Goal: Task Accomplishment & Management: Manage account settings

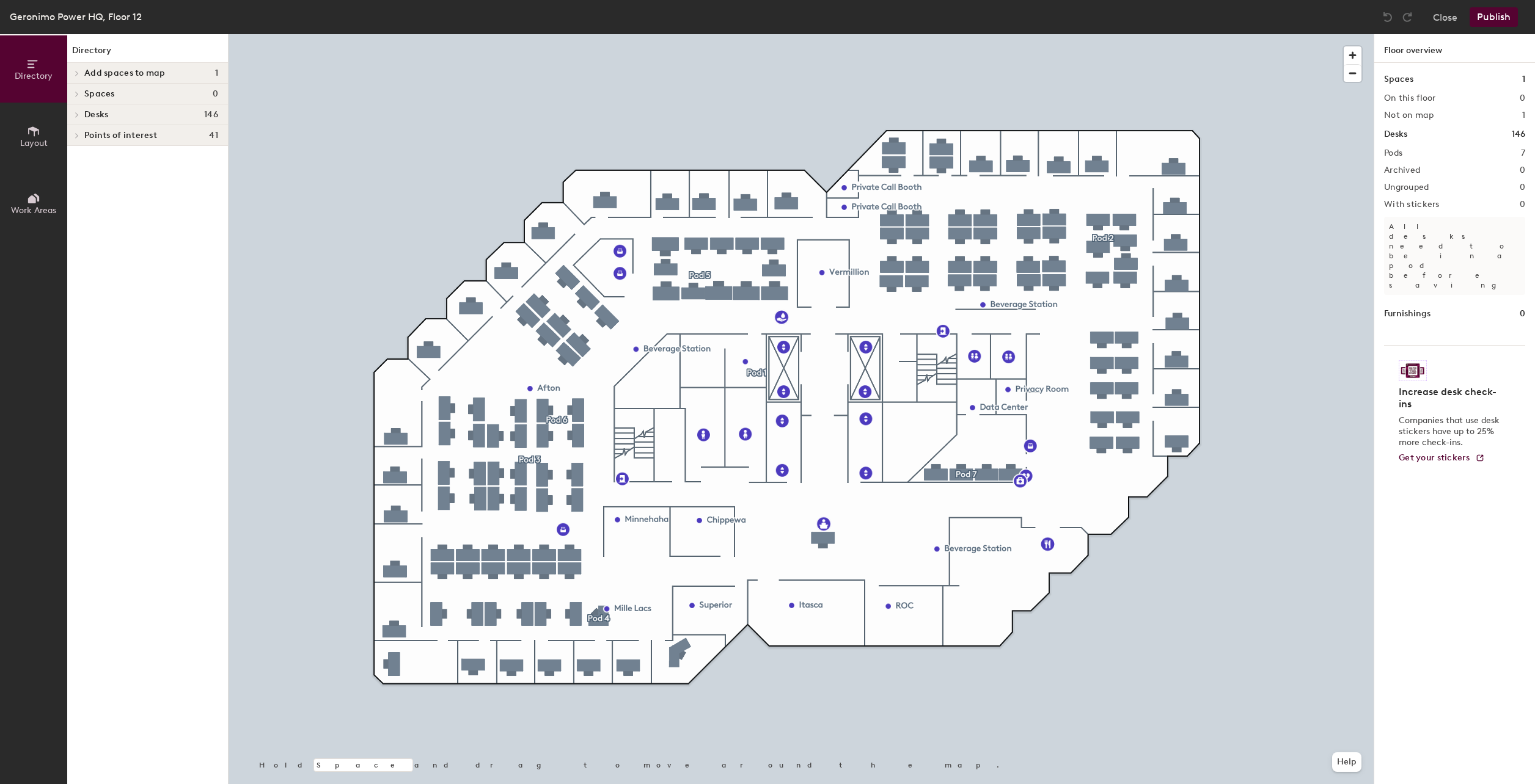
click at [79, 97] on div at bounding box center [75, 93] width 16 height 20
click at [77, 115] on icon at bounding box center [77, 115] width 3 height 5
click at [79, 178] on span at bounding box center [76, 177] width 10 height 6
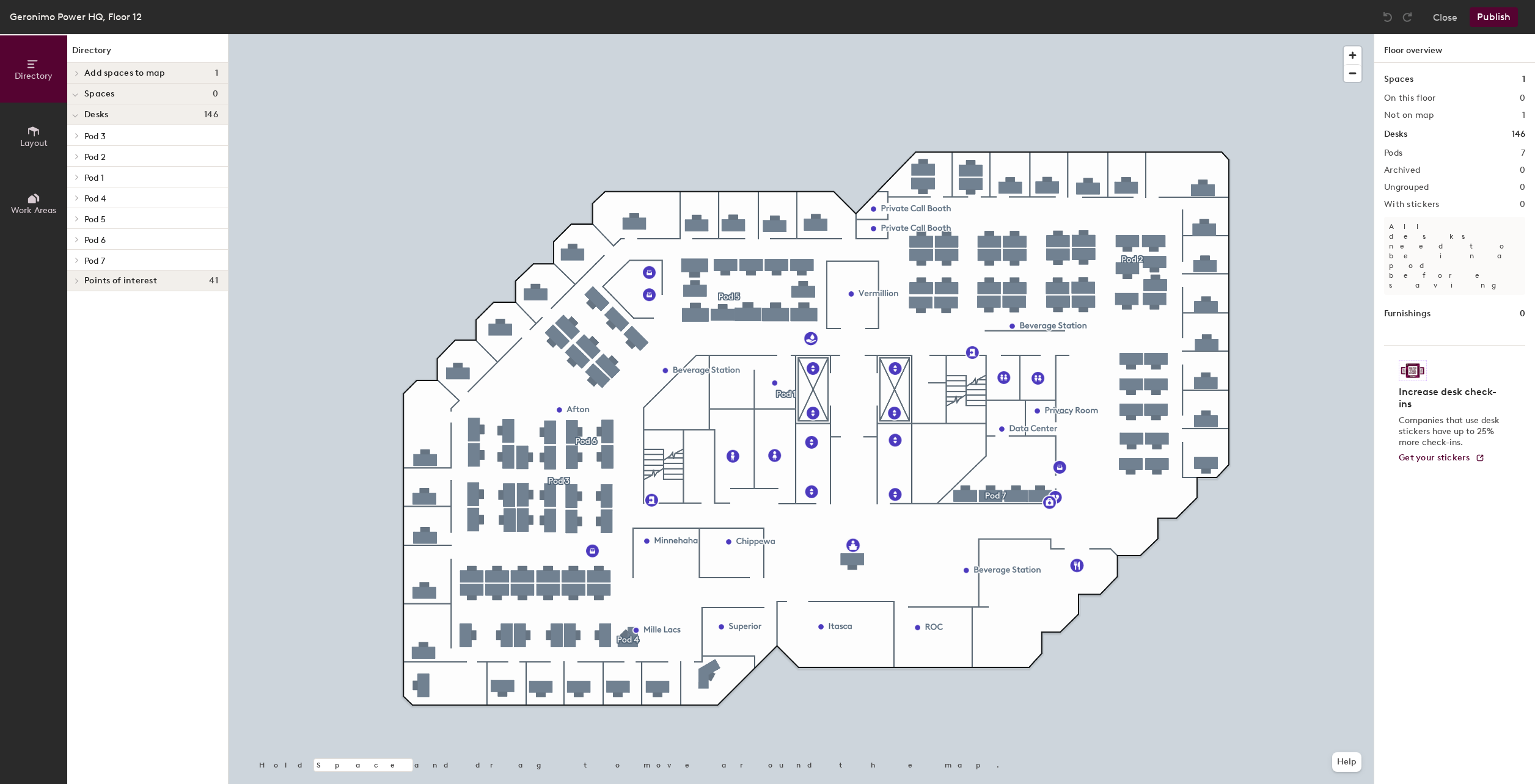
click at [76, 261] on icon at bounding box center [77, 260] width 5 height 6
click at [76, 261] on icon at bounding box center [75, 262] width 6 height 5
click at [78, 241] on icon at bounding box center [77, 239] width 5 height 6
click at [75, 239] on icon at bounding box center [75, 241] width 6 height 5
click at [75, 238] on icon at bounding box center [77, 239] width 5 height 6
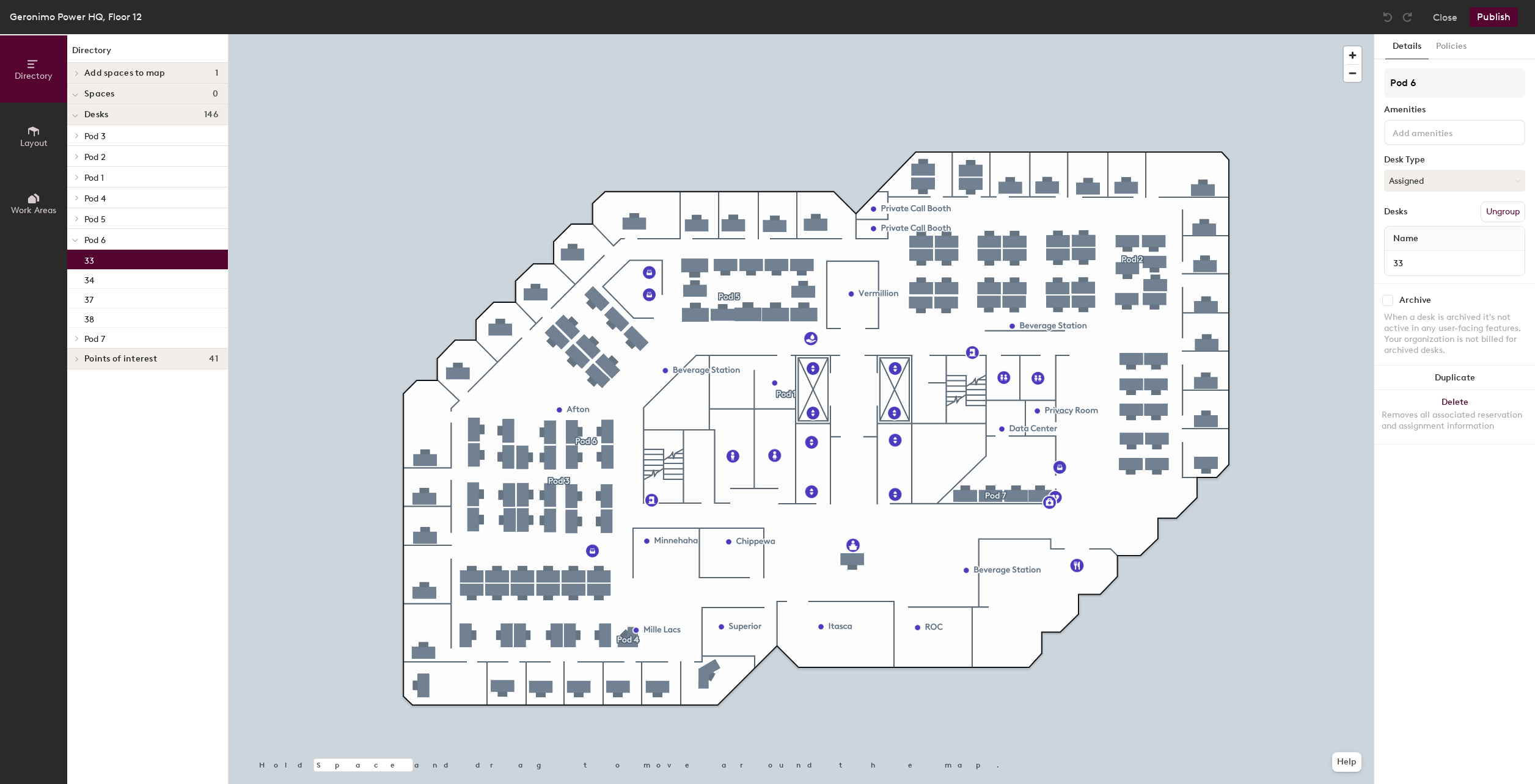
click at [104, 265] on div "33" at bounding box center [147, 259] width 161 height 19
click at [76, 241] on icon at bounding box center [76, 240] width 5 height 3
click at [75, 218] on icon at bounding box center [77, 218] width 5 height 6
click at [115, 238] on div "Desk 1" at bounding box center [147, 238] width 161 height 19
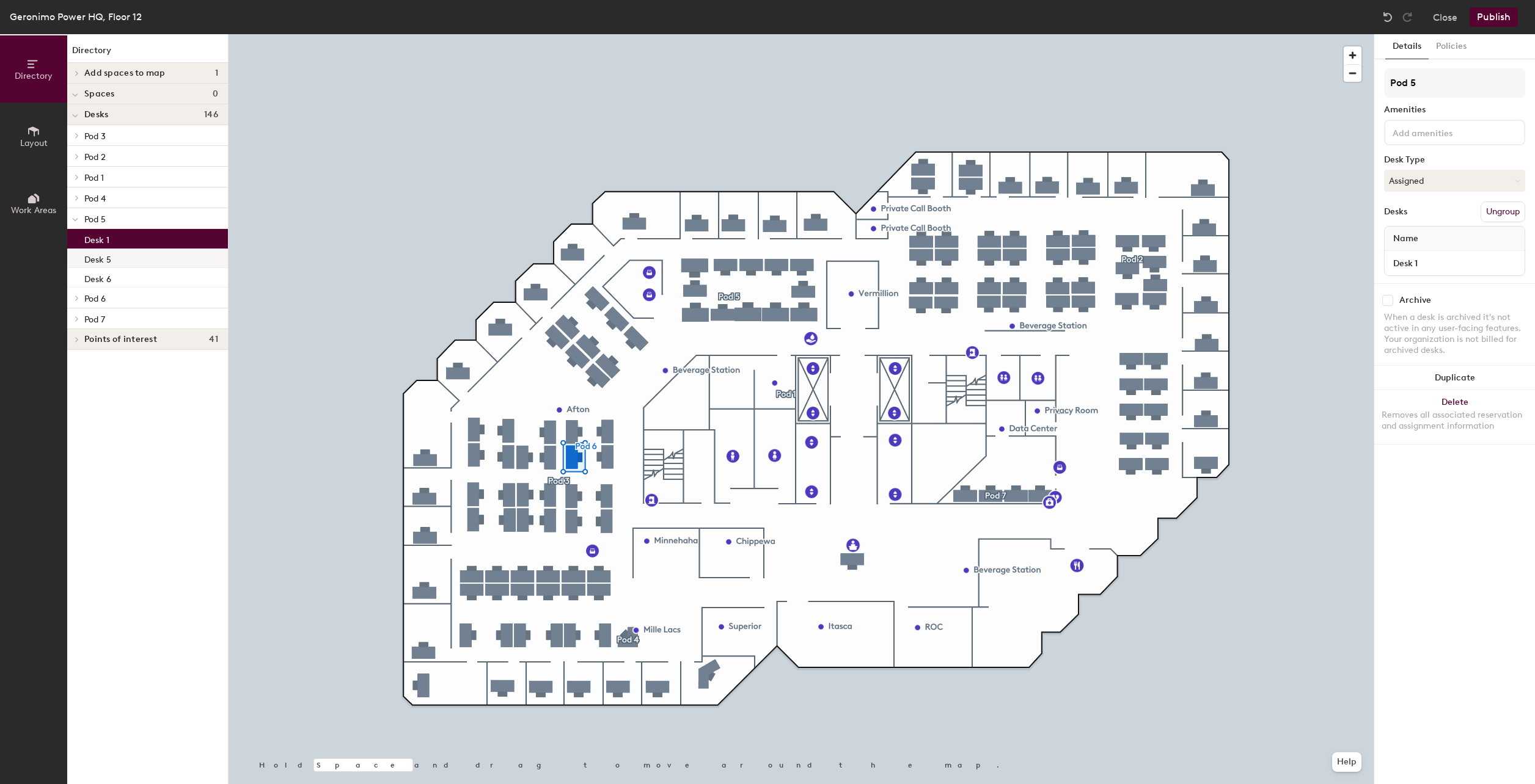
click at [120, 259] on div "Desk 5" at bounding box center [147, 258] width 161 height 19
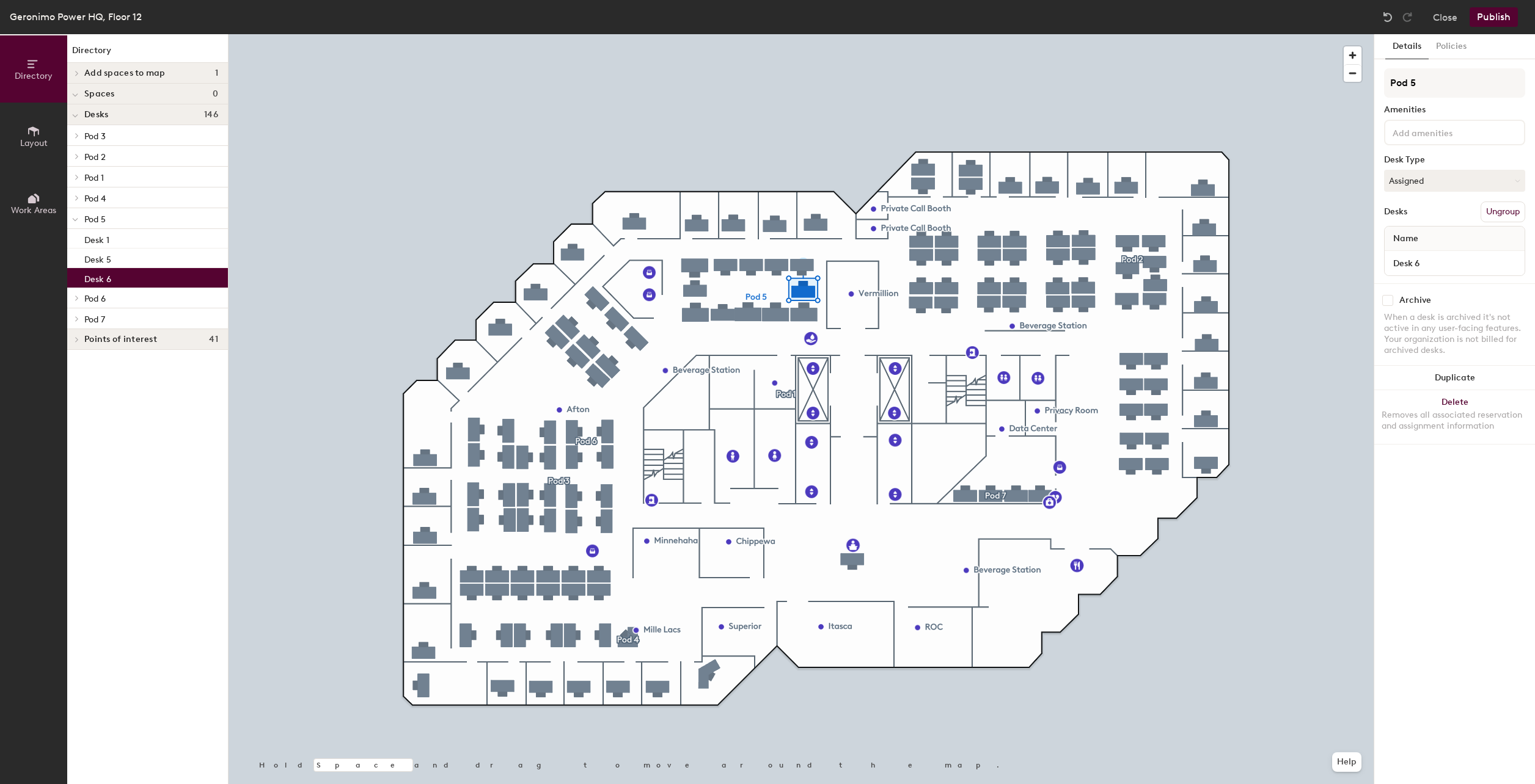
click at [138, 278] on div "Desk 6" at bounding box center [147, 278] width 161 height 19
click at [77, 222] on icon at bounding box center [75, 220] width 6 height 5
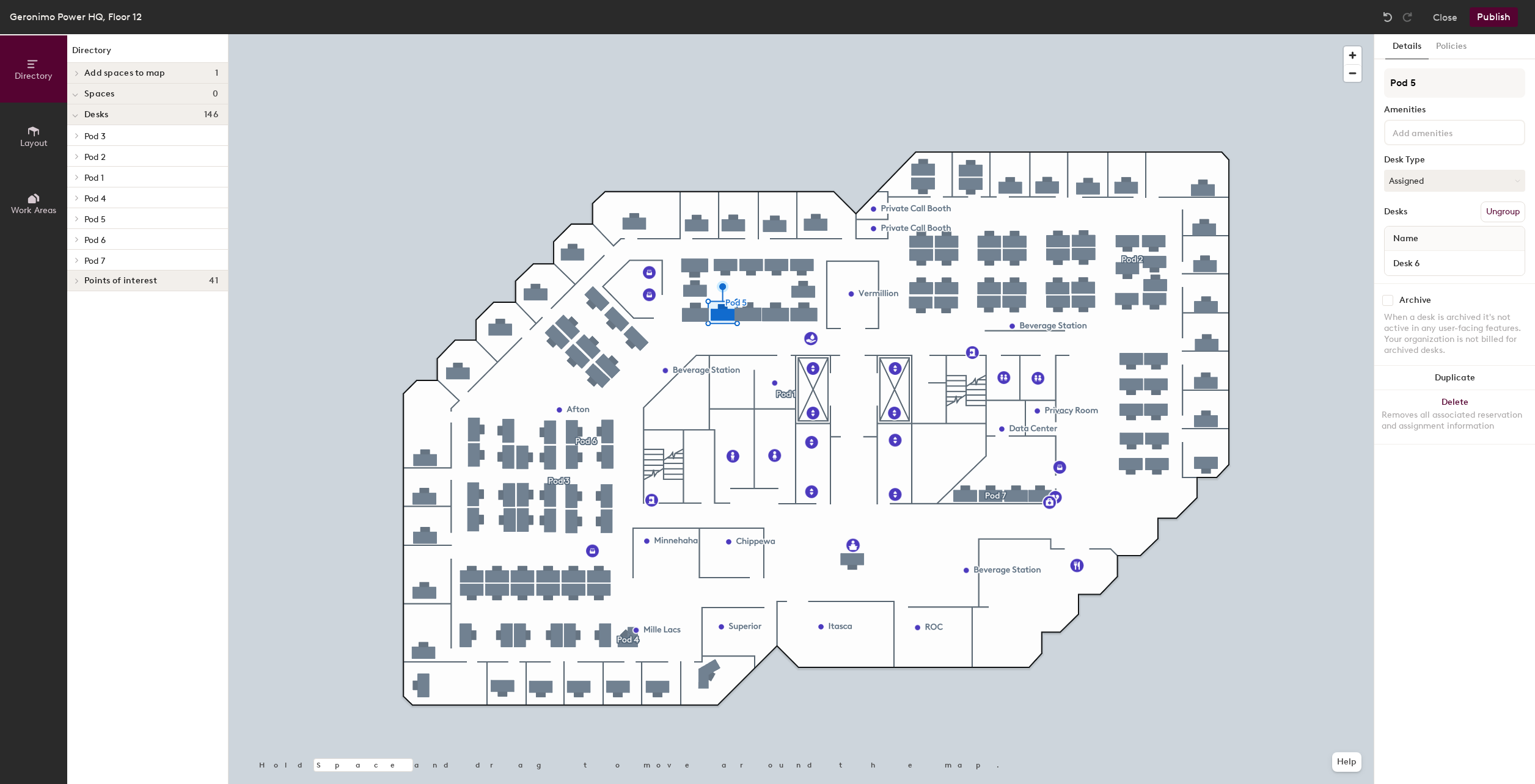
click at [73, 196] on span at bounding box center [76, 198] width 10 height 6
click at [164, 223] on div "106 L shaped Desk" at bounding box center [147, 218] width 161 height 19
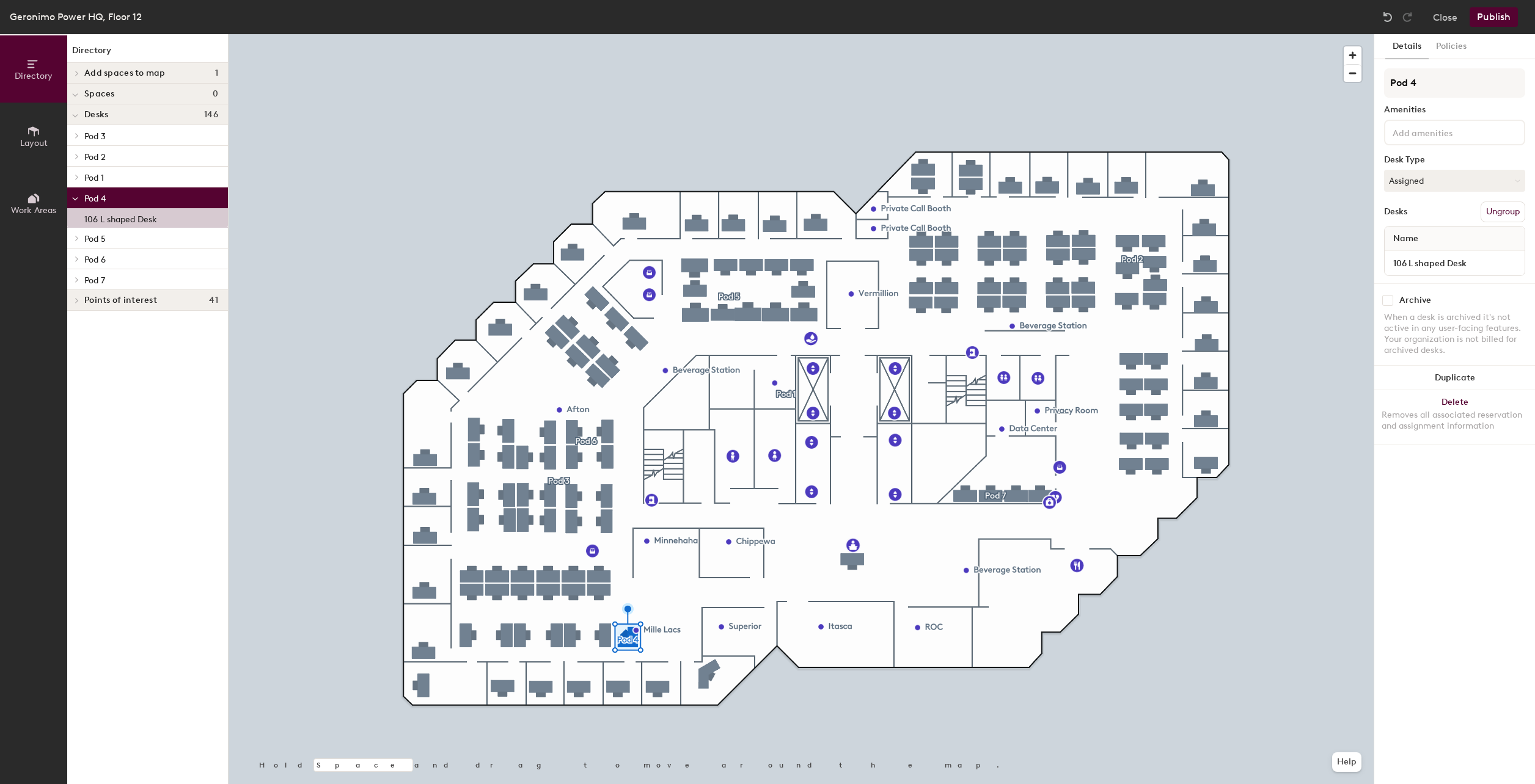
click at [99, 198] on span "Pod 4" at bounding box center [95, 199] width 22 height 10
click at [99, 157] on span "Pod 2" at bounding box center [95, 157] width 22 height 10
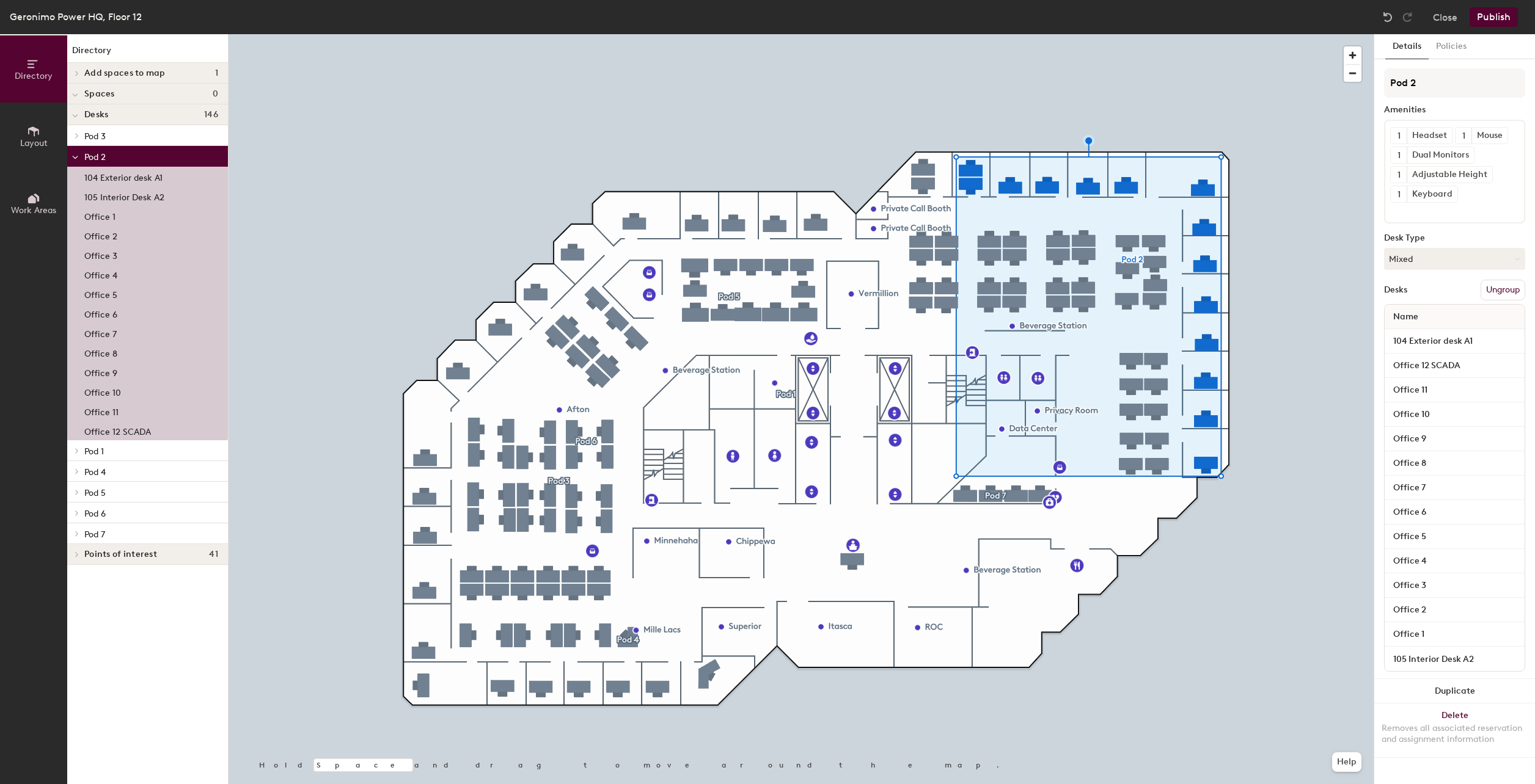
click at [100, 138] on span "Pod 3" at bounding box center [95, 137] width 22 height 10
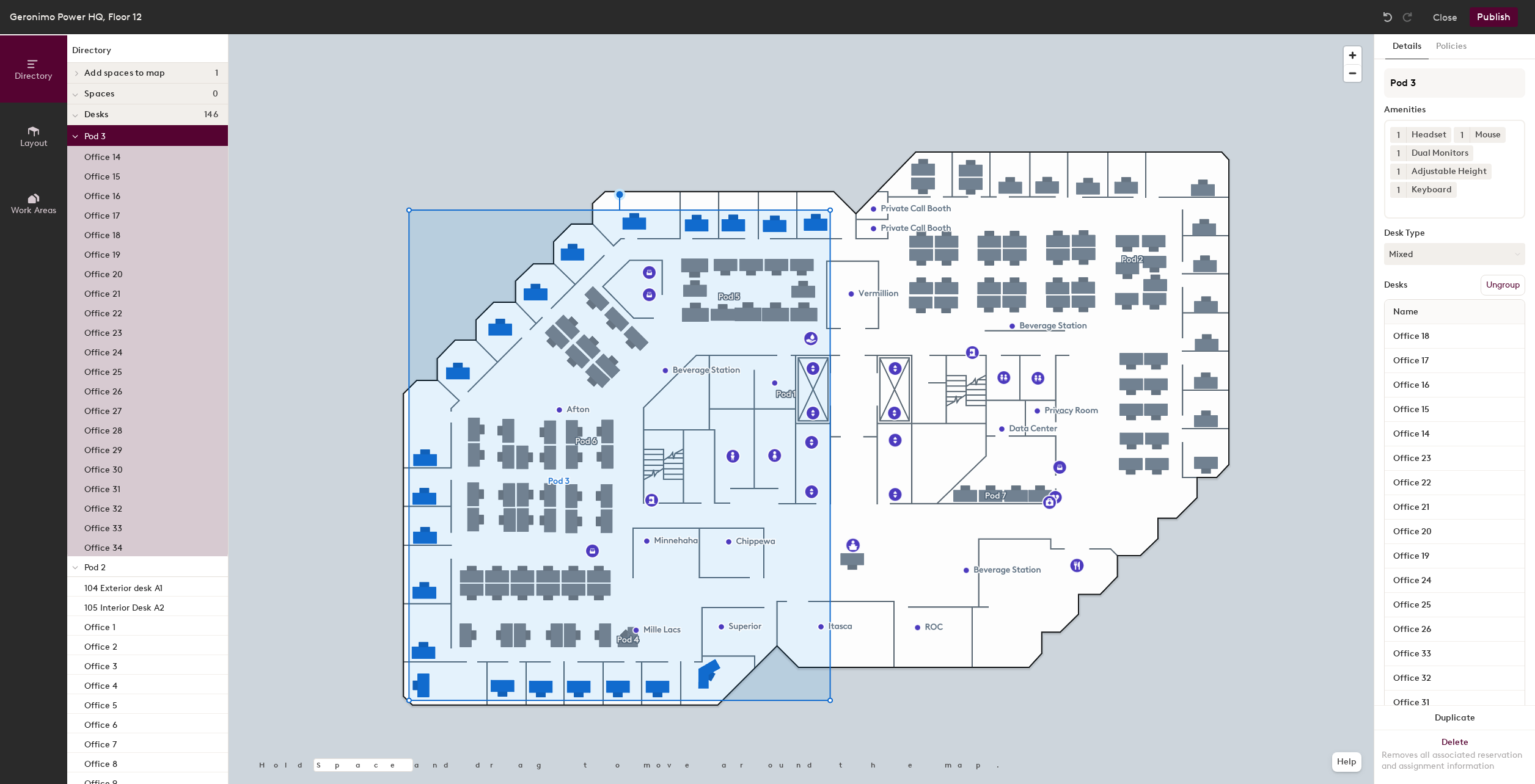
click at [96, 134] on span "Pod 3" at bounding box center [95, 137] width 22 height 10
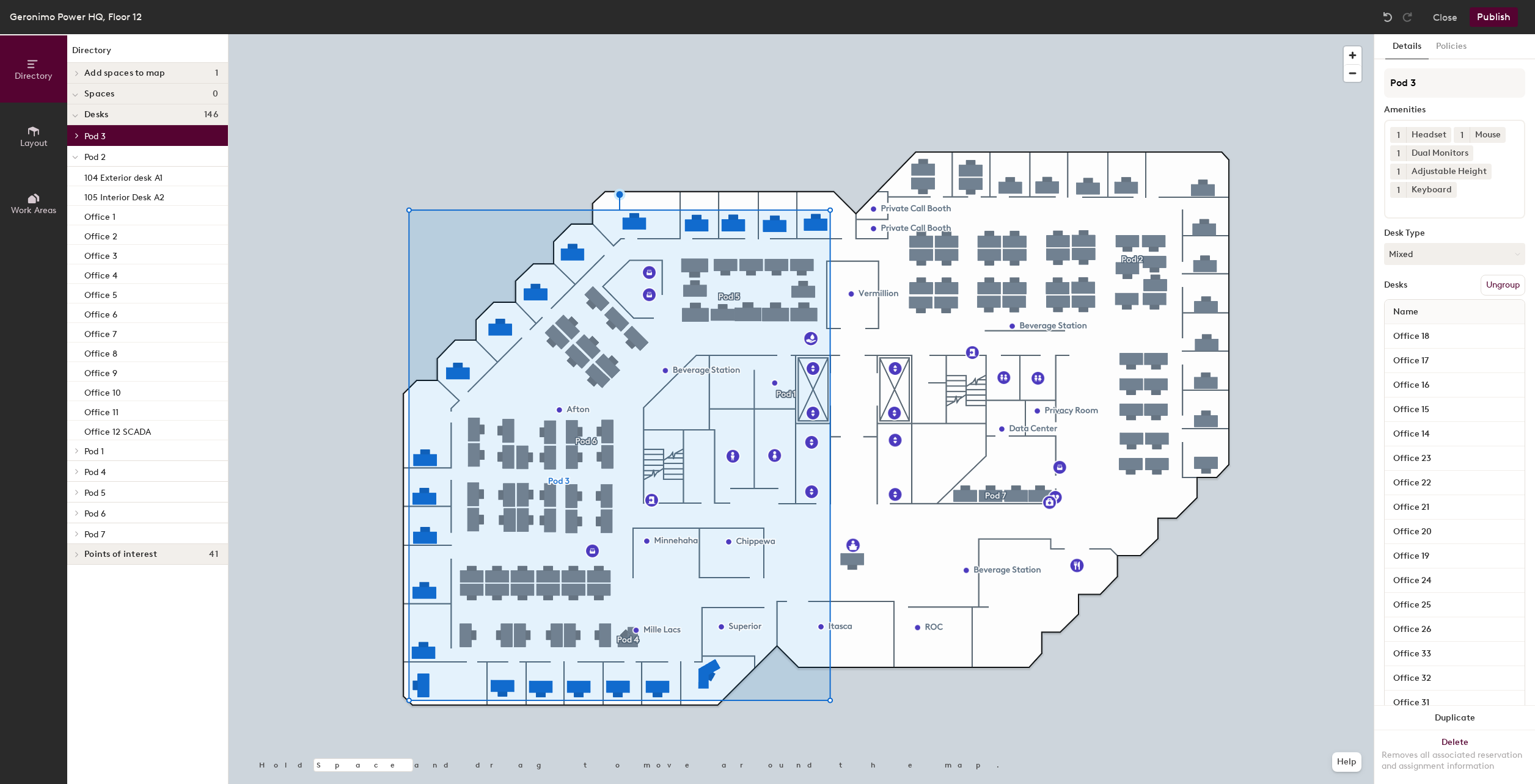
click at [105, 159] on span "Pod 2" at bounding box center [95, 157] width 22 height 10
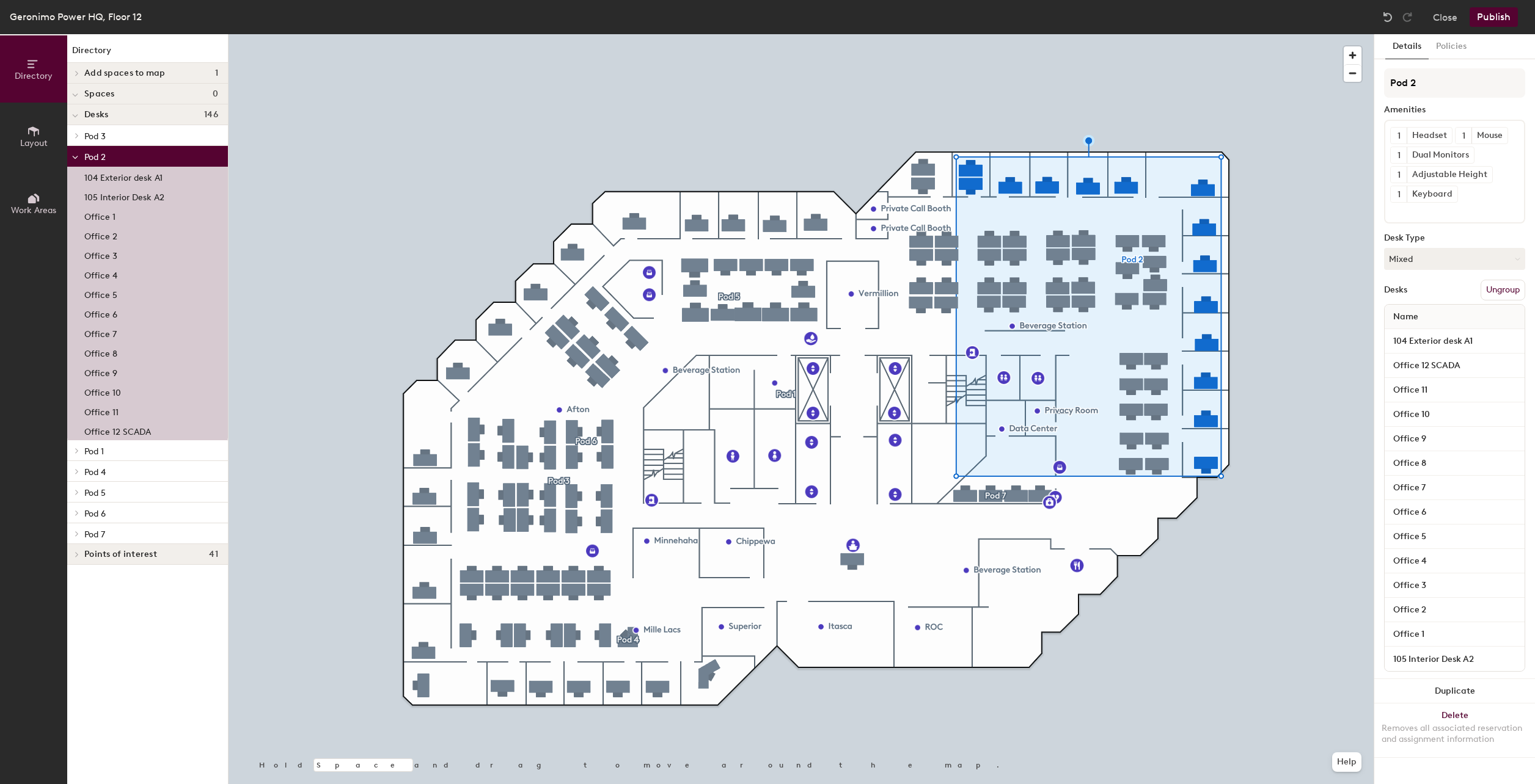
click at [117, 455] on p "Pod 1" at bounding box center [151, 451] width 134 height 16
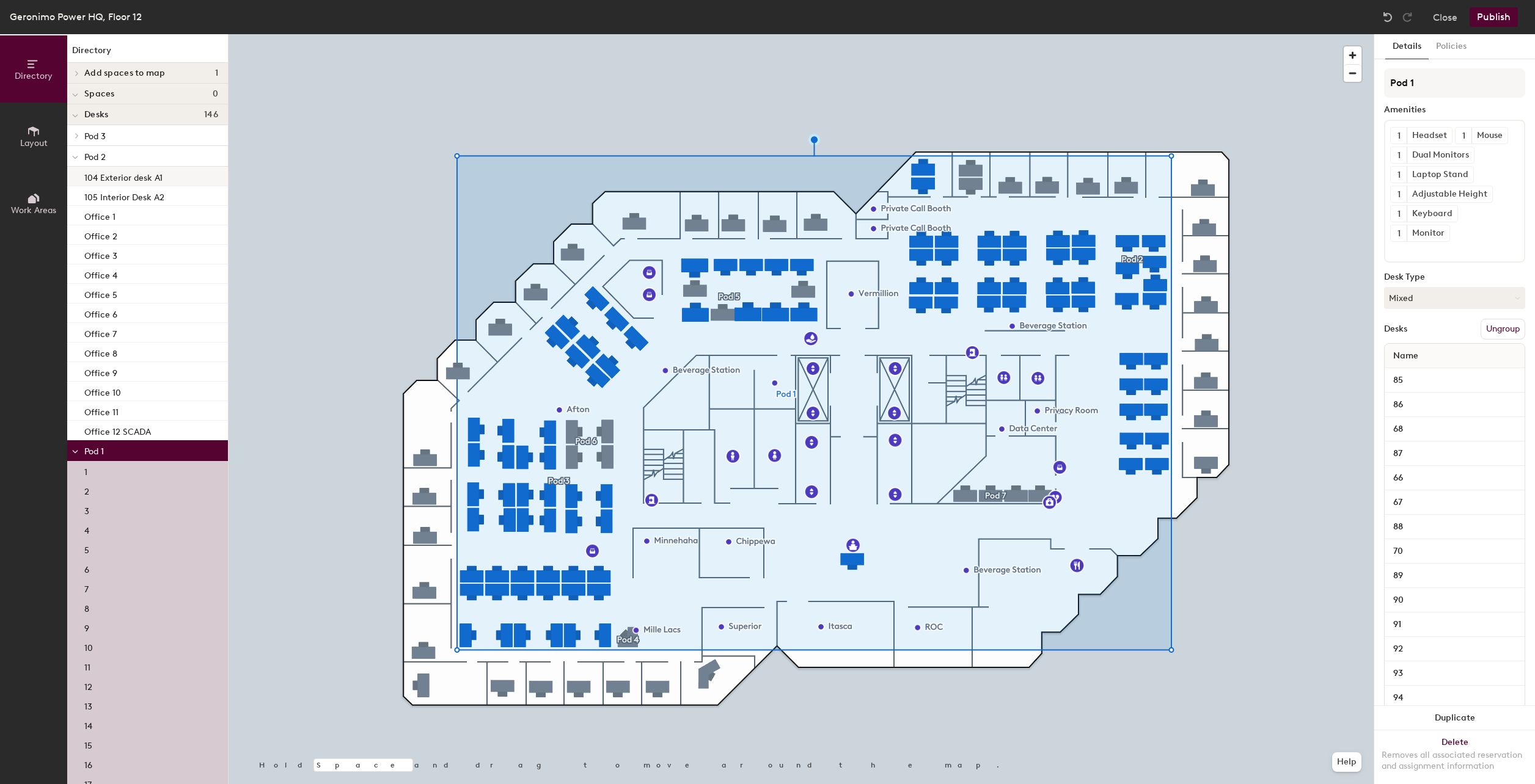
click at [150, 173] on p "104 Exterior desk A1" at bounding box center [124, 176] width 78 height 14
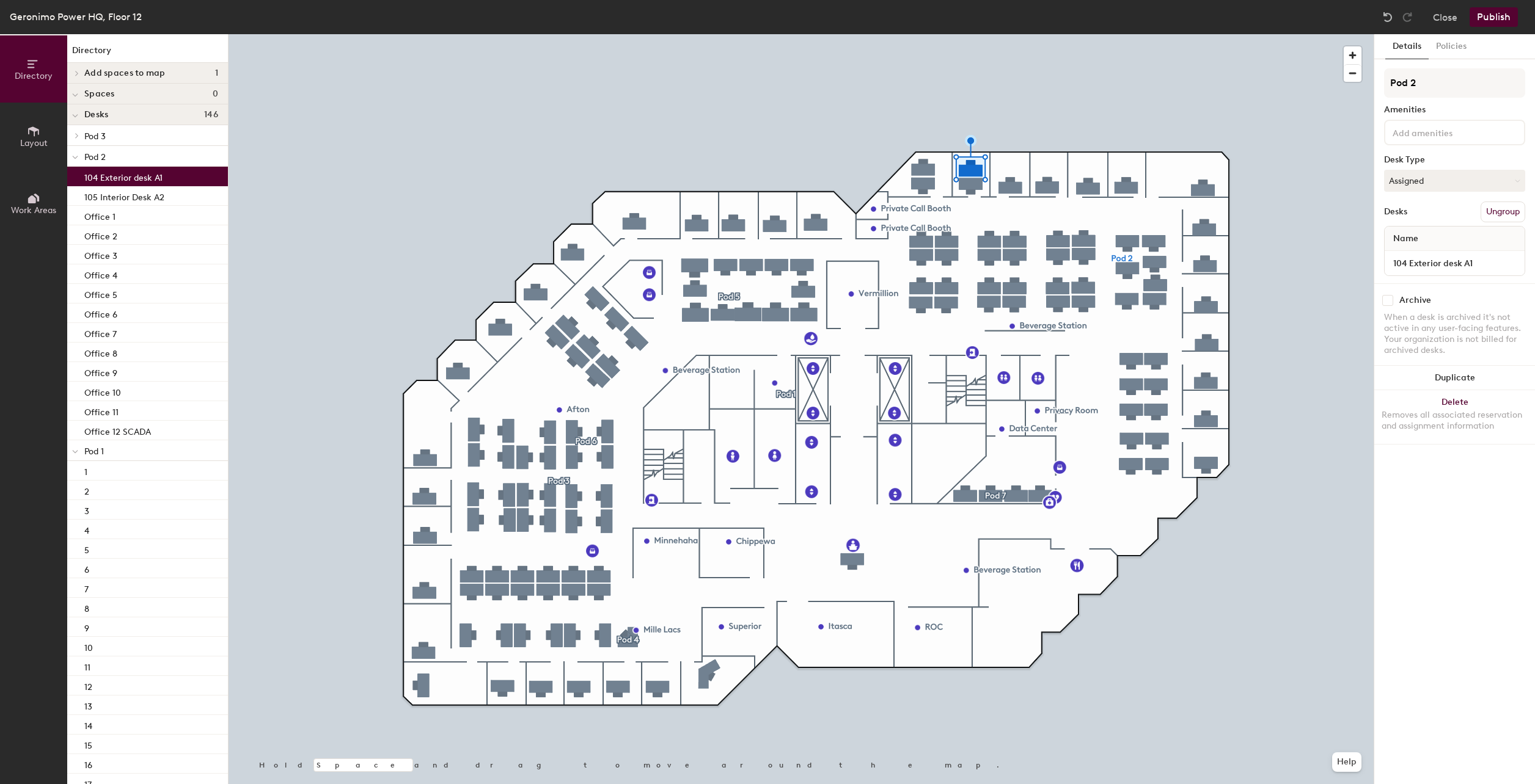
click at [1500, 211] on button "Ungroup" at bounding box center [1502, 212] width 44 height 21
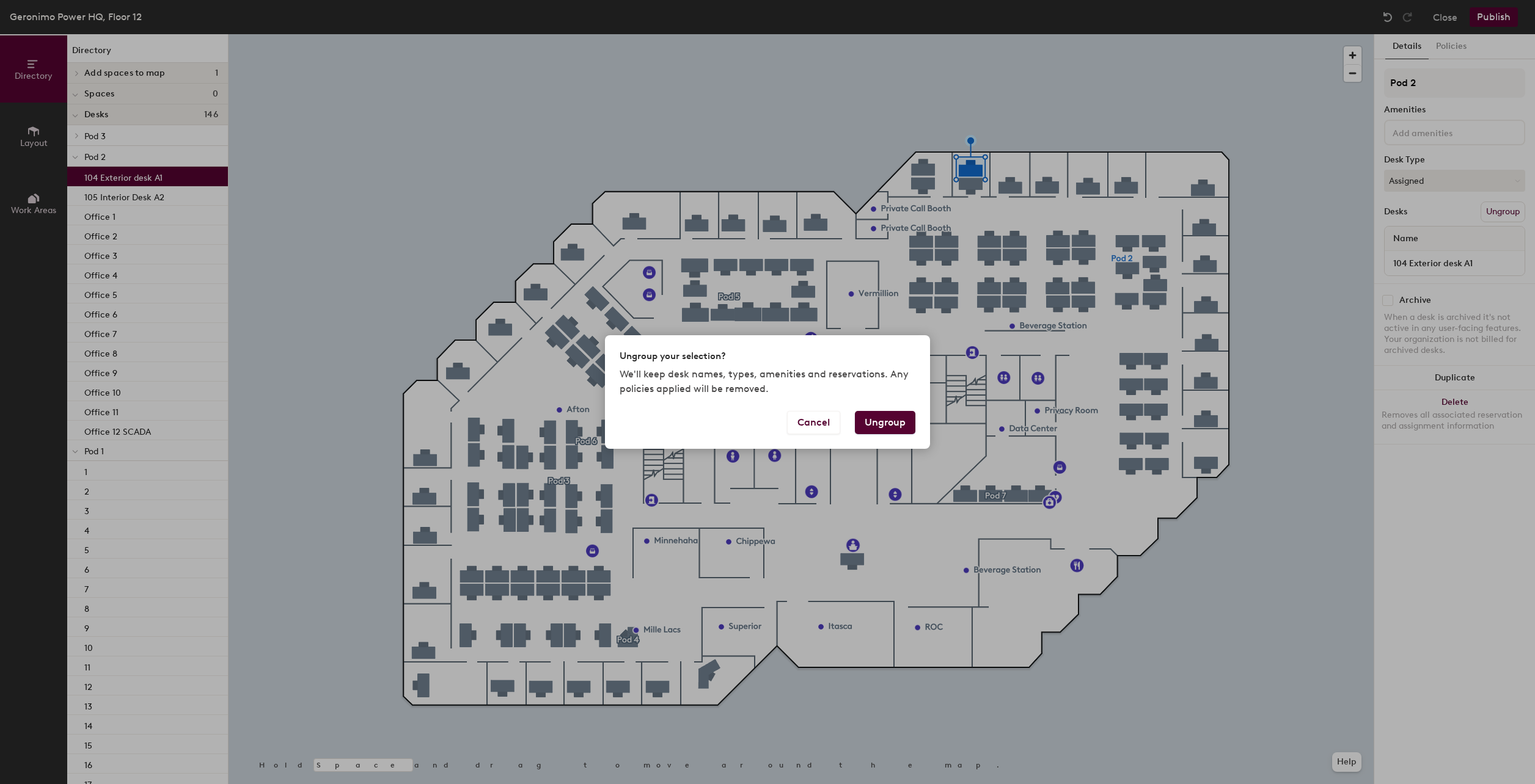
click at [876, 425] on button "Ungroup" at bounding box center [885, 422] width 61 height 23
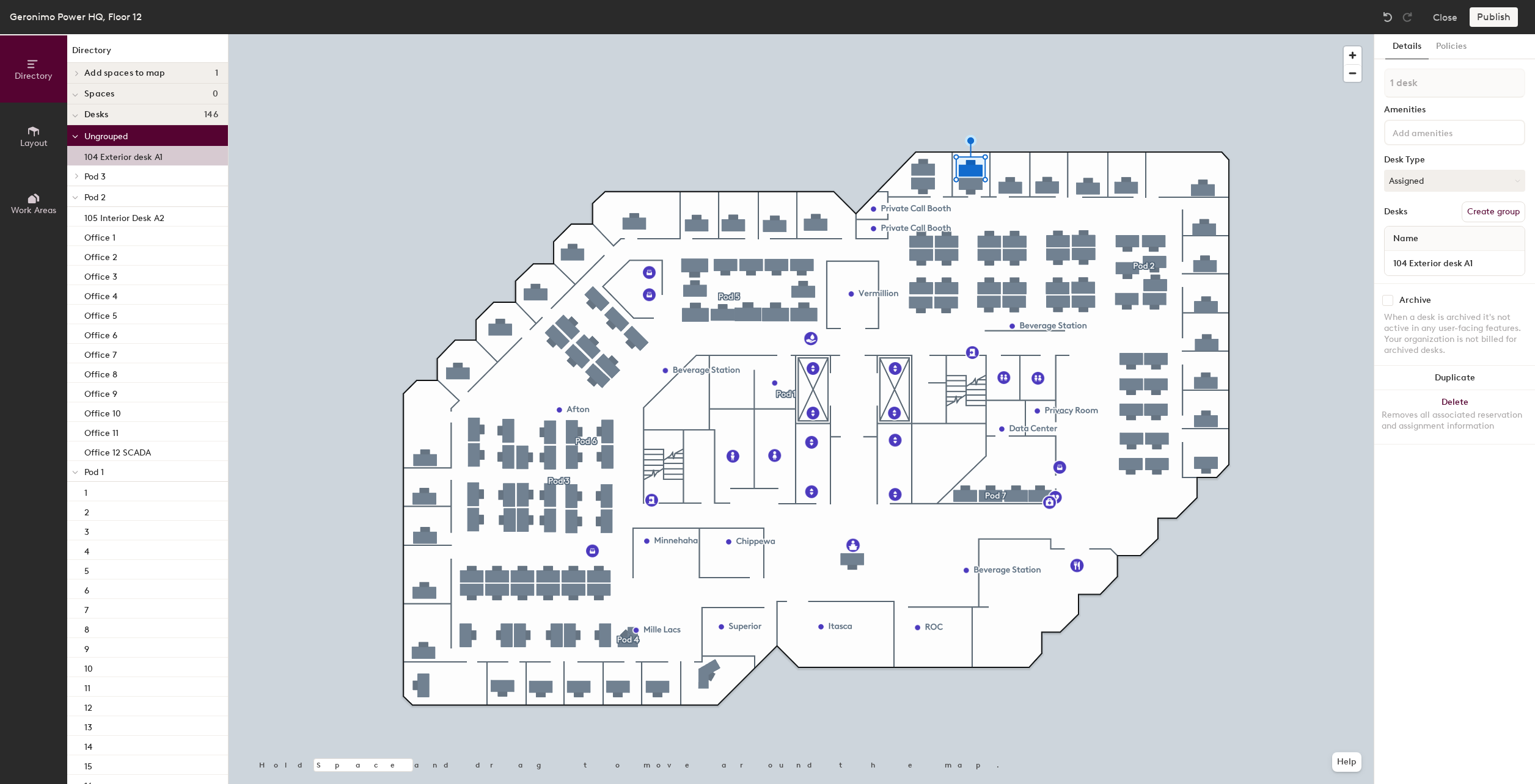
click at [126, 157] on p "104 Exterior desk A1" at bounding box center [124, 156] width 78 height 14
drag, startPoint x: 134, startPoint y: 154, endPoint x: 110, endPoint y: 472, distance: 318.9
click at [136, 155] on p "104 Exterior desk A1" at bounding box center [124, 156] width 78 height 14
click at [1473, 265] on input "104 Exterior desk A1" at bounding box center [1454, 264] width 135 height 17
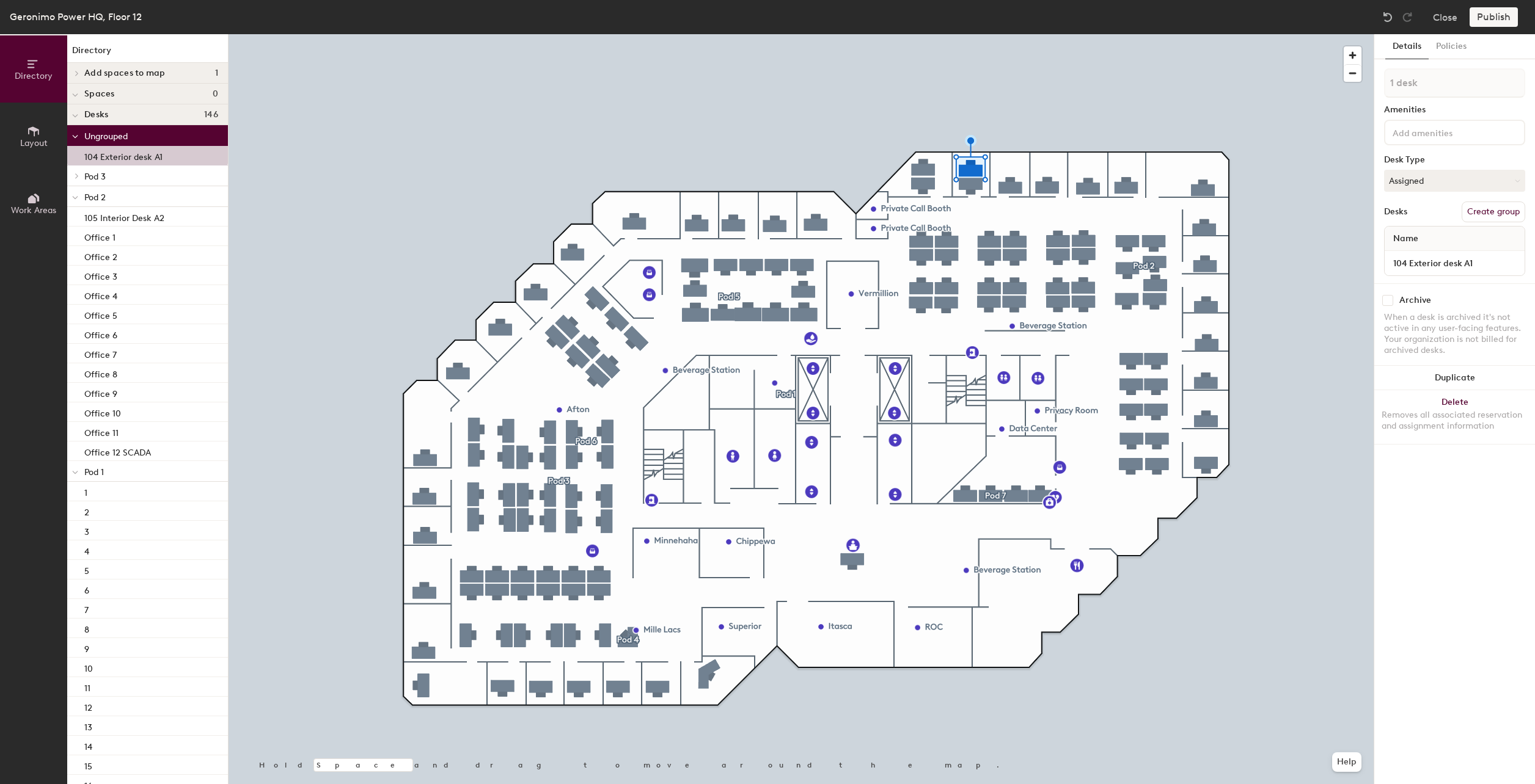
click at [1491, 285] on div "Archive When a desk is archived it's not active in any user-facing features. Yo…" at bounding box center [1454, 327] width 161 height 87
click at [1467, 46] on button "Policies" at bounding box center [1451, 46] width 45 height 25
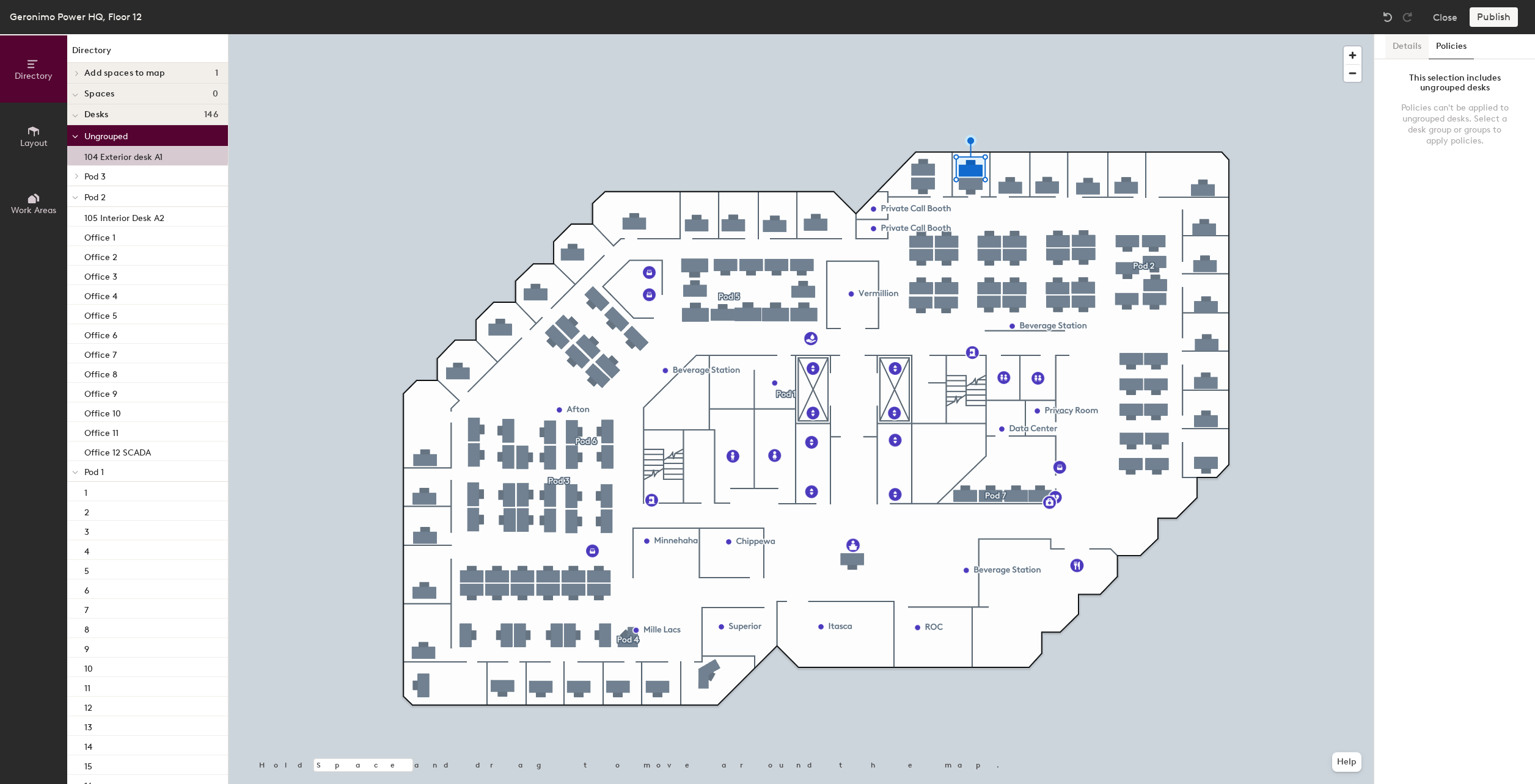
click at [1416, 52] on button "Details" at bounding box center [1407, 46] width 44 height 25
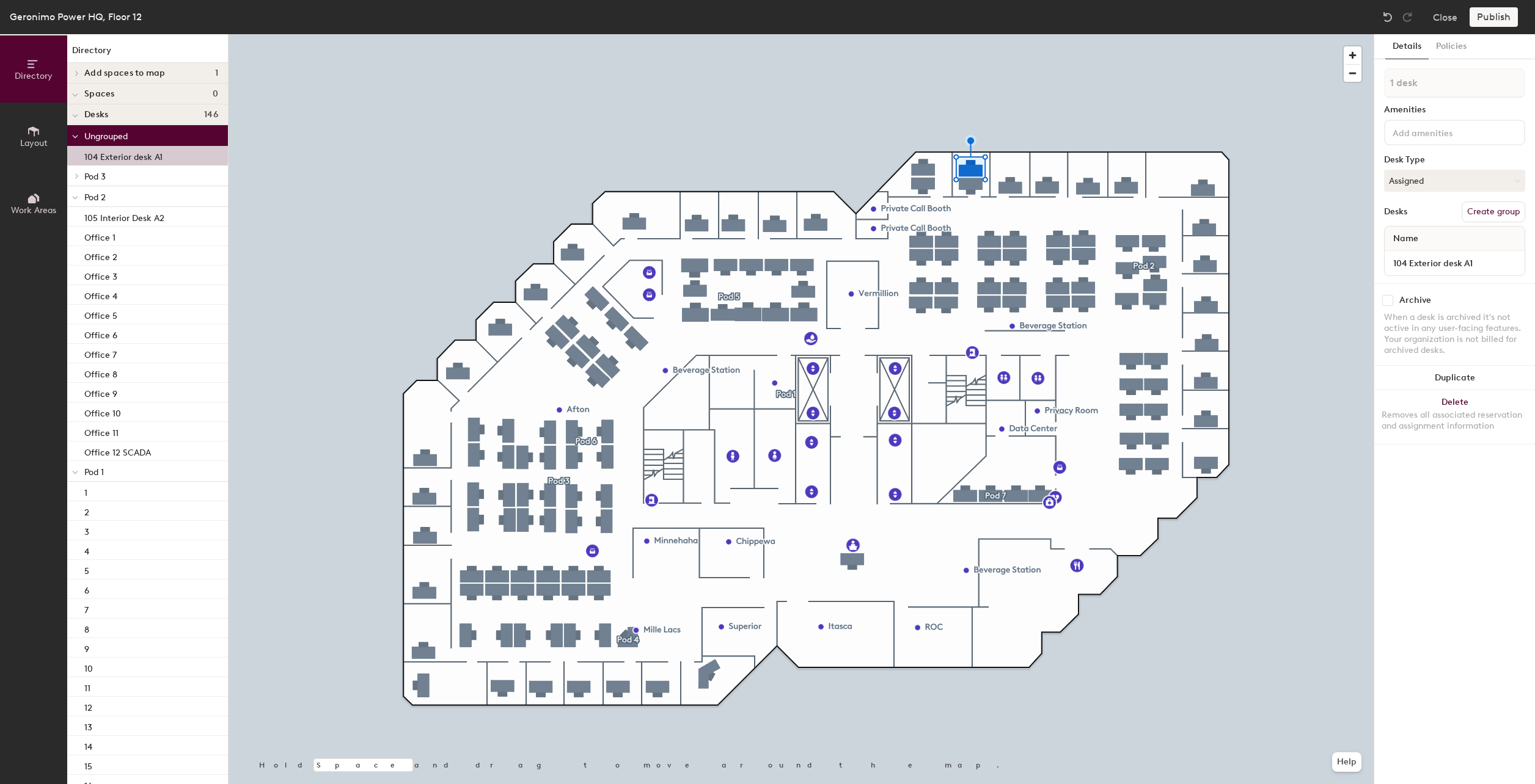
click at [1498, 214] on button "Create group" at bounding box center [1492, 212] width 64 height 21
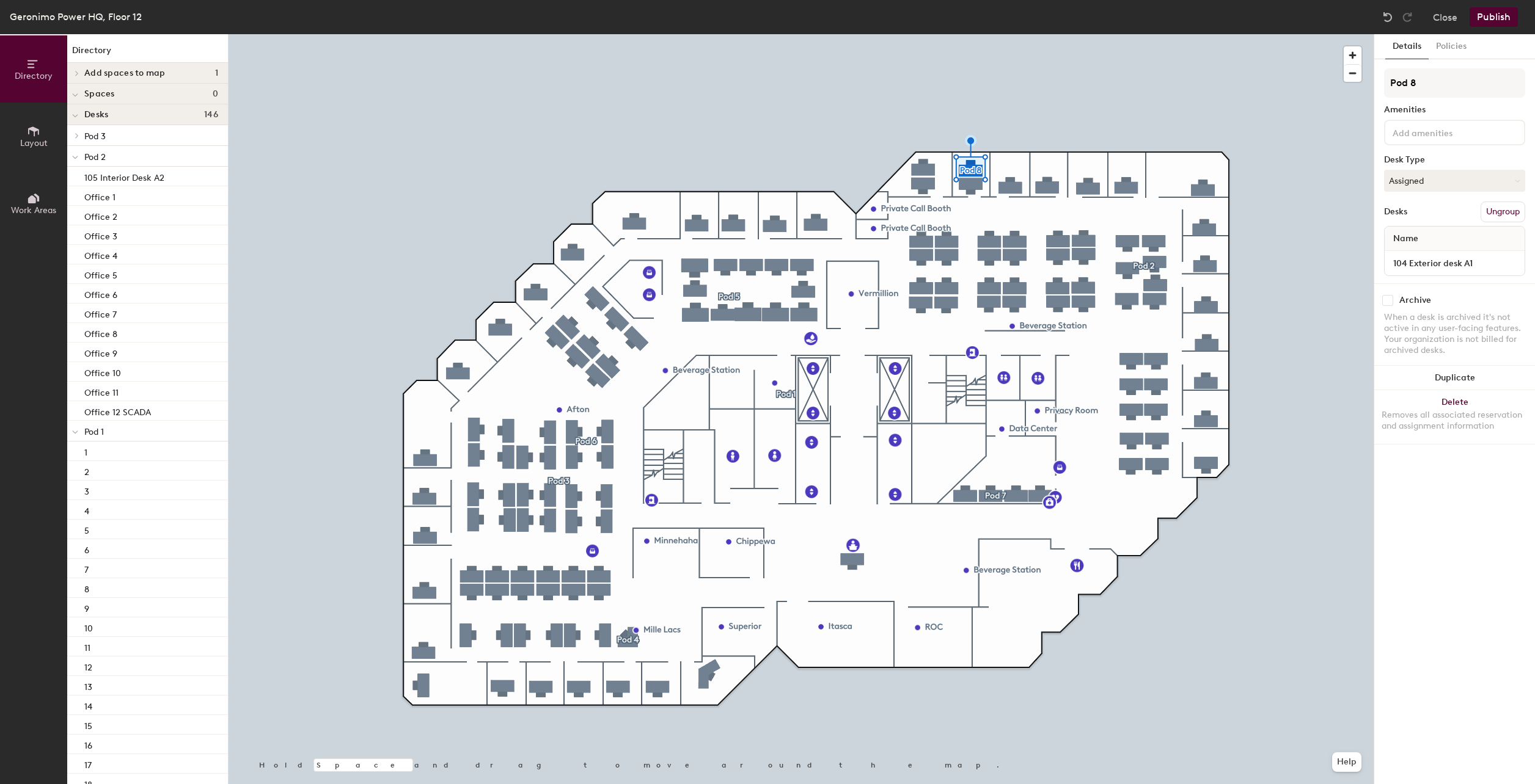
click at [1449, 494] on div "Details Policies Pod 8 Amenities Desk Type Assigned Desks Ungroup Name 104 Exte…" at bounding box center [1454, 409] width 161 height 750
click at [1490, 217] on button "Ungroup" at bounding box center [1502, 212] width 44 height 21
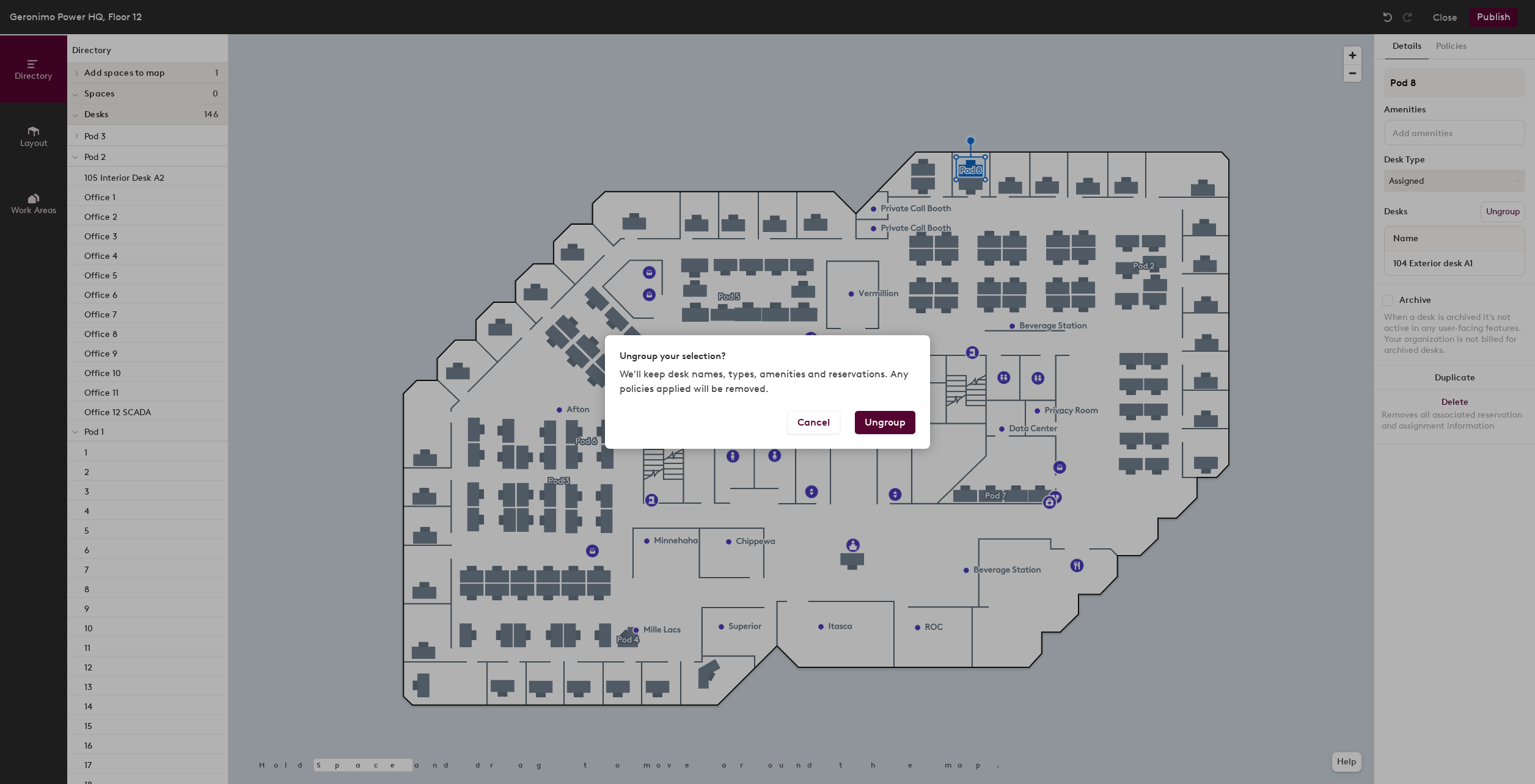
click at [890, 427] on button "Ungroup" at bounding box center [885, 422] width 61 height 23
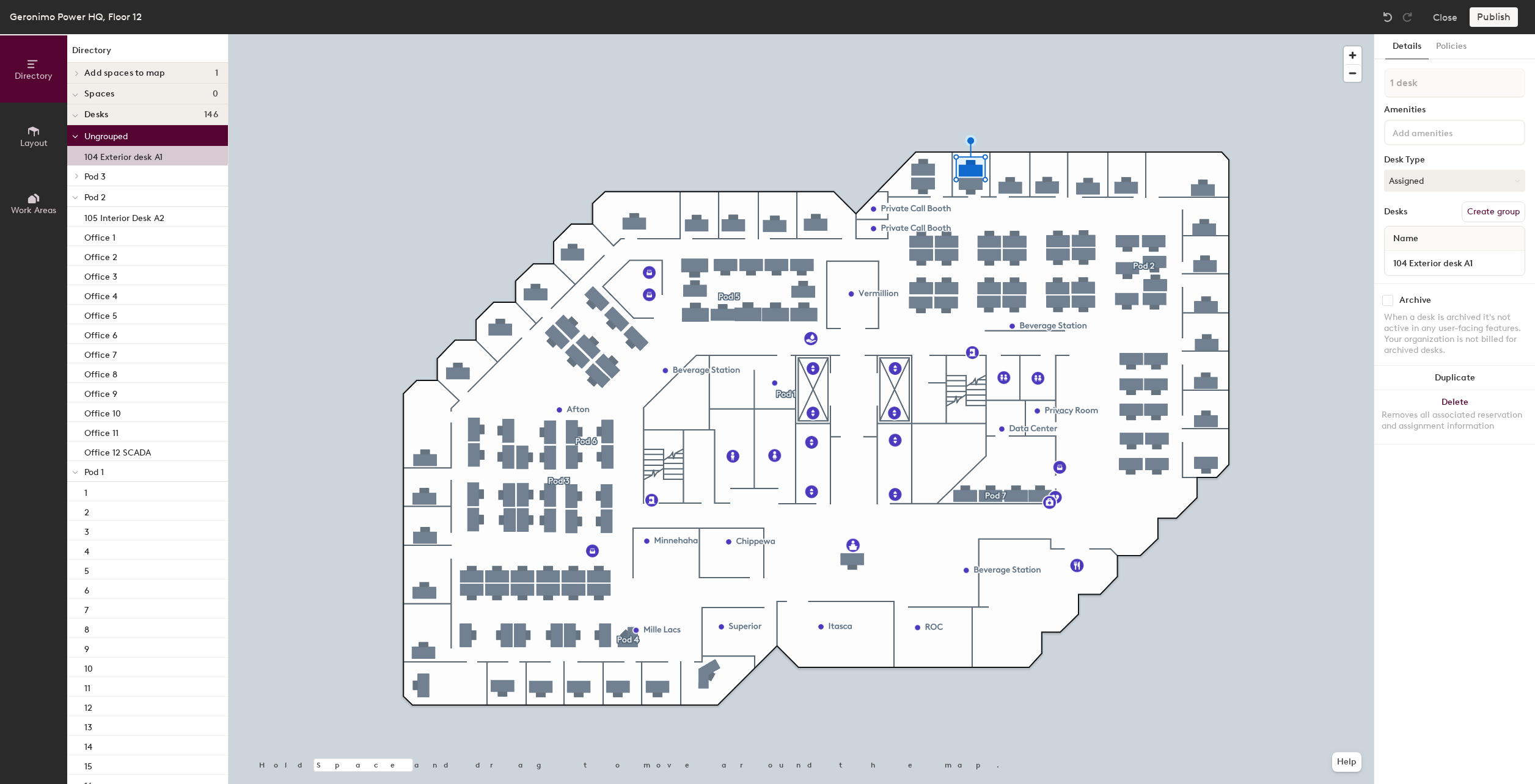
click at [118, 70] on span "Add spaces to map" at bounding box center [124, 73] width 81 height 10
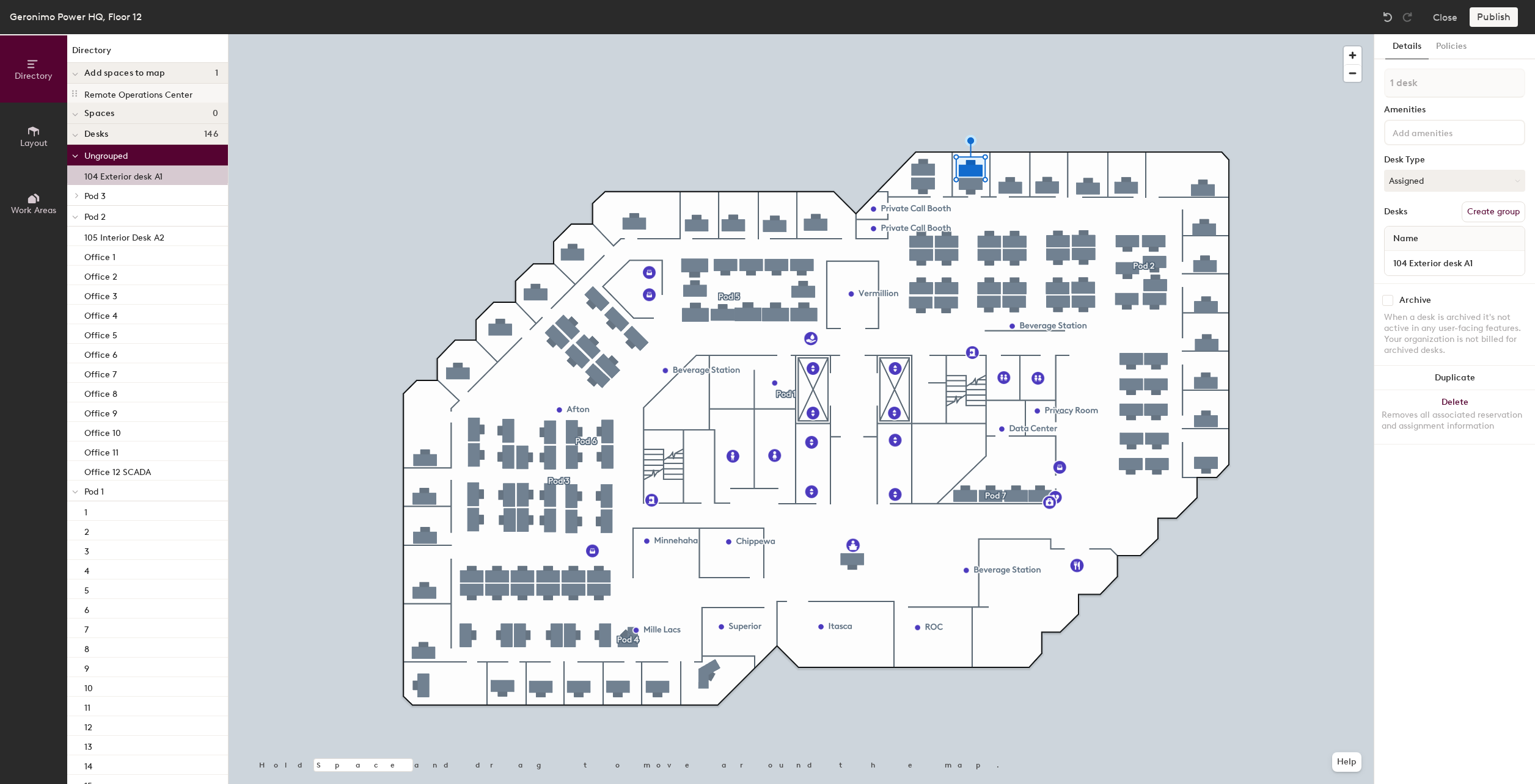
click at [105, 91] on p "Remote Operations Center" at bounding box center [138, 93] width 108 height 14
click at [137, 175] on p "104 Exterior desk A1" at bounding box center [124, 175] width 78 height 14
click at [1438, 380] on button "Duplicate" at bounding box center [1454, 379] width 161 height 24
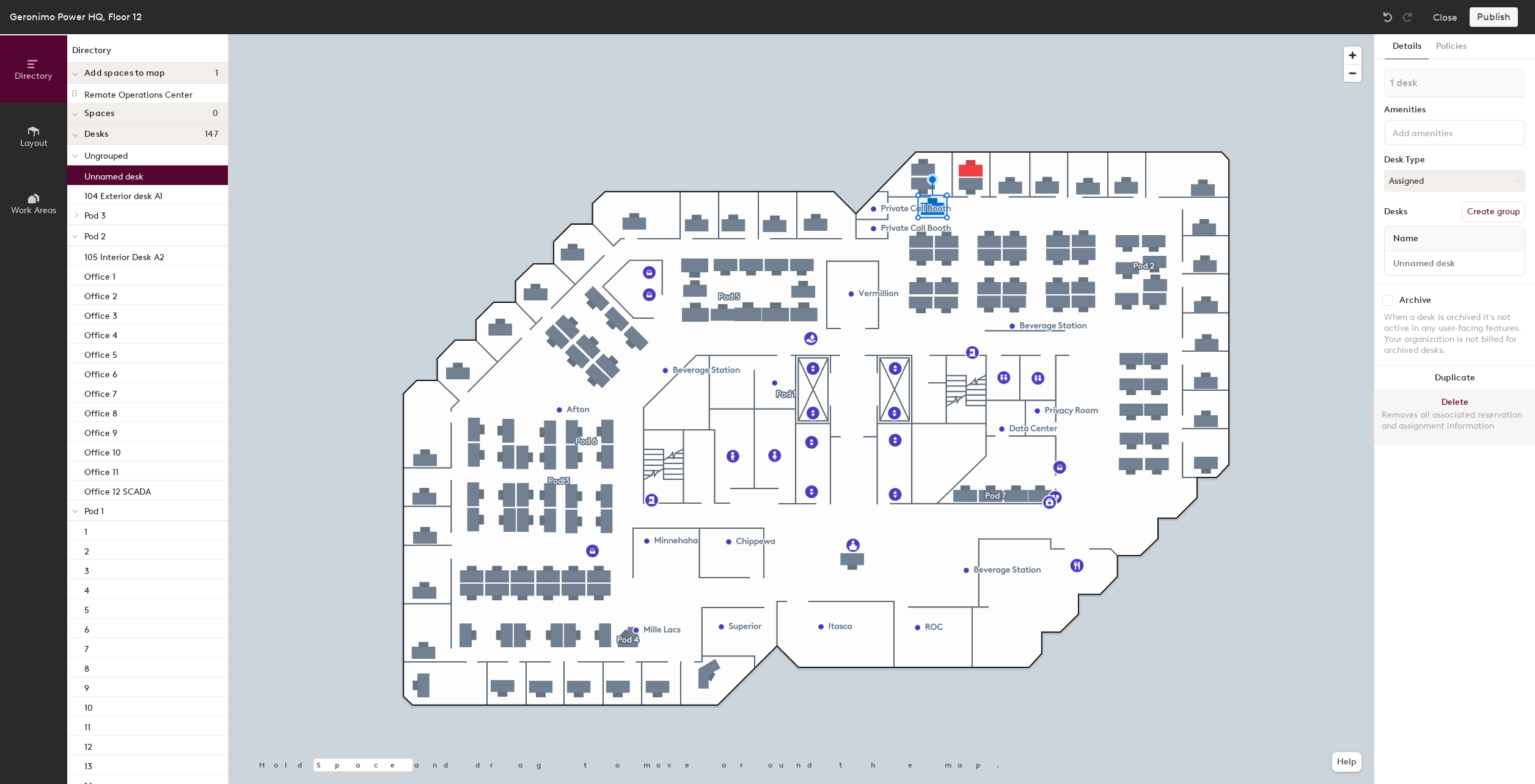
click at [1447, 403] on button "Delete Removes all associated reservation and assignment information" at bounding box center [1454, 418] width 161 height 54
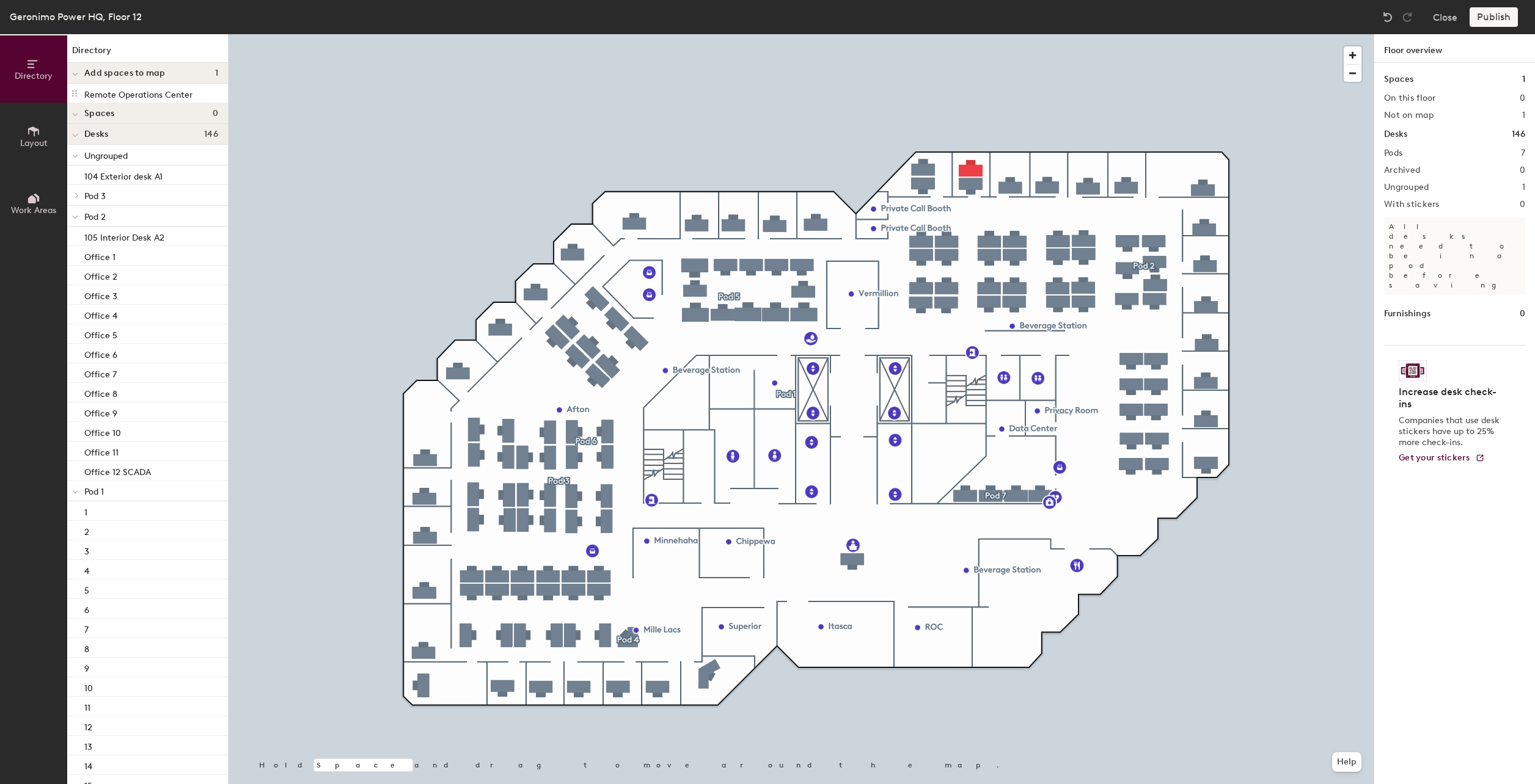
click at [973, 34] on div at bounding box center [801, 34] width 1145 height 0
click at [116, 177] on p "104 Exterior desk A1" at bounding box center [124, 175] width 78 height 14
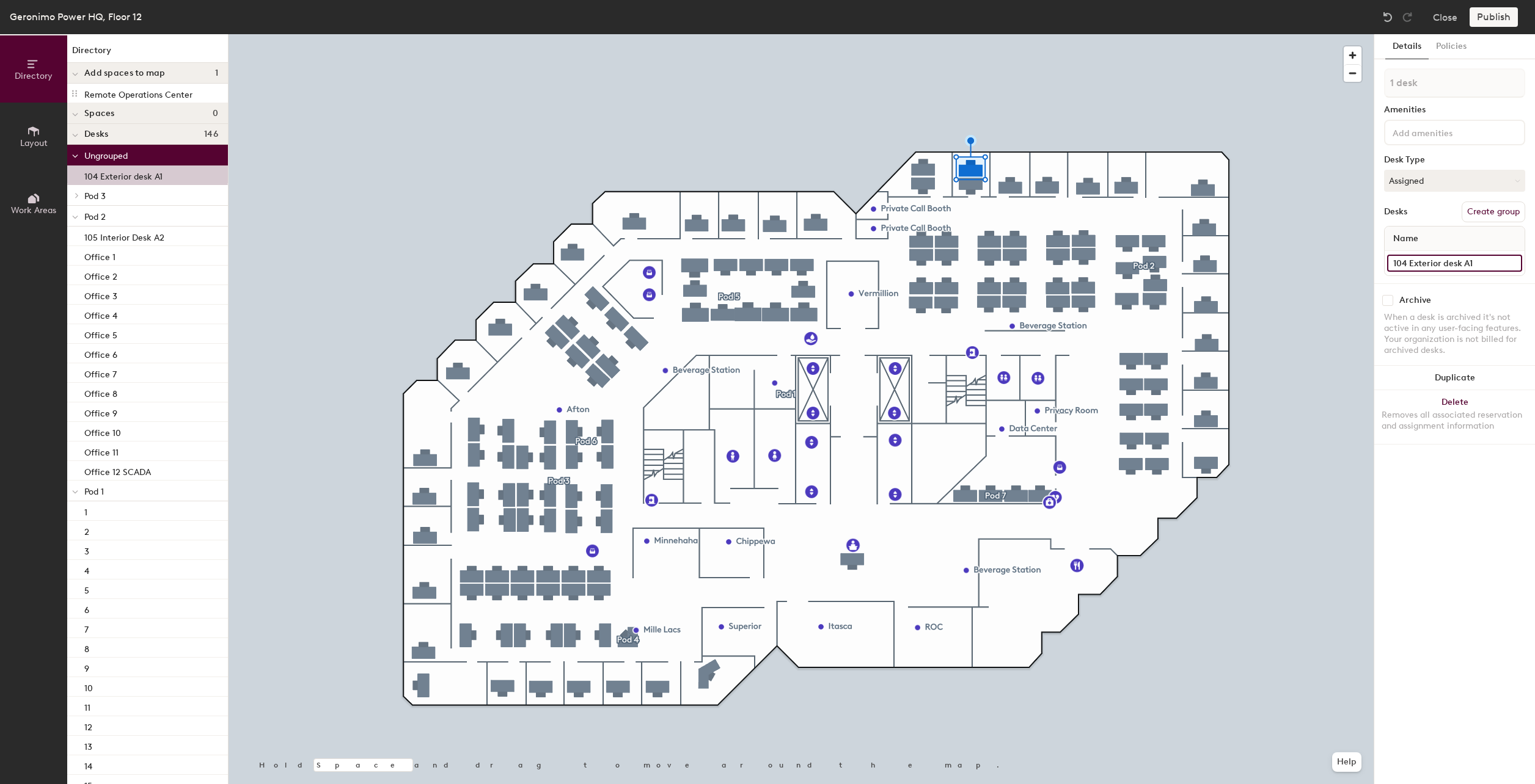
click at [1415, 258] on input "104 Exterior desk A1" at bounding box center [1454, 264] width 135 height 17
click at [1472, 258] on input "104 Exterior desk A1" at bounding box center [1454, 264] width 135 height 17
drag, startPoint x: 1426, startPoint y: 200, endPoint x: 1416, endPoint y: 179, distance: 23.3
click at [1426, 201] on div "1 desk Amenities Desk Type Assigned Desks Create group Name 104 Exterior desk A1" at bounding box center [1454, 176] width 141 height 215
click at [119, 493] on p "Pod 1" at bounding box center [151, 491] width 134 height 16
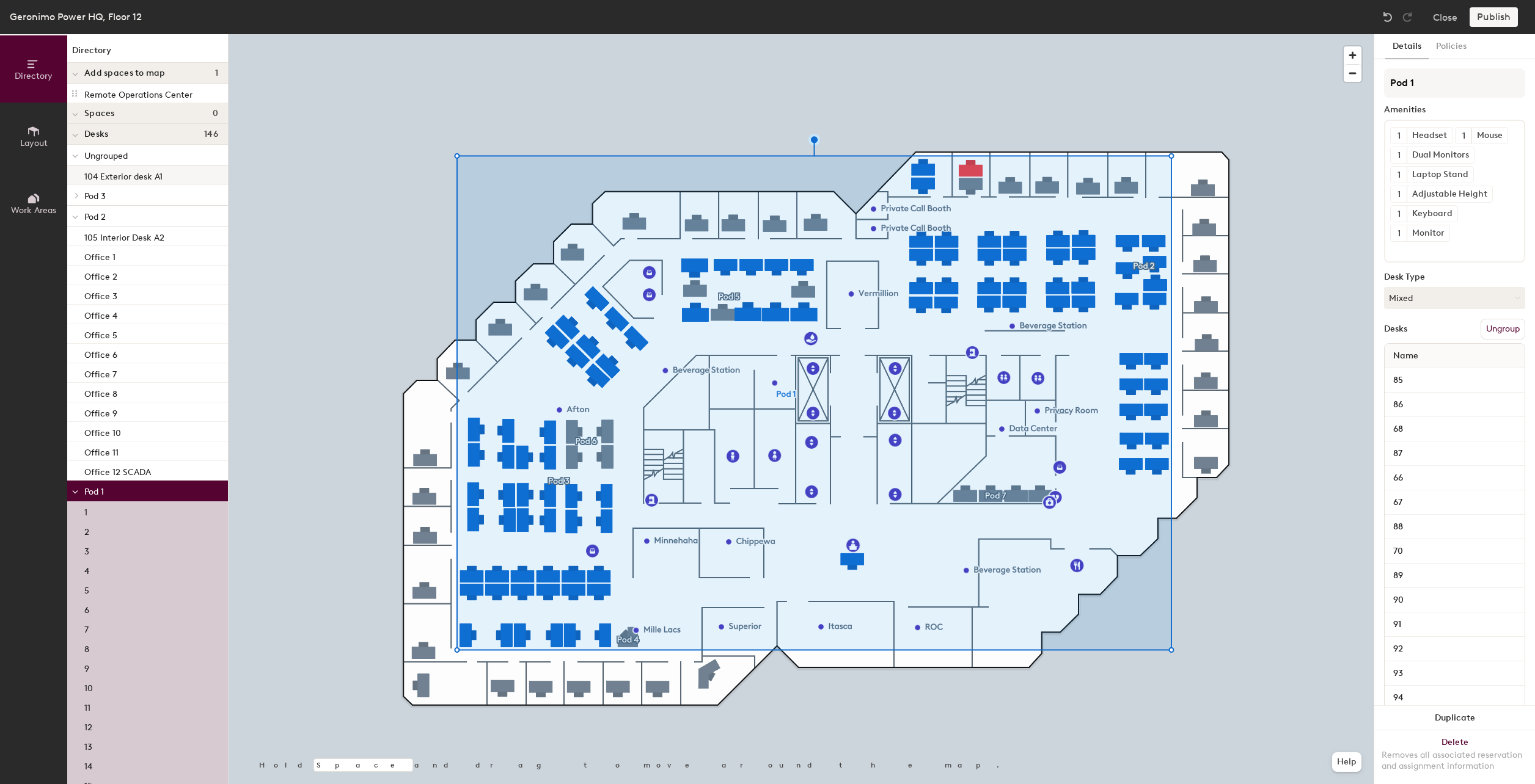
click at [119, 172] on p "104 Exterior desk A1" at bounding box center [124, 175] width 78 height 14
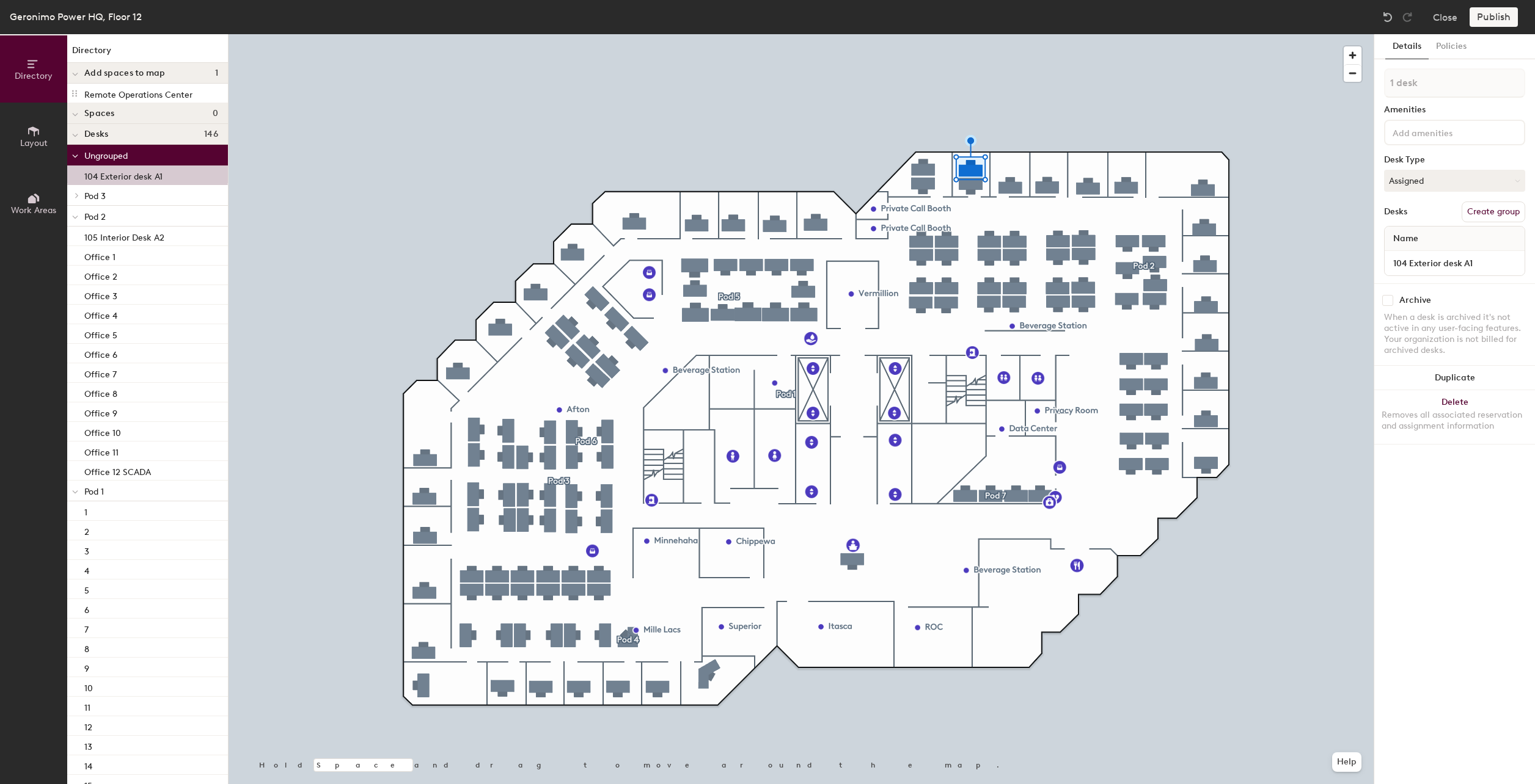
click at [126, 491] on p "Pod 1" at bounding box center [151, 491] width 134 height 16
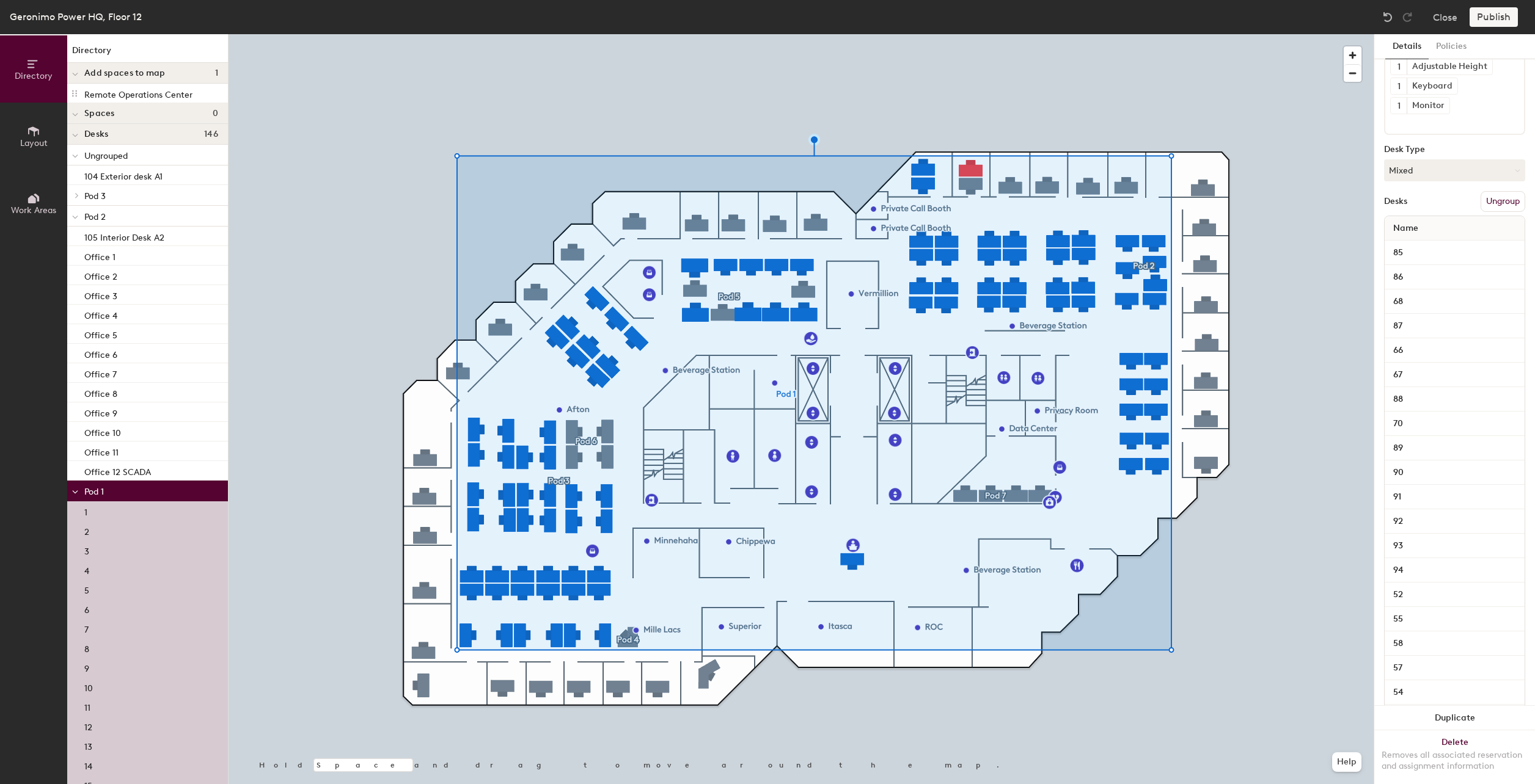
scroll to position [114, 0]
click at [132, 172] on p "104 Exterior desk A1" at bounding box center [124, 175] width 78 height 14
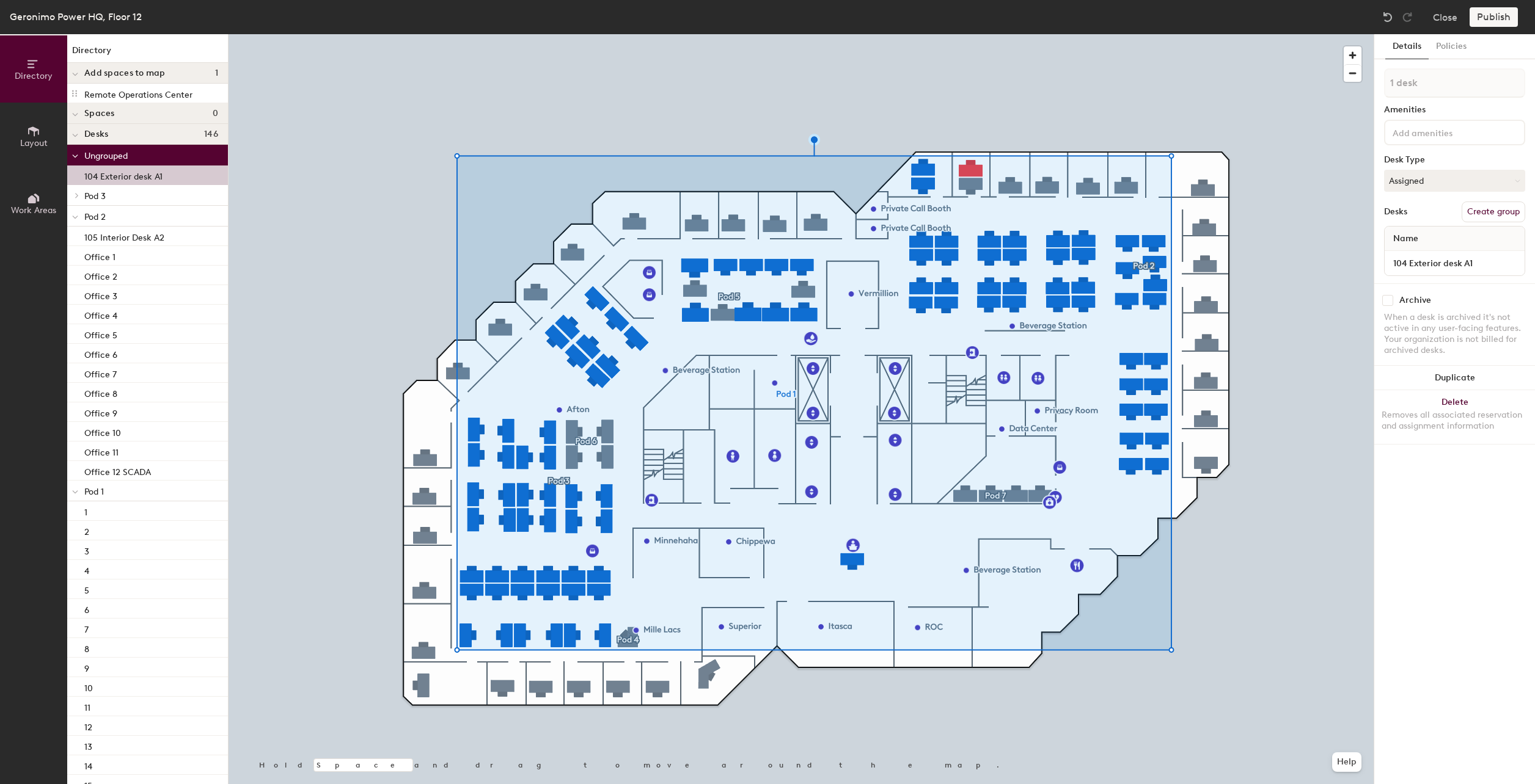
scroll to position [0, 0]
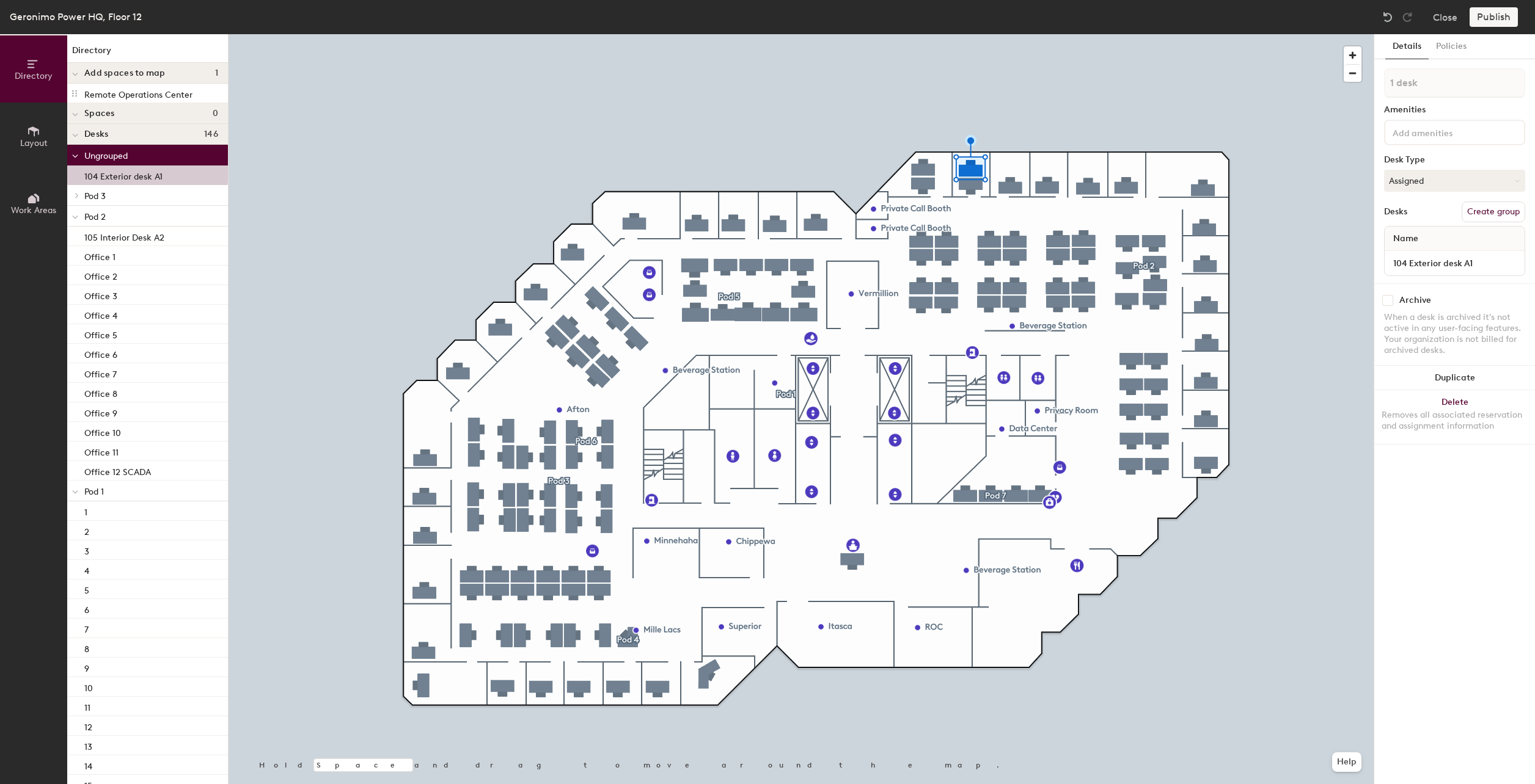
click at [1390, 209] on div "Desks" at bounding box center [1395, 211] width 23 height 10
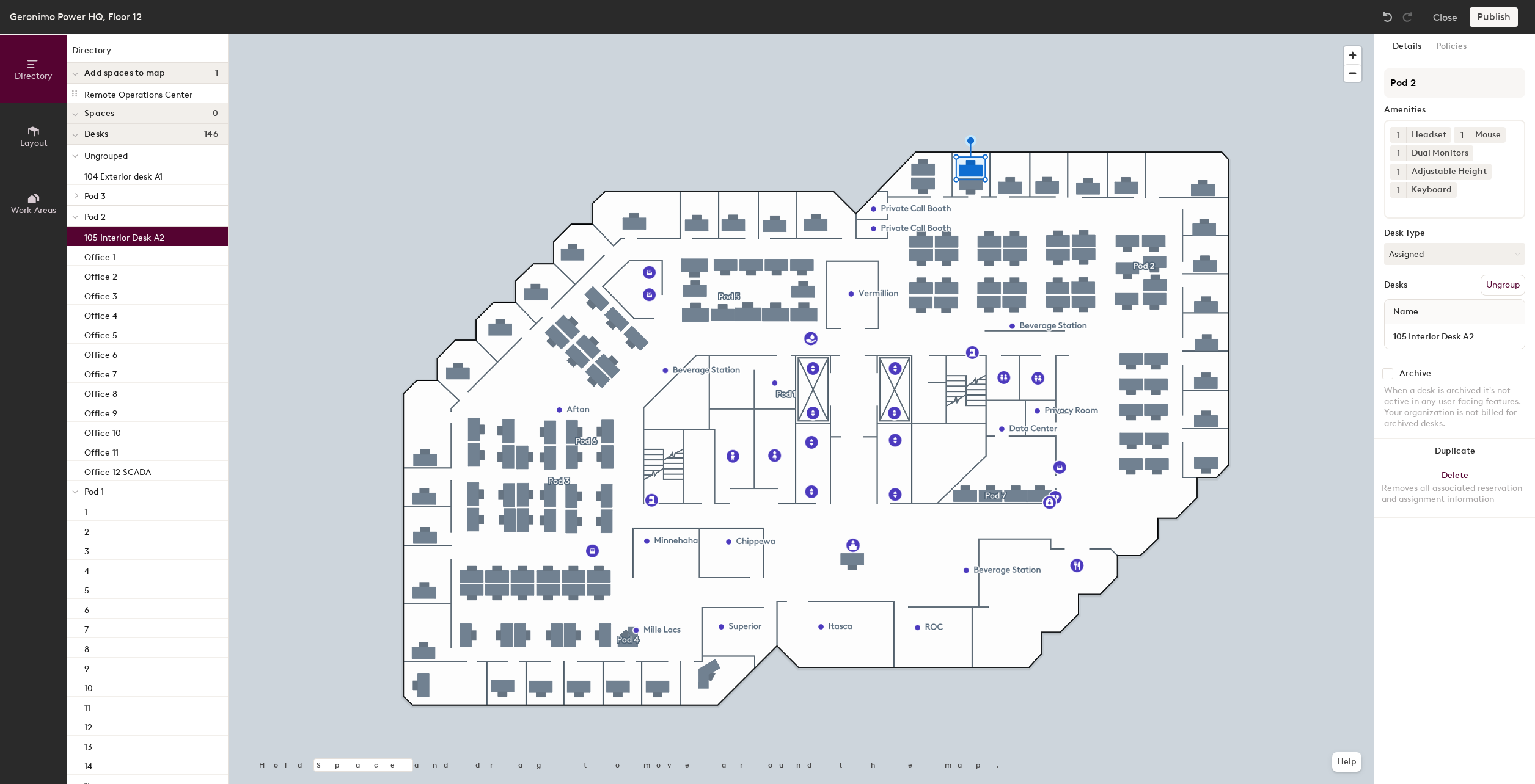
click at [137, 239] on p "105 Interior Desk A2" at bounding box center [124, 236] width 80 height 14
click at [1491, 285] on button "Ungroup" at bounding box center [1502, 285] width 44 height 21
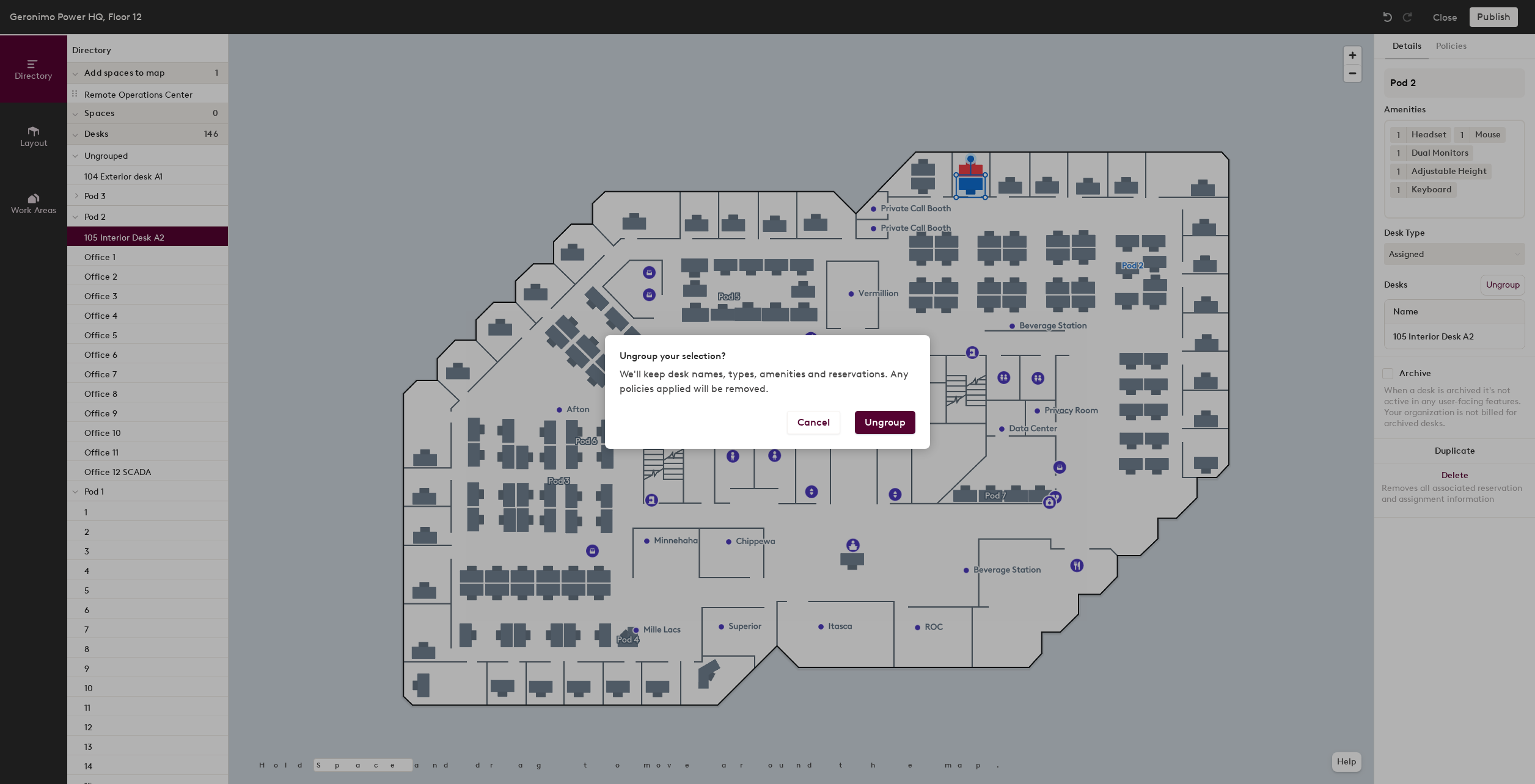
click at [895, 427] on button "Ungroup" at bounding box center [885, 422] width 61 height 23
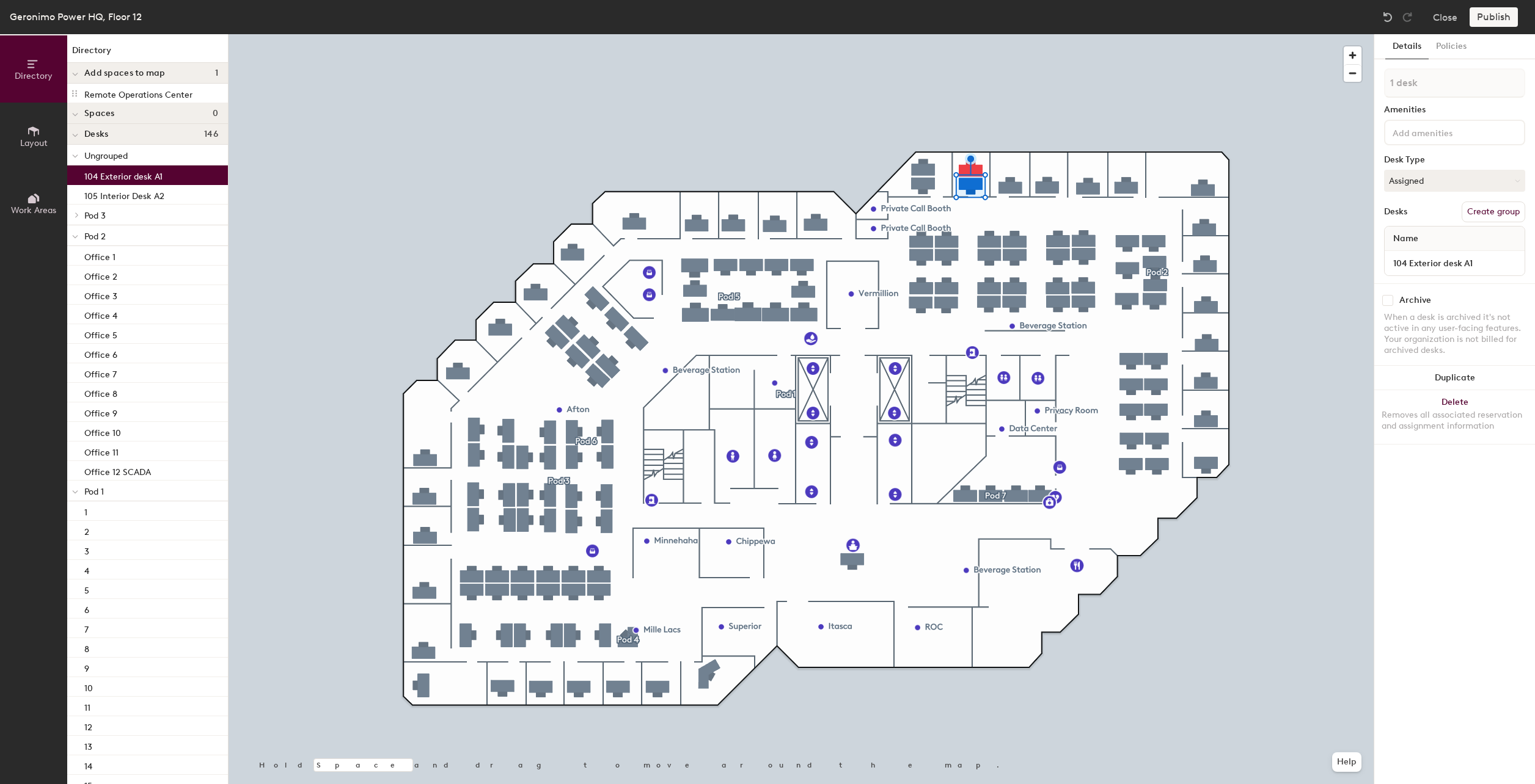
click at [106, 179] on p "104 Exterior desk A1" at bounding box center [124, 175] width 78 height 14
click at [128, 197] on p "105 Interior Desk A2" at bounding box center [124, 195] width 80 height 14
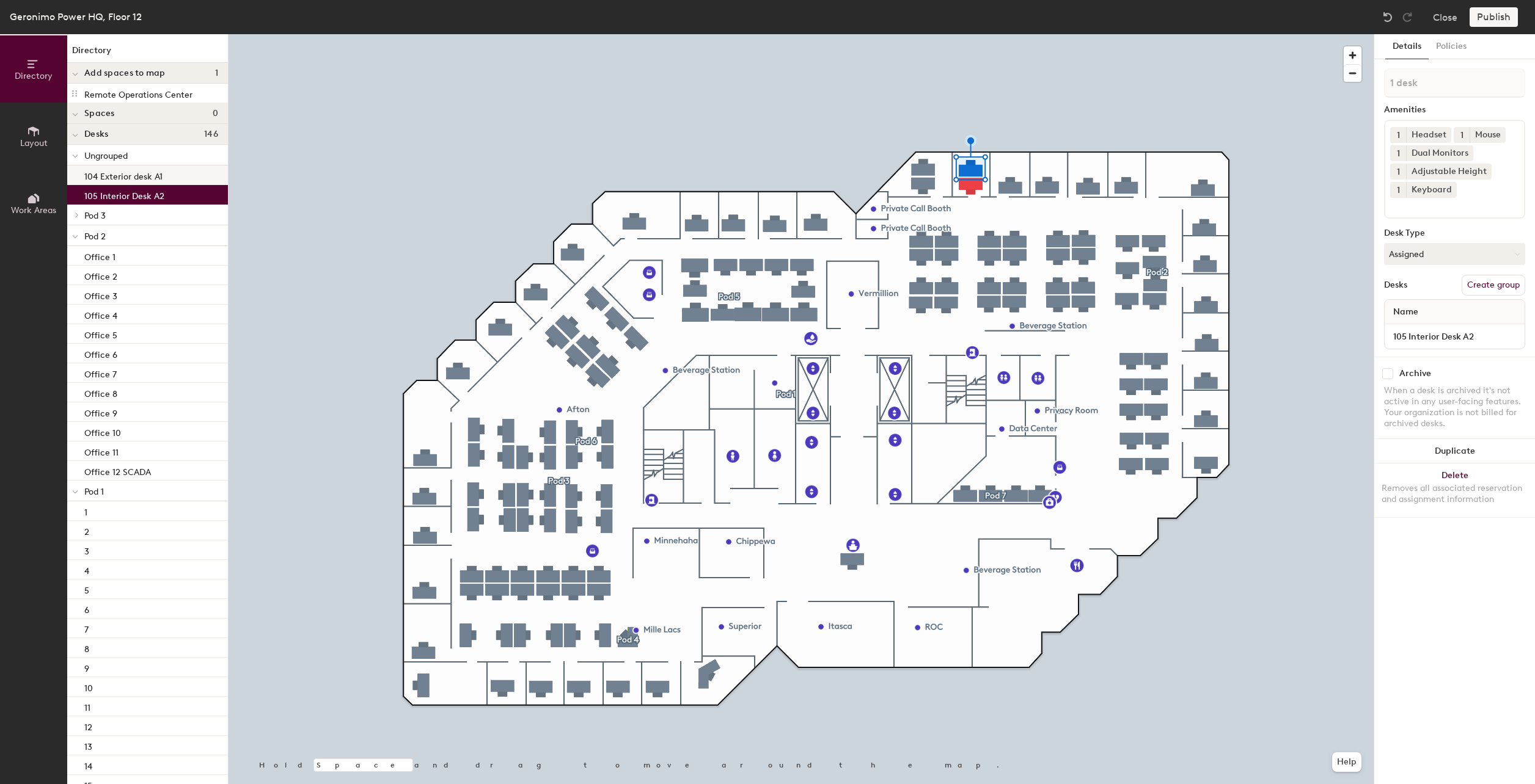
click at [125, 171] on p "104 Exterior desk A1" at bounding box center [124, 175] width 78 height 14
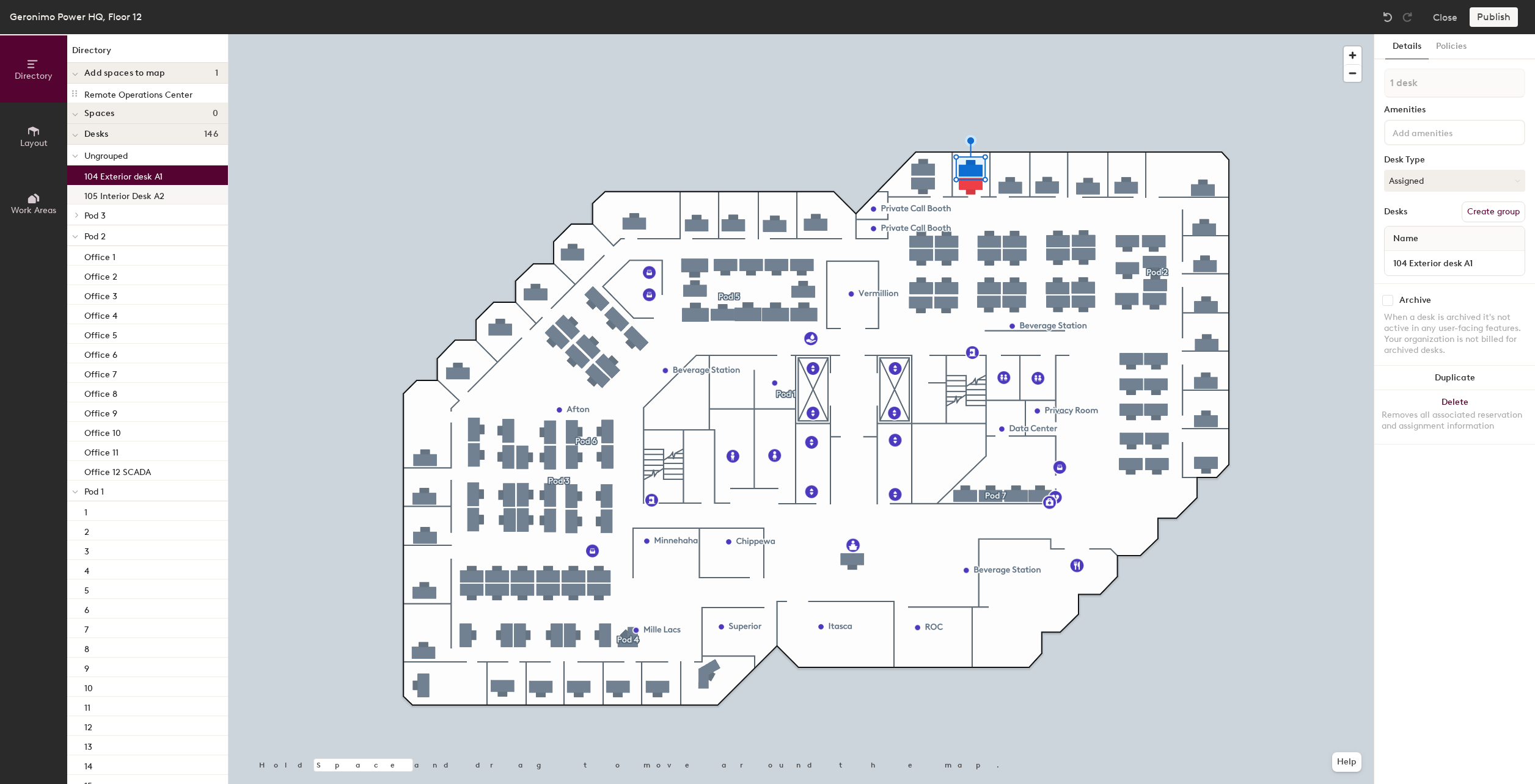
click at [130, 193] on p "105 Interior Desk A2" at bounding box center [124, 195] width 80 height 14
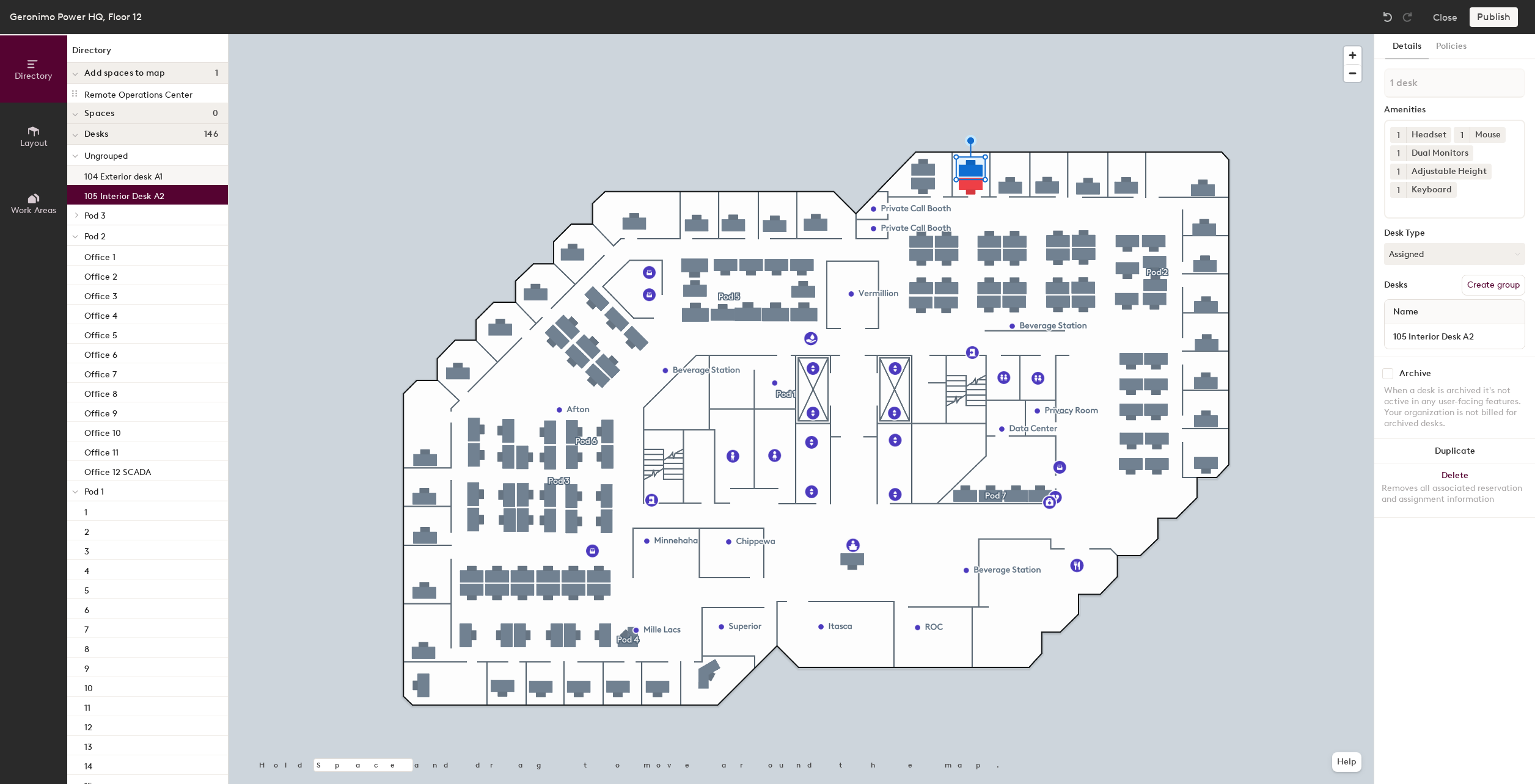
click at [114, 176] on p "104 Exterior desk A1" at bounding box center [124, 175] width 78 height 14
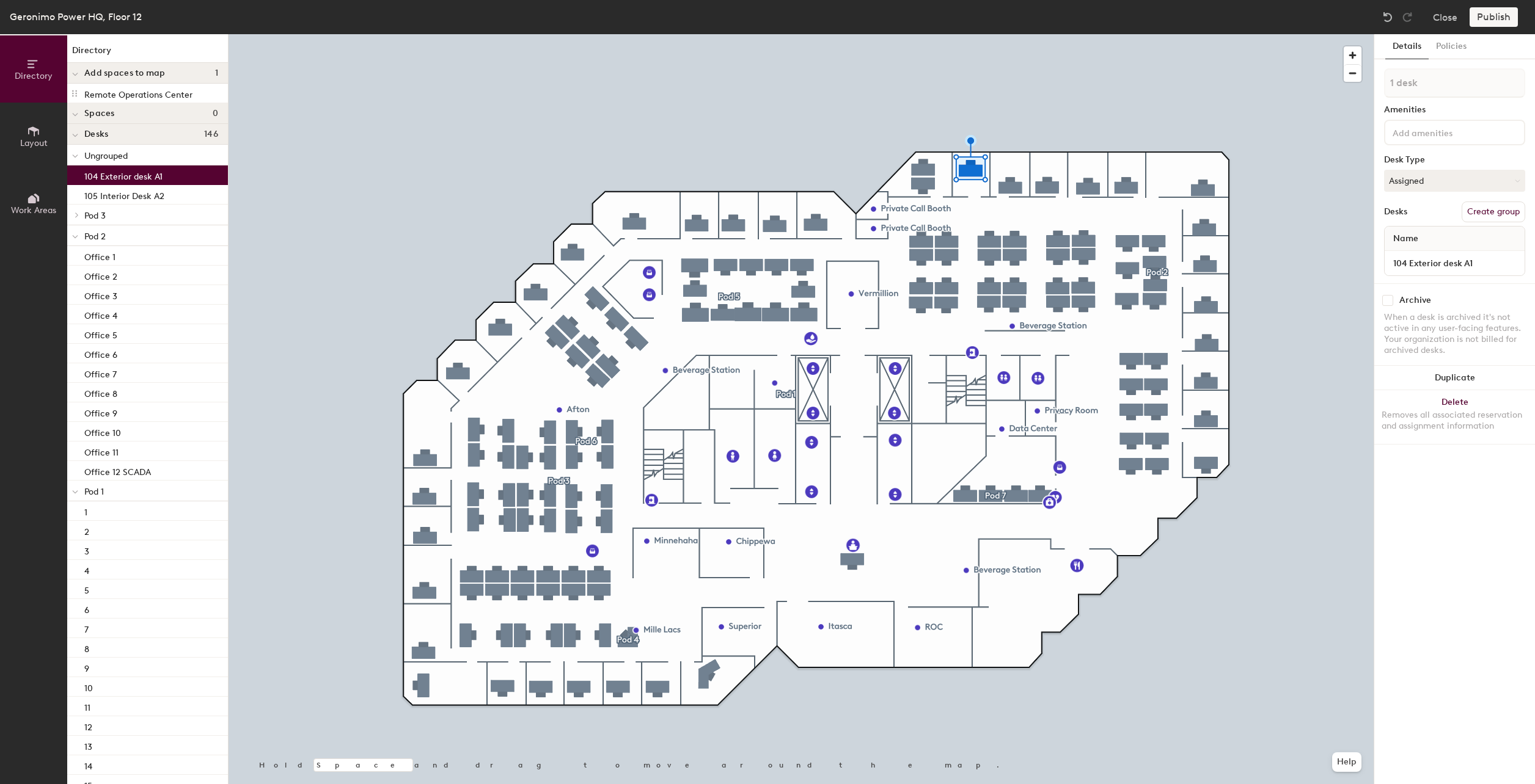
click at [102, 154] on span "Ungrouped" at bounding box center [106, 156] width 44 height 10
click at [111, 493] on p "Pod 1" at bounding box center [151, 491] width 134 height 16
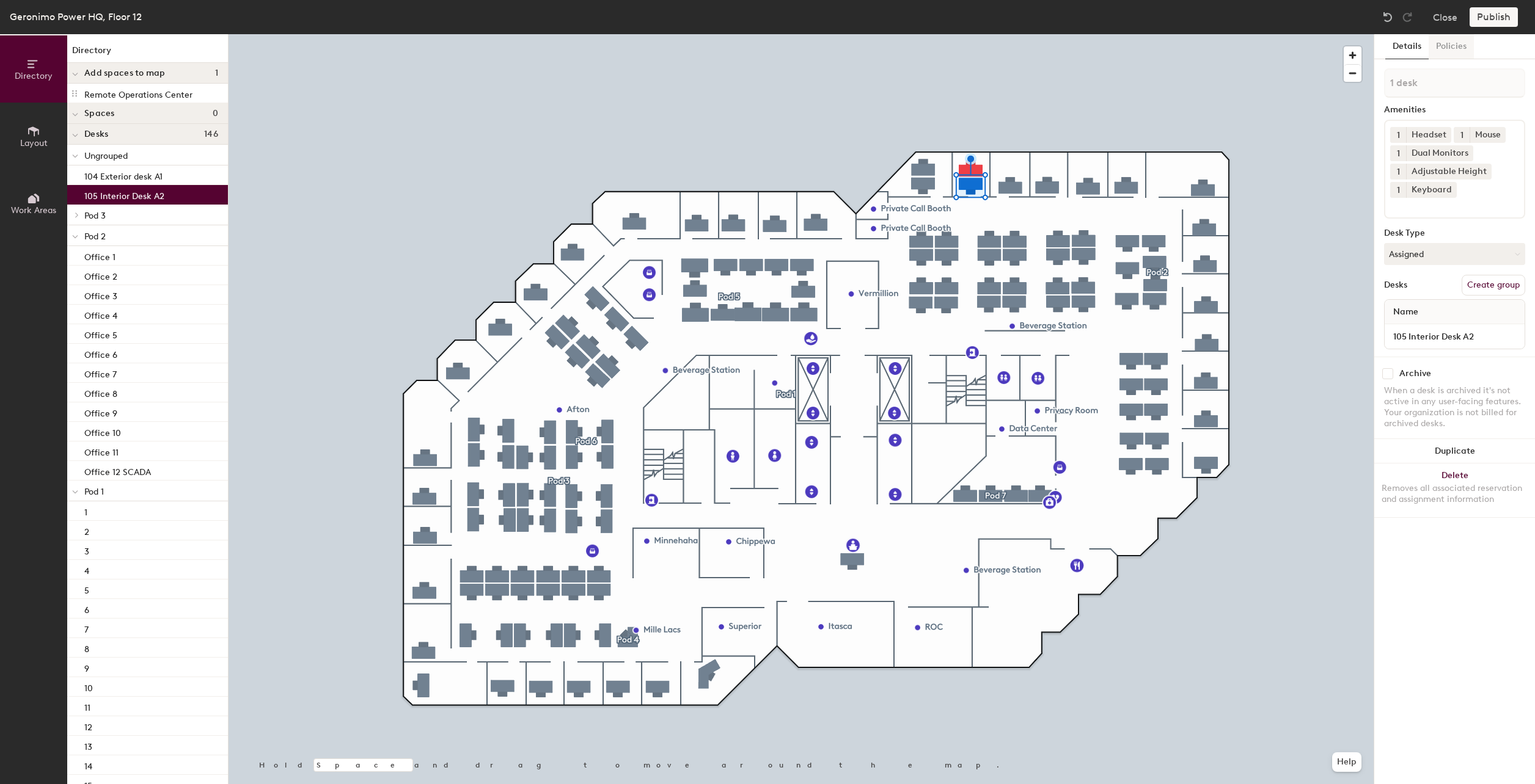
click at [1448, 49] on button "Policies" at bounding box center [1451, 46] width 45 height 25
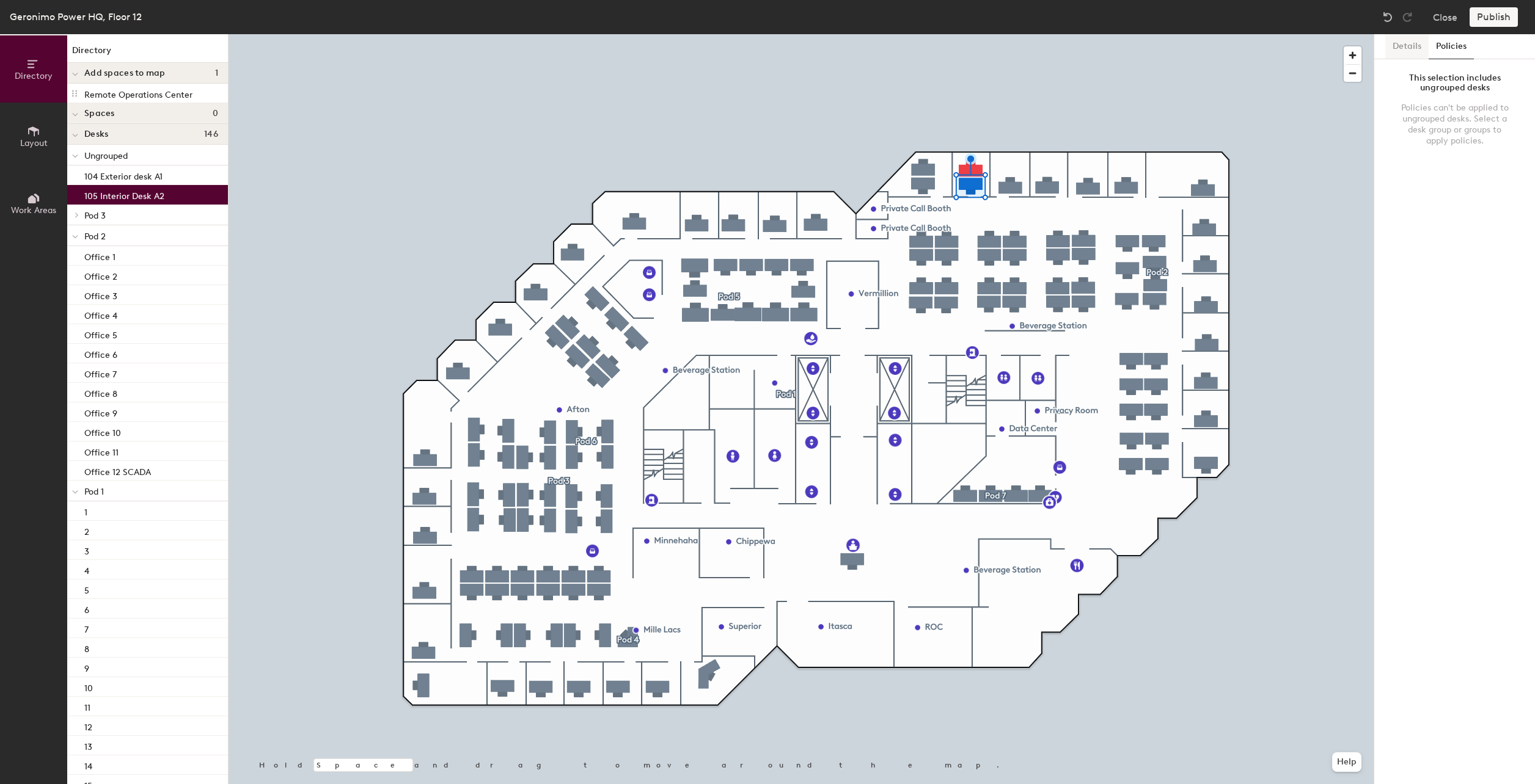
click at [1419, 45] on button "Details" at bounding box center [1407, 46] width 44 height 25
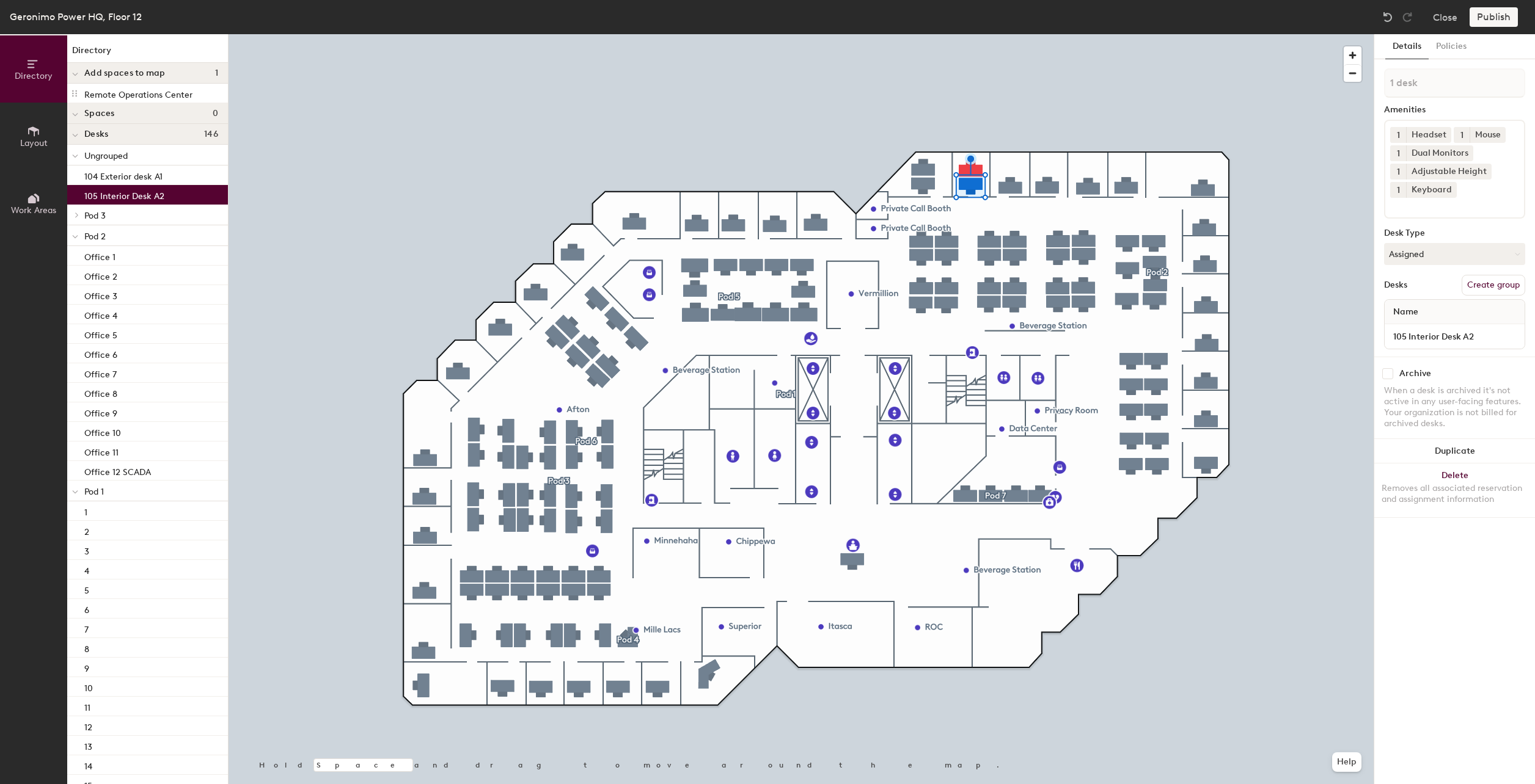
click at [107, 487] on p "Pod 1" at bounding box center [151, 491] width 134 height 16
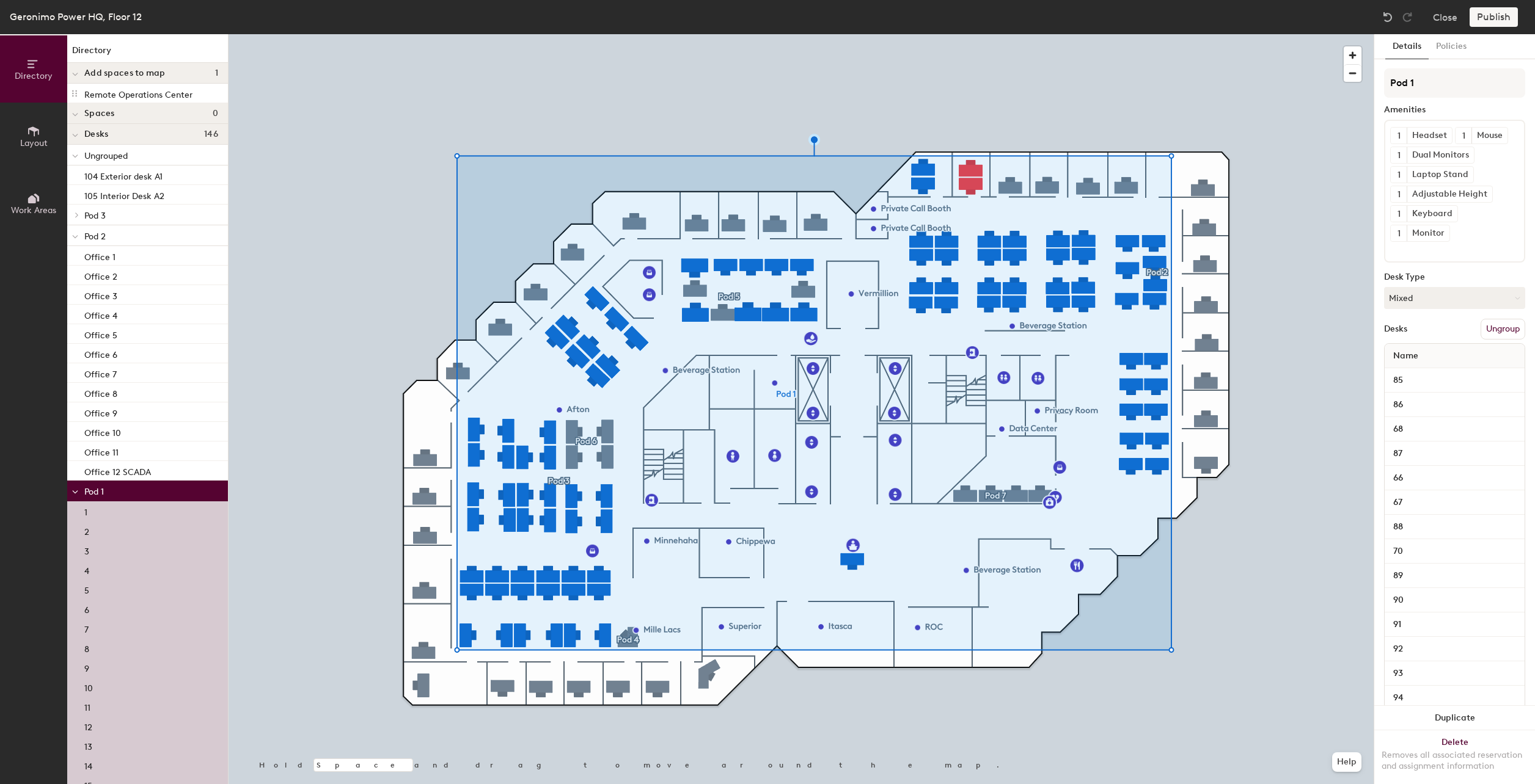
click at [40, 197] on icon at bounding box center [33, 198] width 13 height 13
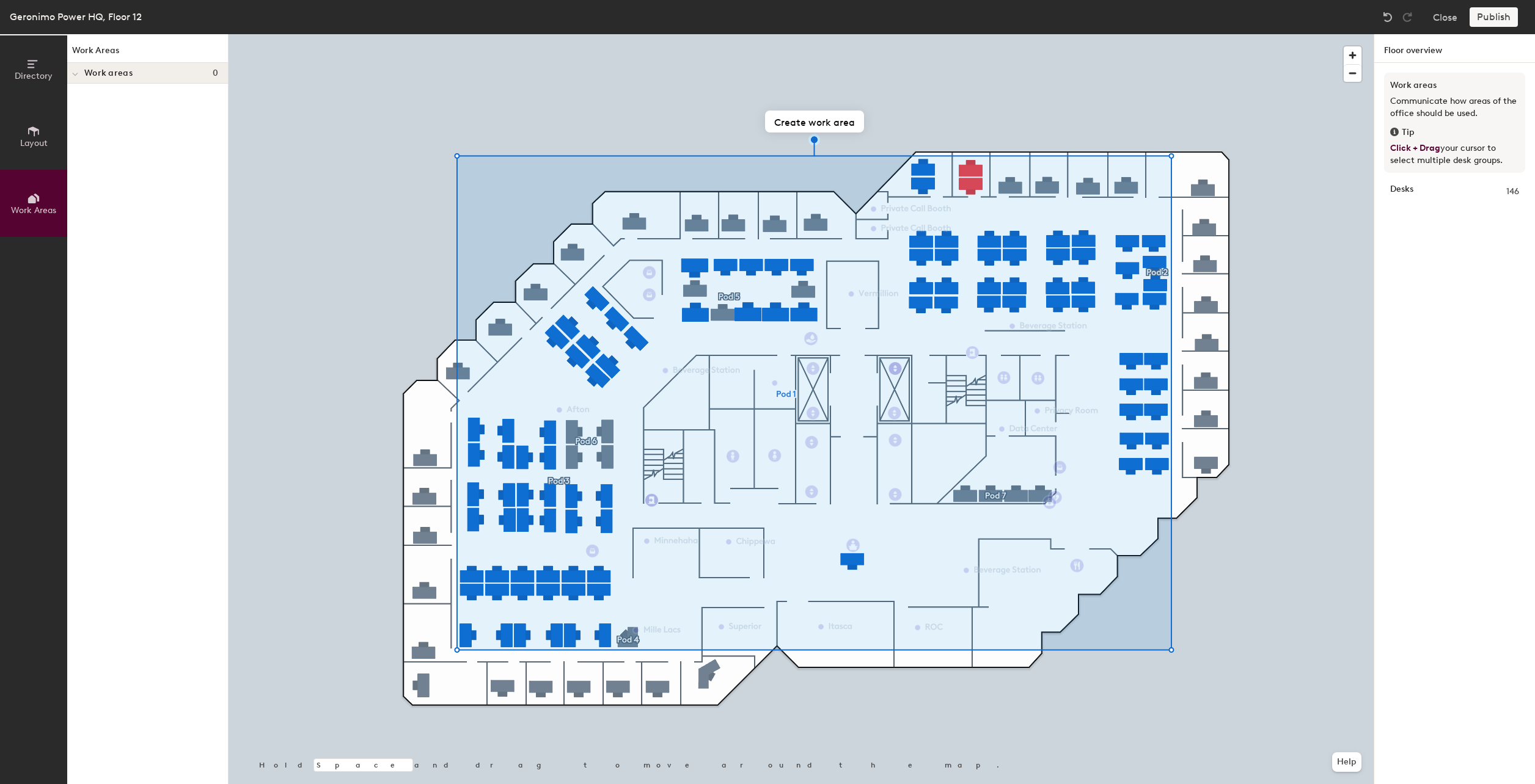
click at [30, 142] on span "Layout" at bounding box center [34, 144] width 28 height 10
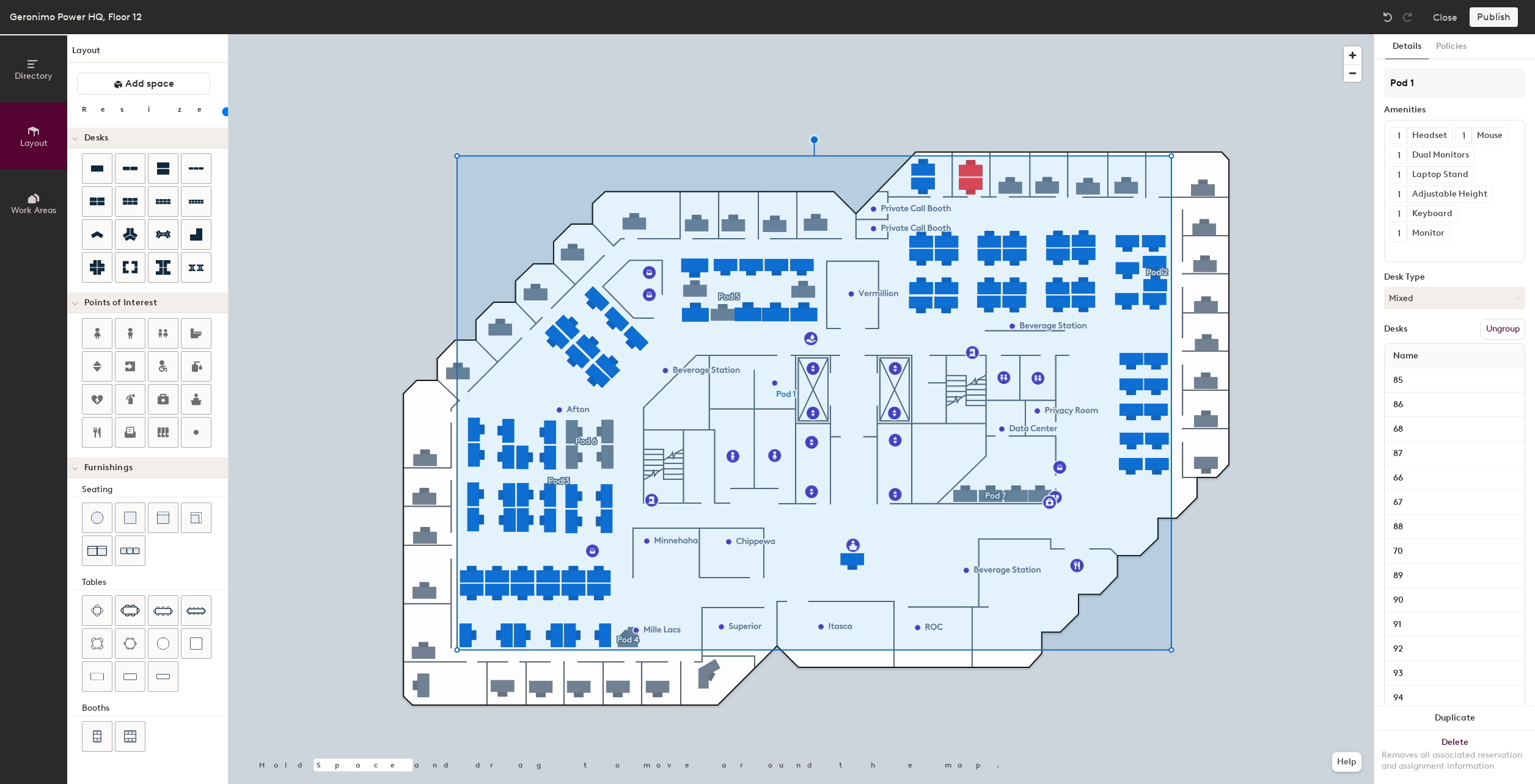
click at [28, 75] on span "Directory" at bounding box center [34, 76] width 38 height 10
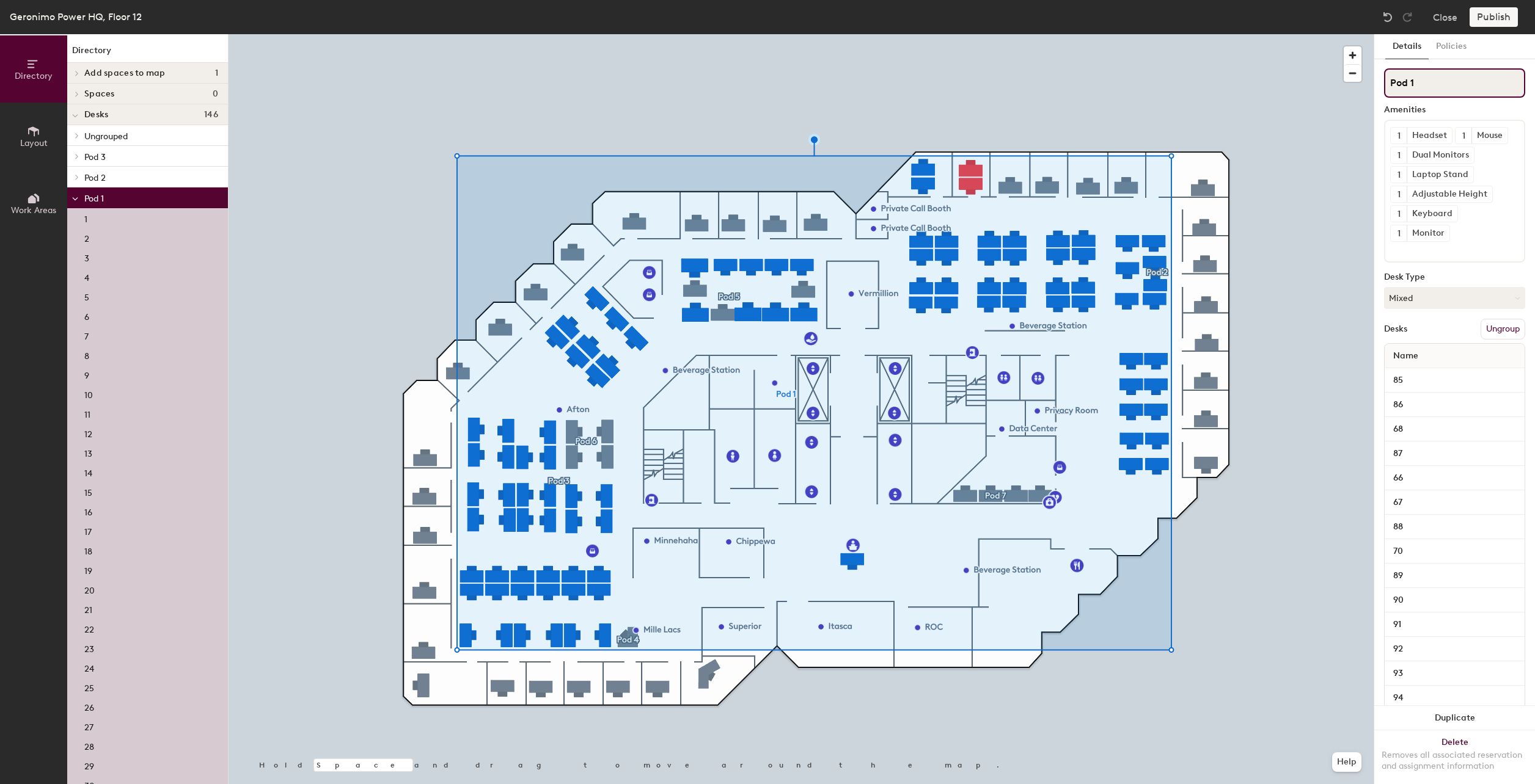
click at [1420, 85] on input "Pod 1" at bounding box center [1454, 84] width 141 height 30
click at [1448, 50] on button "Policies" at bounding box center [1451, 46] width 45 height 25
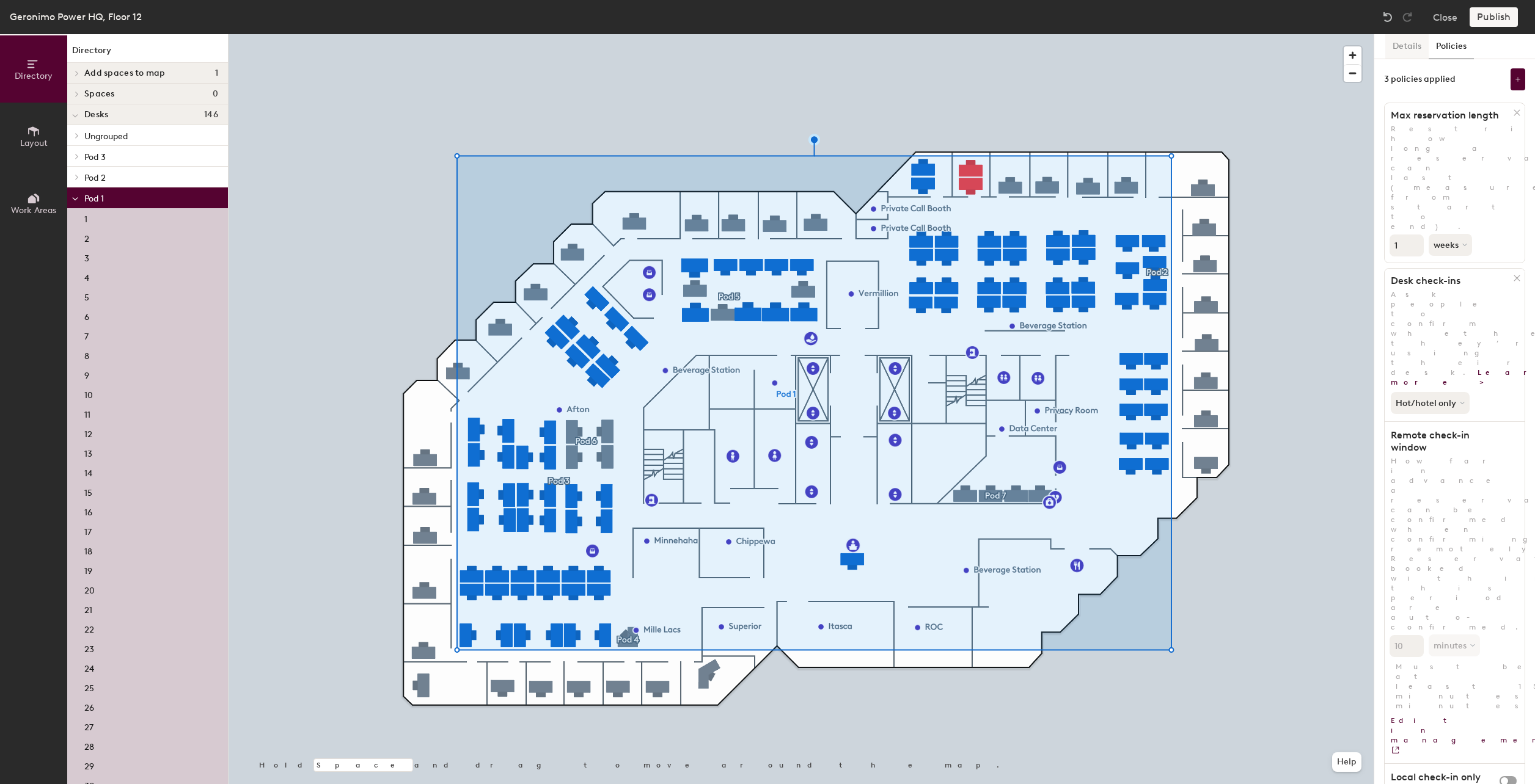
click at [1414, 49] on button "Details" at bounding box center [1407, 46] width 44 height 25
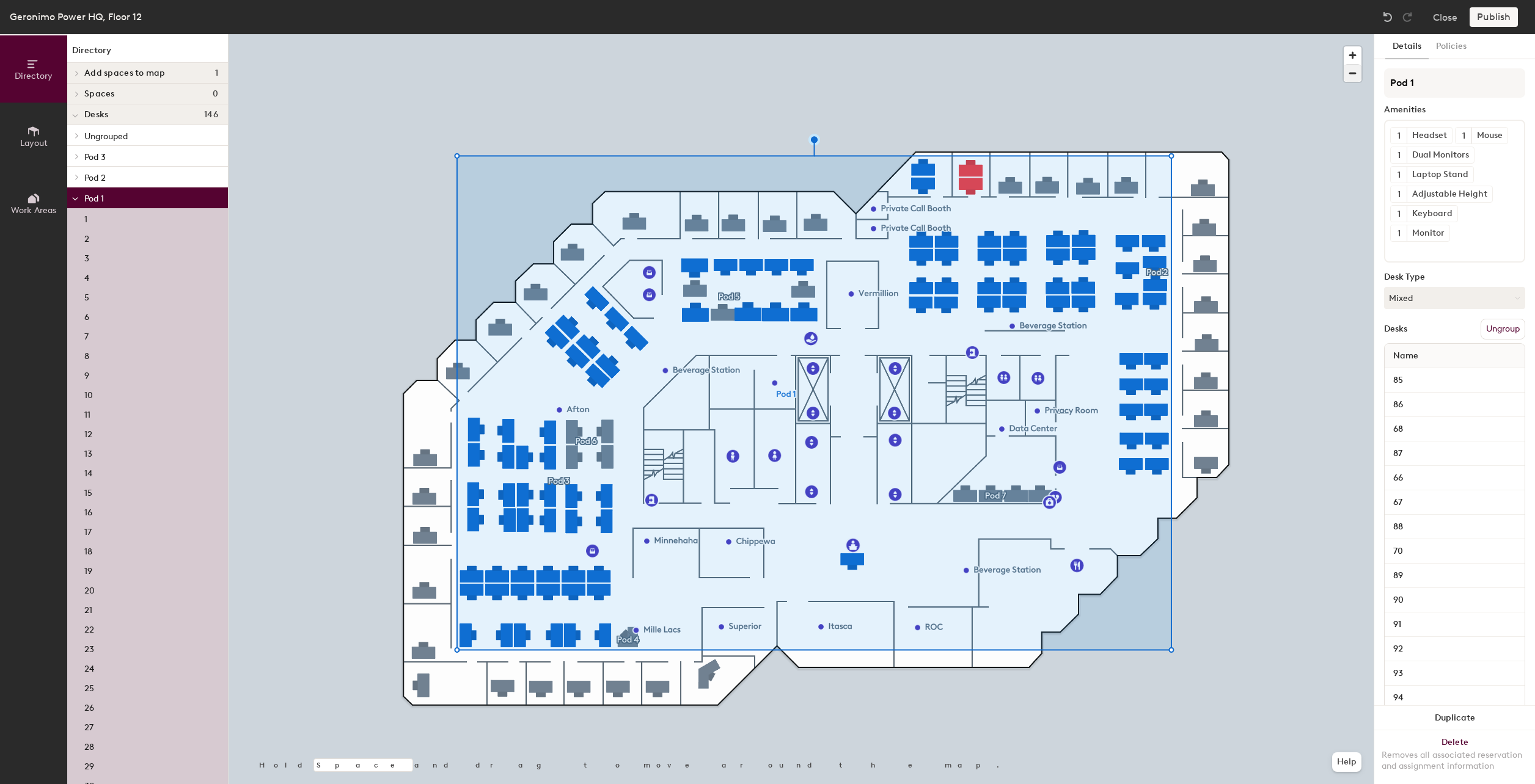
click at [599, 34] on div at bounding box center [801, 34] width 1145 height 0
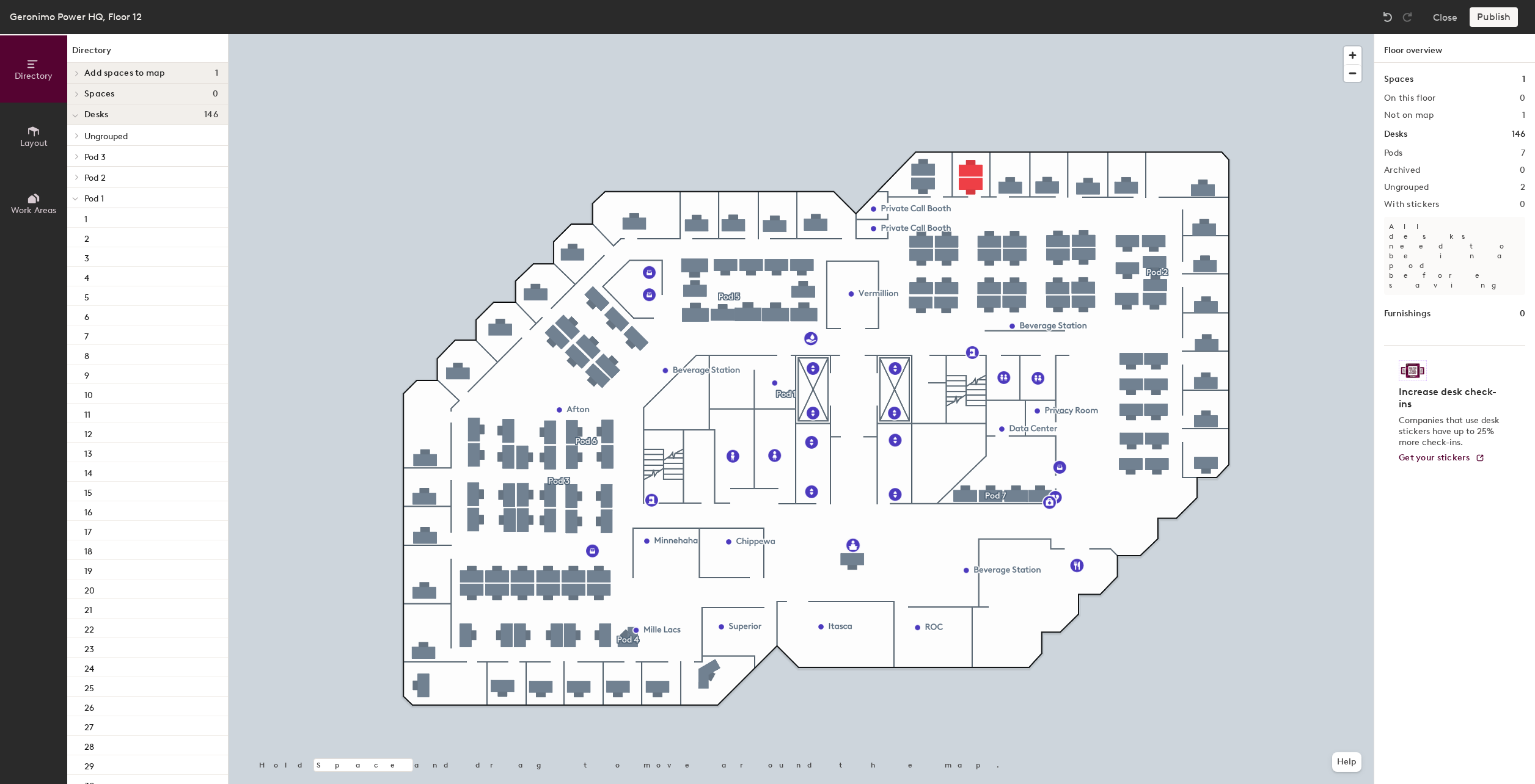
click at [965, 34] on div at bounding box center [801, 34] width 1145 height 0
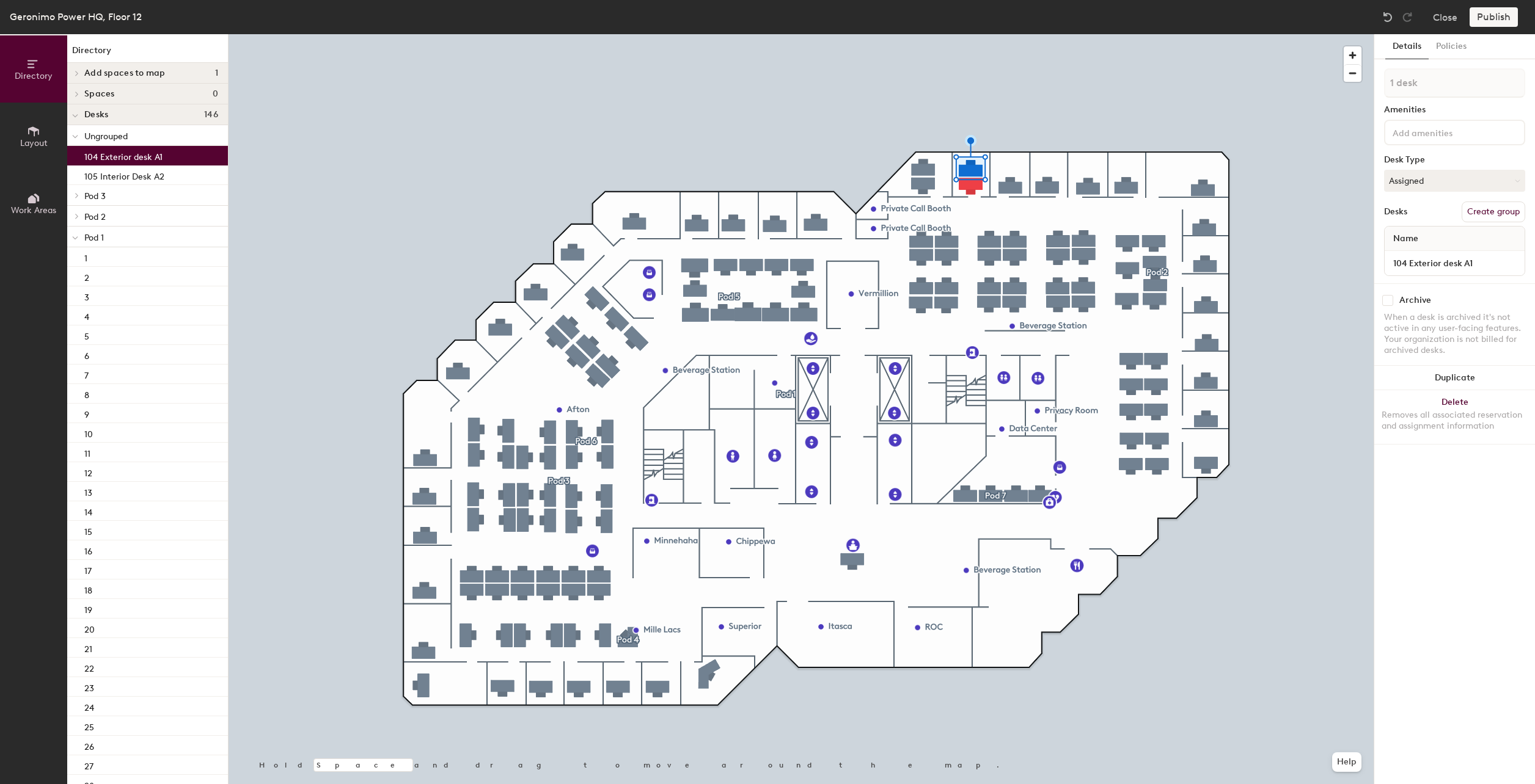
click at [1417, 135] on input at bounding box center [1445, 131] width 110 height 15
click at [96, 235] on span "Pod 1" at bounding box center [94, 238] width 19 height 10
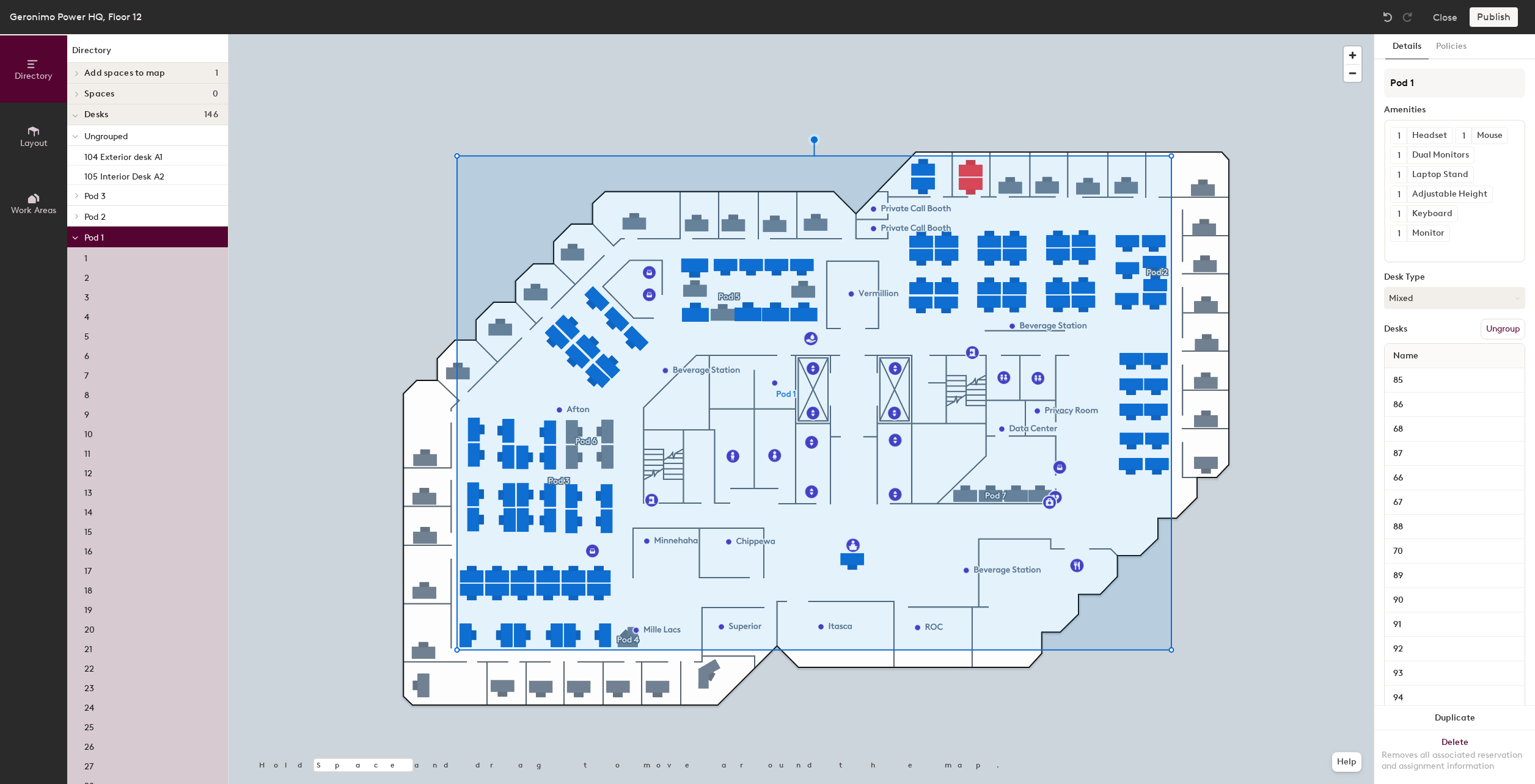
click at [48, 138] on button "Layout" at bounding box center [33, 136] width 67 height 67
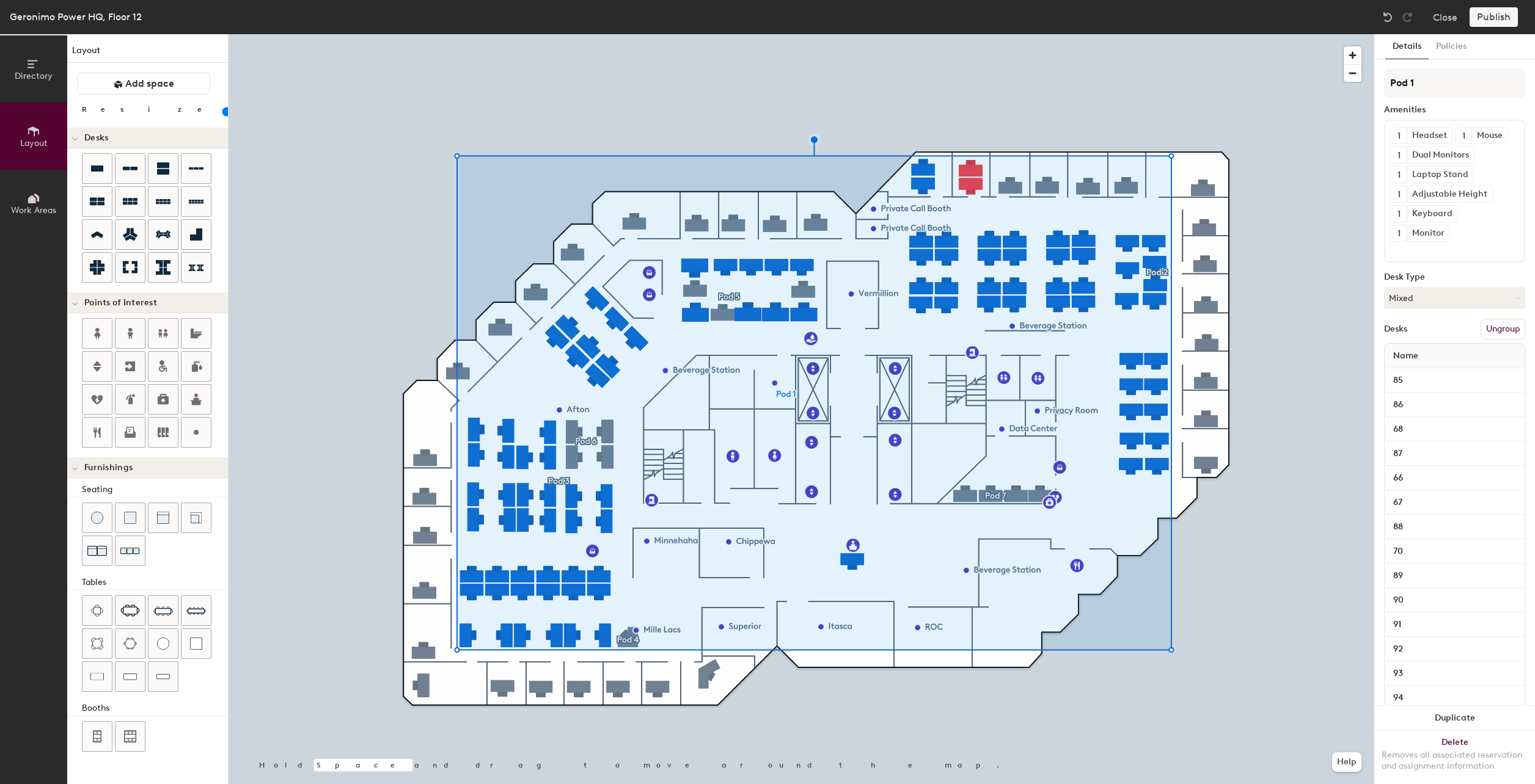
click at [41, 72] on span "Directory" at bounding box center [34, 76] width 38 height 10
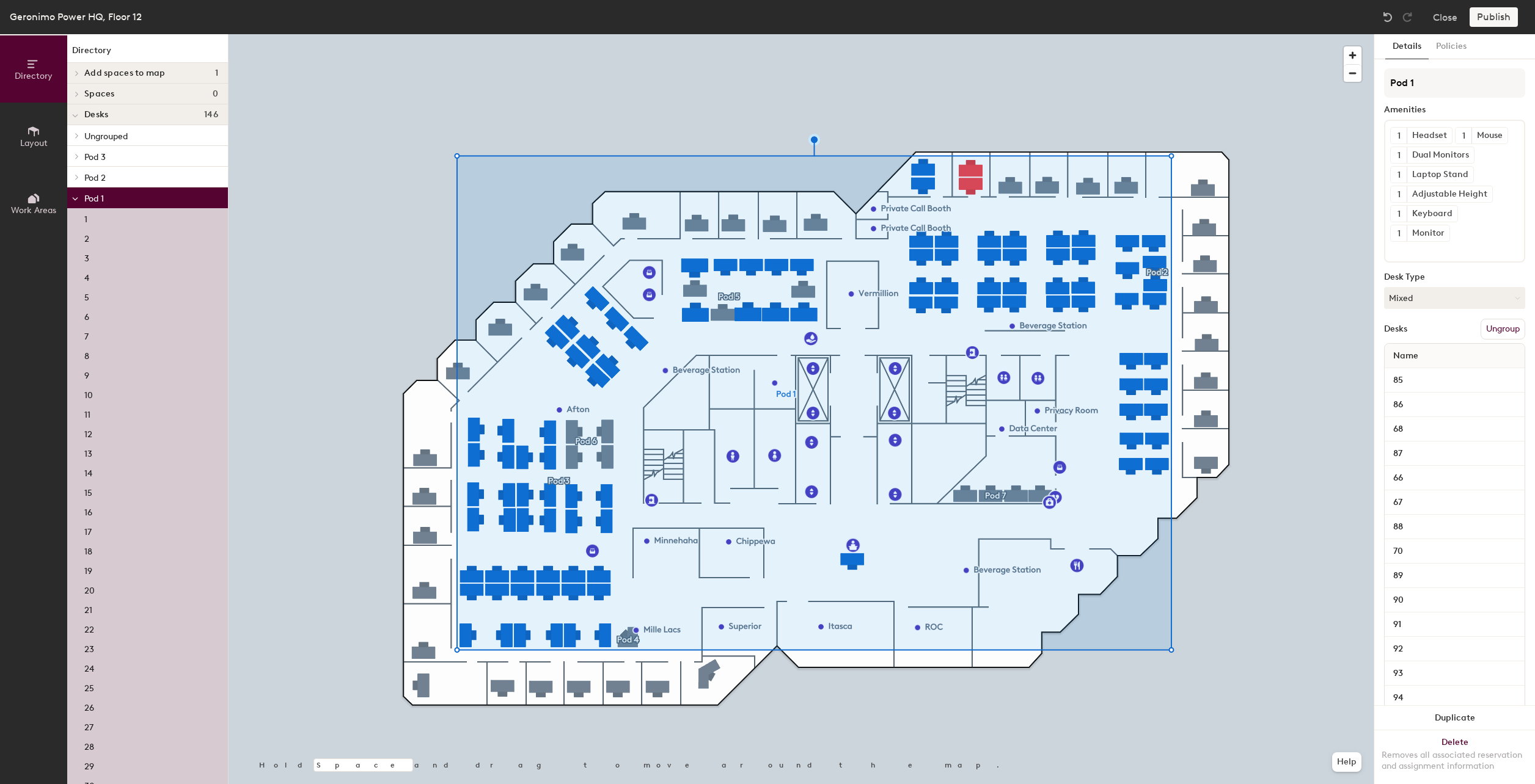
click at [84, 198] on span "Pod 1" at bounding box center [94, 199] width 19 height 10
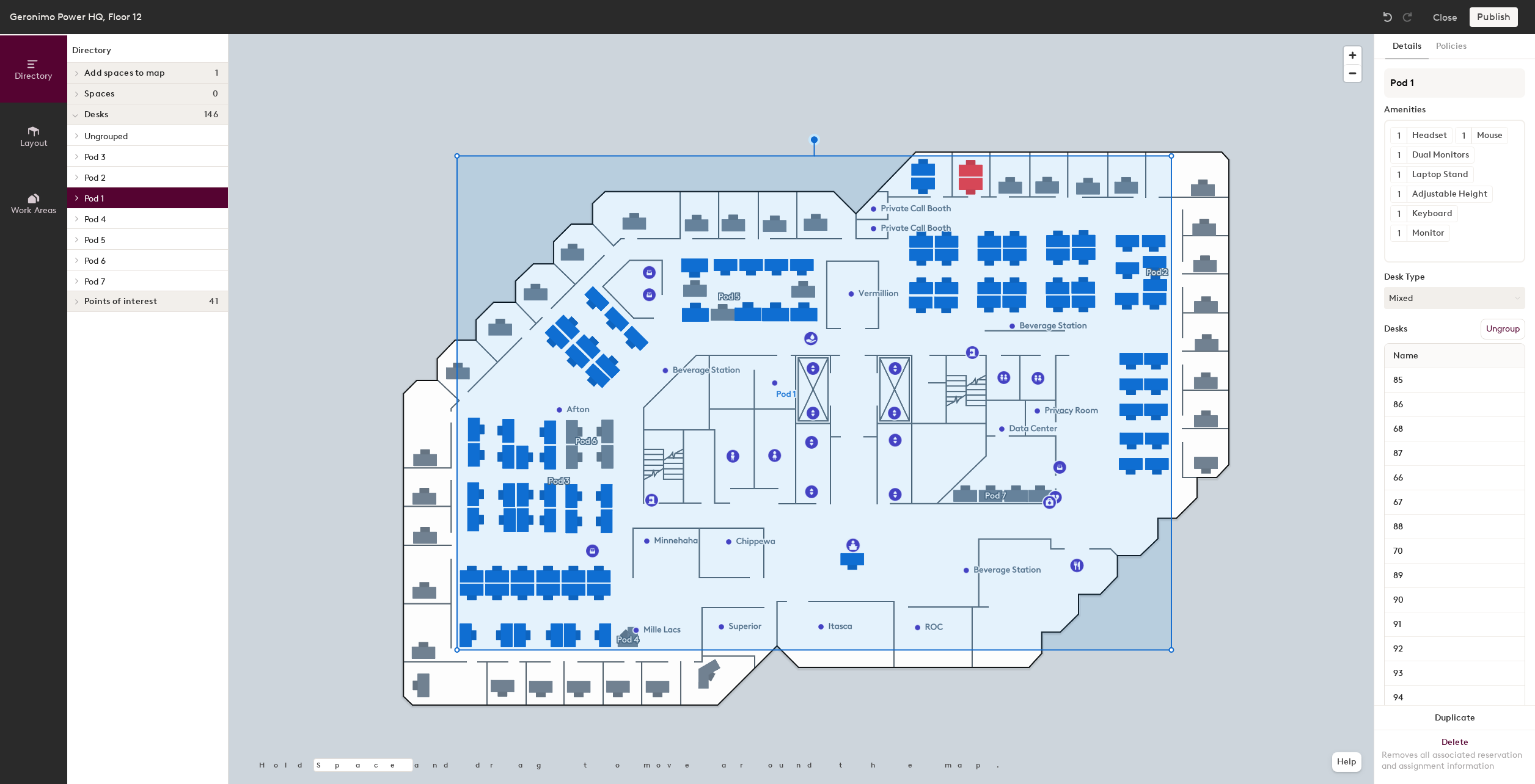
click at [86, 197] on span "Pod 1" at bounding box center [94, 199] width 19 height 10
click at [86, 196] on span "Pod 1" at bounding box center [94, 199] width 19 height 10
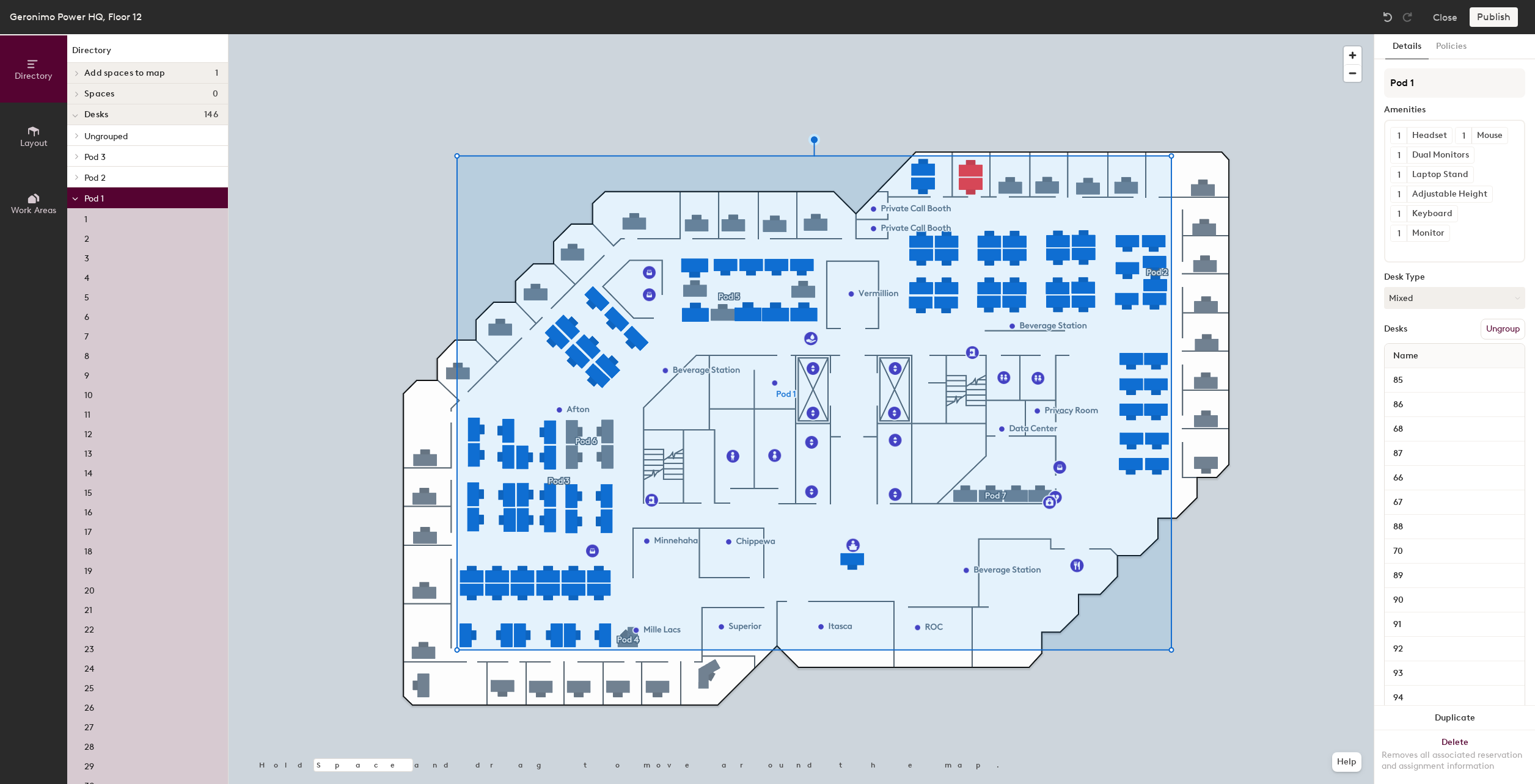
click at [74, 199] on icon at bounding box center [76, 198] width 5 height 3
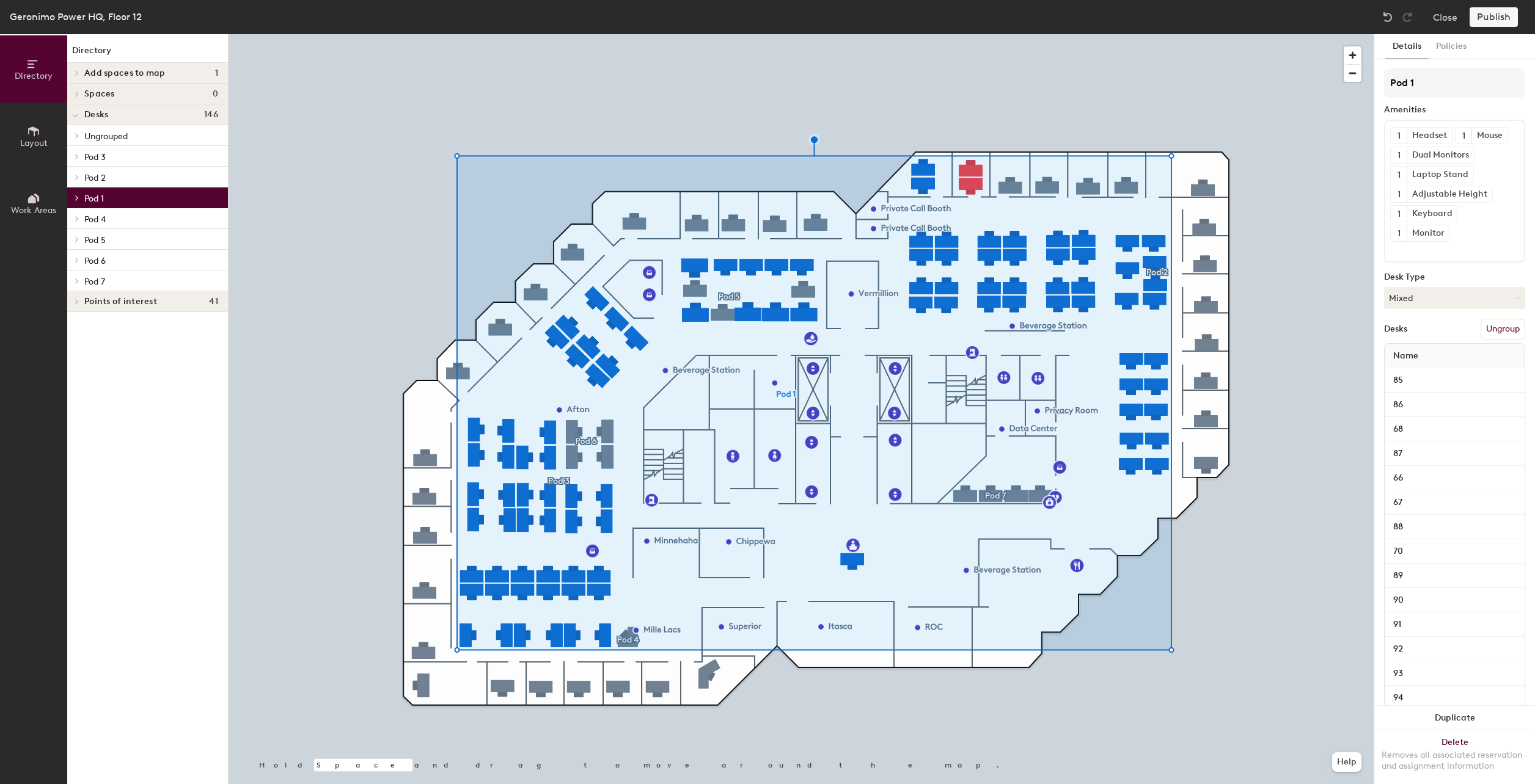
click at [78, 138] on icon at bounding box center [77, 135] width 5 height 6
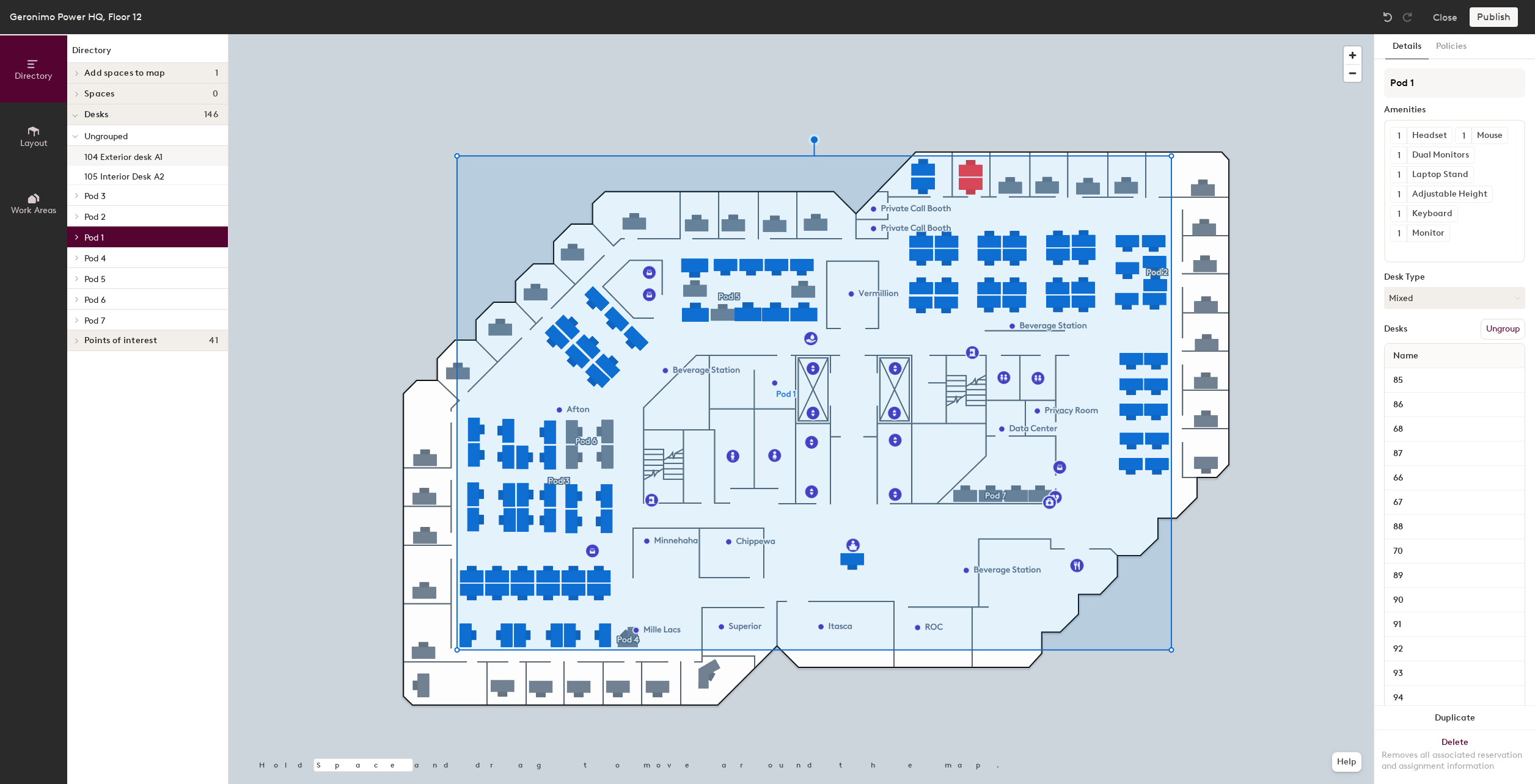
click at [118, 152] on p "104 Exterior desk A1" at bounding box center [124, 156] width 78 height 14
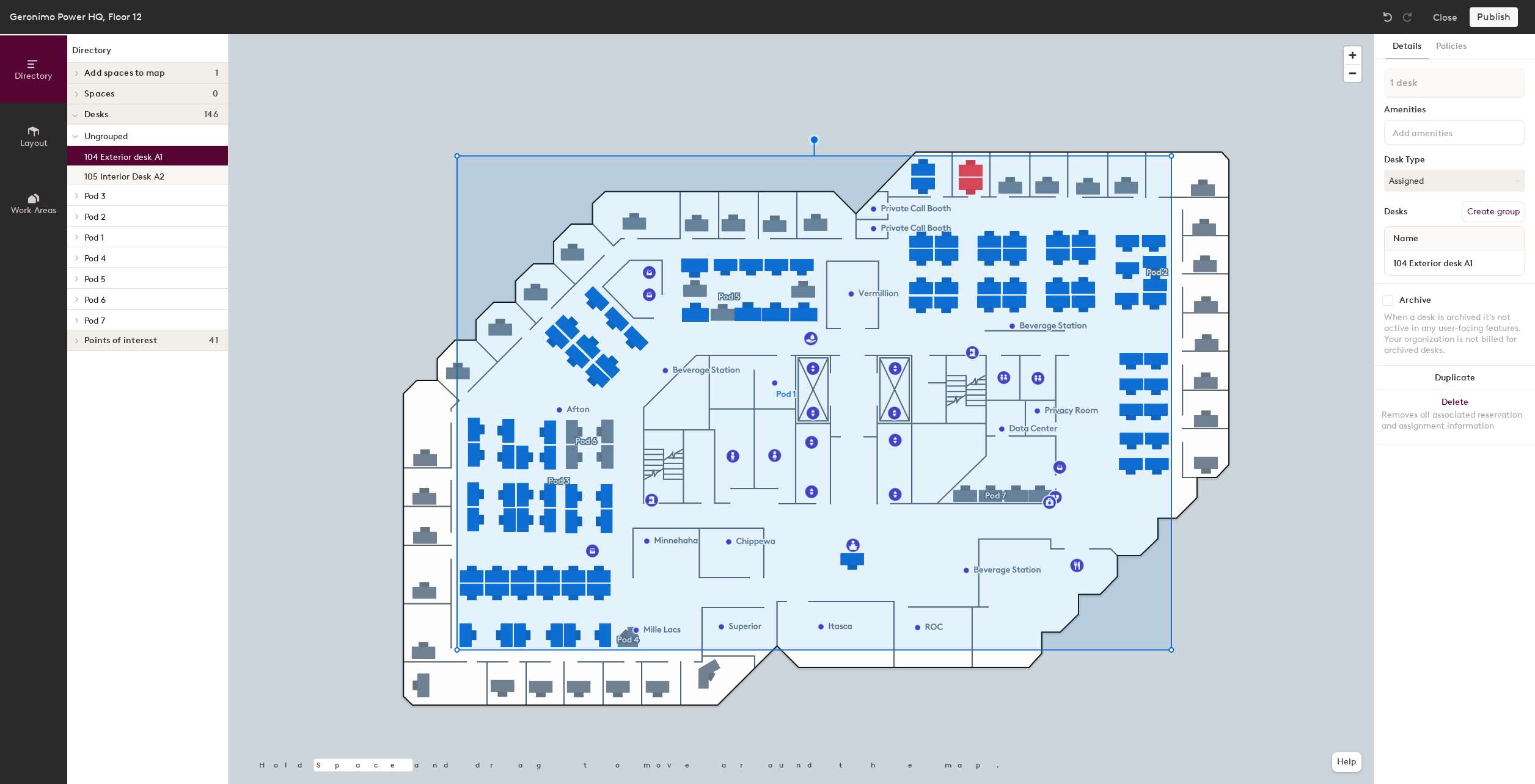
click at [120, 172] on p "105 Interior Desk A2" at bounding box center [124, 175] width 80 height 14
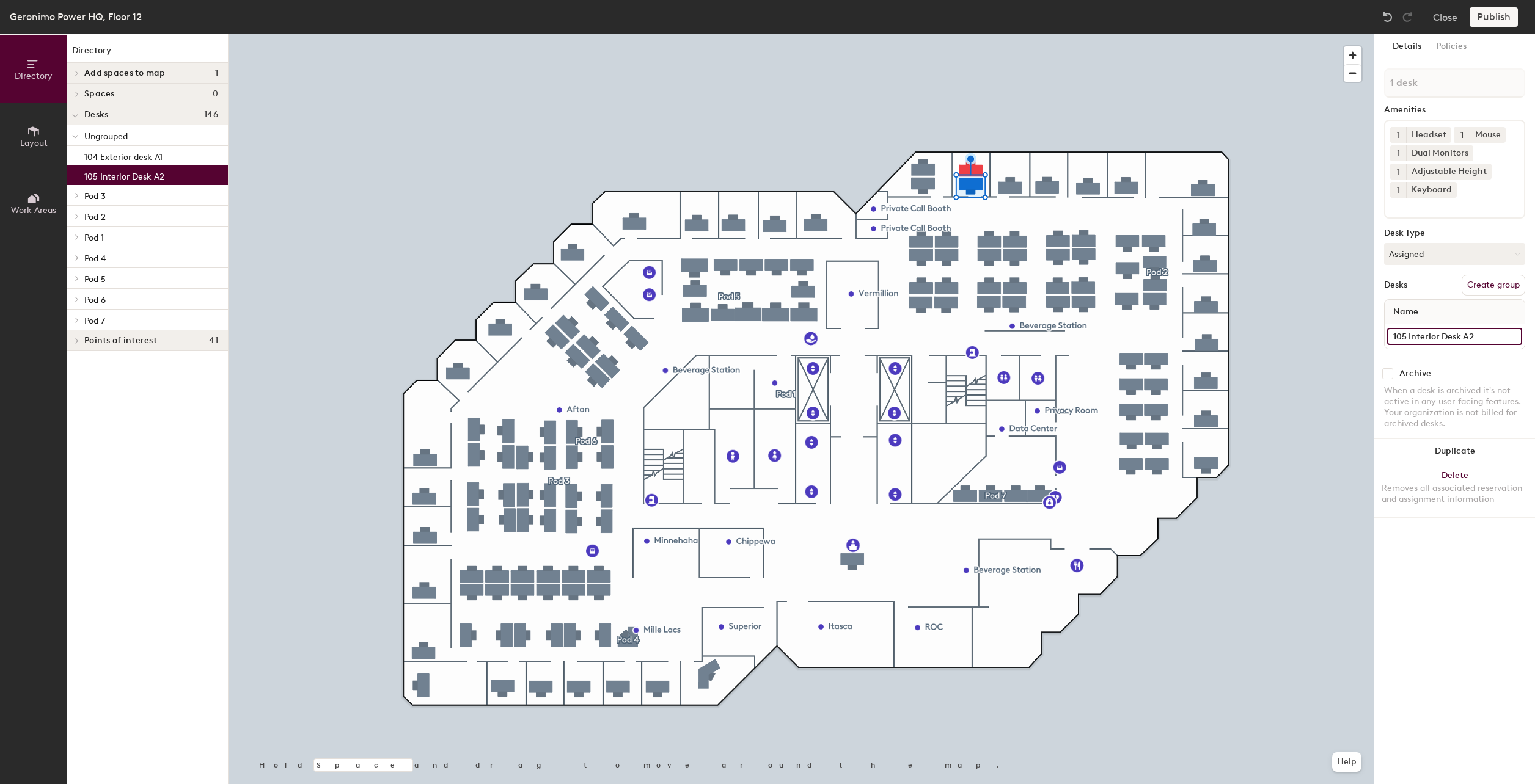
click at [1434, 334] on input "105 Interior Desk A2" at bounding box center [1454, 337] width 135 height 17
click at [1438, 357] on div "Archive When a desk is archived it's not active in any user-facing features. Yo…" at bounding box center [1454, 400] width 161 height 87
click at [1446, 48] on button "Policies" at bounding box center [1451, 46] width 45 height 25
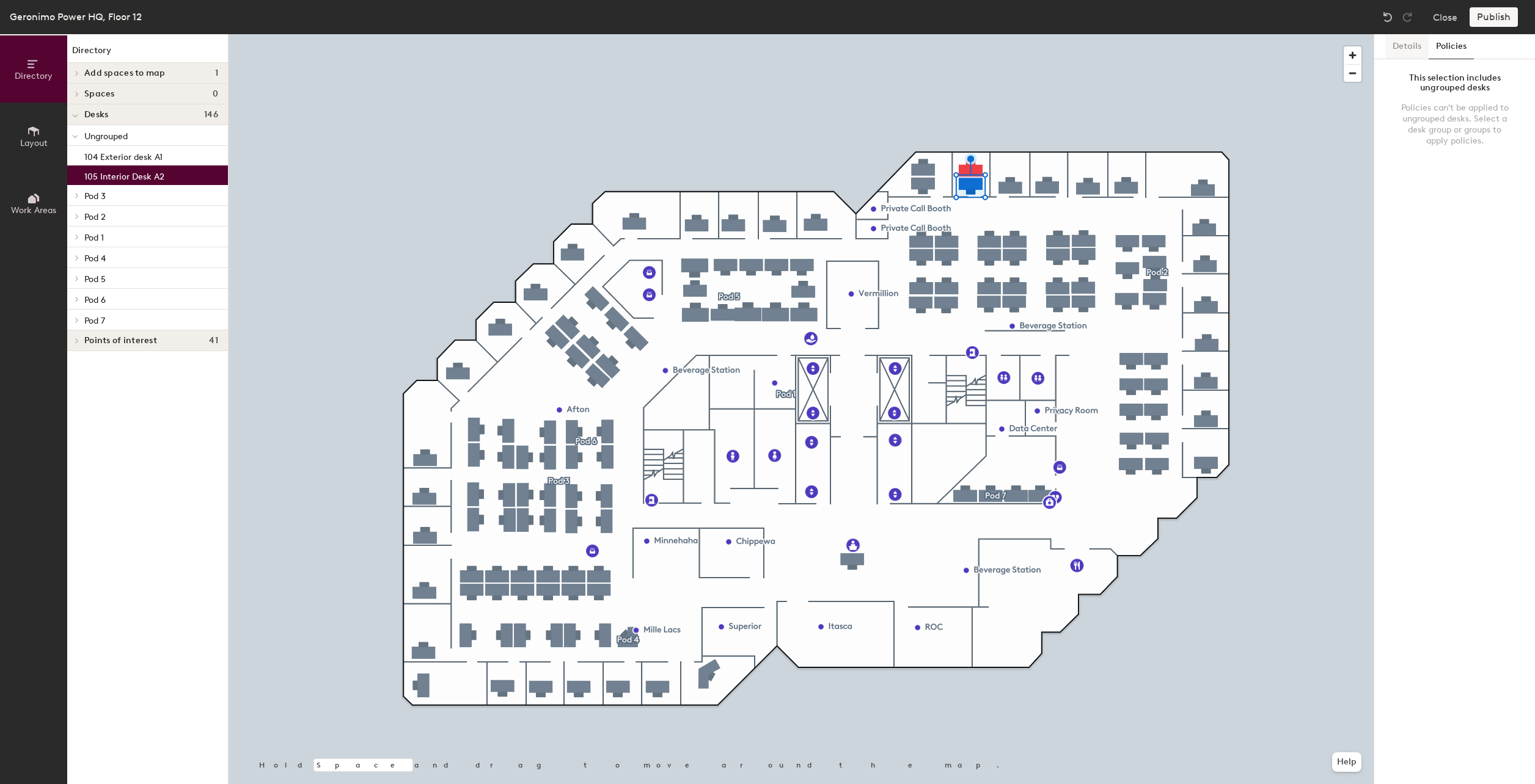
click at [1411, 46] on button "Details" at bounding box center [1407, 46] width 44 height 25
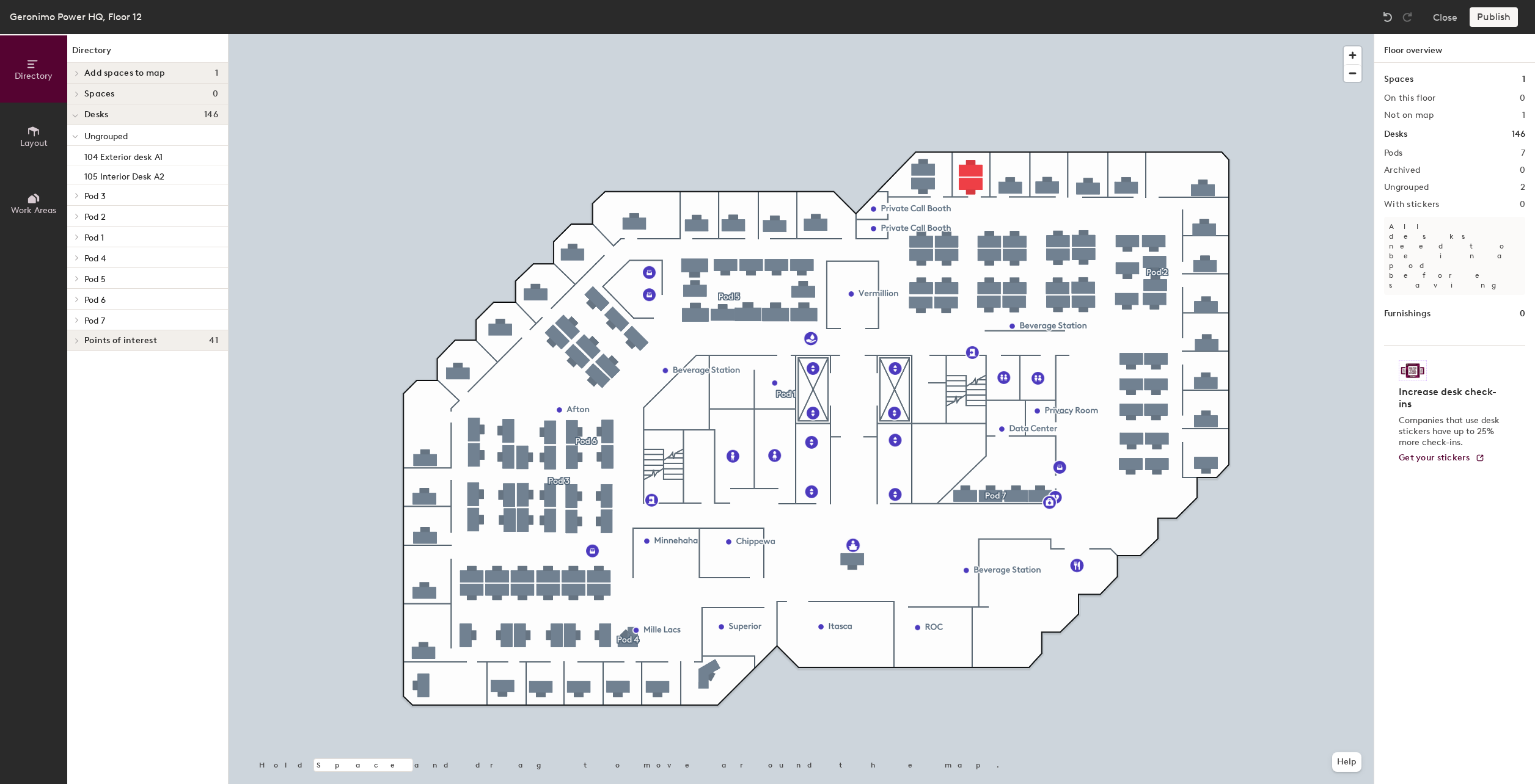
click at [975, 34] on div at bounding box center [801, 34] width 1145 height 0
click at [955, 34] on div at bounding box center [801, 34] width 1145 height 0
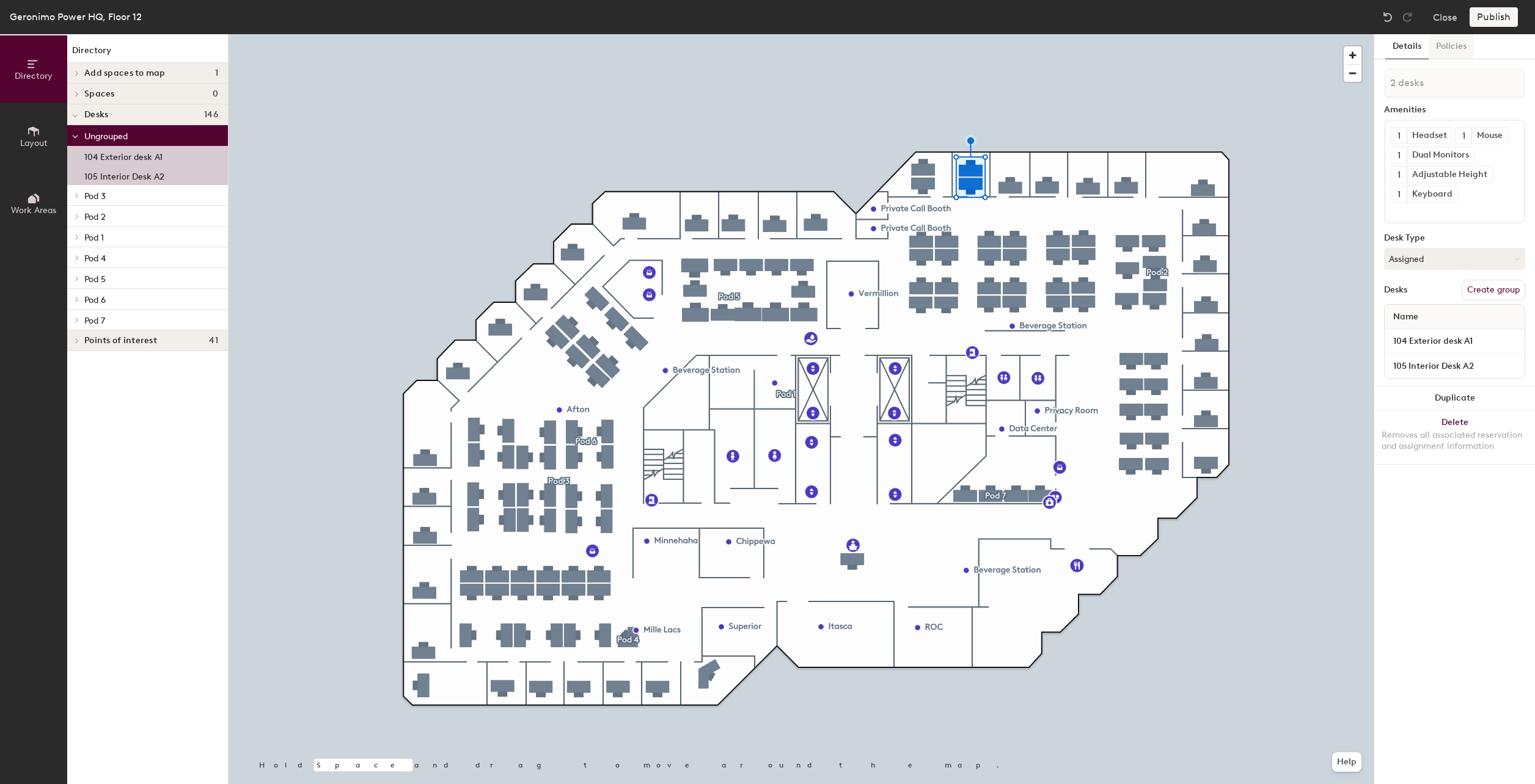
drag, startPoint x: 1449, startPoint y: 44, endPoint x: 1449, endPoint y: 56, distance: 12.0
click at [1449, 44] on button "Policies" at bounding box center [1451, 46] width 45 height 25
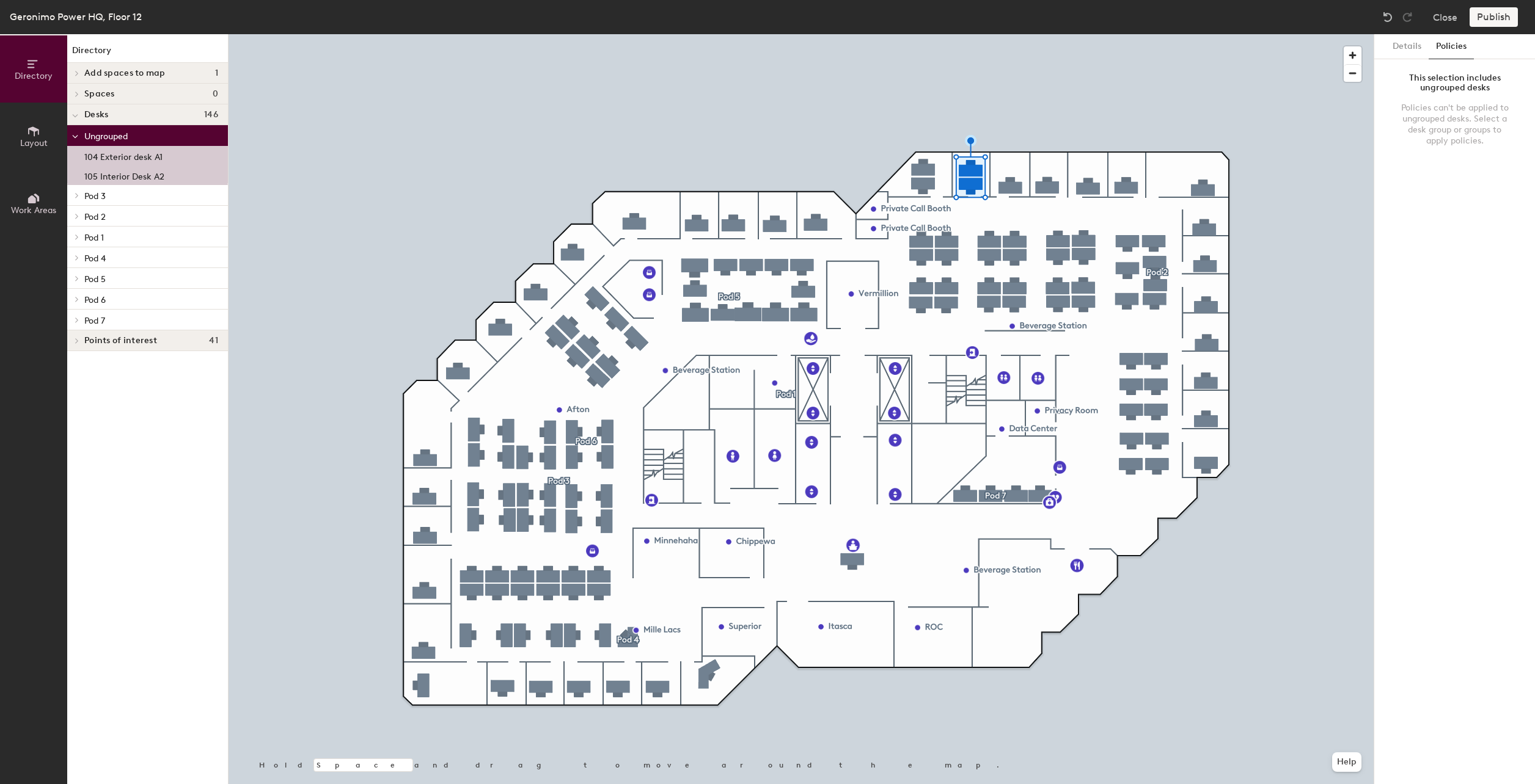
click at [1455, 97] on div "This selection includes ungrouped desks Policies can't be applied to ungrouped …" at bounding box center [1454, 112] width 141 height 88
click at [1396, 52] on button "Details" at bounding box center [1407, 46] width 44 height 25
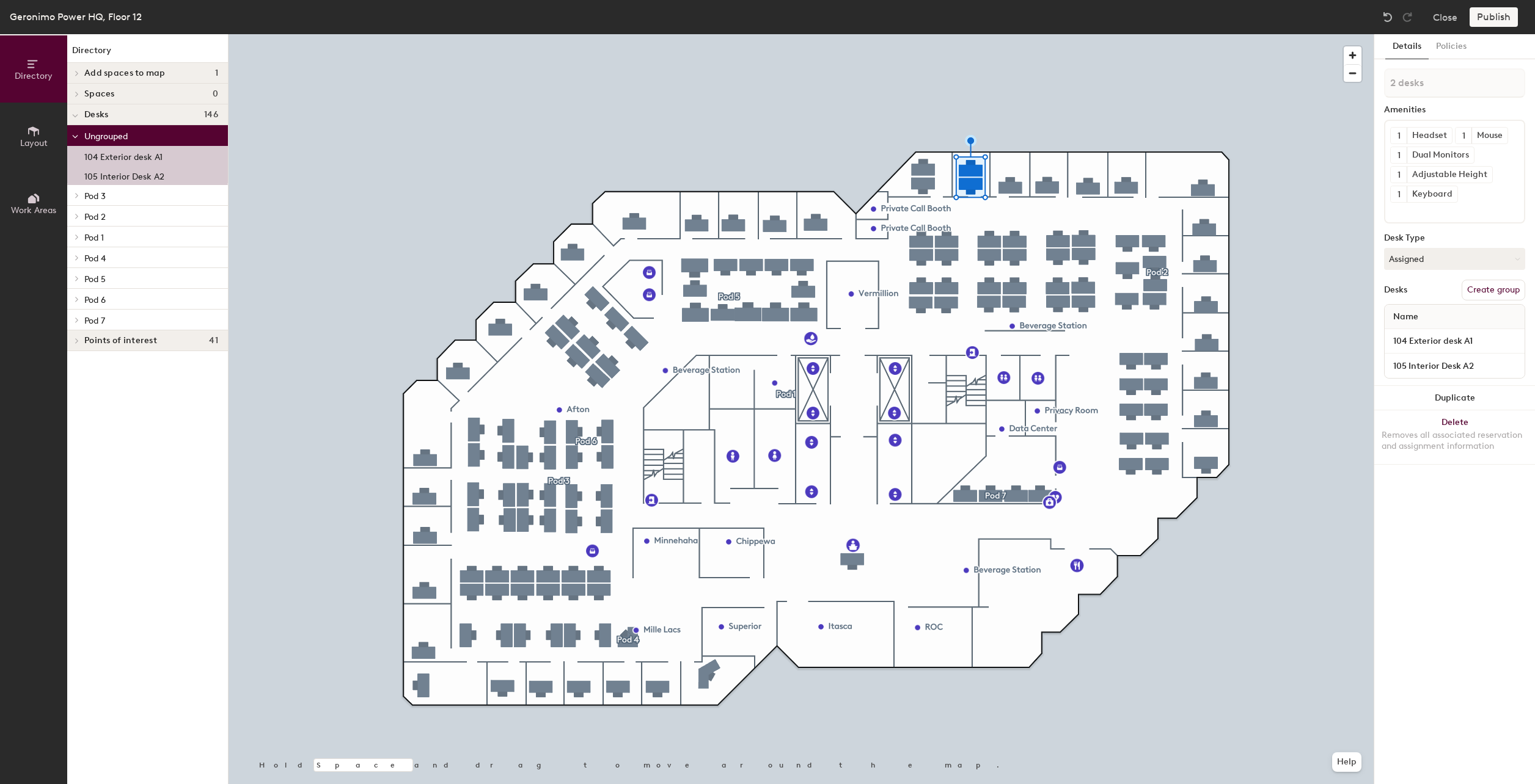
click at [1409, 294] on div "Desks Create group" at bounding box center [1454, 291] width 141 height 21
click at [1405, 292] on div "Desks" at bounding box center [1395, 290] width 23 height 10
click at [1405, 291] on div "Desks" at bounding box center [1395, 290] width 23 height 10
type input "1 desk"
click at [148, 177] on p "105 Interior Desk A2" at bounding box center [124, 175] width 80 height 14
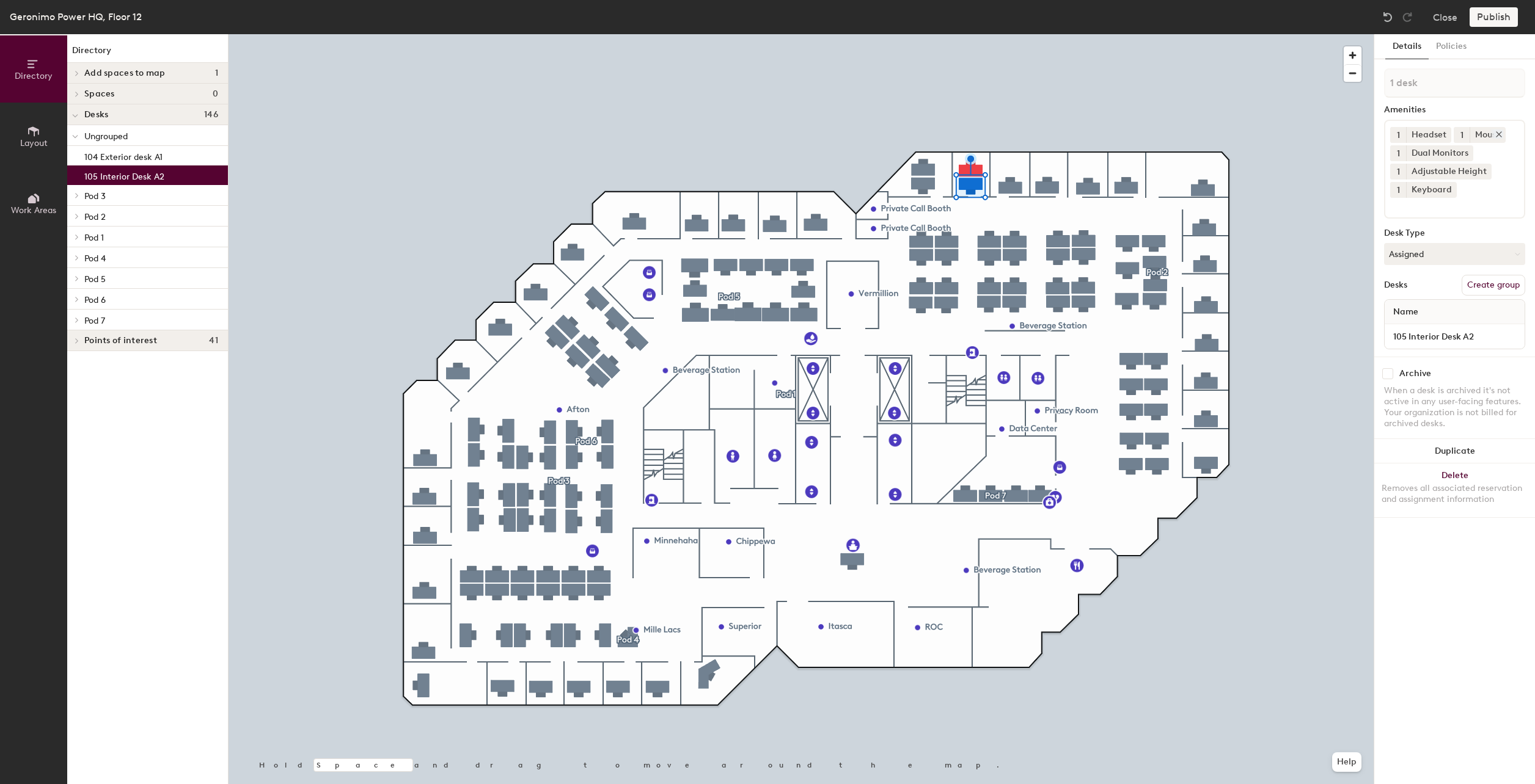
click at [1498, 132] on icon at bounding box center [1498, 135] width 9 height 9
click at [1445, 135] on icon at bounding box center [1445, 135] width 9 height 9
click at [1468, 137] on icon at bounding box center [1466, 135] width 5 height 5
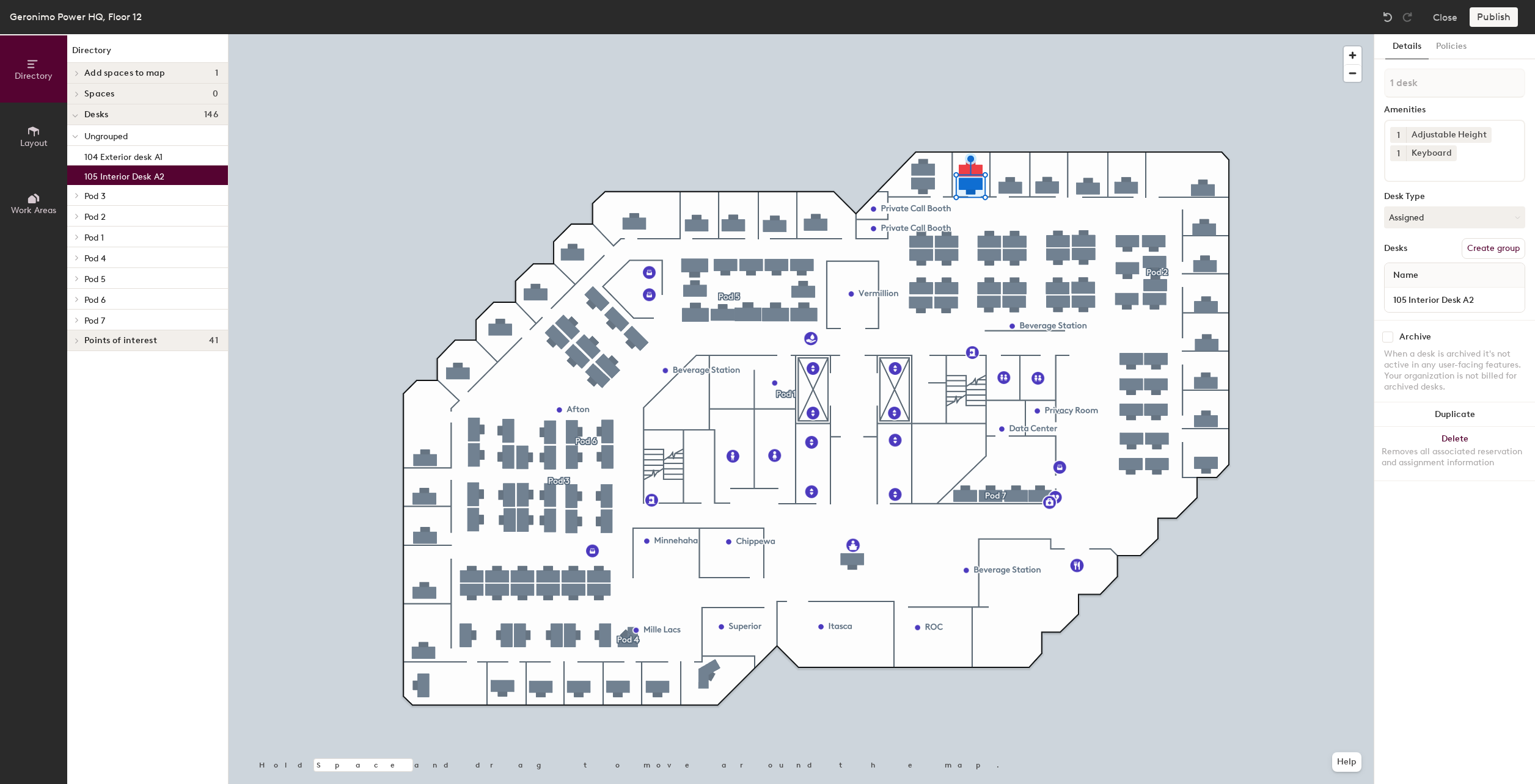
click at [1481, 134] on icon at bounding box center [1485, 135] width 9 height 9
click at [1450, 136] on icon at bounding box center [1450, 135] width 5 height 5
click at [1459, 489] on div "Details Policies 1 desk Amenities Desk Type Assigned Desks Create group Name 10…" at bounding box center [1454, 409] width 161 height 750
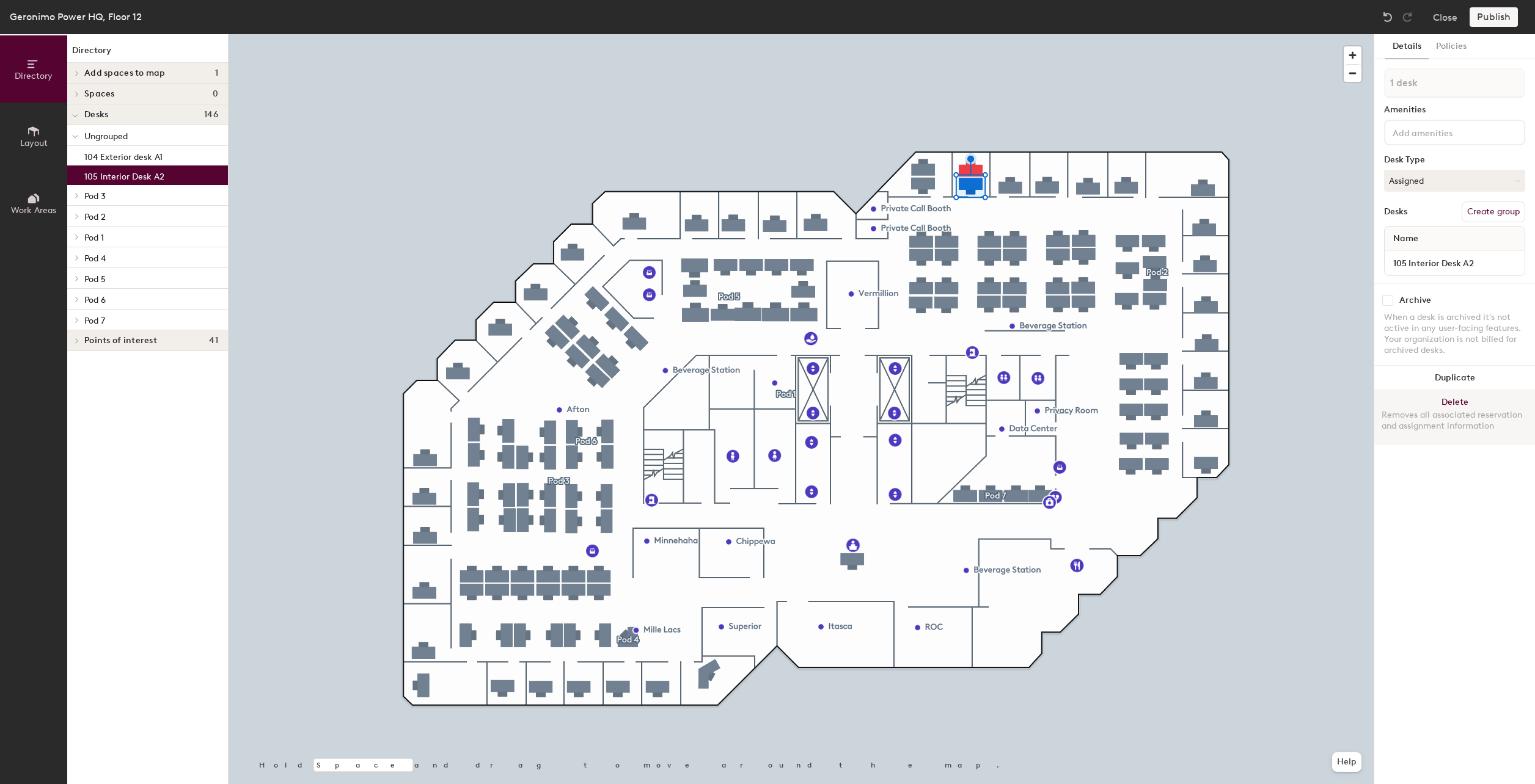
click at [995, 34] on div at bounding box center [801, 34] width 1145 height 0
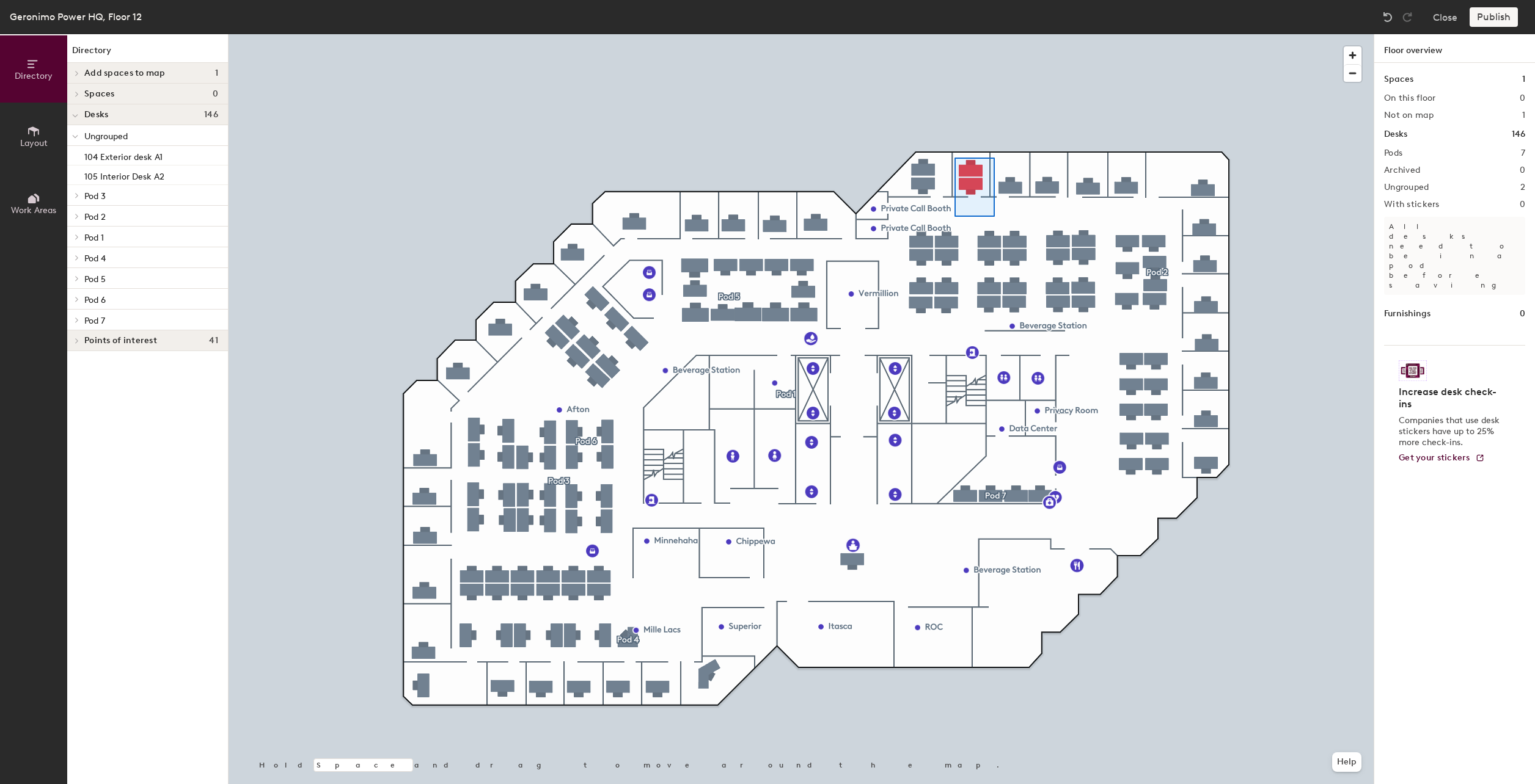
click at [955, 34] on div at bounding box center [801, 34] width 1145 height 0
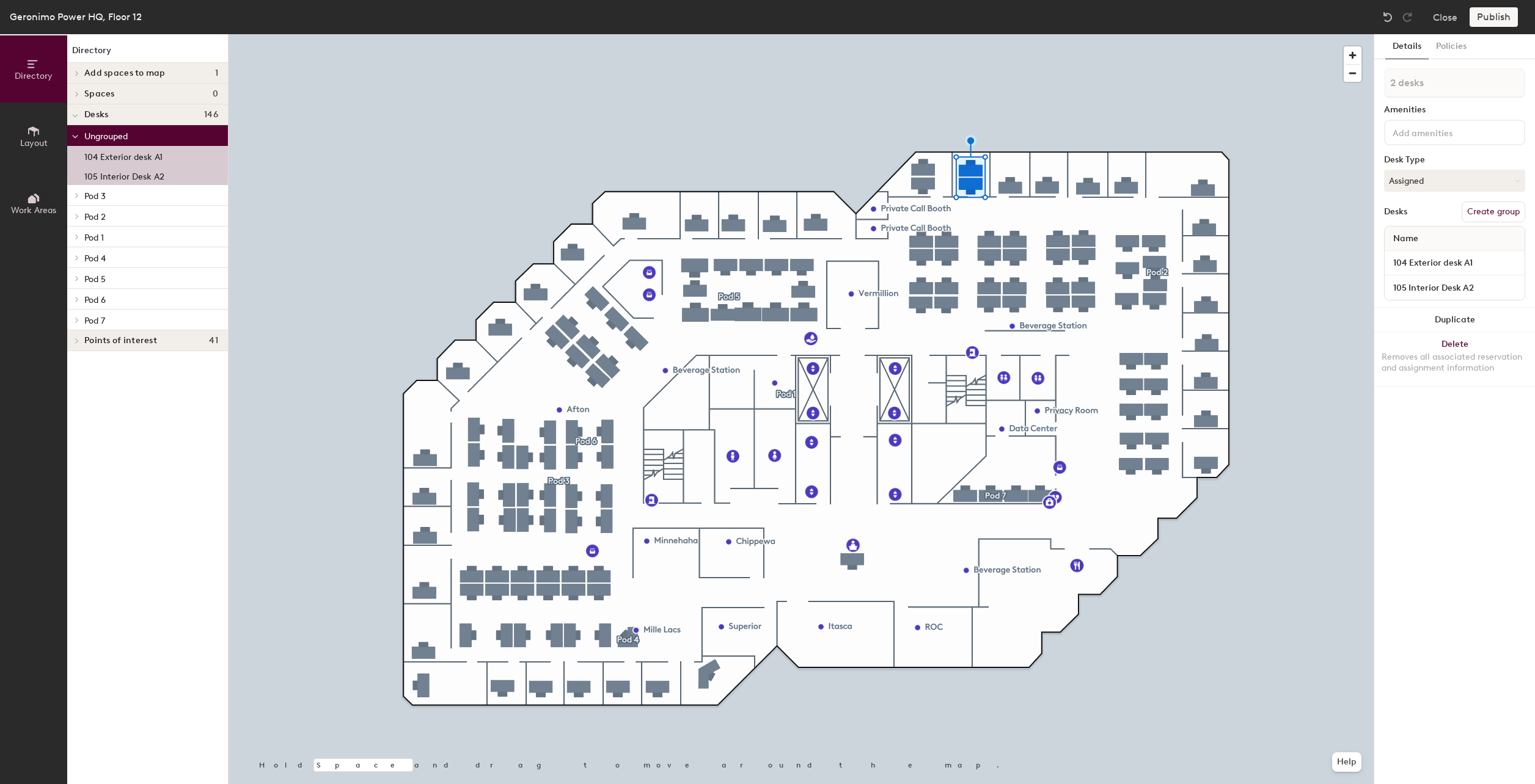
click at [1486, 209] on button "Create group" at bounding box center [1492, 212] width 64 height 21
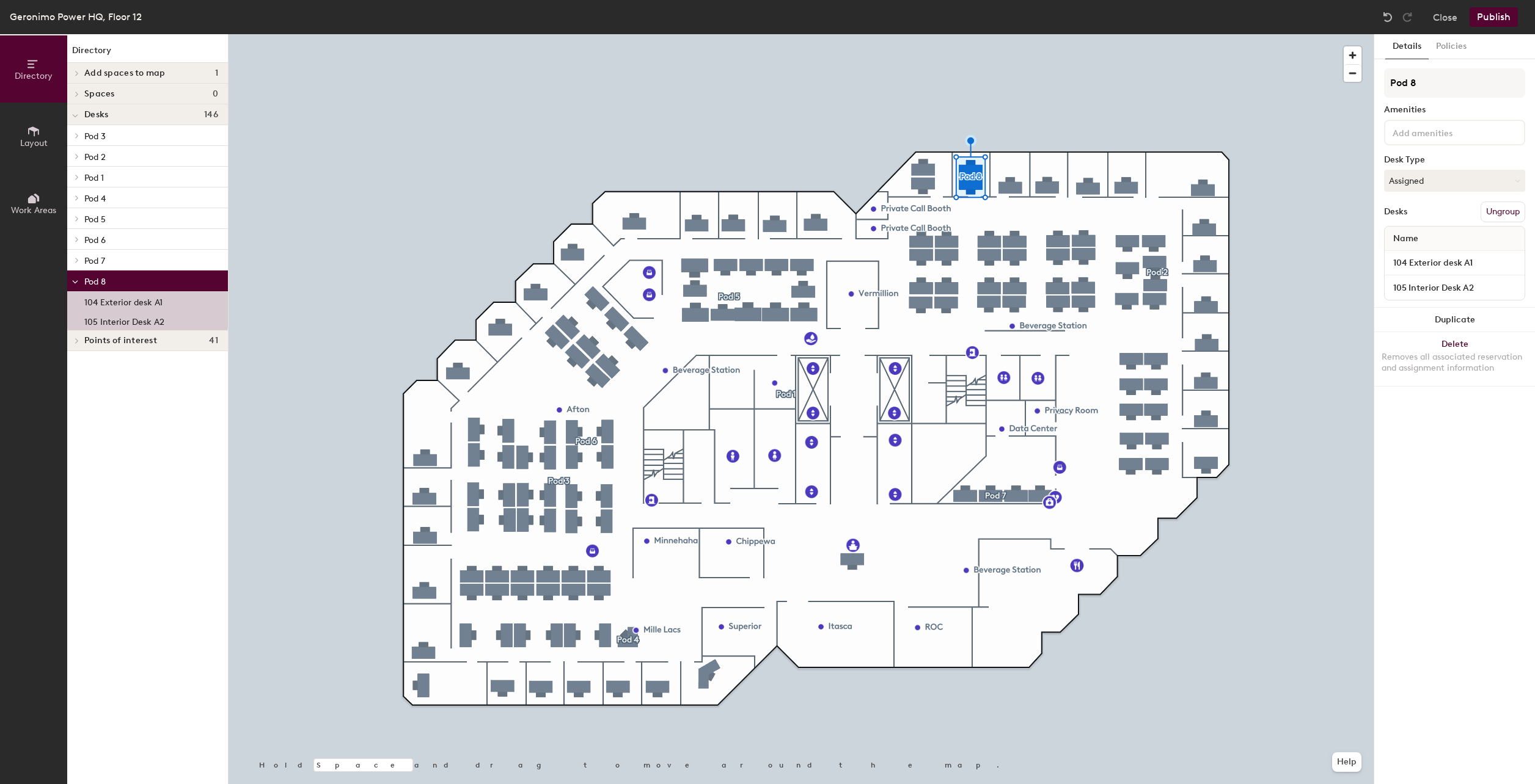
click at [1487, 211] on button "Ungroup" at bounding box center [1502, 212] width 44 height 21
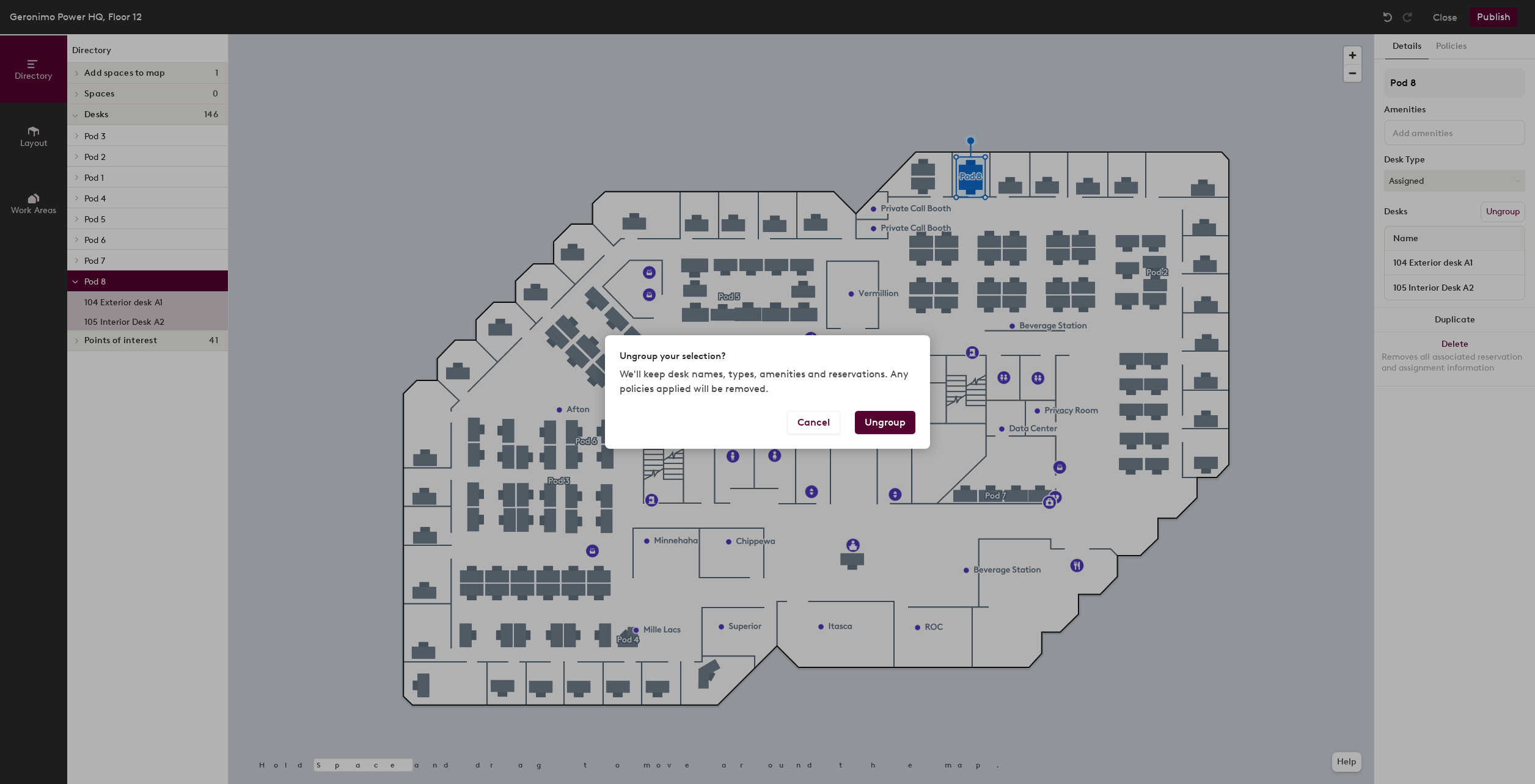
click at [871, 426] on button "Ungroup" at bounding box center [885, 422] width 61 height 23
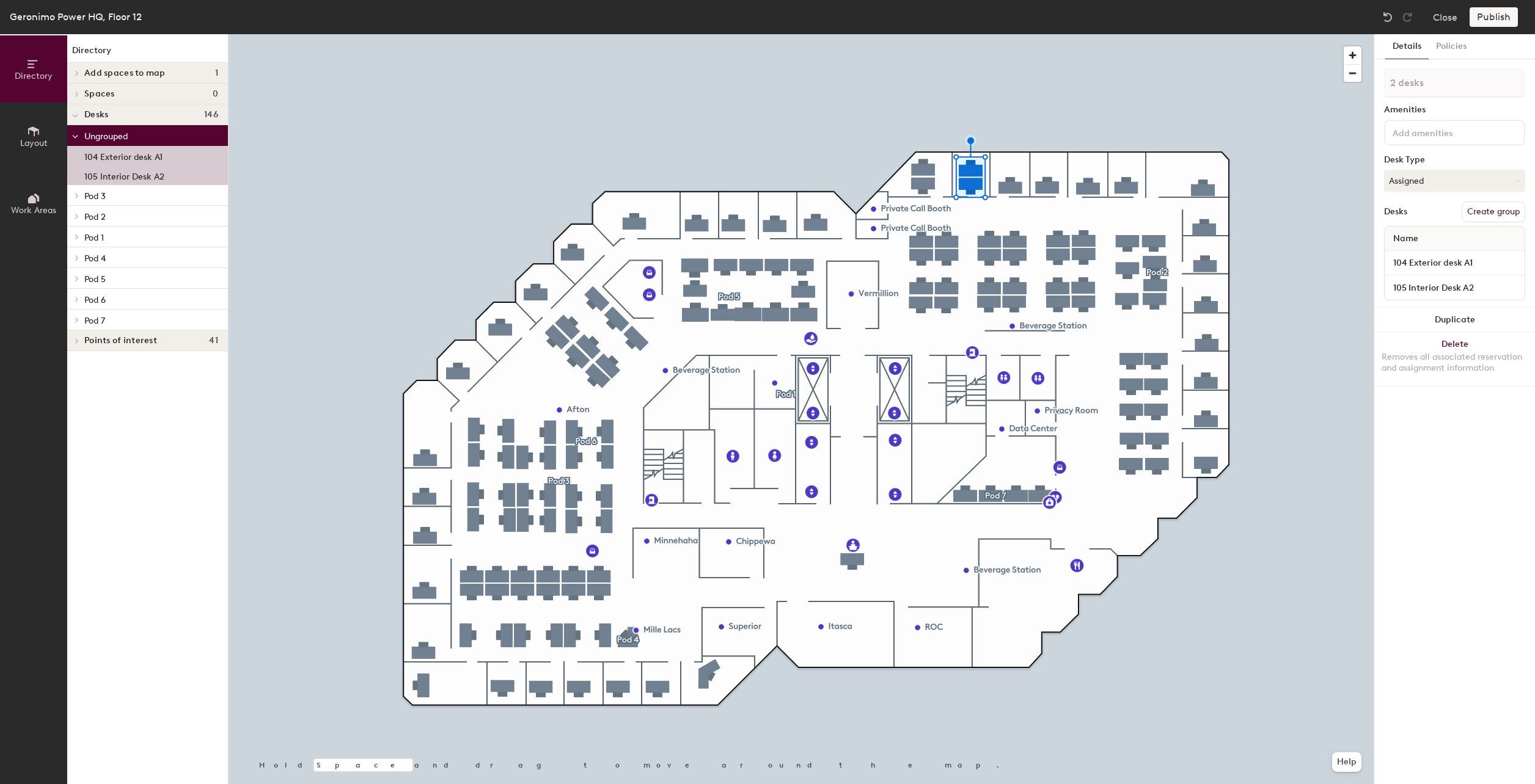
click at [99, 237] on span "Pod 1" at bounding box center [94, 238] width 19 height 10
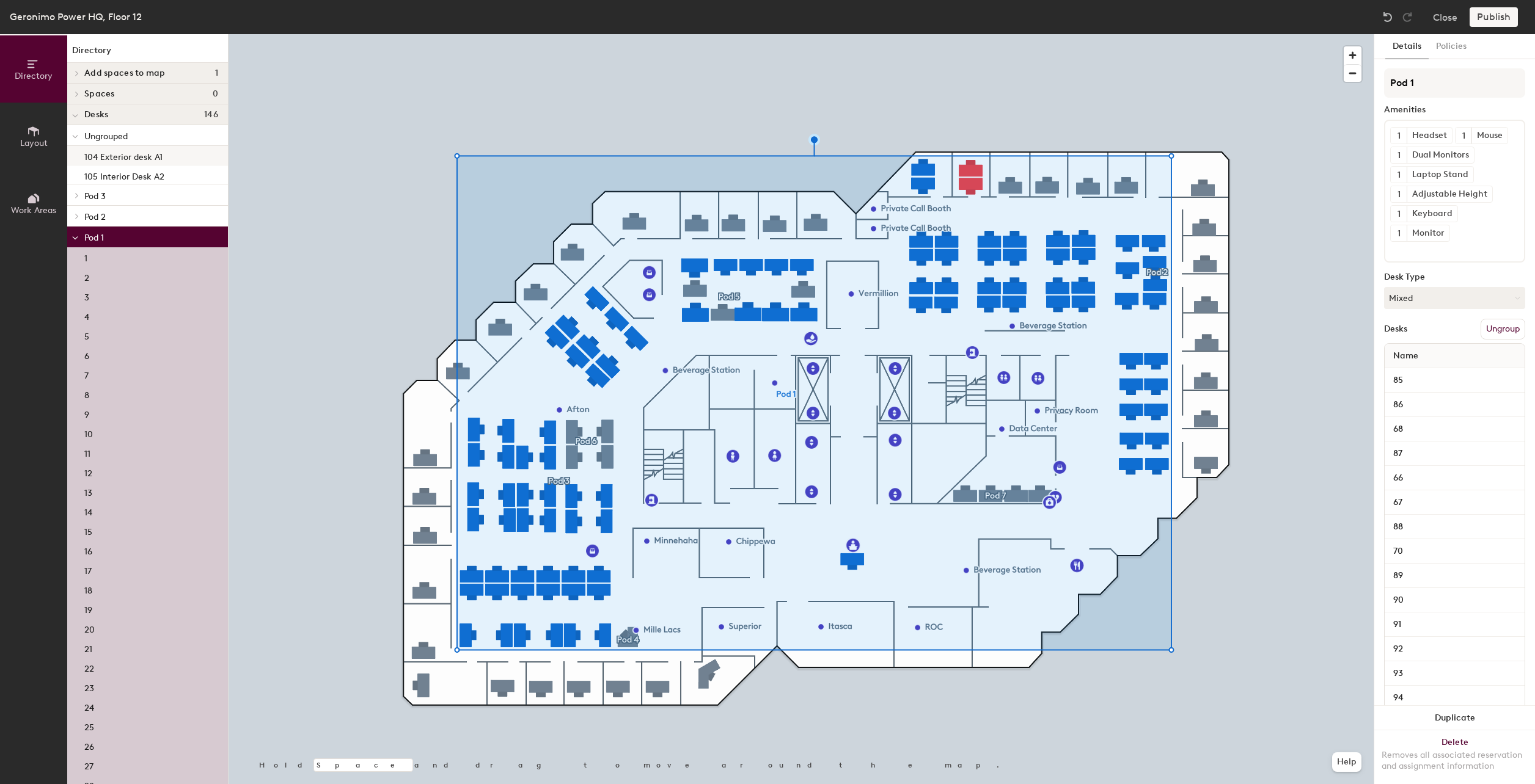
drag, startPoint x: 131, startPoint y: 175, endPoint x: 127, endPoint y: 163, distance: 12.6
click at [131, 176] on p "105 Interior Desk A2" at bounding box center [124, 175] width 80 height 14
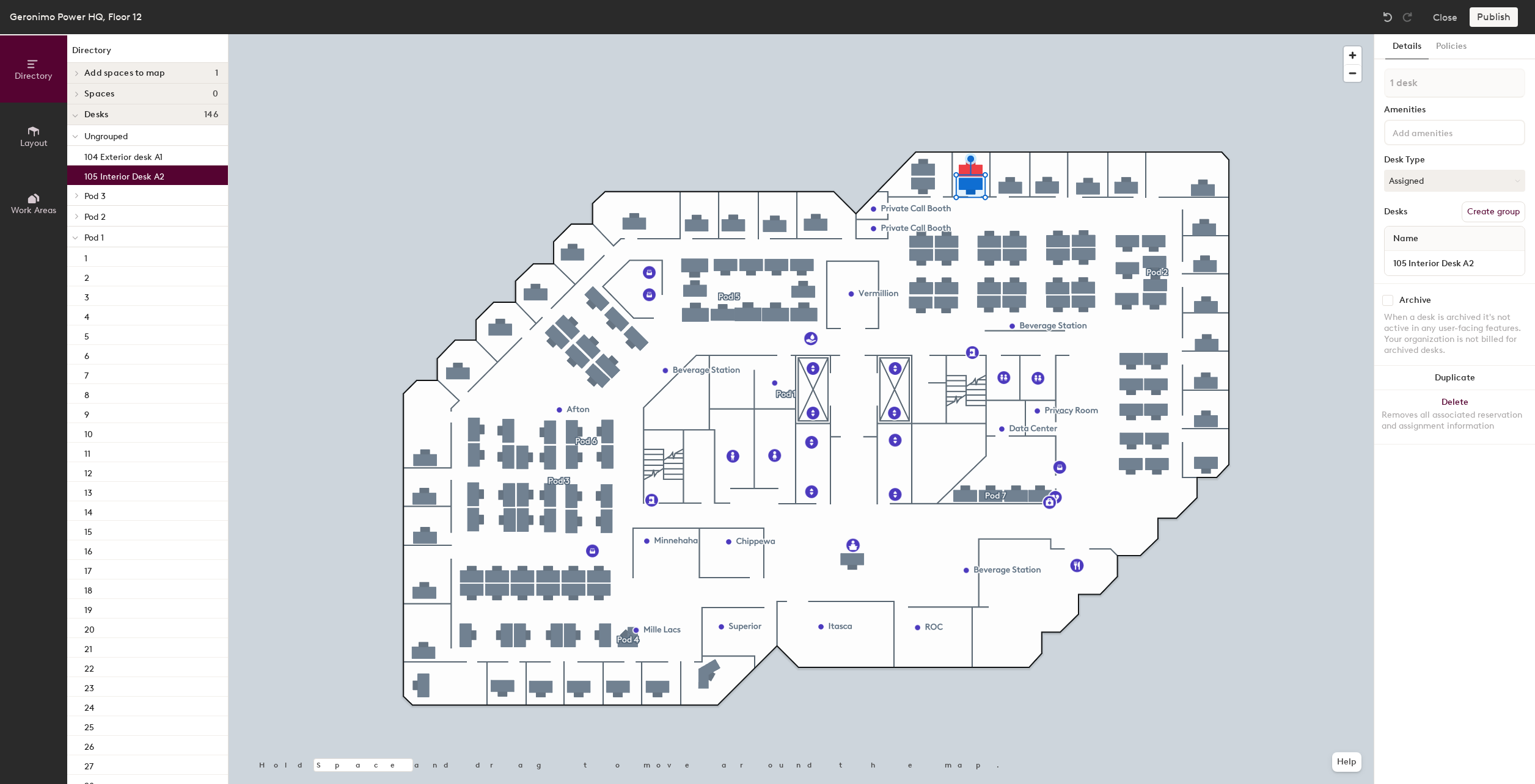
click at [132, 236] on p "Pod 1" at bounding box center [151, 237] width 134 height 16
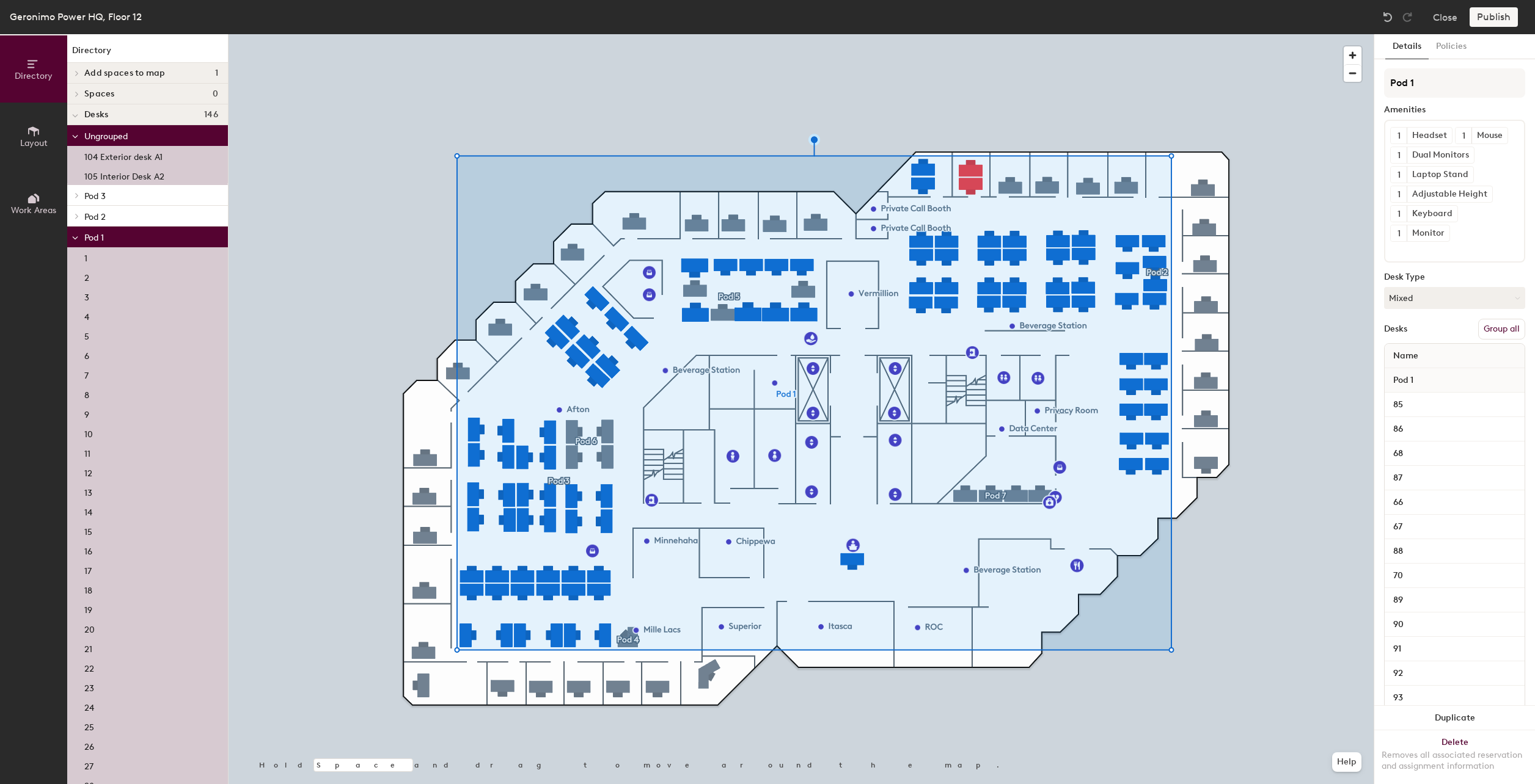
click at [1506, 339] on button "Group all" at bounding box center [1501, 329] width 47 height 21
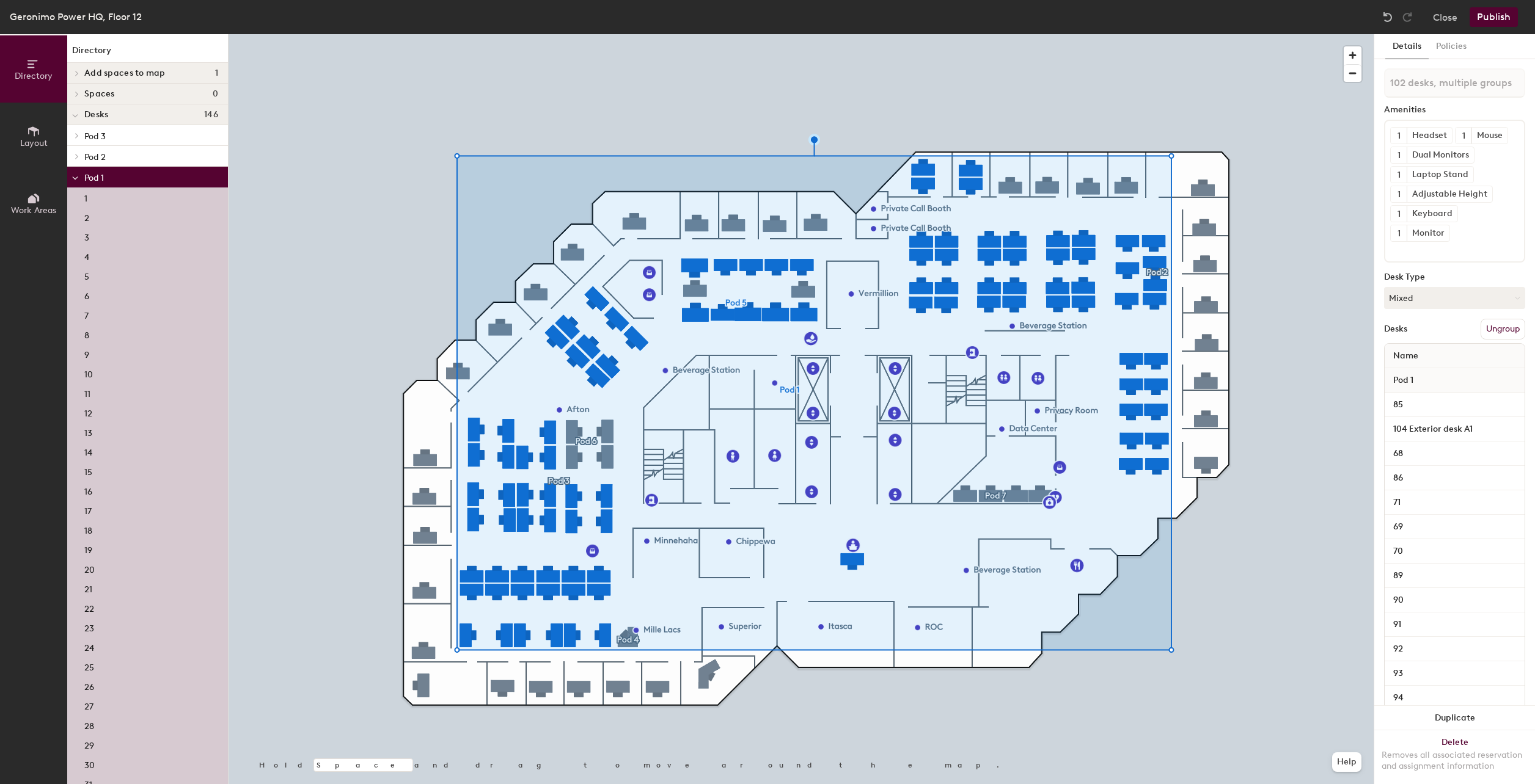
click at [98, 179] on span "Pod 1" at bounding box center [94, 178] width 19 height 10
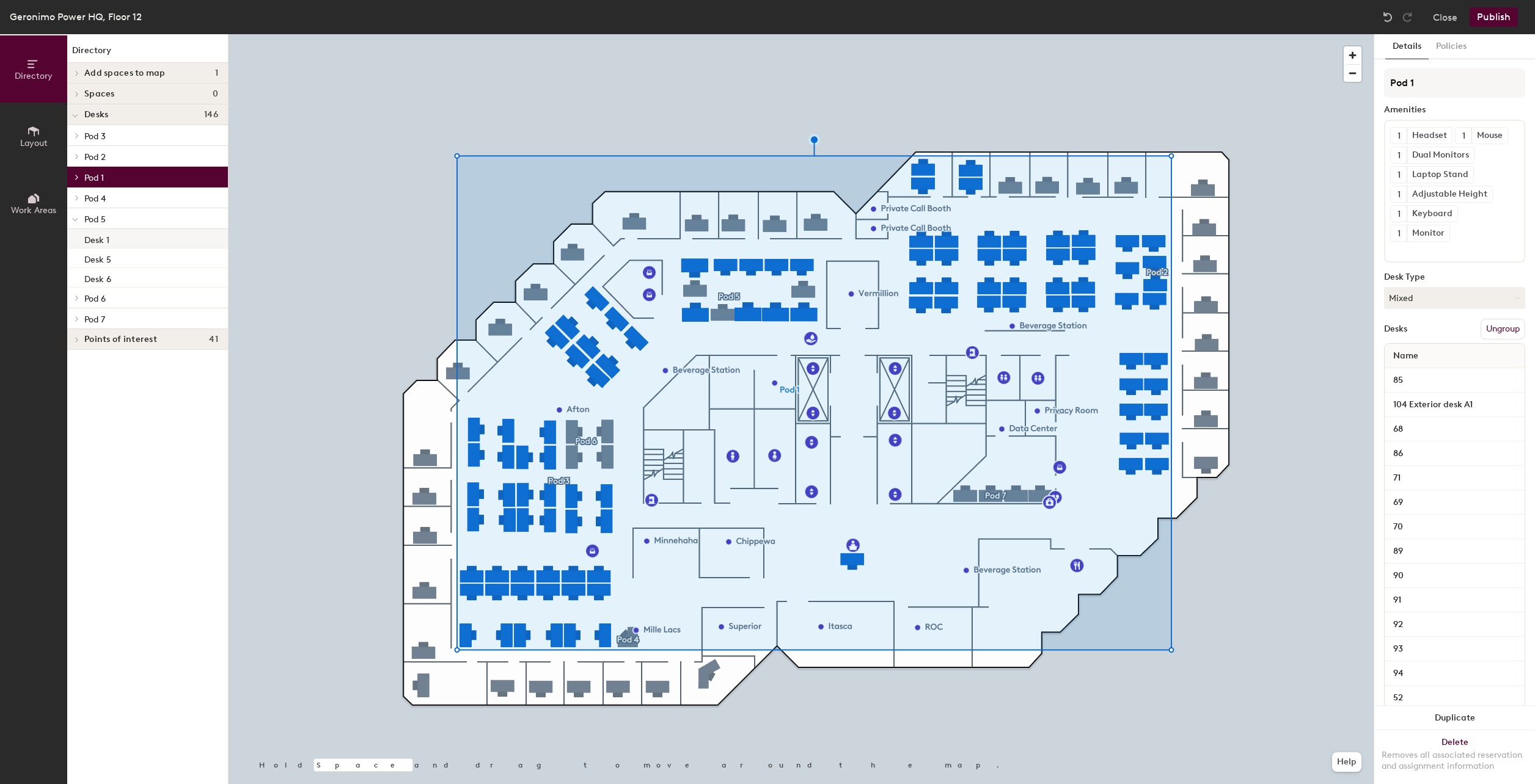
click at [100, 241] on p "Desk 1" at bounding box center [97, 238] width 25 height 14
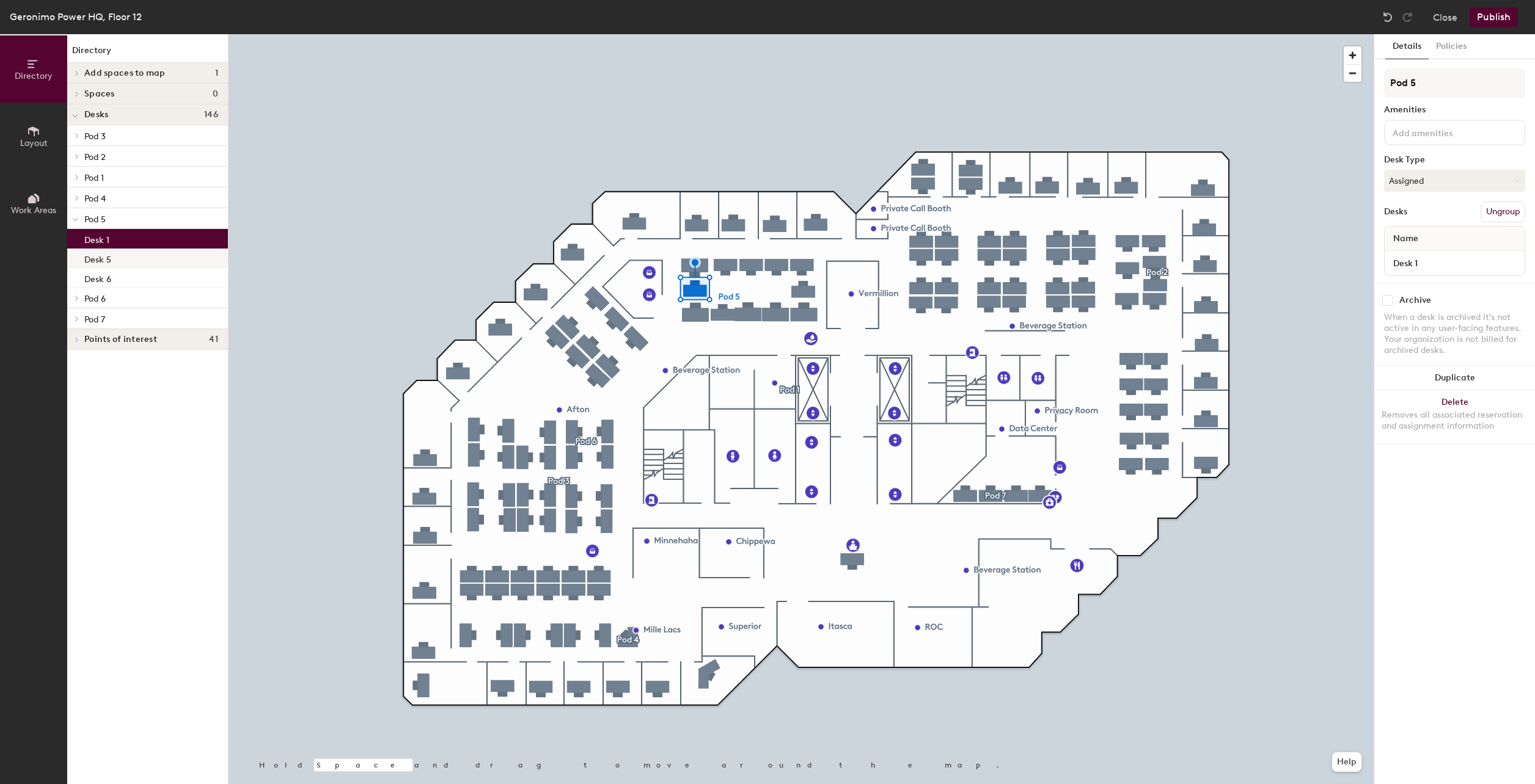
click at [97, 262] on p "Desk 5" at bounding box center [97, 258] width 27 height 14
click at [104, 276] on p "Desk 6" at bounding box center [97, 278] width 27 height 14
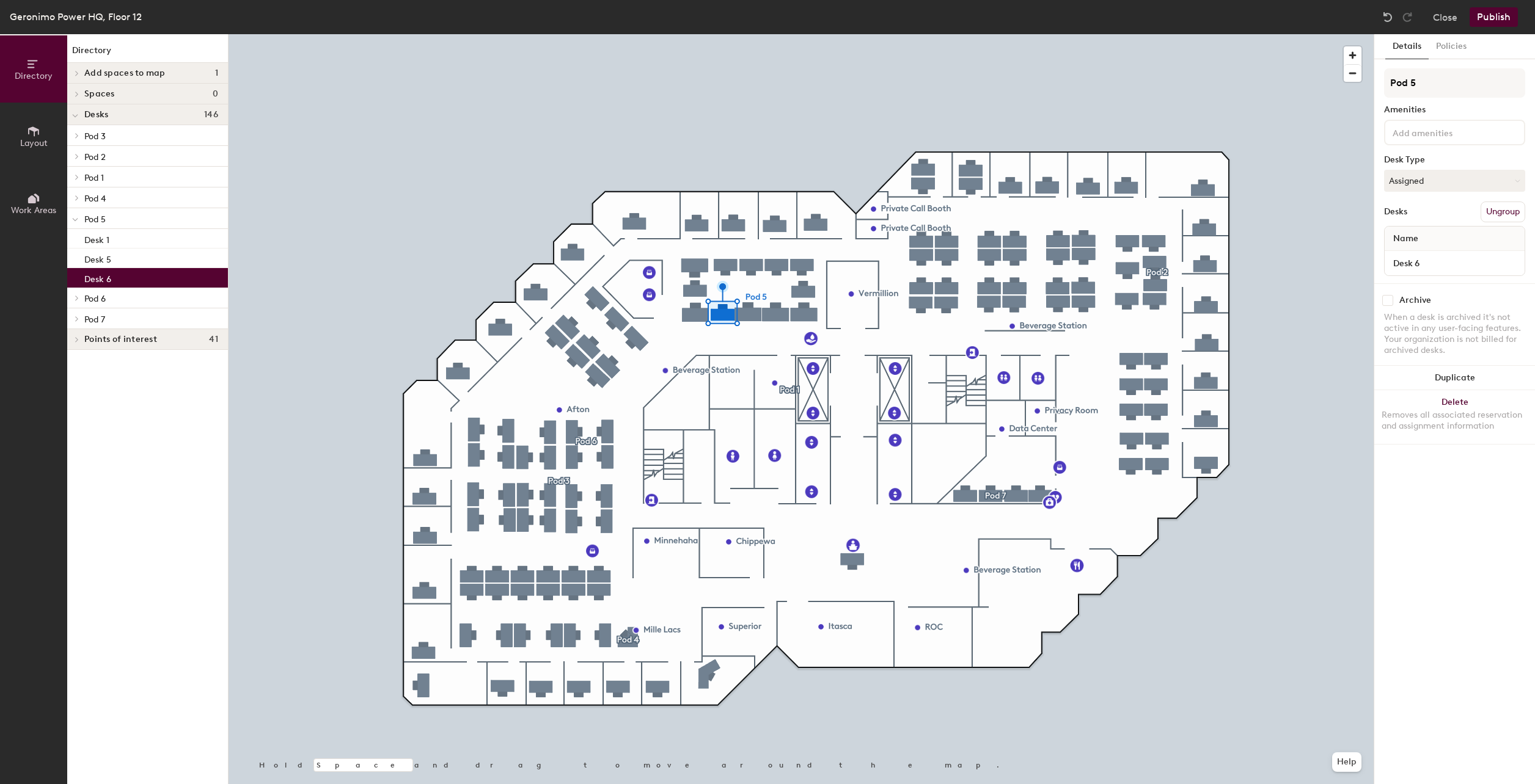
click at [107, 223] on p "Pod 5" at bounding box center [151, 218] width 134 height 16
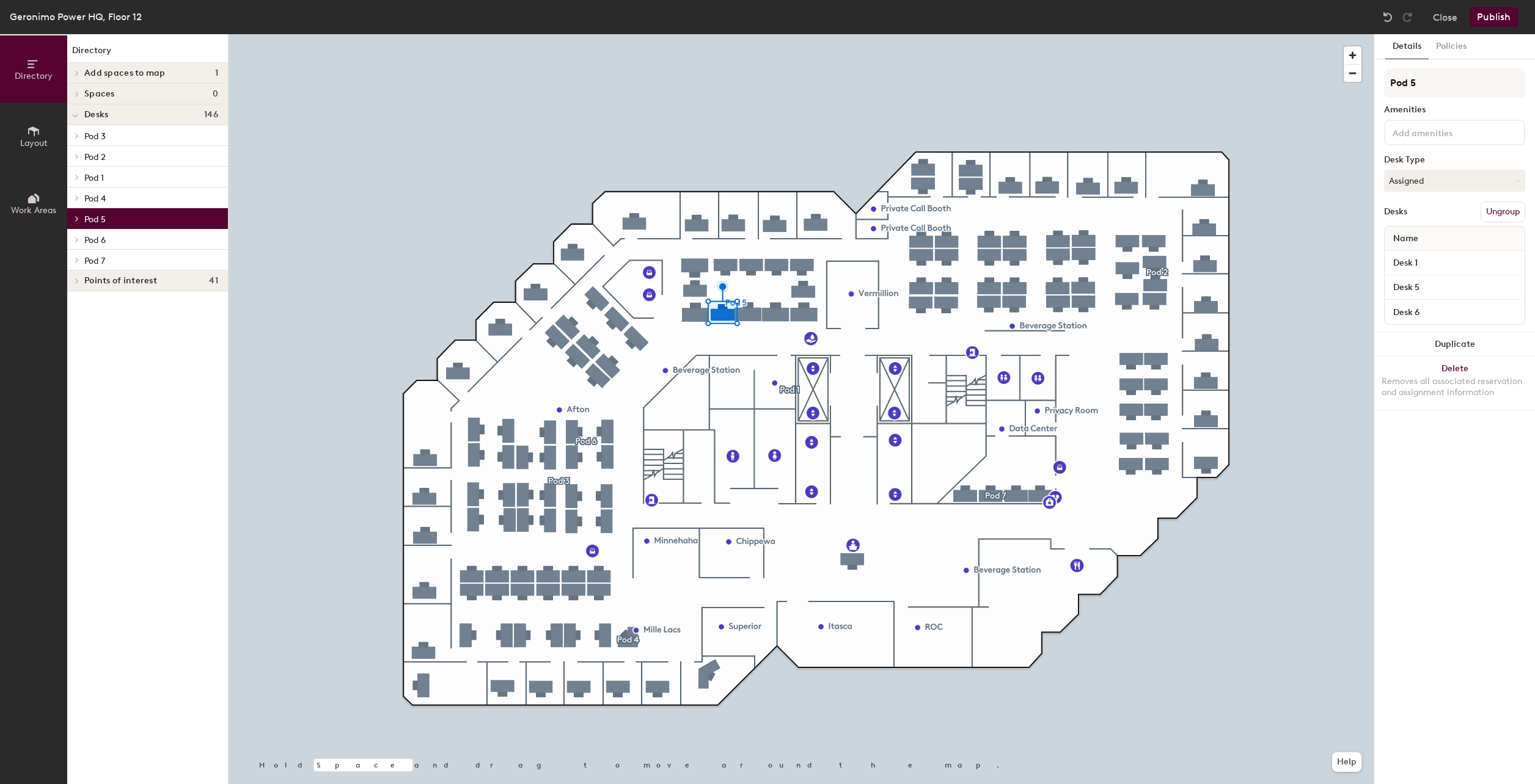
click at [109, 220] on p "Pod 5" at bounding box center [151, 218] width 134 height 16
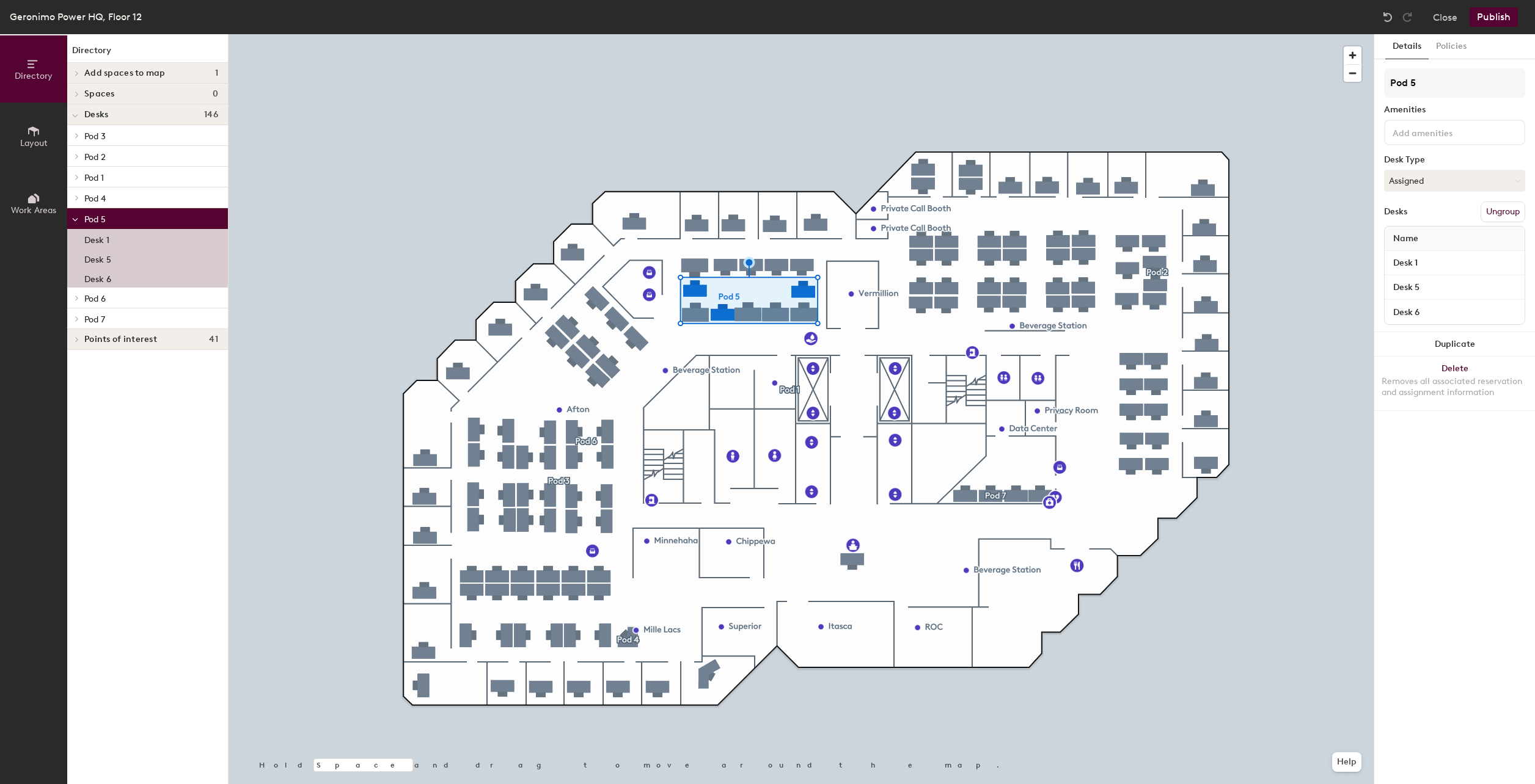
click at [1498, 209] on button "Ungroup" at bounding box center [1502, 212] width 44 height 21
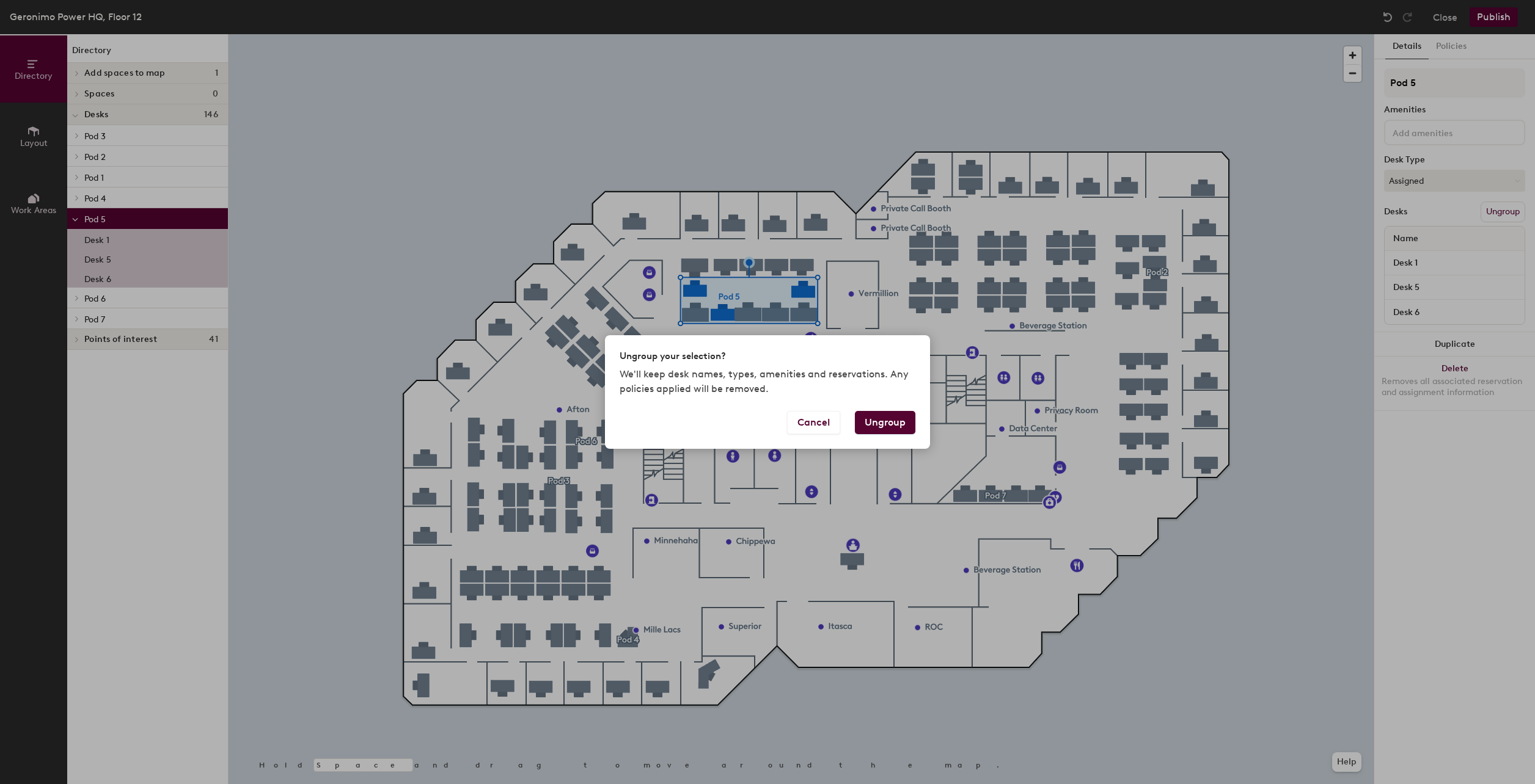
click at [862, 421] on button "Ungroup" at bounding box center [885, 422] width 61 height 23
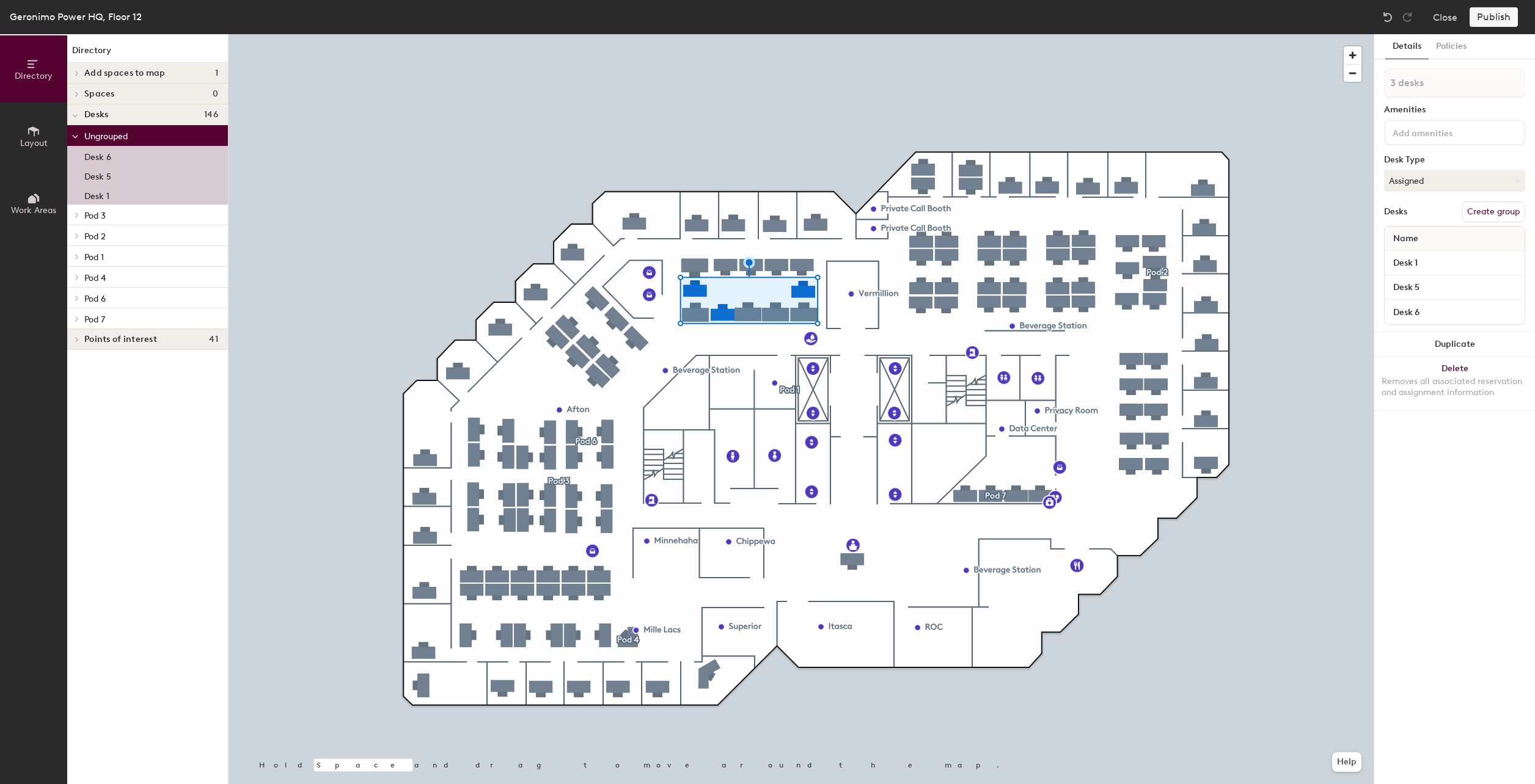
click at [73, 259] on div at bounding box center [75, 256] width 16 height 20
click at [91, 256] on span "Pod 1" at bounding box center [94, 258] width 19 height 10
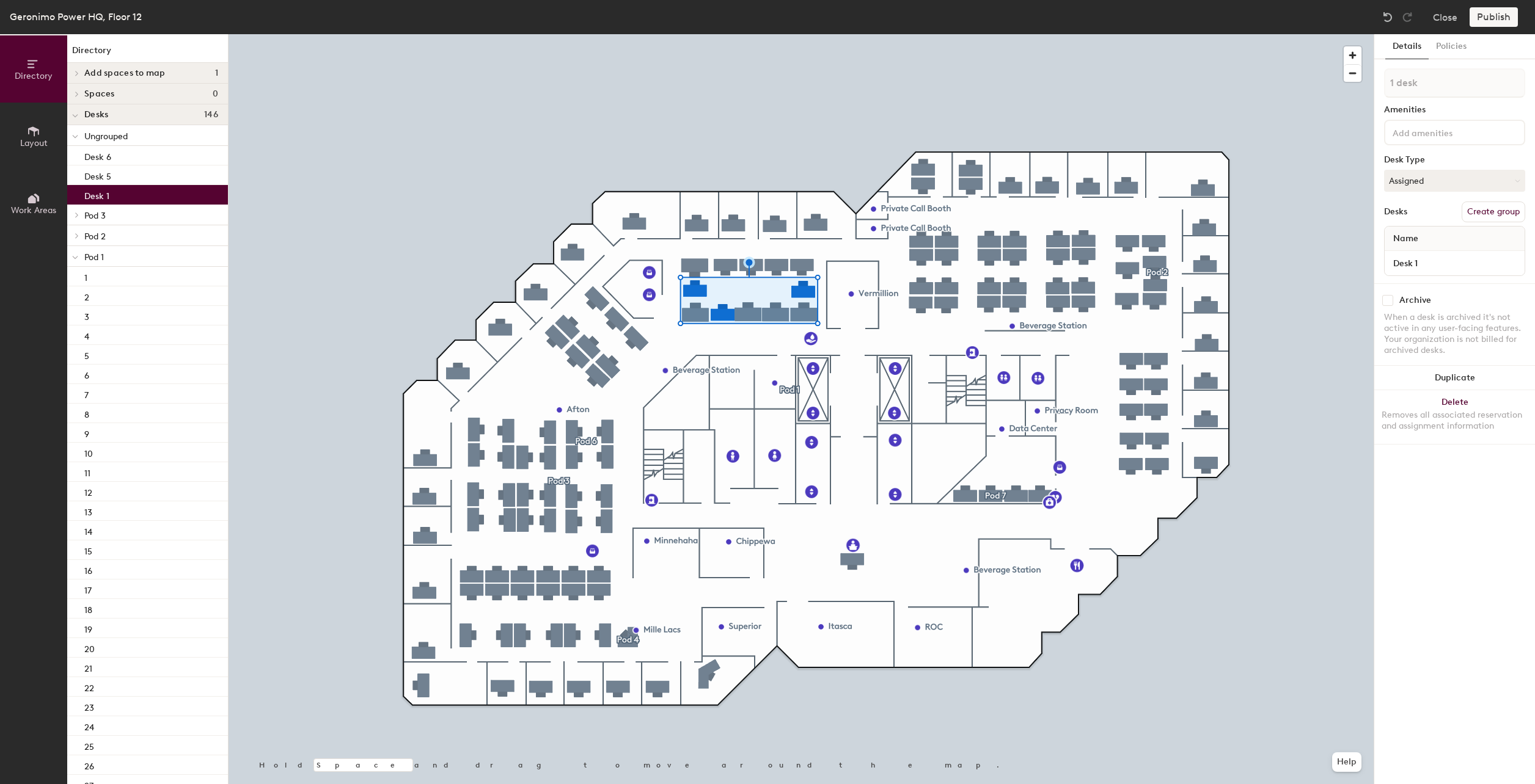
click at [113, 191] on div "Desk 1" at bounding box center [147, 195] width 161 height 19
click at [102, 258] on span "Pod 1" at bounding box center [94, 258] width 19 height 10
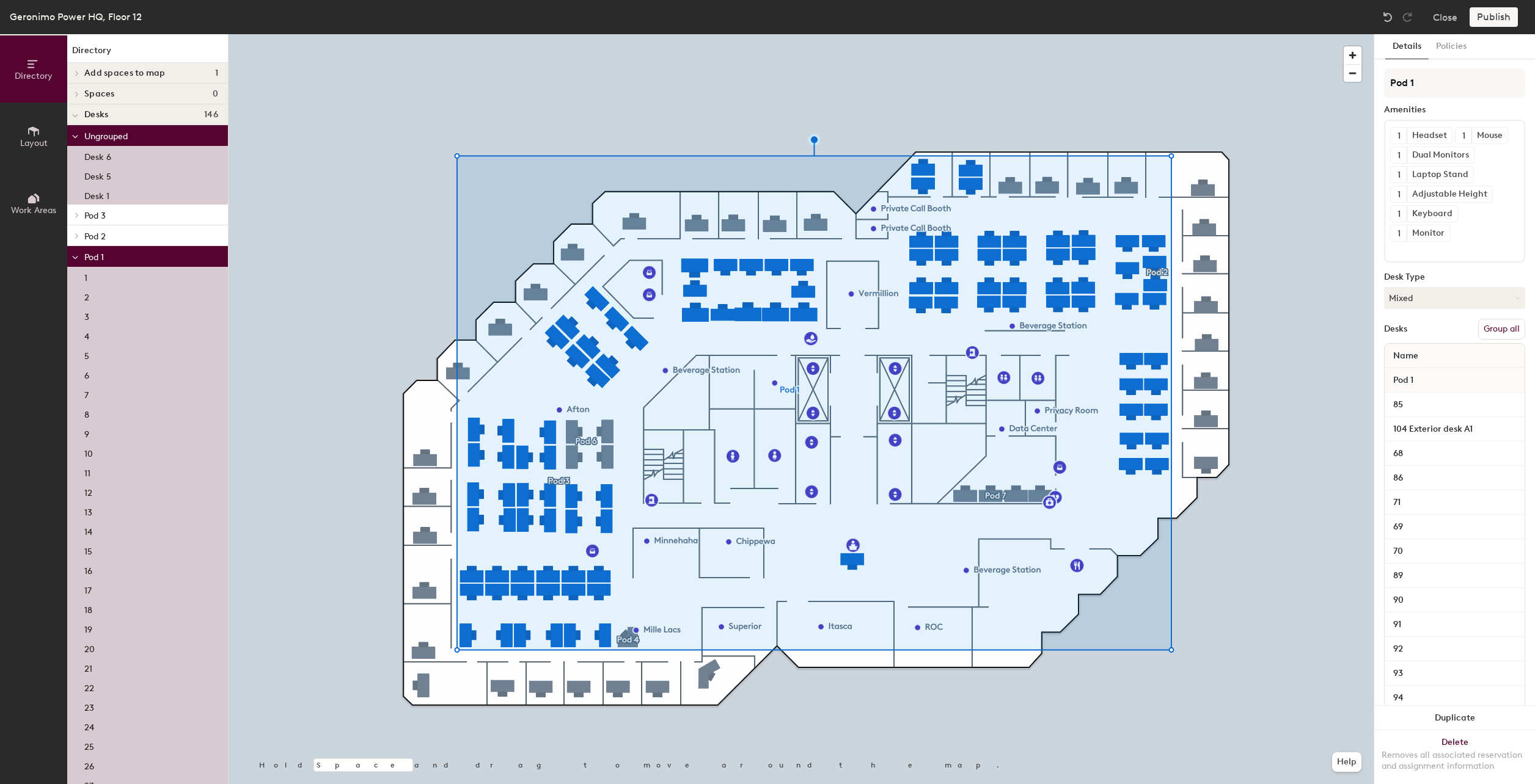
click at [1489, 339] on button "Group all" at bounding box center [1501, 329] width 47 height 21
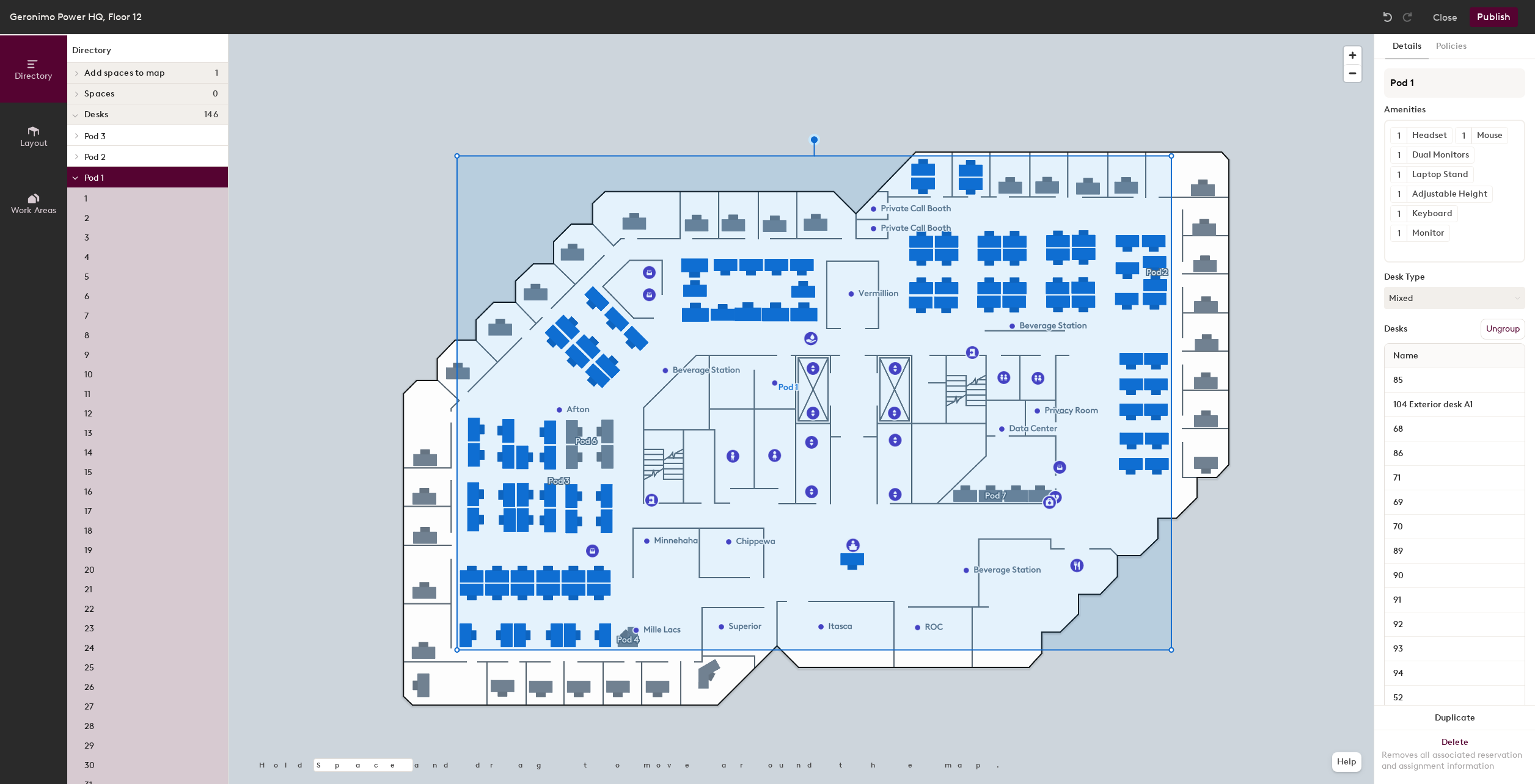
click at [74, 176] on icon at bounding box center [75, 178] width 6 height 5
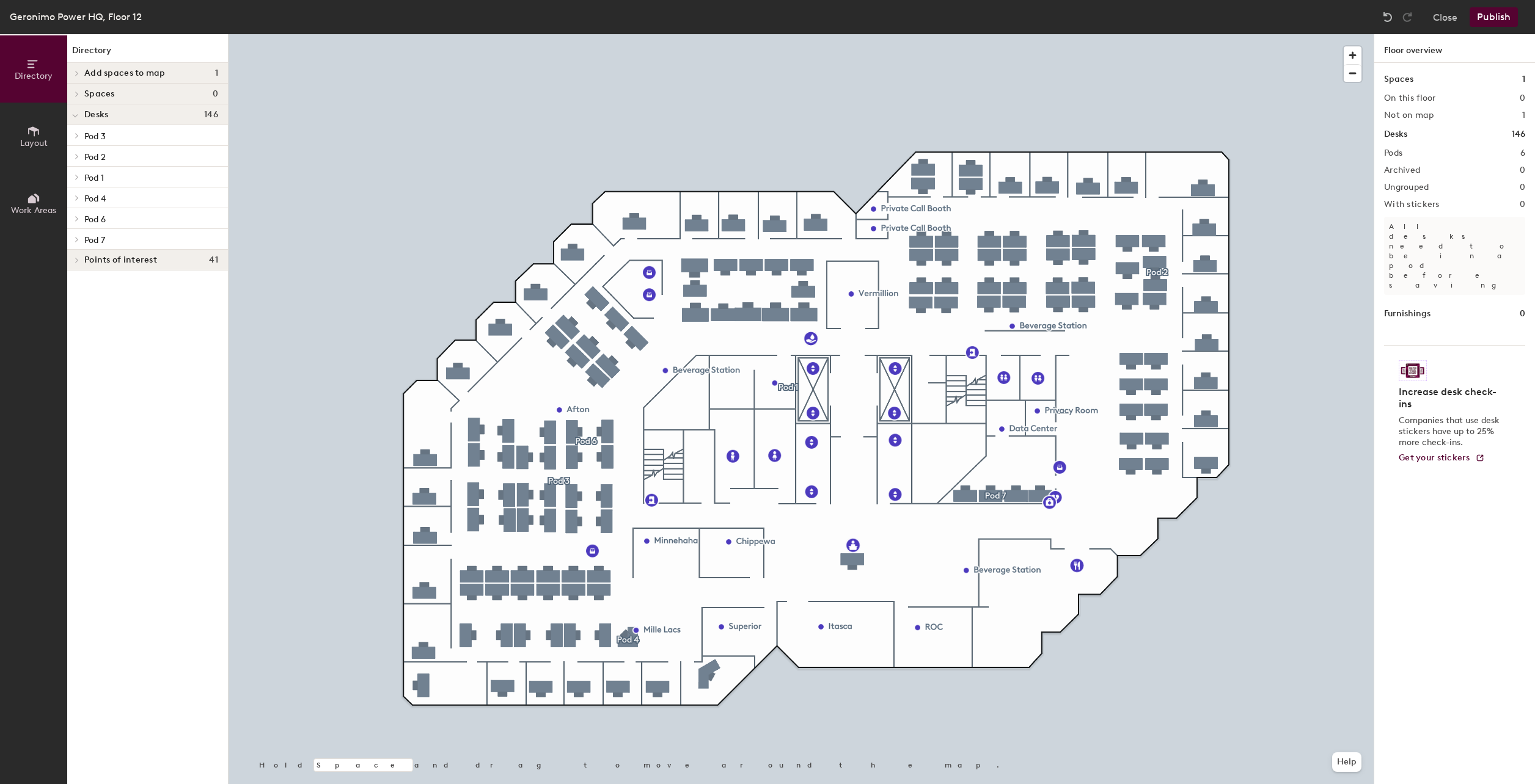
click at [76, 221] on icon at bounding box center [77, 218] width 5 height 6
click at [100, 239] on div "33" at bounding box center [147, 238] width 161 height 19
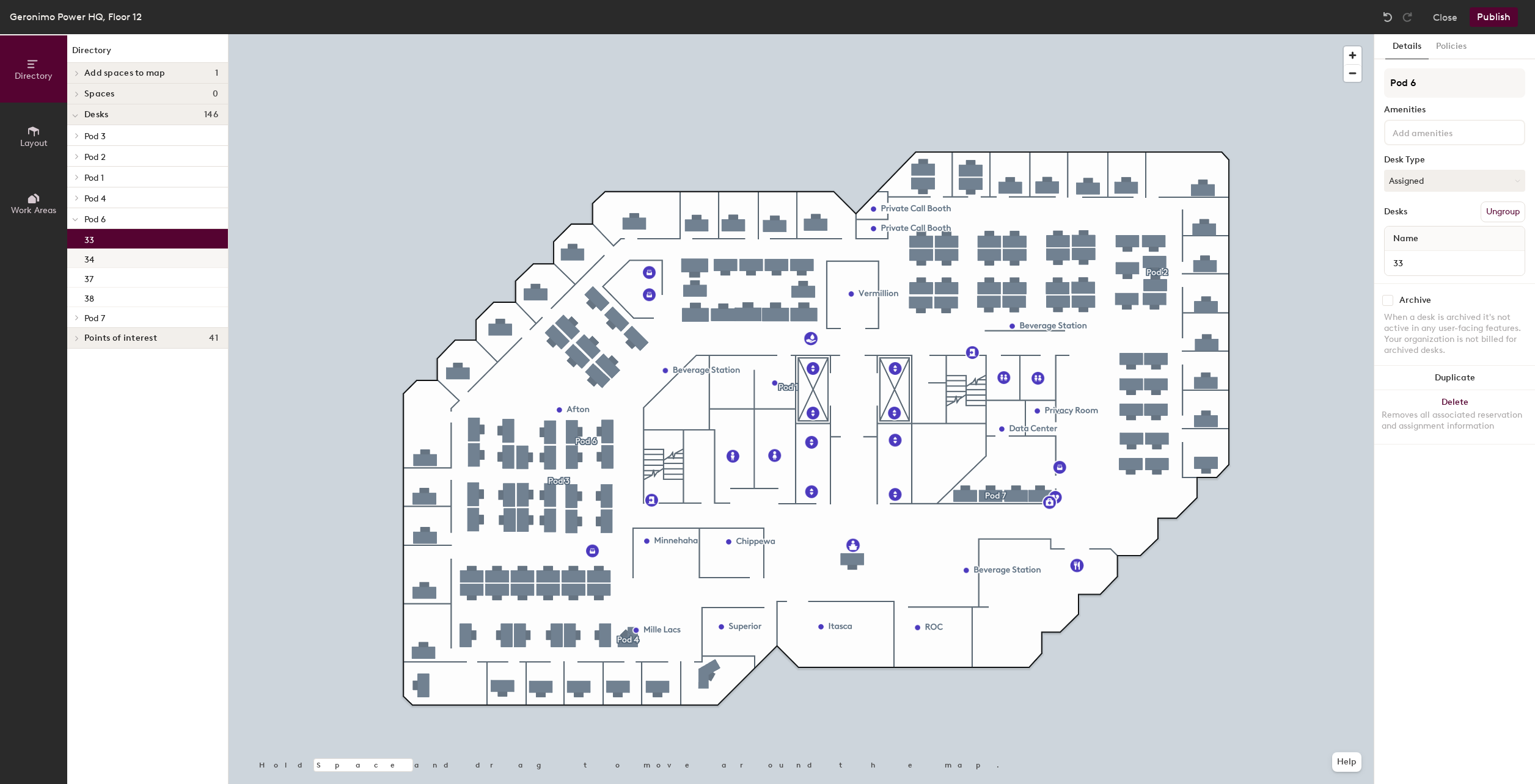
click at [105, 257] on div "34" at bounding box center [147, 258] width 161 height 19
click at [101, 278] on div "37" at bounding box center [147, 278] width 161 height 19
click at [99, 295] on div "38" at bounding box center [147, 298] width 161 height 19
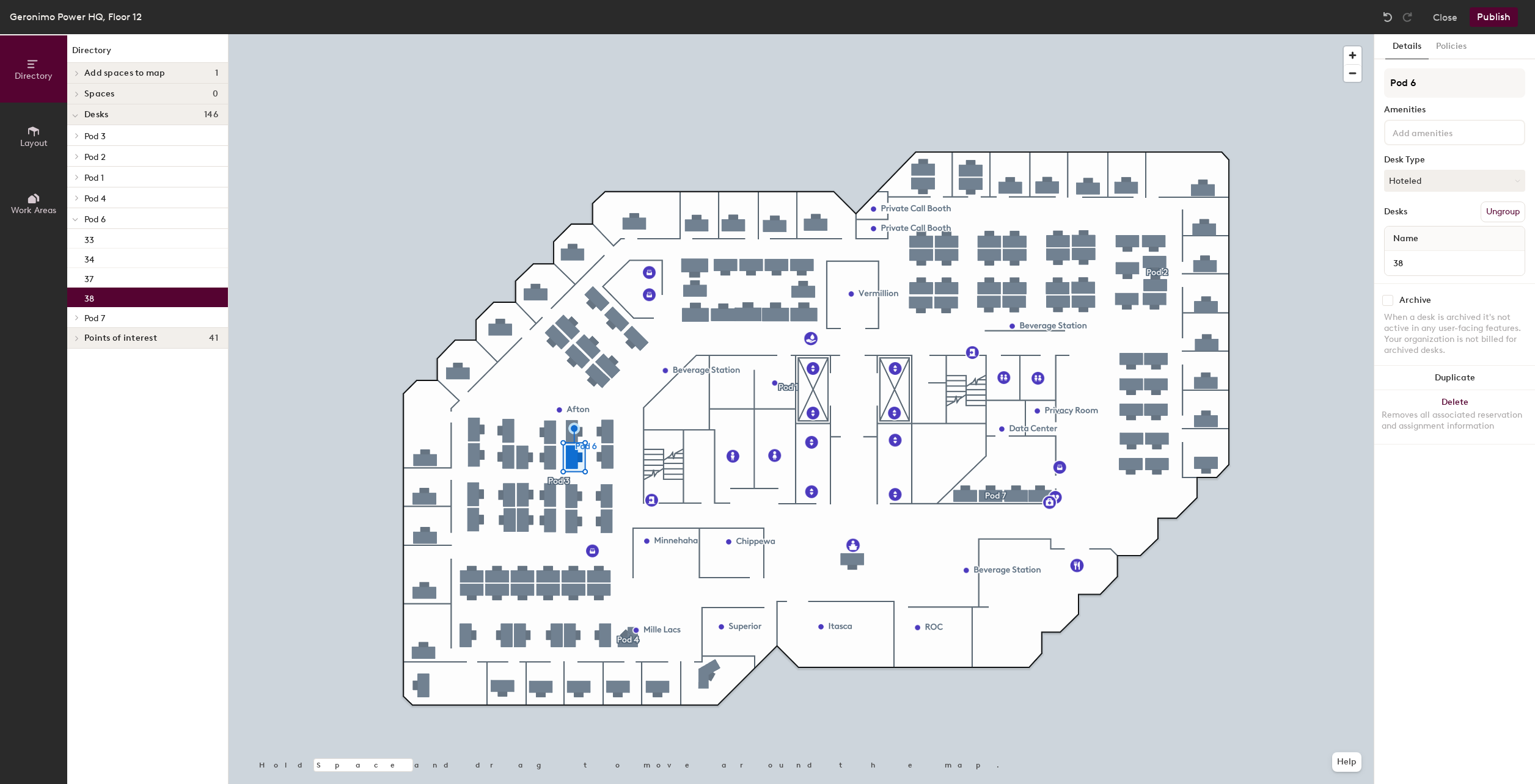
click at [92, 318] on span "Pod 7" at bounding box center [95, 318] width 21 height 10
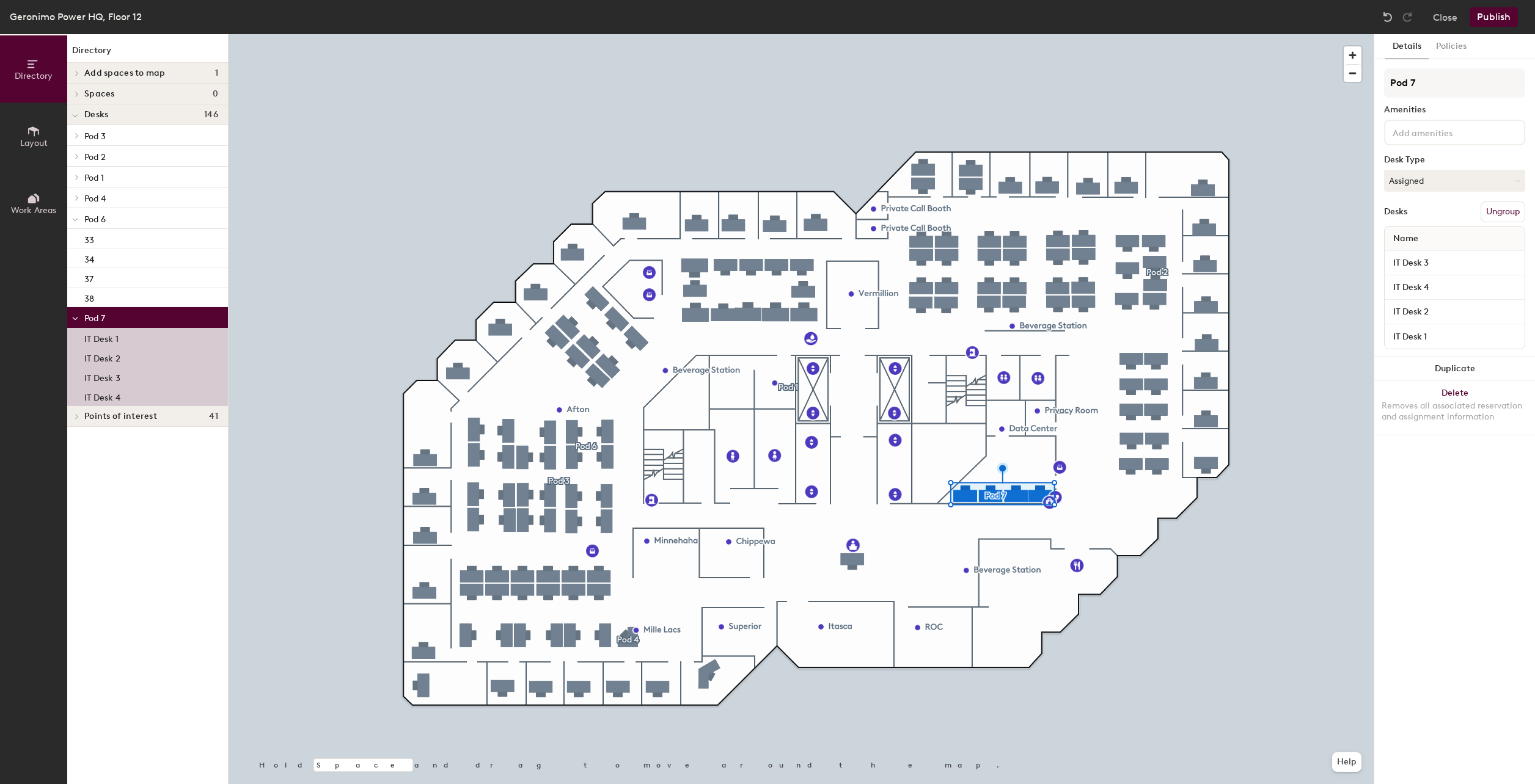
click at [74, 223] on span at bounding box center [75, 219] width 6 height 10
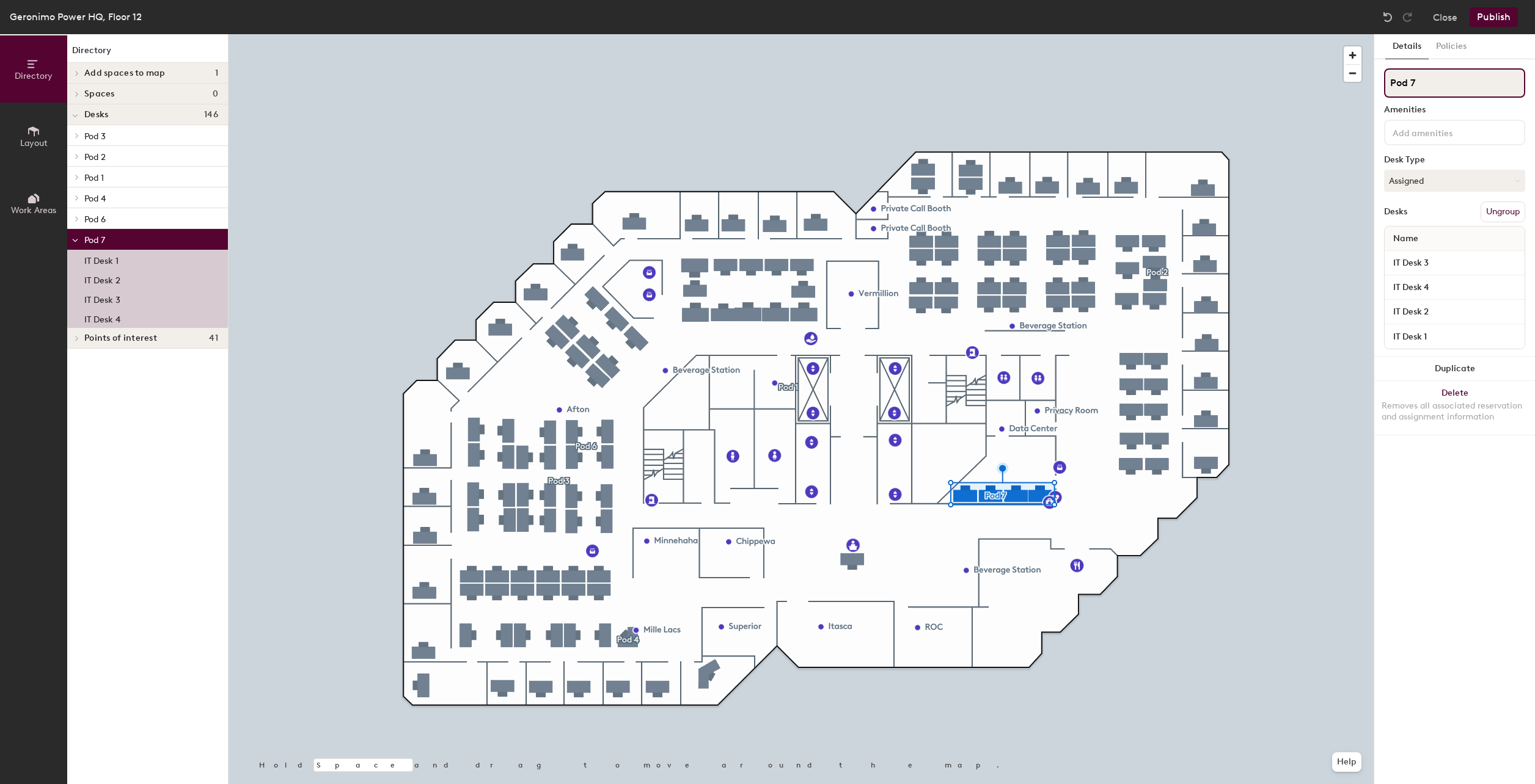
click at [1431, 87] on input "Pod 7" at bounding box center [1454, 84] width 141 height 30
drag, startPoint x: 1422, startPoint y: 81, endPoint x: 1344, endPoint y: 73, distance: 78.4
click at [1344, 73] on div "Directory Layout Work Areas Directory Add spaces to map 1 Remote Operations Cen…" at bounding box center [768, 409] width 1535 height 750
type input "IT Room"
click at [77, 243] on icon at bounding box center [75, 241] width 6 height 5
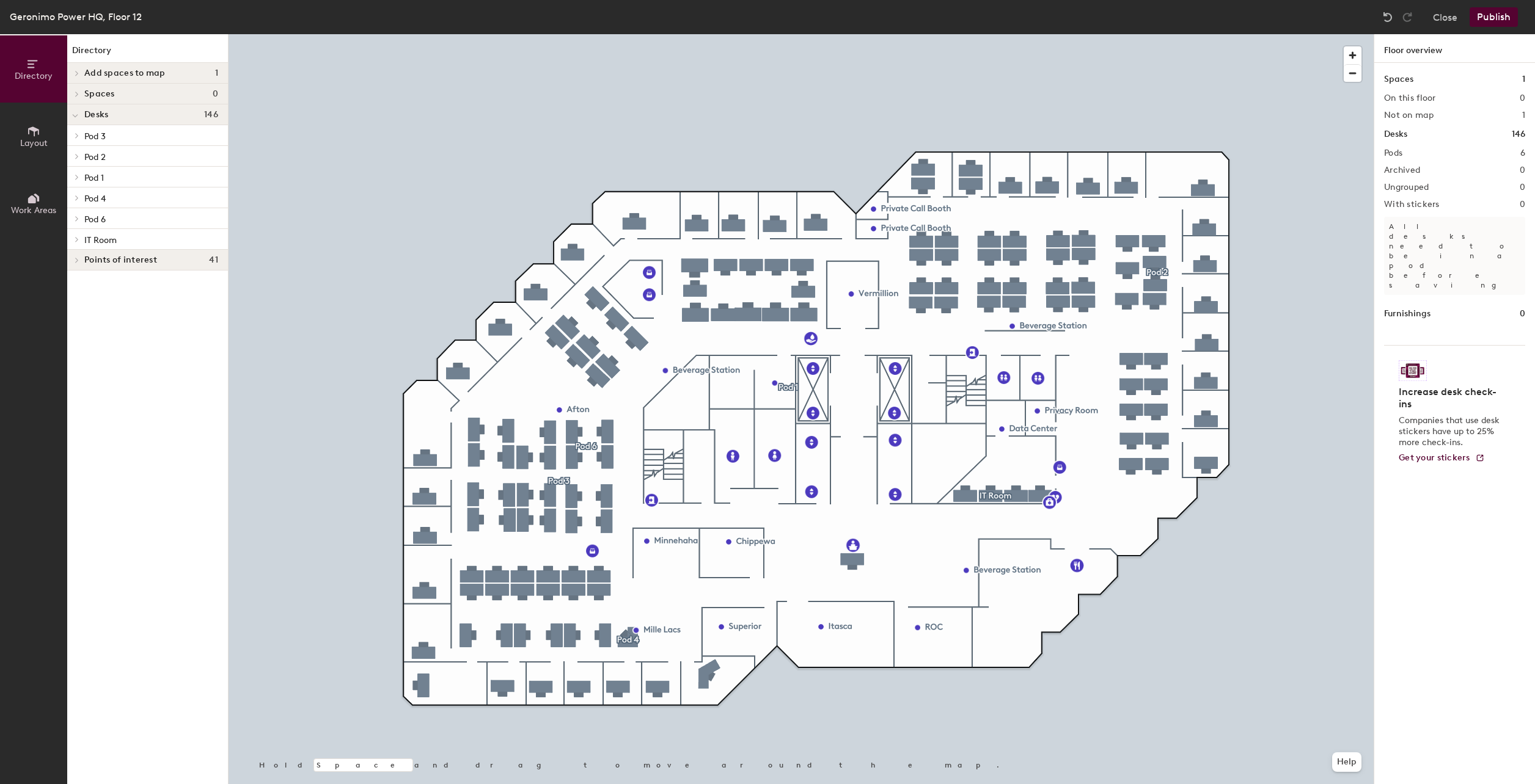
click at [102, 161] on span "Pod 2" at bounding box center [95, 157] width 22 height 10
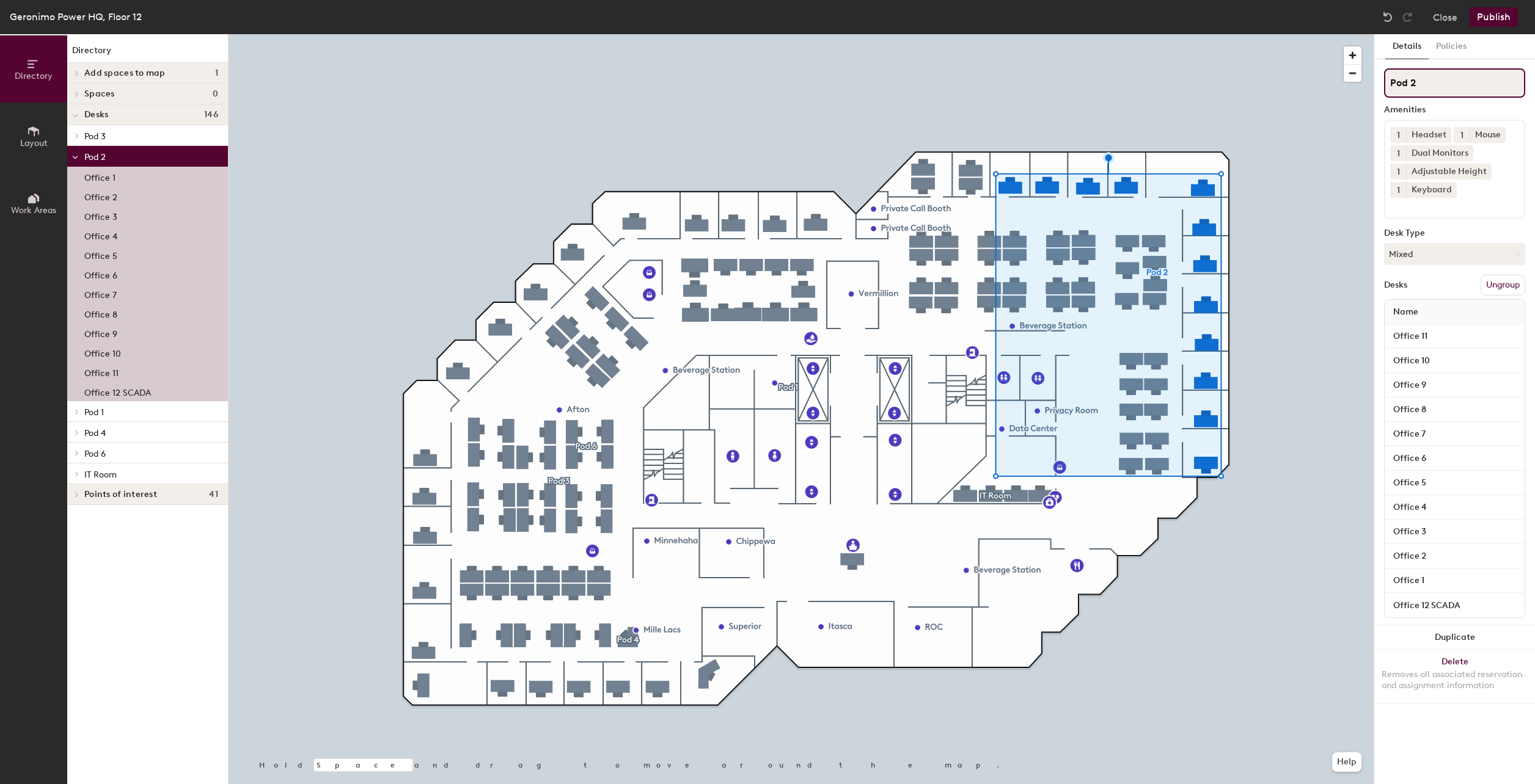
drag, startPoint x: 1415, startPoint y: 90, endPoint x: 1388, endPoint y: 88, distance: 27.1
click at [1388, 88] on input "Pod 2" at bounding box center [1454, 84] width 141 height 30
type input "North Offices"
click at [1463, 111] on div "Amenities" at bounding box center [1454, 110] width 141 height 10
click at [110, 139] on p "Pod 3" at bounding box center [151, 136] width 134 height 16
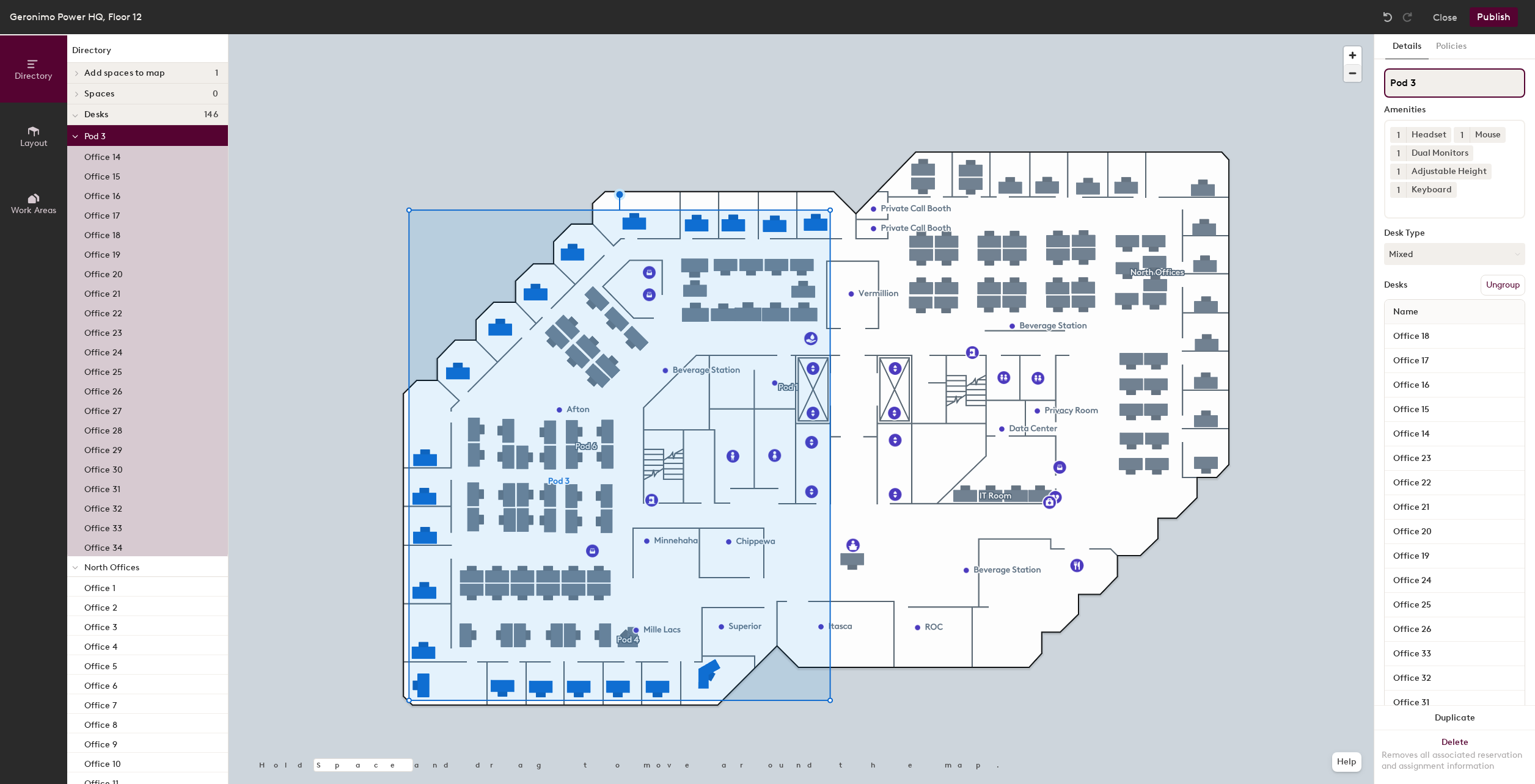
drag, startPoint x: 1418, startPoint y: 82, endPoint x: 1355, endPoint y: 79, distance: 63.1
click at [1355, 79] on div "Directory Layout Work Areas Directory Add spaces to map 1 Remote Operations Cen…" at bounding box center [768, 409] width 1535 height 750
type input "South Offices"
click at [1451, 110] on div "Amenities" at bounding box center [1454, 110] width 141 height 10
click at [70, 137] on div at bounding box center [75, 135] width 16 height 20
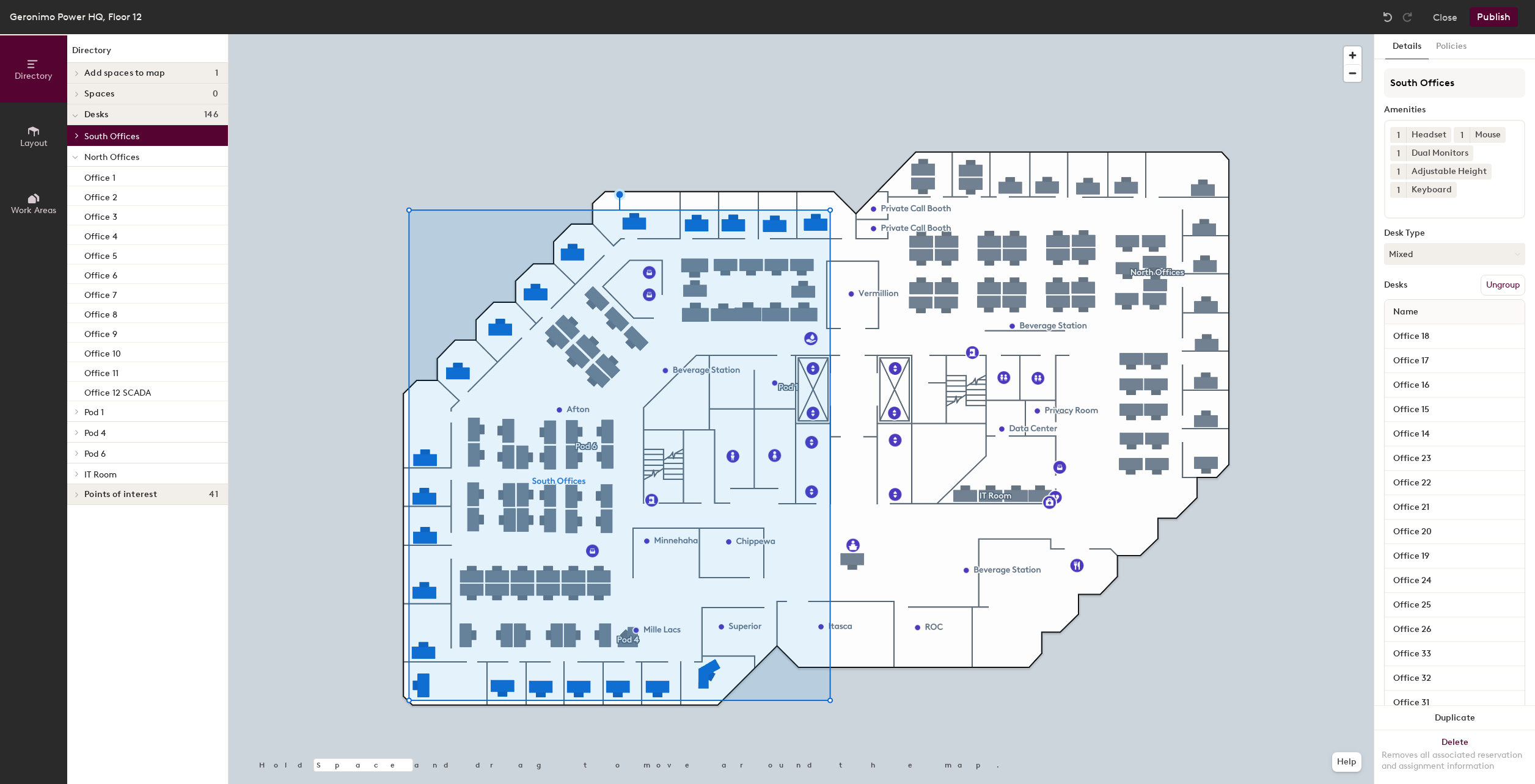
click at [75, 157] on icon at bounding box center [75, 157] width 6 height 5
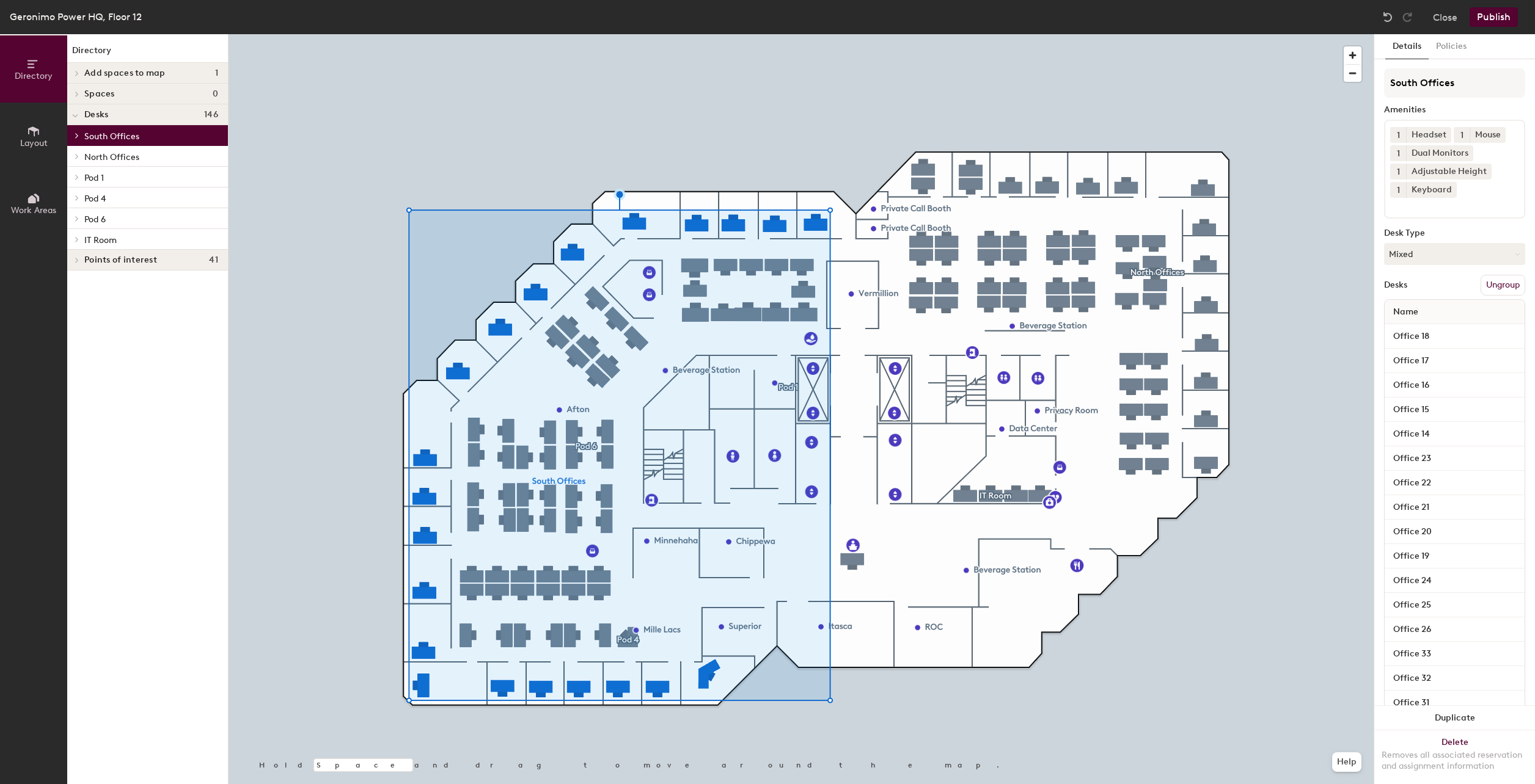
click at [97, 177] on span "Pod 1" at bounding box center [94, 178] width 19 height 10
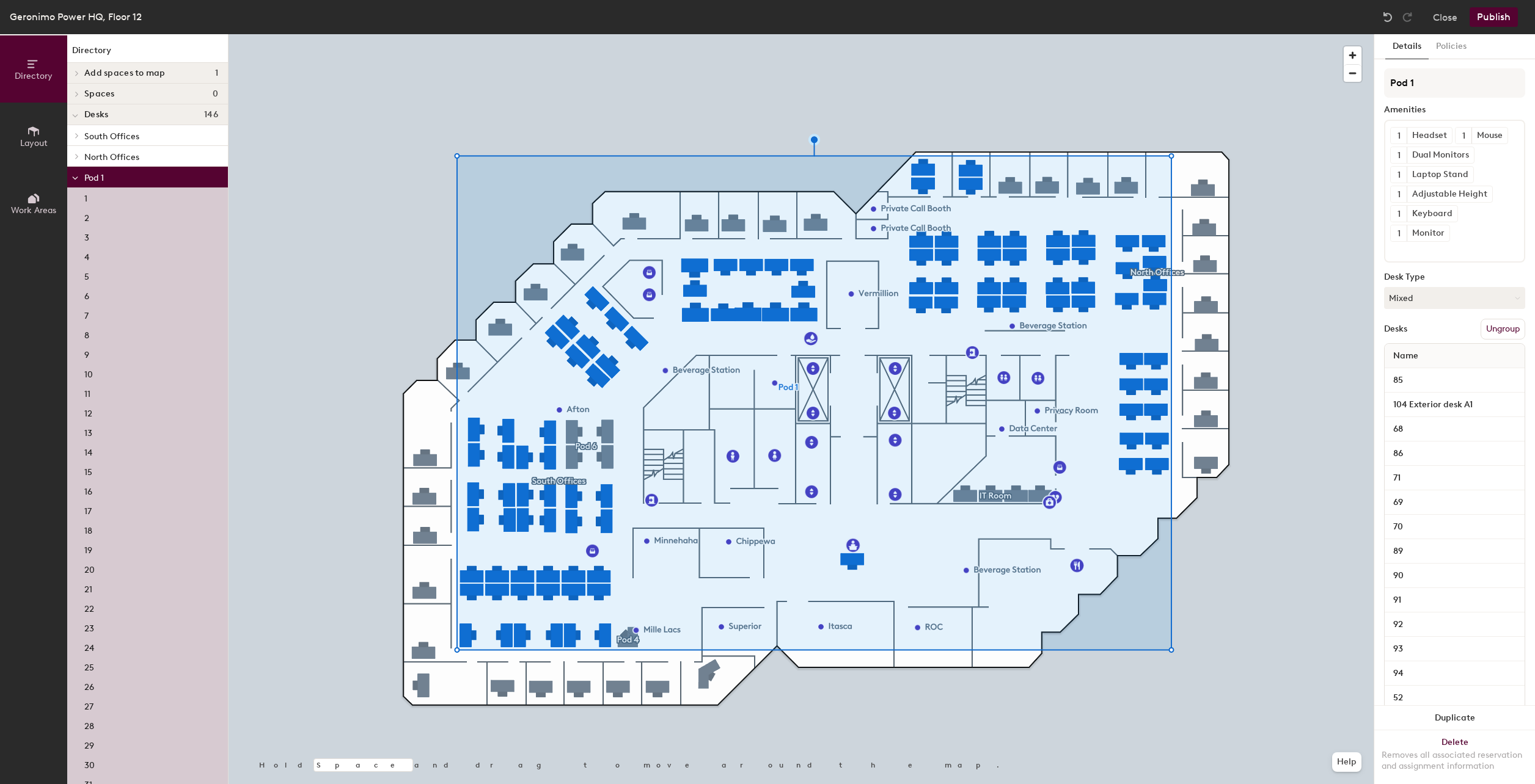
click at [95, 178] on span "Pod 1" at bounding box center [94, 178] width 19 height 10
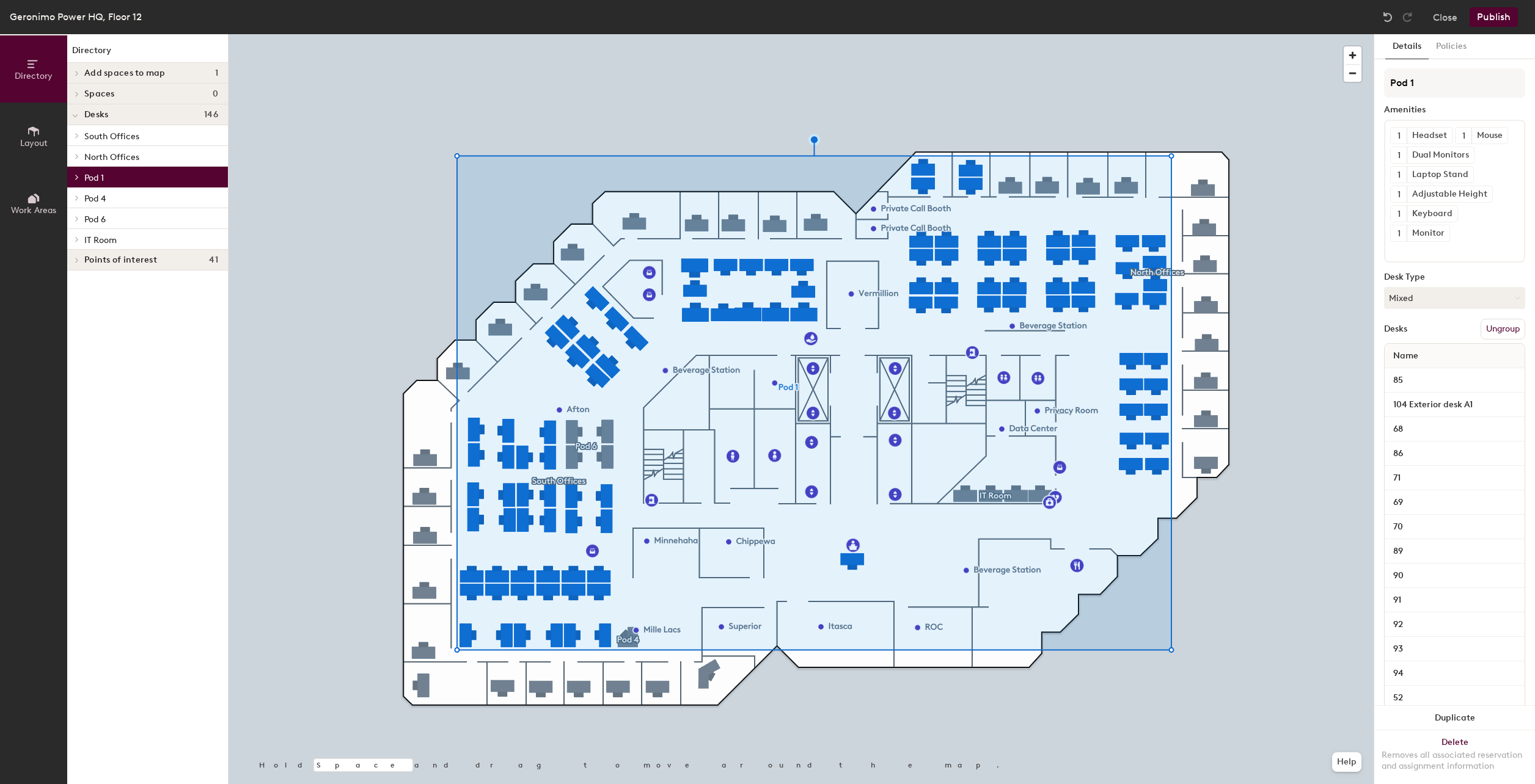
click at [95, 221] on span "Pod 6" at bounding box center [95, 219] width 22 height 10
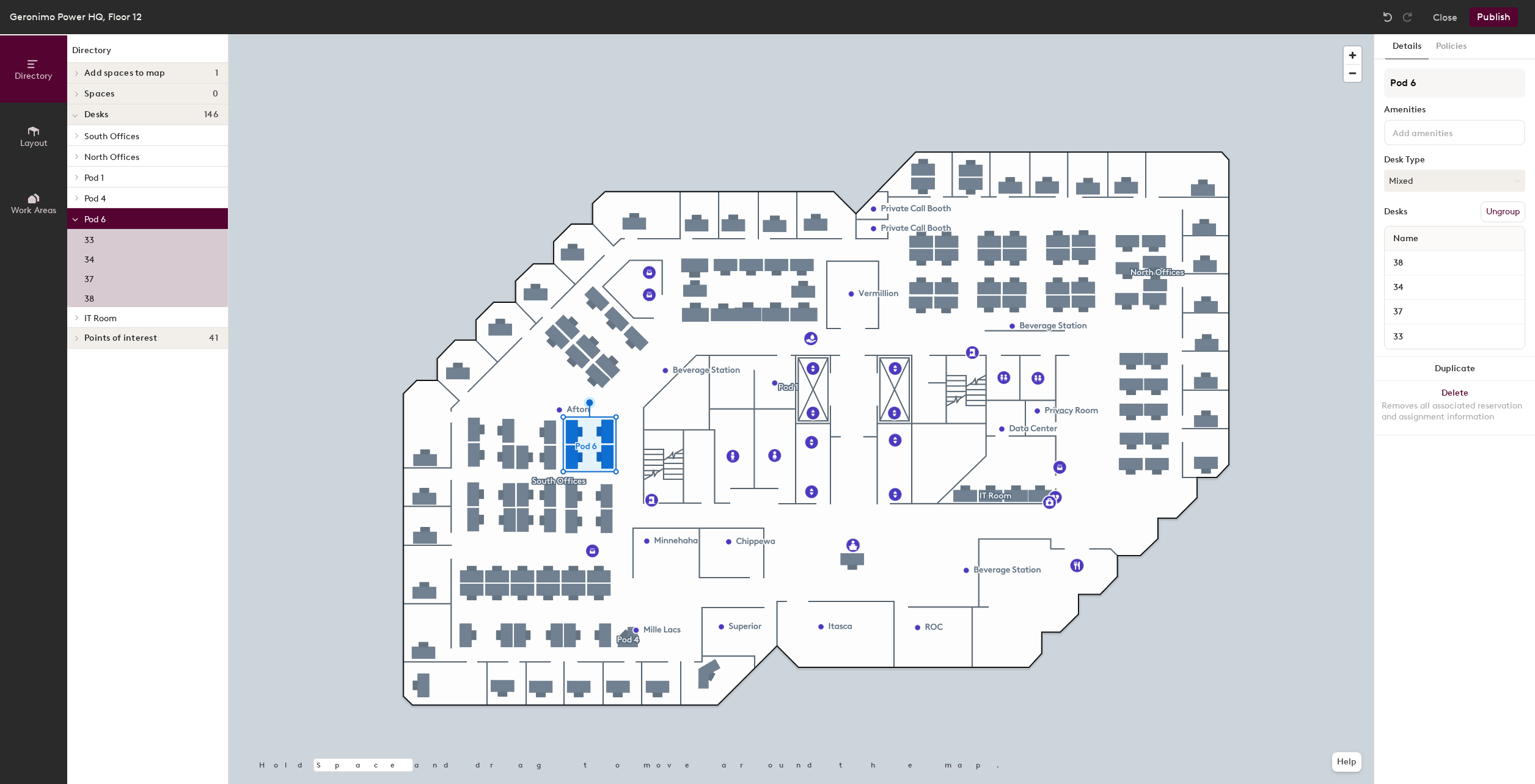
click at [90, 240] on p "33" at bounding box center [89, 238] width 10 height 14
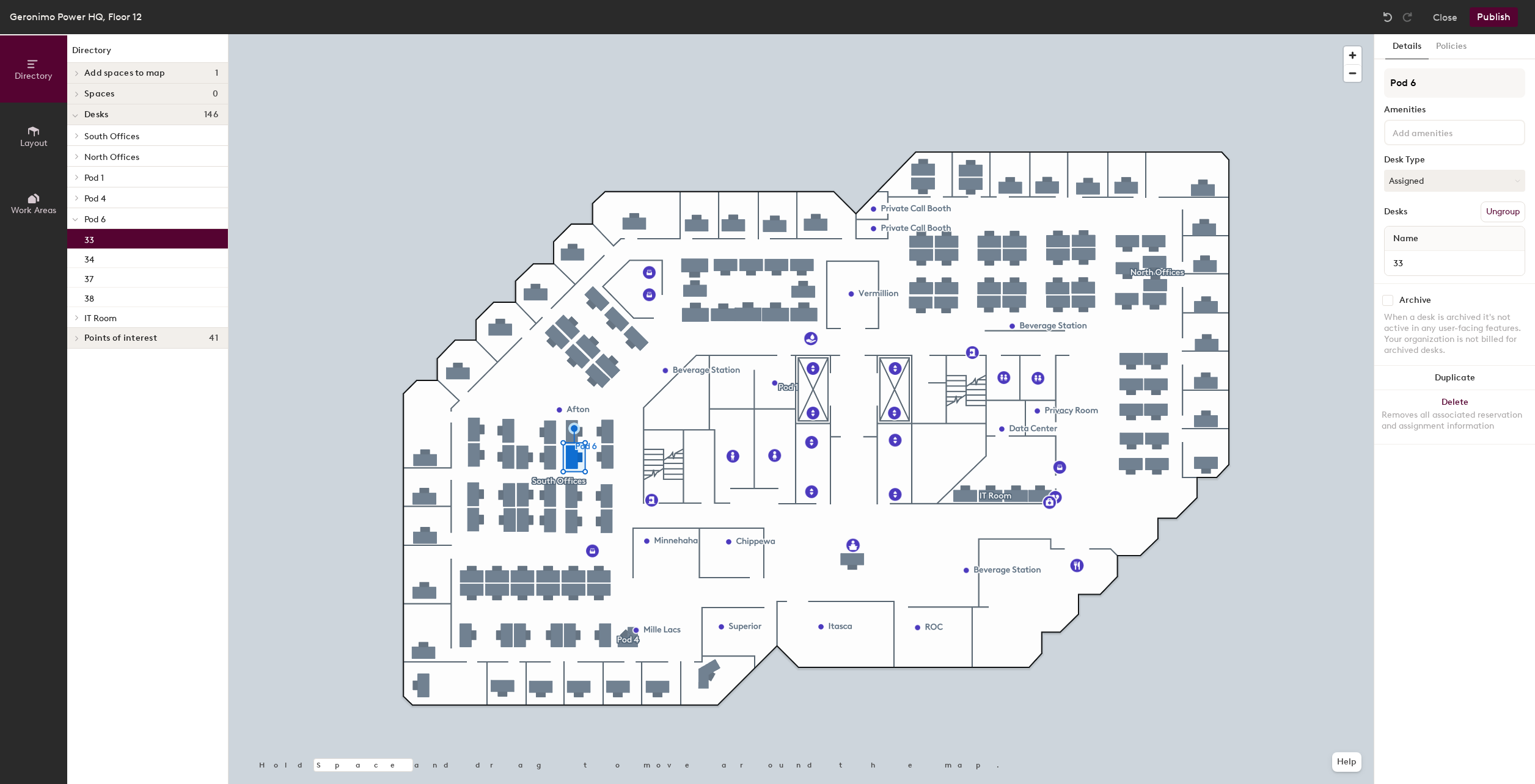
click at [87, 224] on span "Pod 6" at bounding box center [95, 219] width 22 height 10
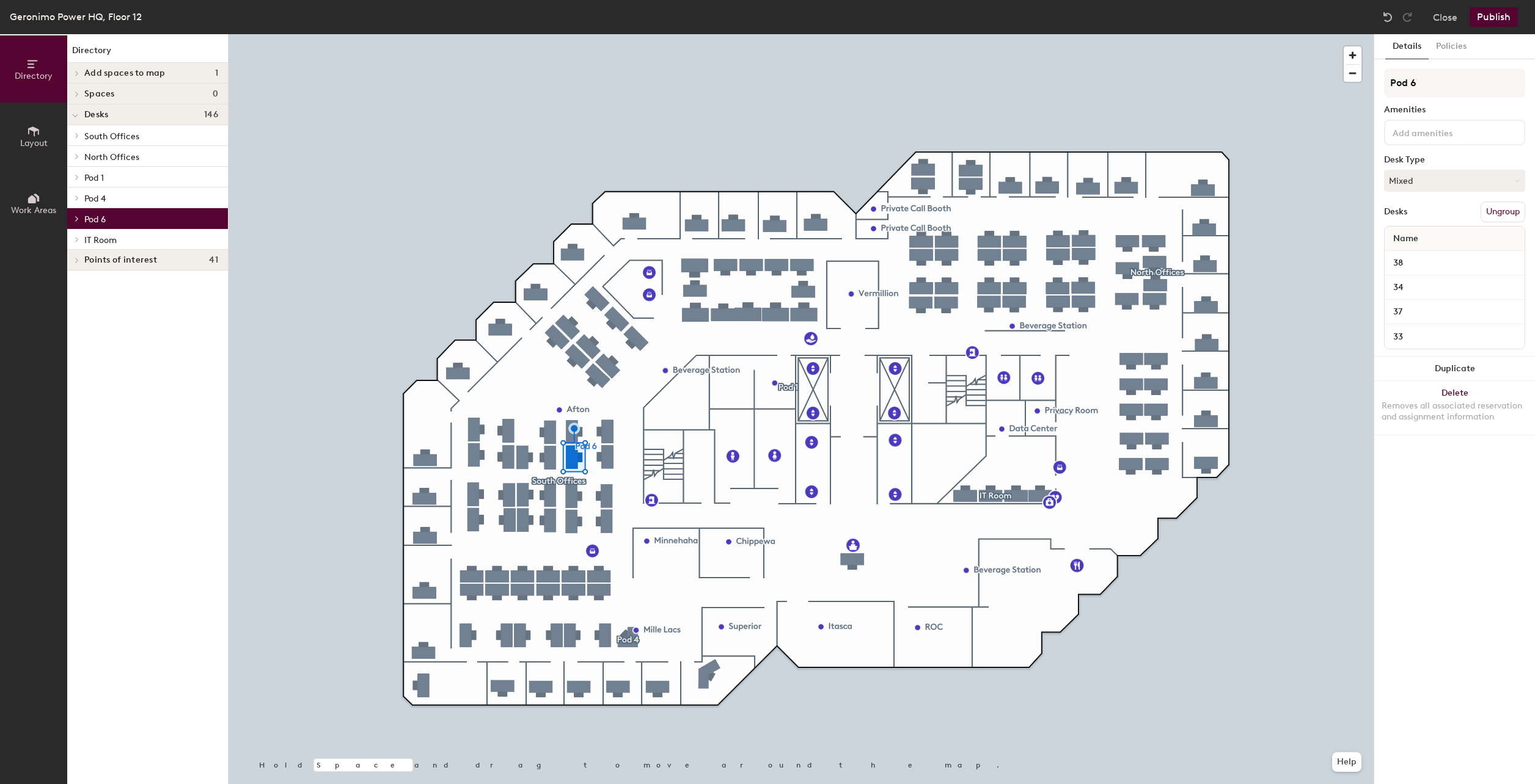
click at [87, 224] on span "Pod 6" at bounding box center [95, 219] width 22 height 10
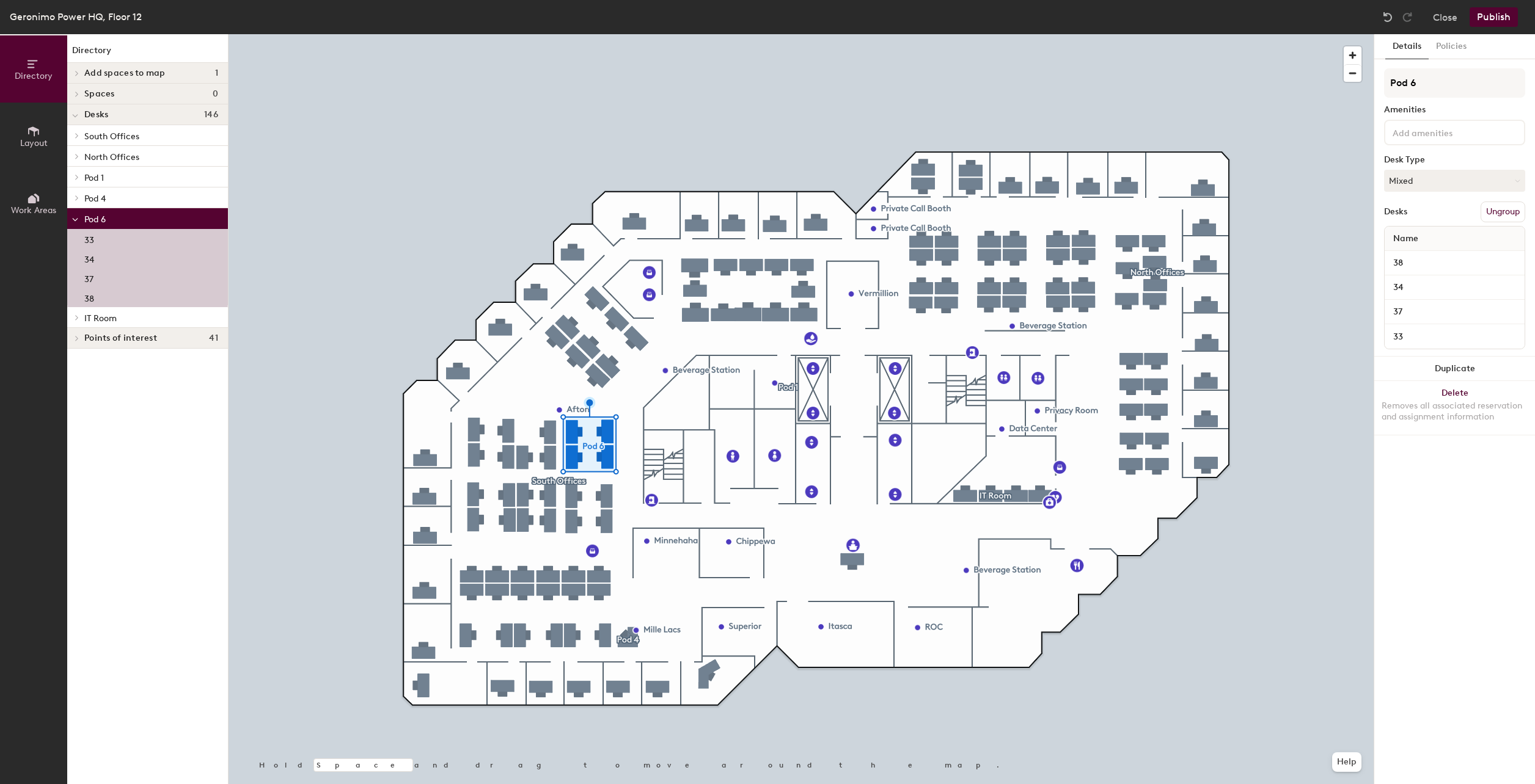
click at [1496, 214] on button "Ungroup" at bounding box center [1502, 212] width 44 height 21
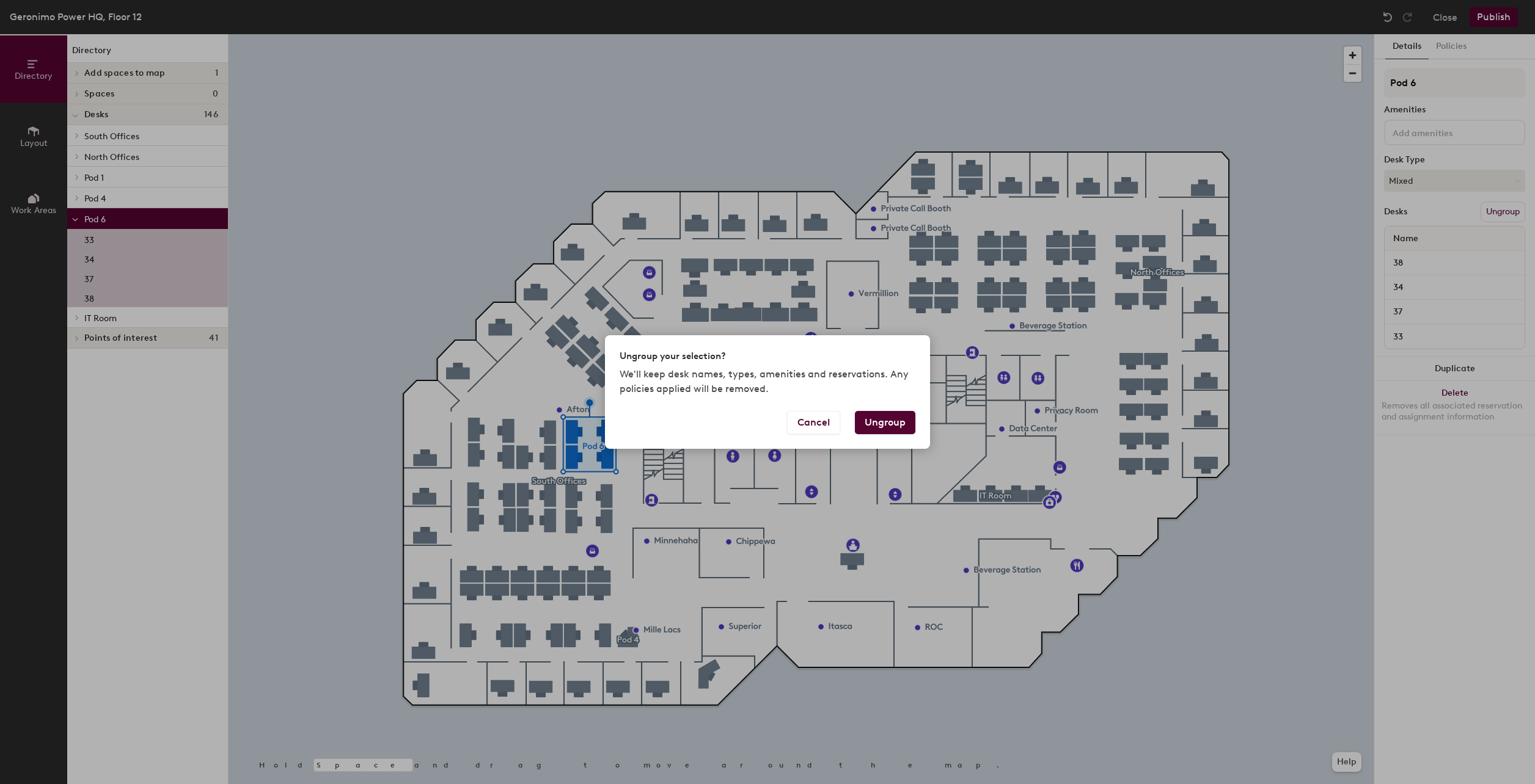
click at [870, 419] on button "Ungroup" at bounding box center [885, 422] width 61 height 23
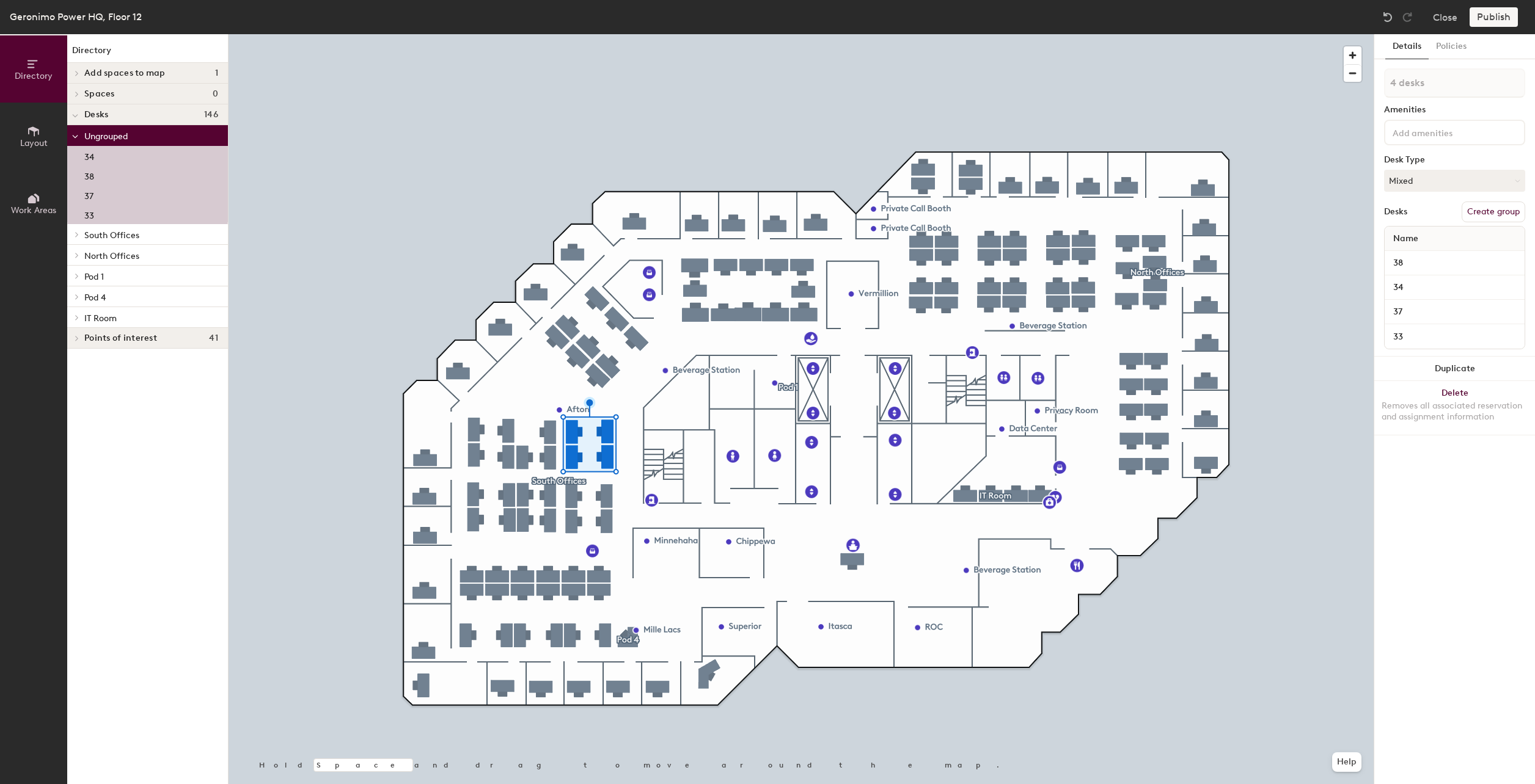
click at [77, 278] on icon at bounding box center [77, 277] width 3 height 5
drag, startPoint x: 93, startPoint y: 278, endPoint x: 117, endPoint y: 281, distance: 24.2
click at [93, 279] on span "Pod 1" at bounding box center [94, 277] width 19 height 10
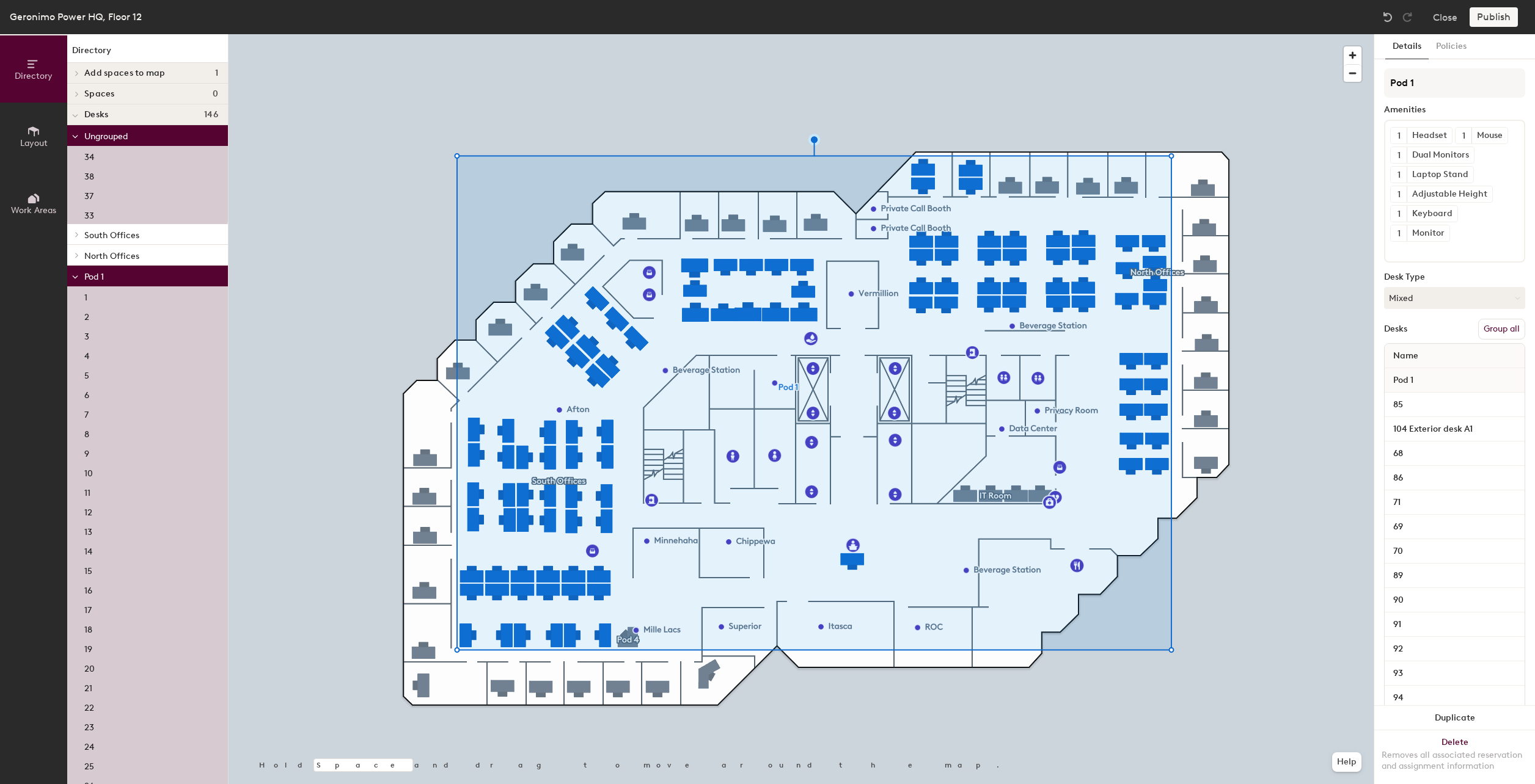
click at [1482, 339] on button "Group all" at bounding box center [1501, 329] width 47 height 21
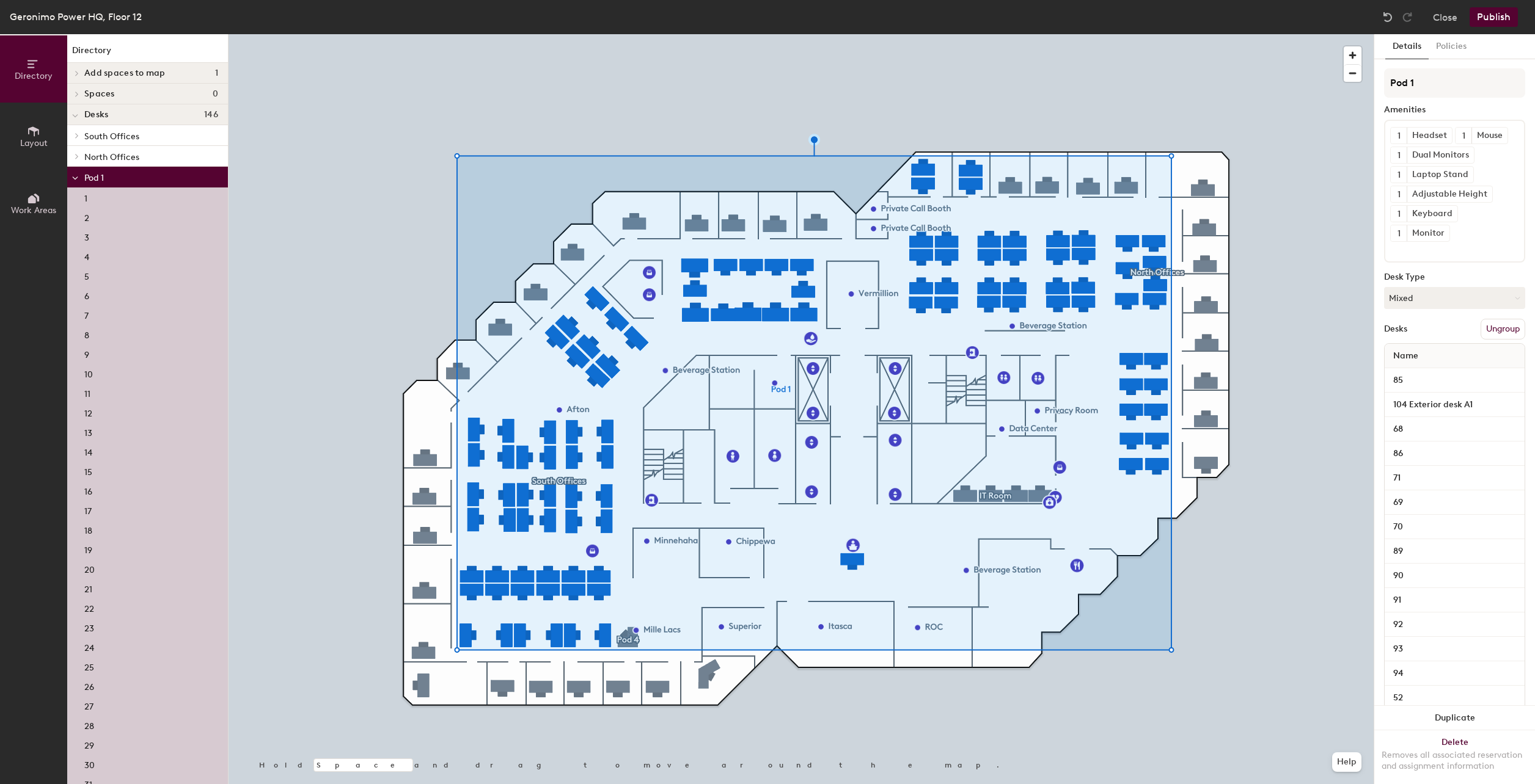
click at [72, 178] on icon at bounding box center [75, 178] width 6 height 5
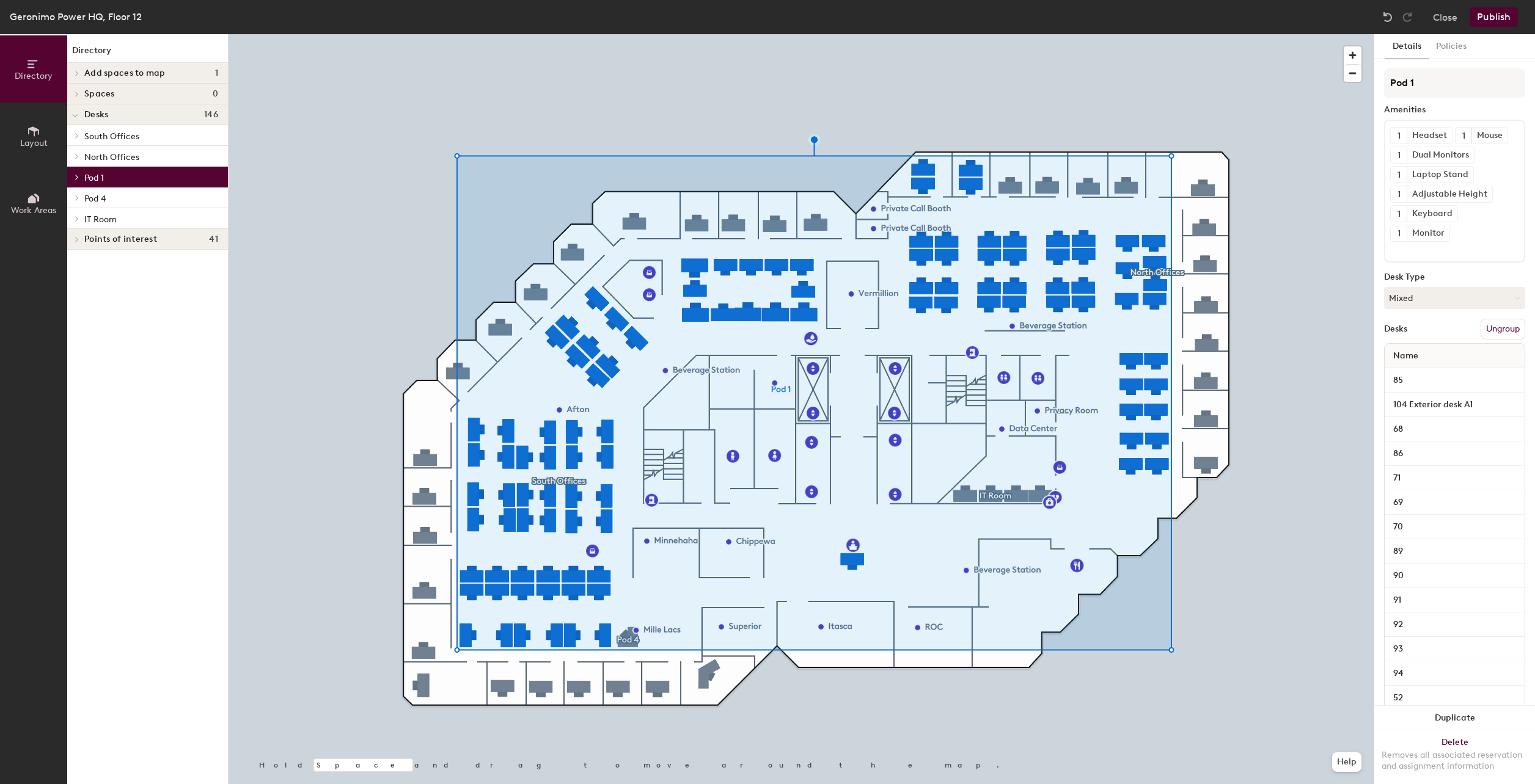
click at [80, 198] on span at bounding box center [76, 198] width 10 height 6
click at [120, 214] on p "106 L shaped Desk" at bounding box center [121, 218] width 73 height 14
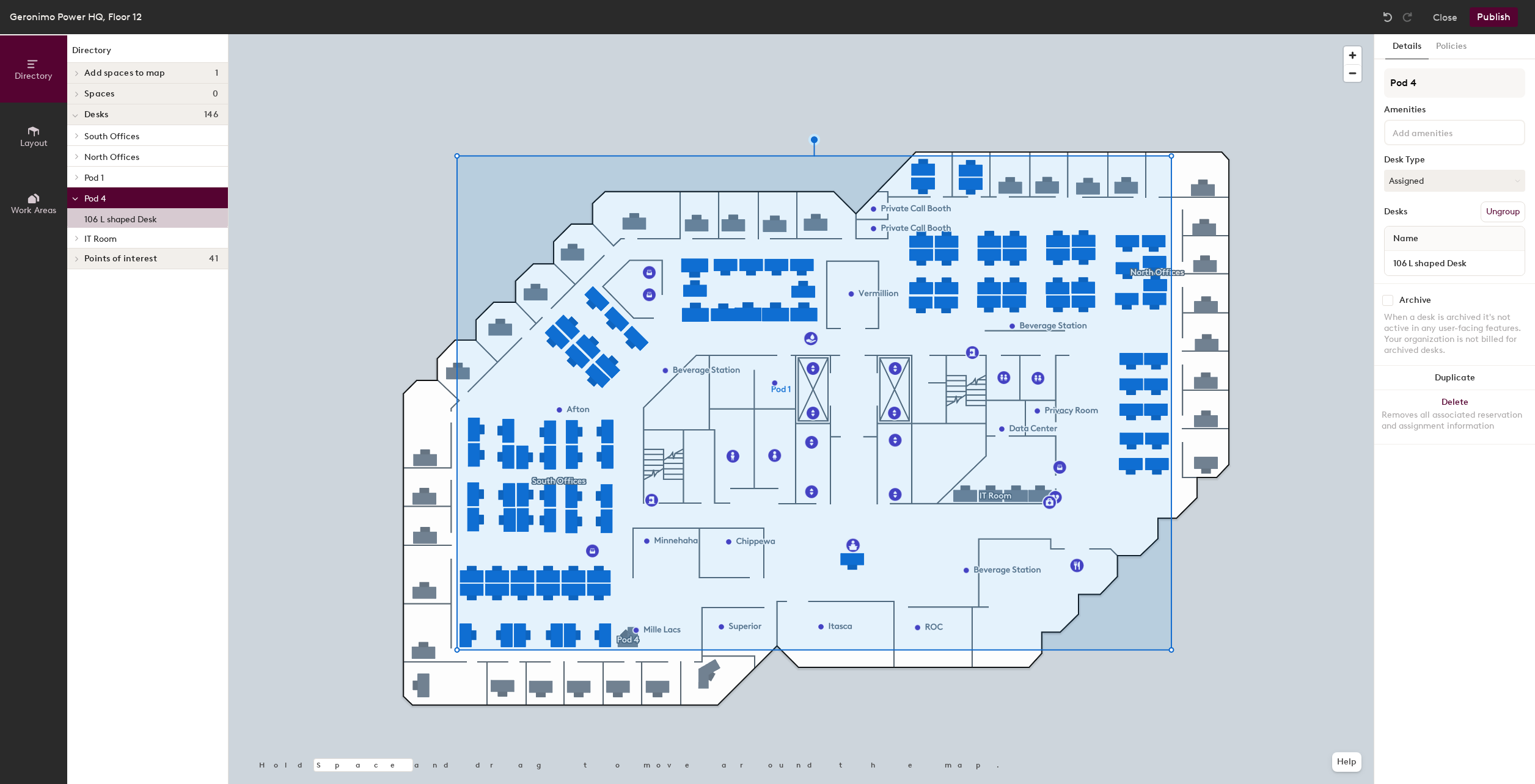
click at [1511, 212] on button "Ungroup" at bounding box center [1502, 212] width 44 height 21
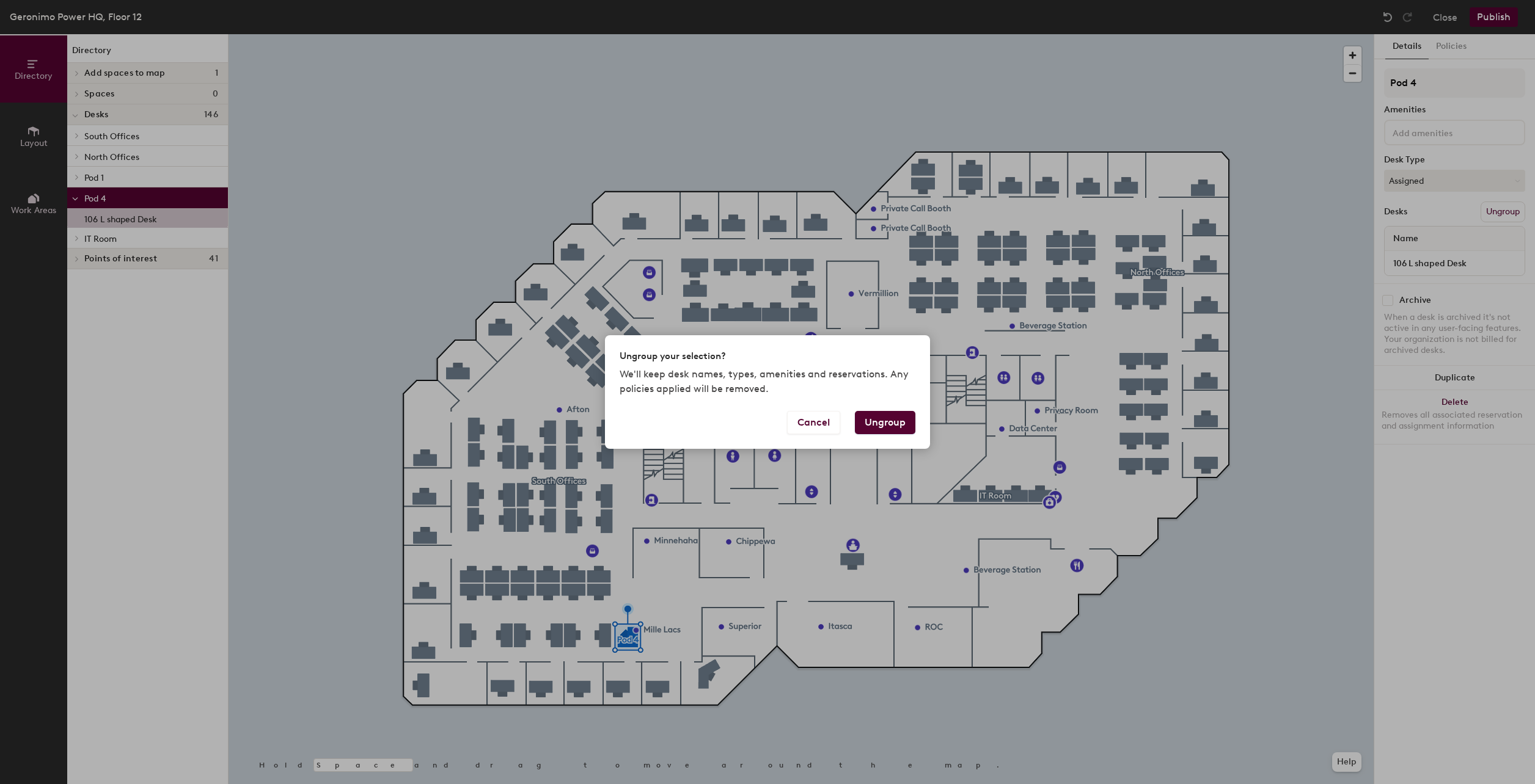
click at [878, 426] on button "Ungroup" at bounding box center [885, 422] width 61 height 23
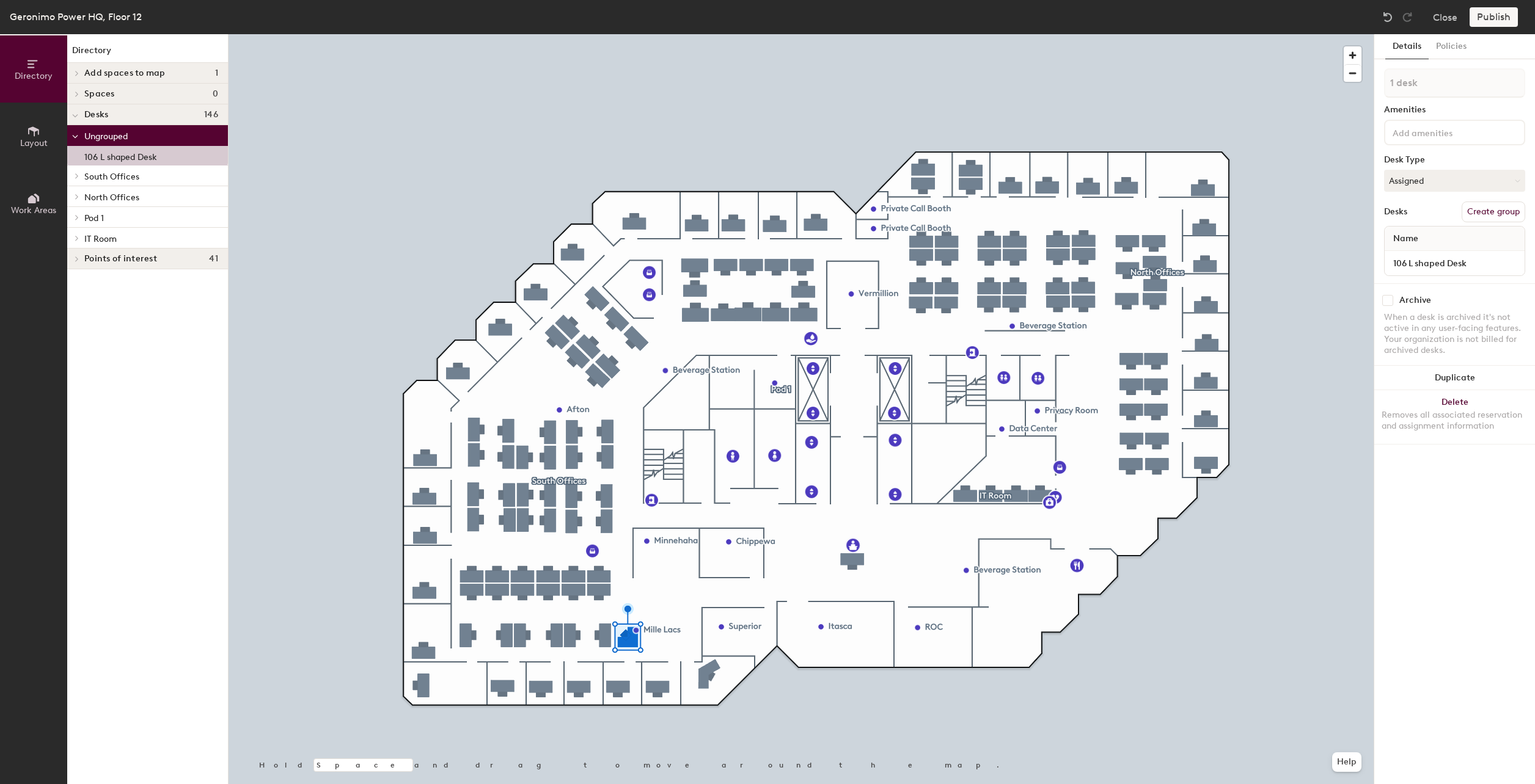
click at [97, 214] on span "Pod 1" at bounding box center [94, 218] width 19 height 10
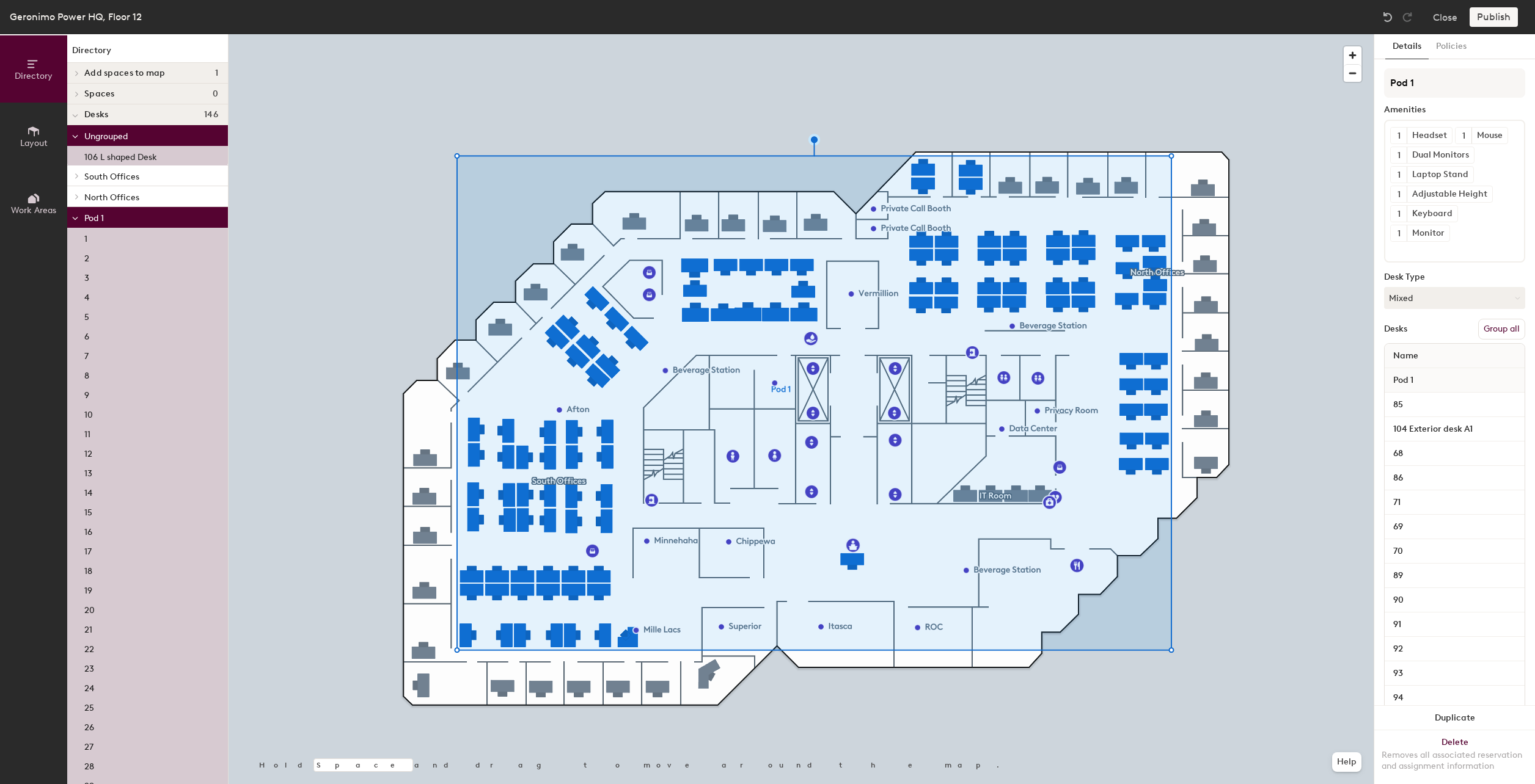
click at [1499, 339] on button "Group all" at bounding box center [1501, 329] width 47 height 21
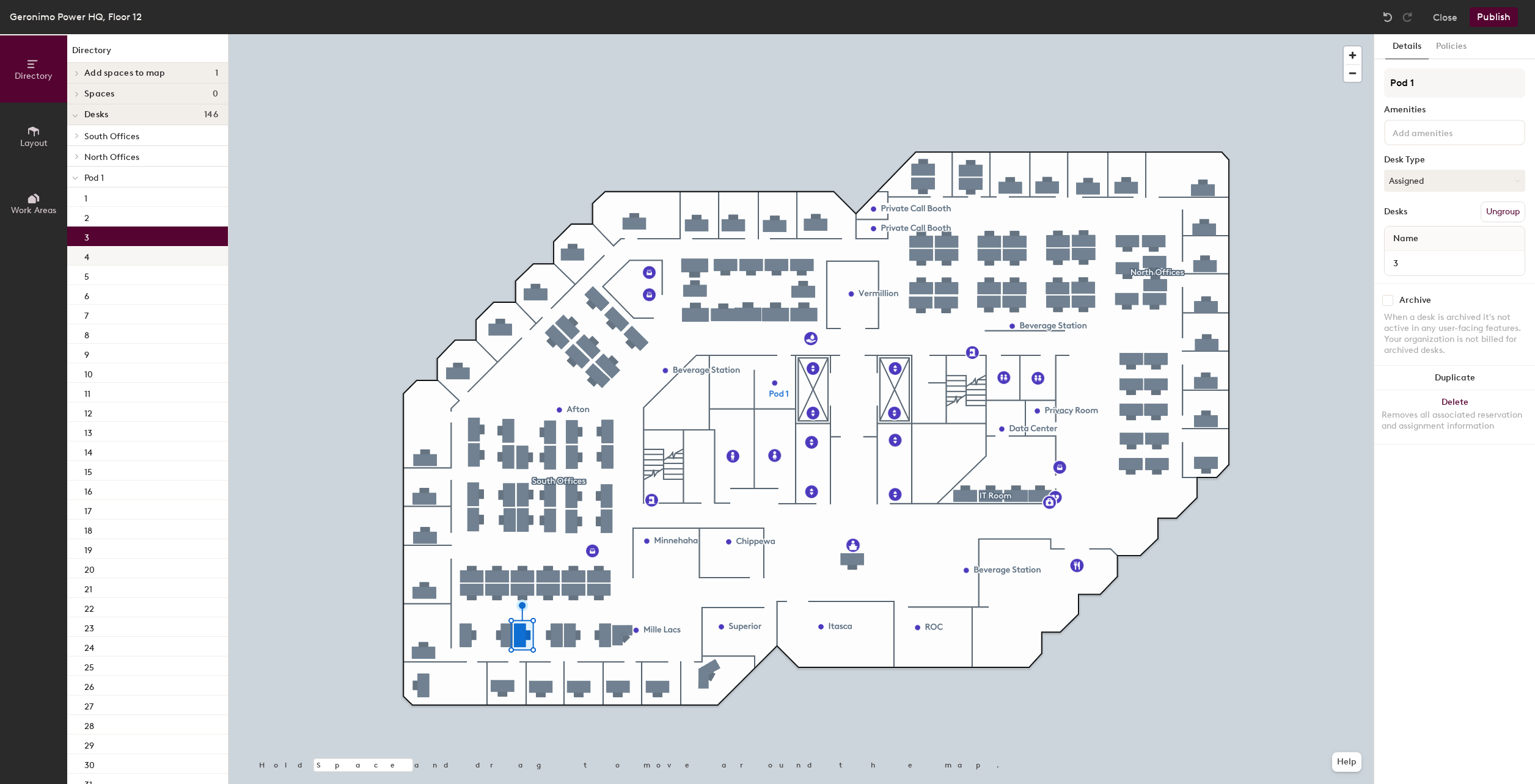
drag, startPoint x: 106, startPoint y: 248, endPoint x: 104, endPoint y: 262, distance: 14.1
click at [108, 251] on div "4" at bounding box center [147, 256] width 161 height 19
click at [99, 276] on div "5" at bounding box center [147, 275] width 161 height 19
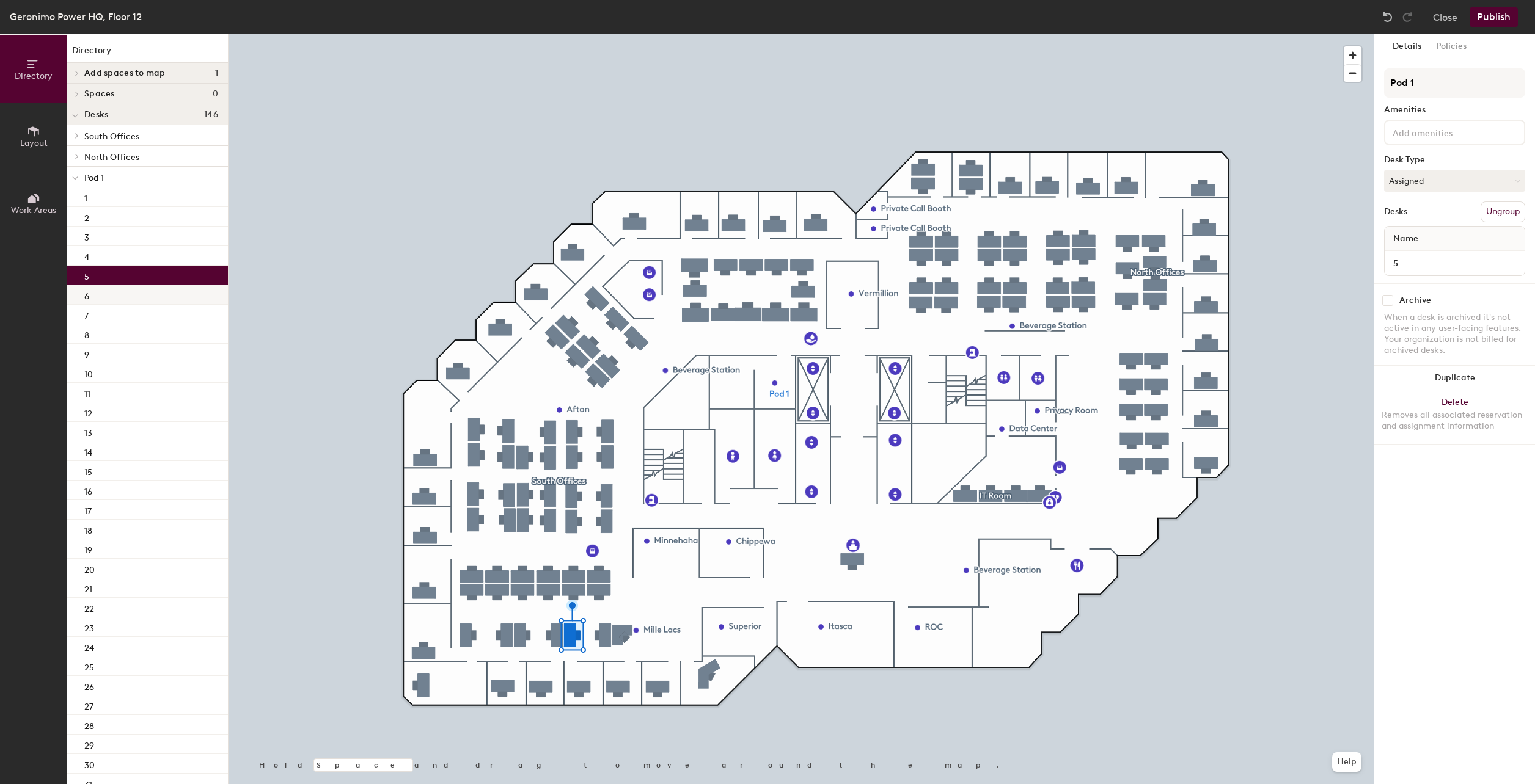
click at [101, 294] on div "6" at bounding box center [147, 295] width 161 height 19
click at [1511, 263] on input "106 L shaped Desk" at bounding box center [1454, 264] width 135 height 17
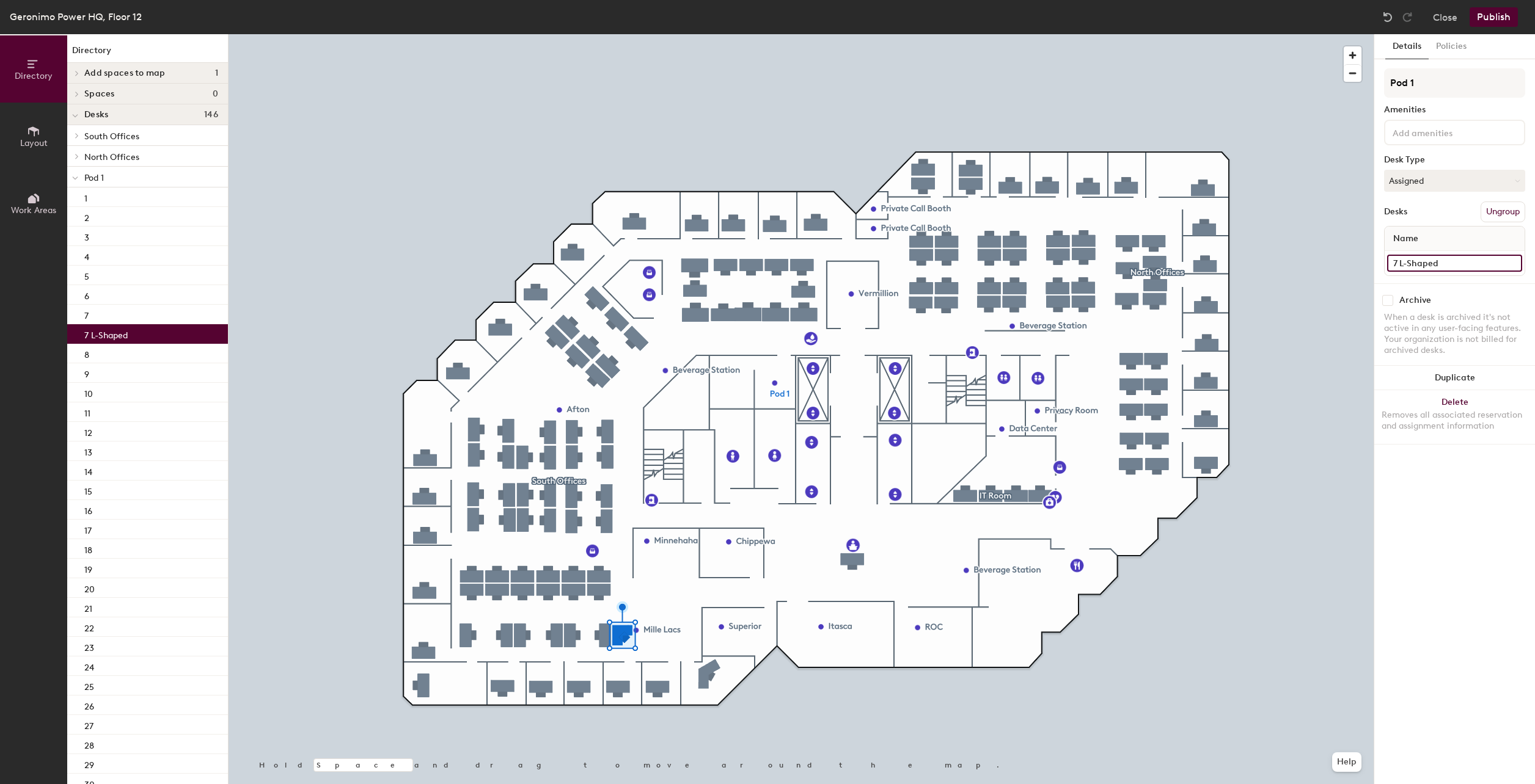
type input "7 L-Shaped"
click at [1467, 495] on div "Details Policies Pod 1 Amenities Desk Type Assigned Desks Ungroup Name 7 L-Shap…" at bounding box center [1454, 409] width 161 height 750
click at [470, 34] on div at bounding box center [801, 34] width 1145 height 0
drag, startPoint x: 1428, startPoint y: 262, endPoint x: 1438, endPoint y: 261, distance: 10.0
click at [1430, 262] on input "7" at bounding box center [1454, 264] width 135 height 17
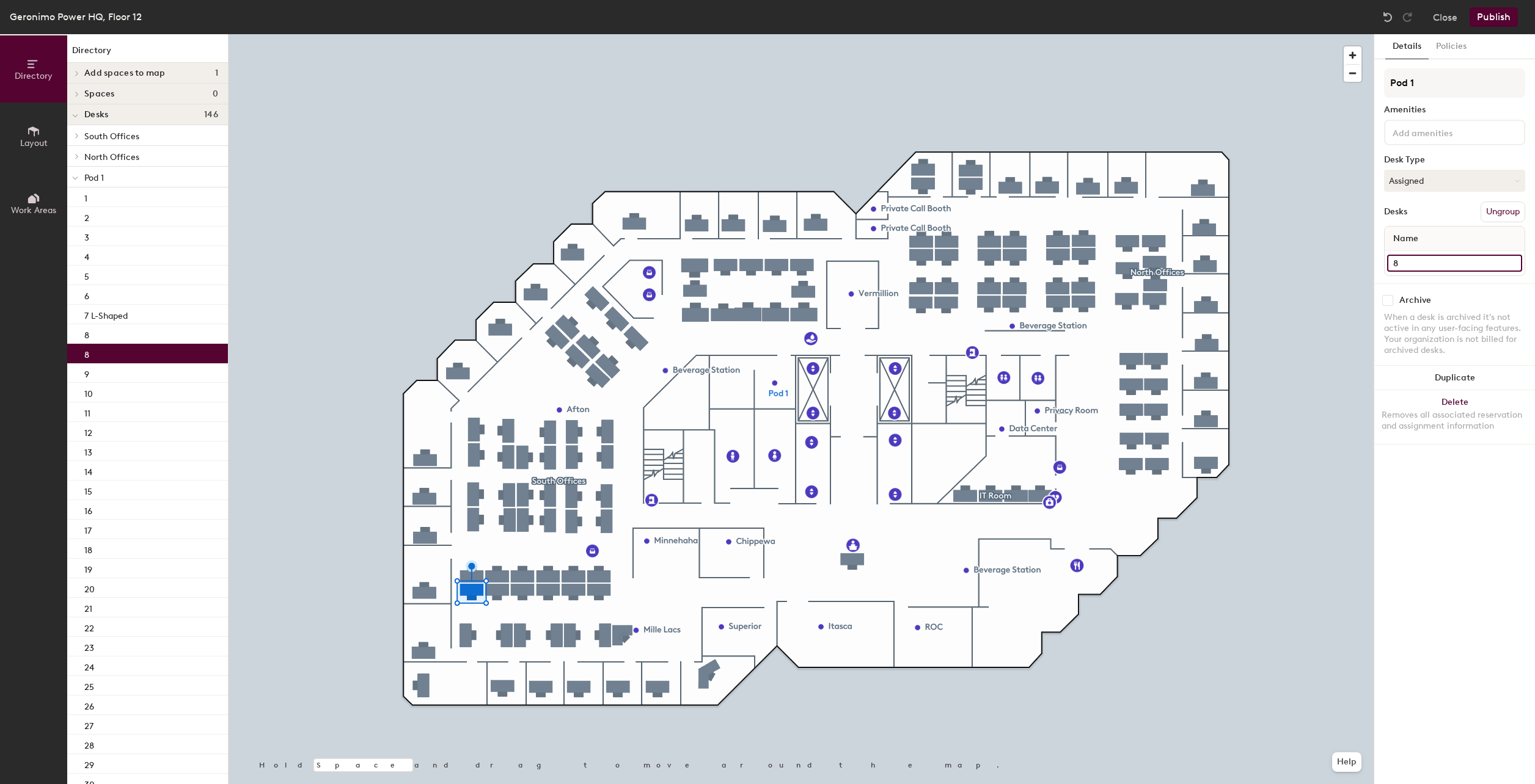
type input "8"
click at [1402, 260] on input "8" at bounding box center [1454, 264] width 135 height 17
type input "9"
click at [1410, 258] on input "9" at bounding box center [1454, 264] width 135 height 17
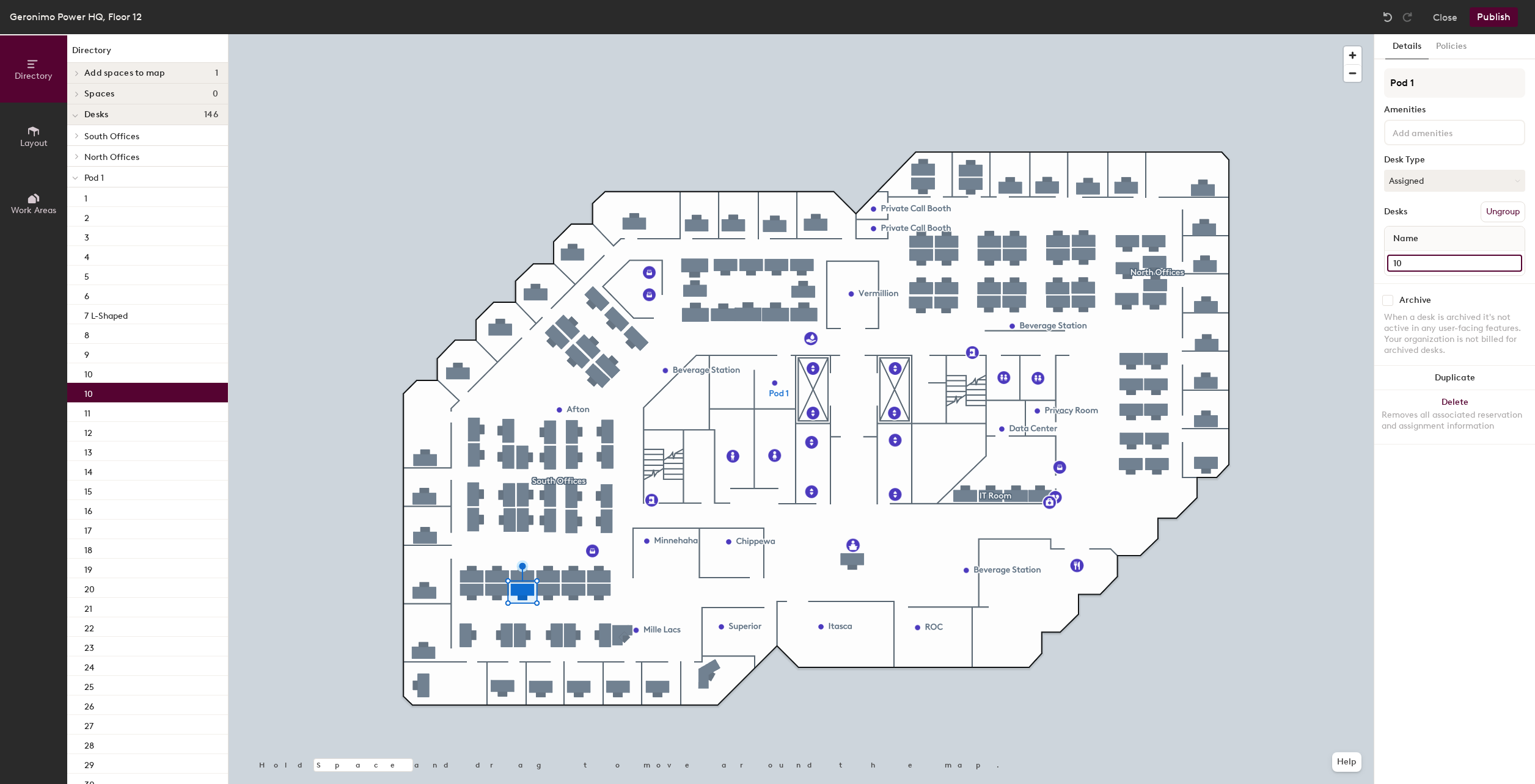
type input "10"
click at [1416, 265] on input "10" at bounding box center [1454, 264] width 135 height 17
type input "11"
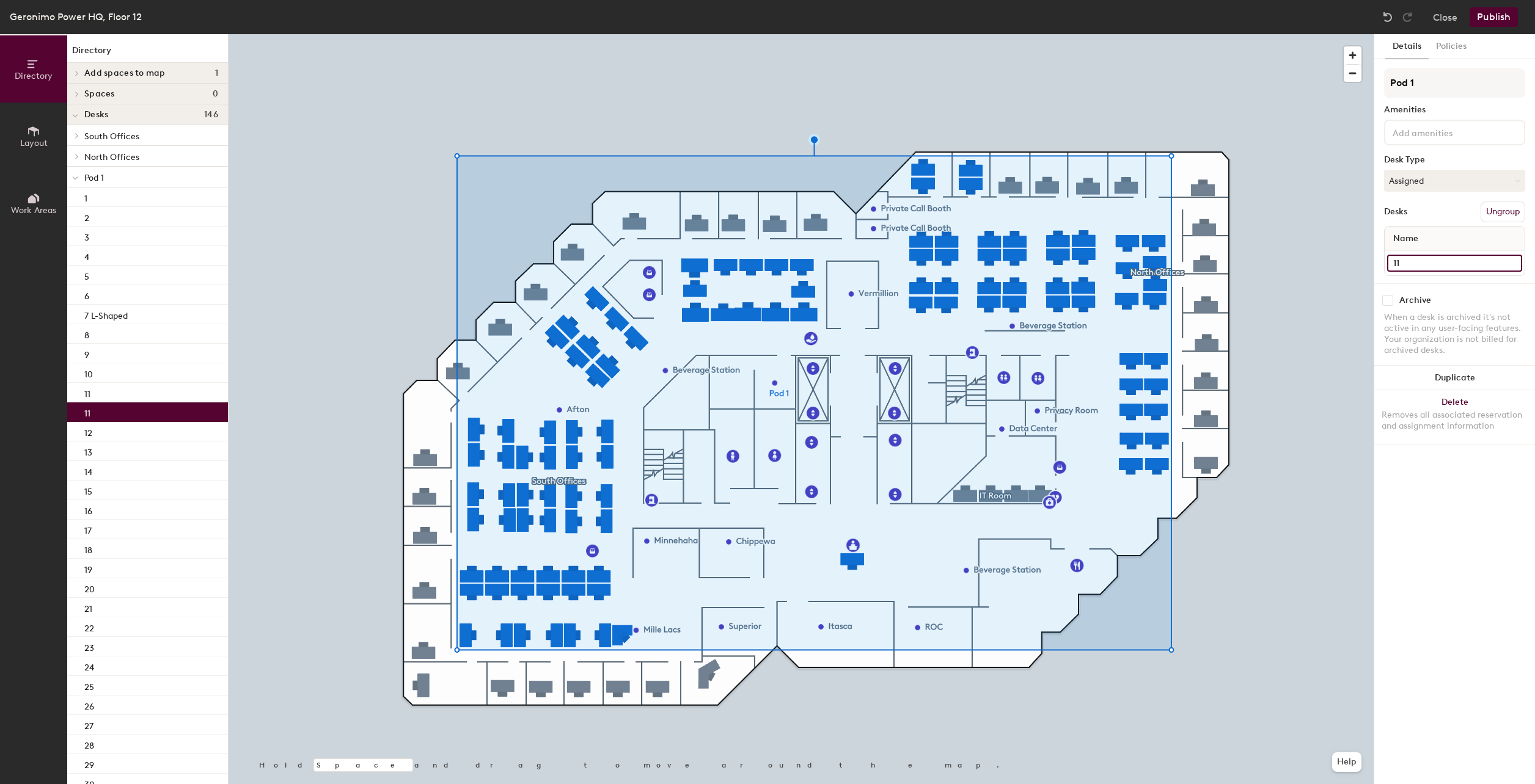
click at [1414, 265] on input "11" at bounding box center [1454, 264] width 135 height 17
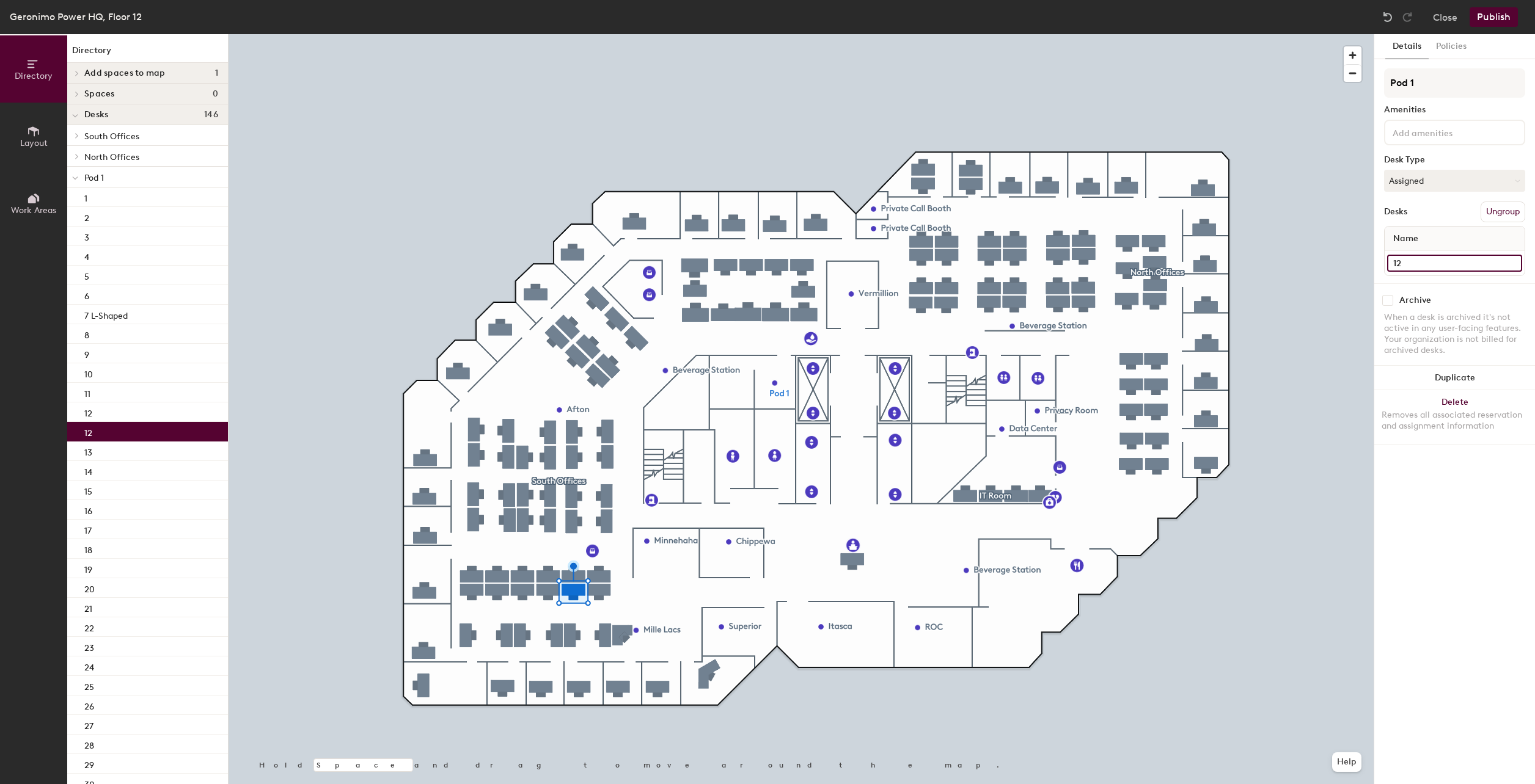
type input "12"
click at [1410, 265] on input "16" at bounding box center [1454, 264] width 135 height 17
click at [1404, 268] on input "15" at bounding box center [1454, 264] width 135 height 17
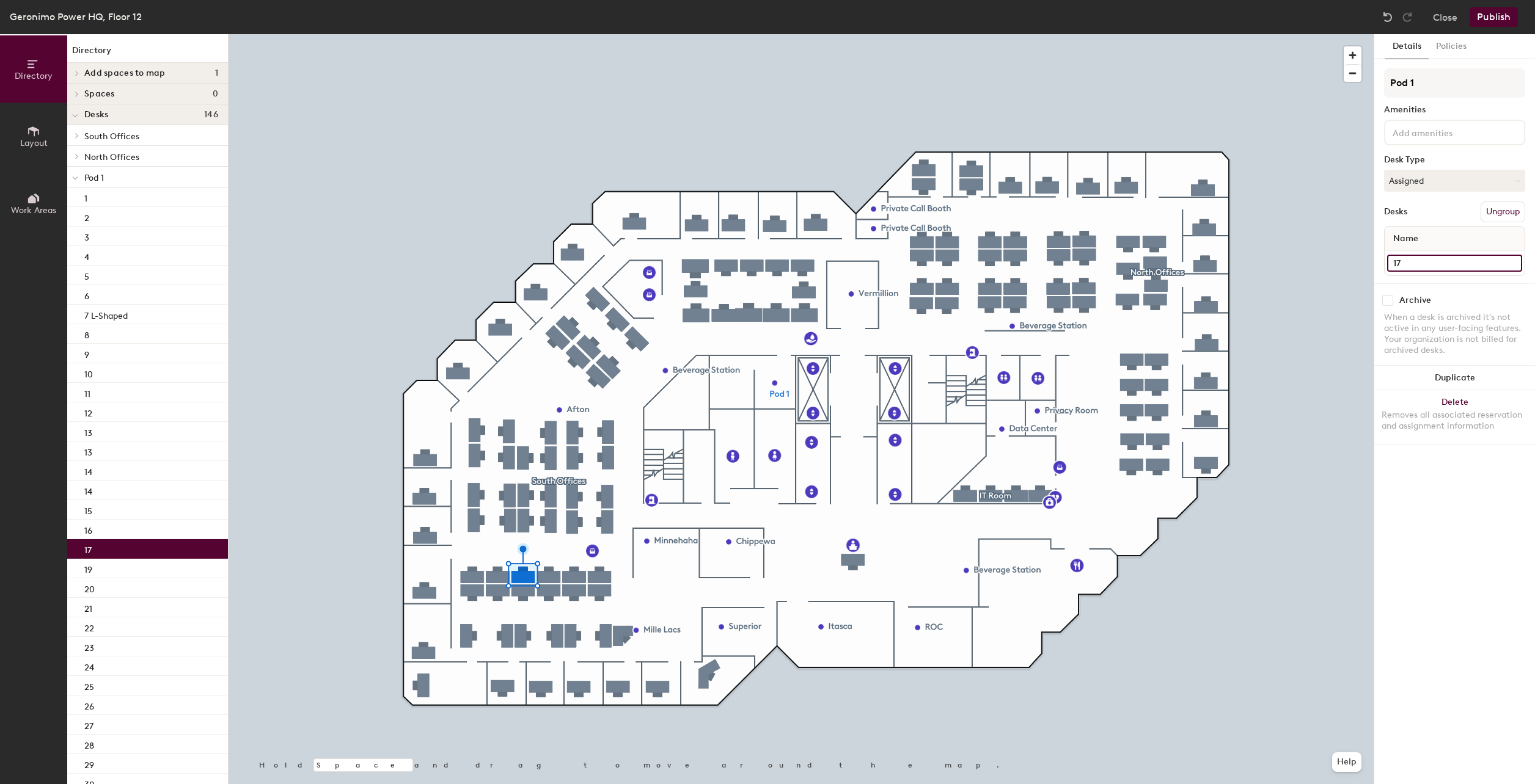
type input "17"
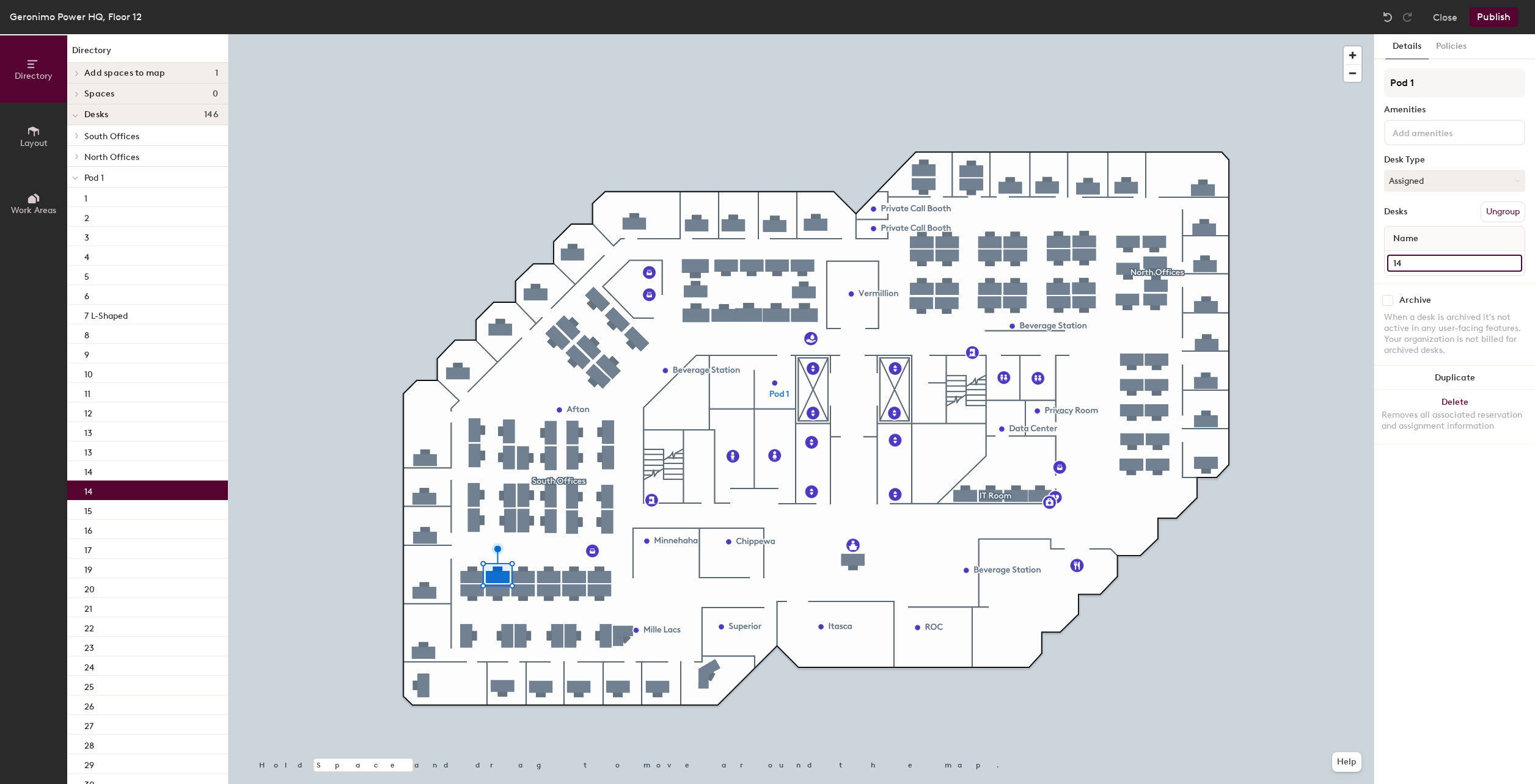
click at [1405, 259] on input "14" at bounding box center [1454, 264] width 135 height 17
type input "18"
click at [1405, 265] on input "13" at bounding box center [1454, 264] width 135 height 17
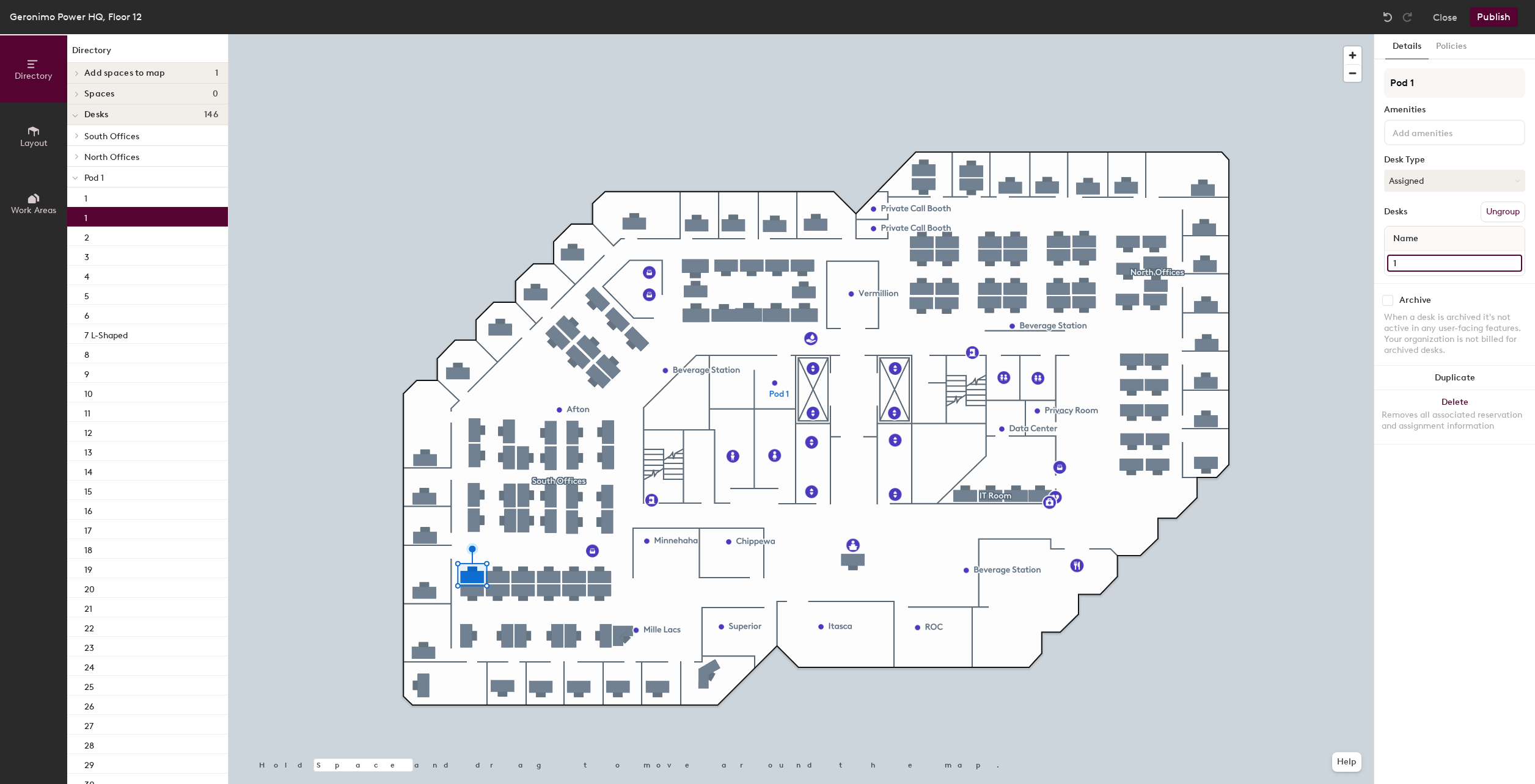
type input "19"
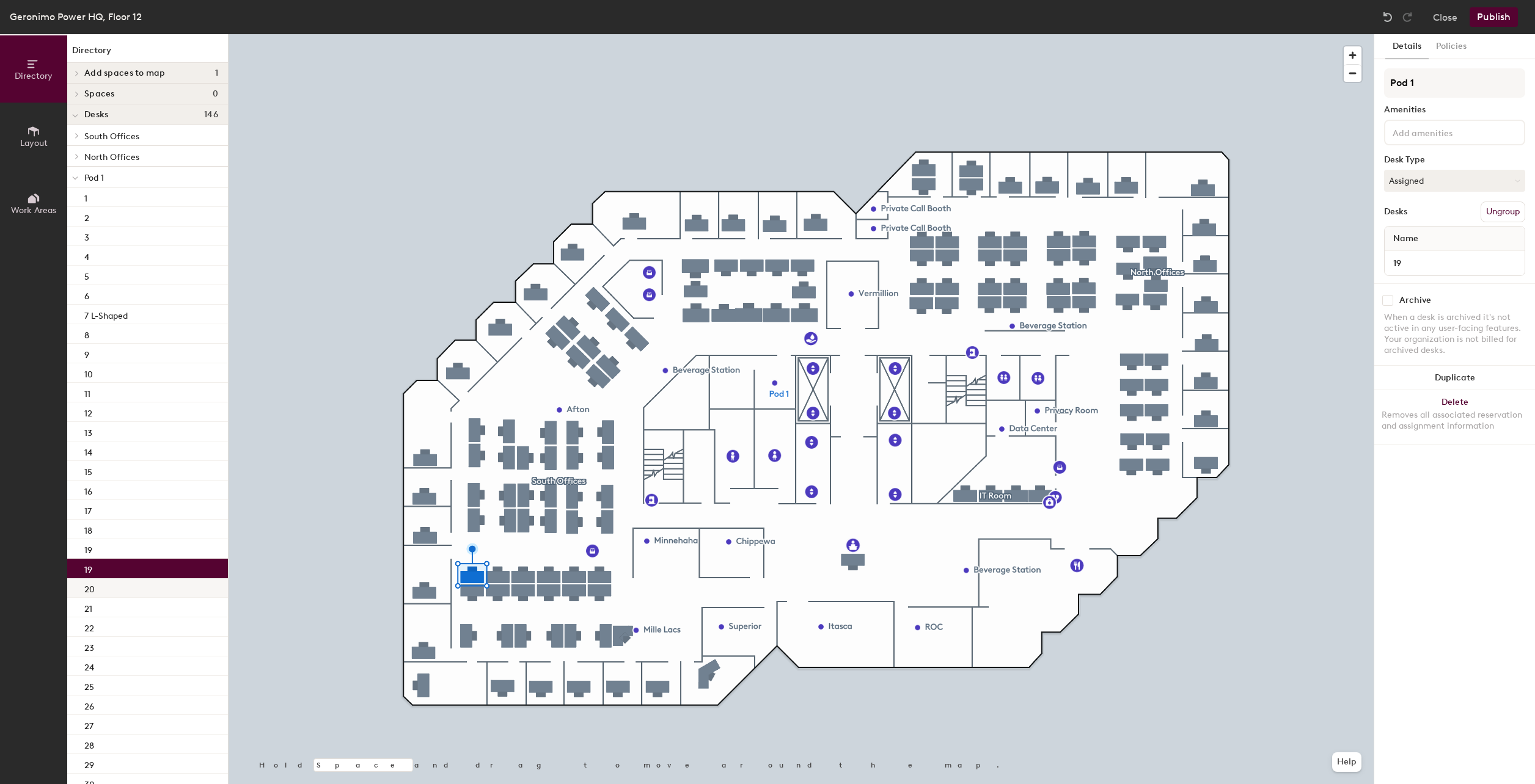
click at [96, 593] on div "20" at bounding box center [147, 588] width 161 height 19
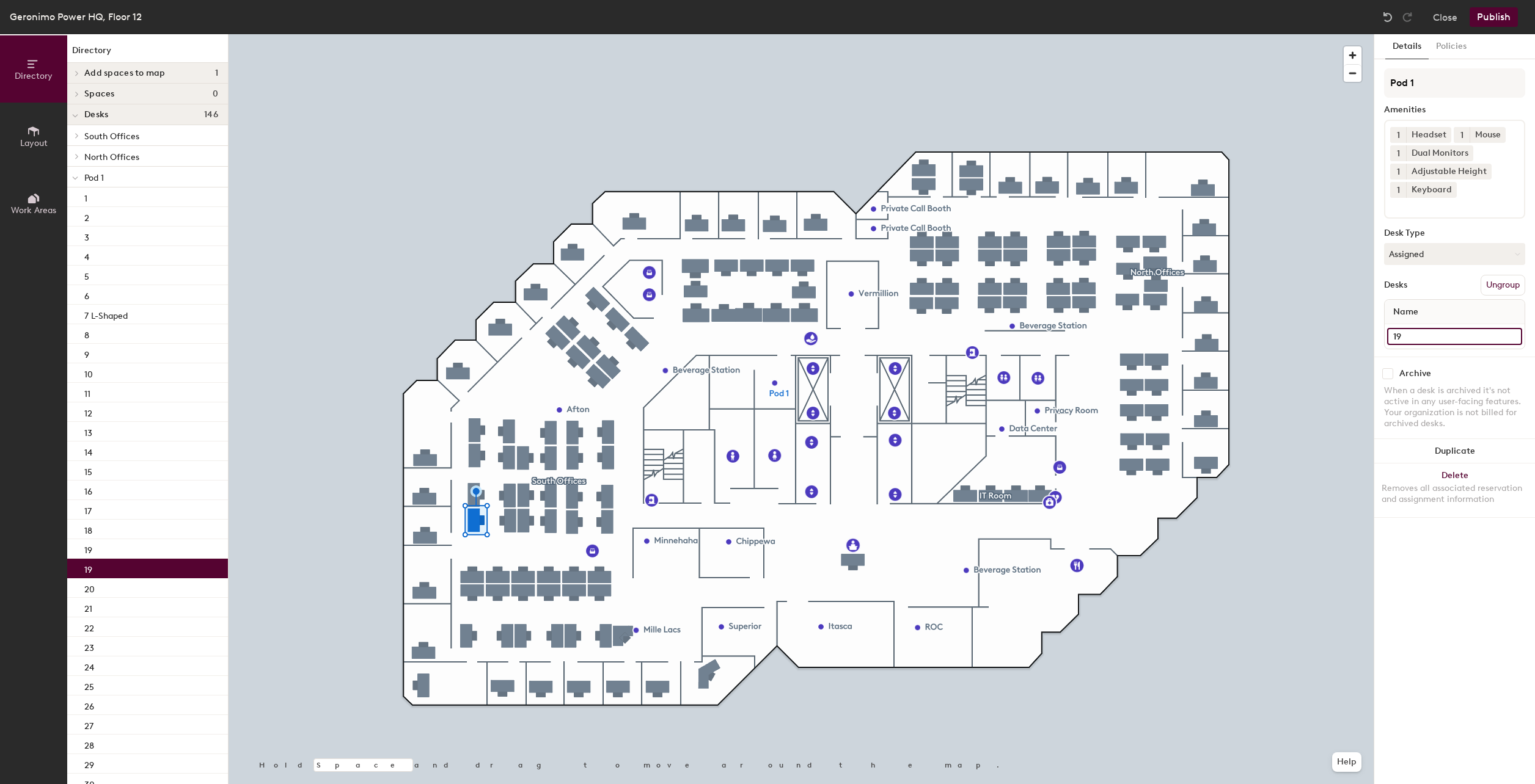
click at [1413, 338] on input "19" at bounding box center [1454, 337] width 135 height 17
type input "20"
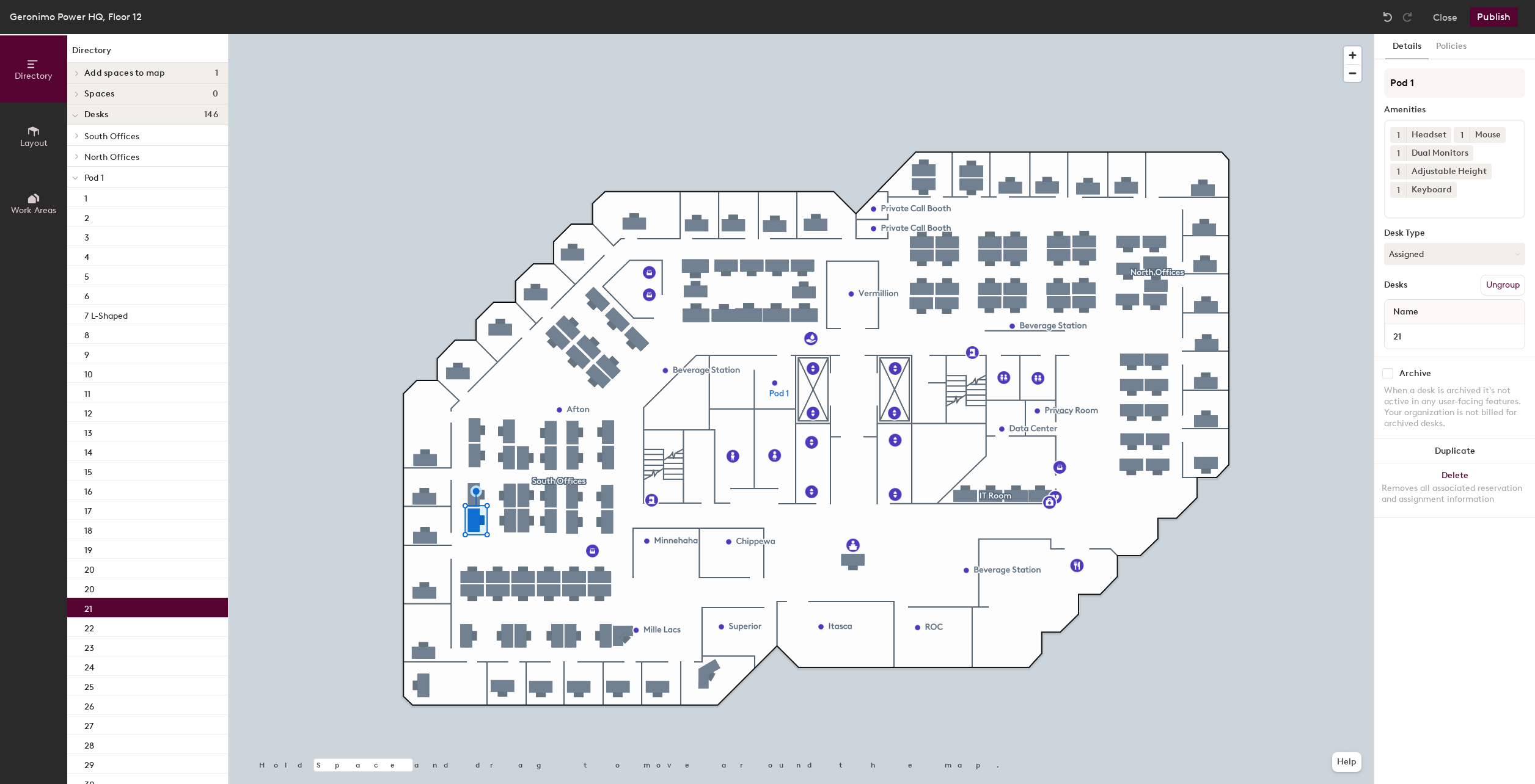
click at [91, 610] on p "21" at bounding box center [88, 607] width 8 height 14
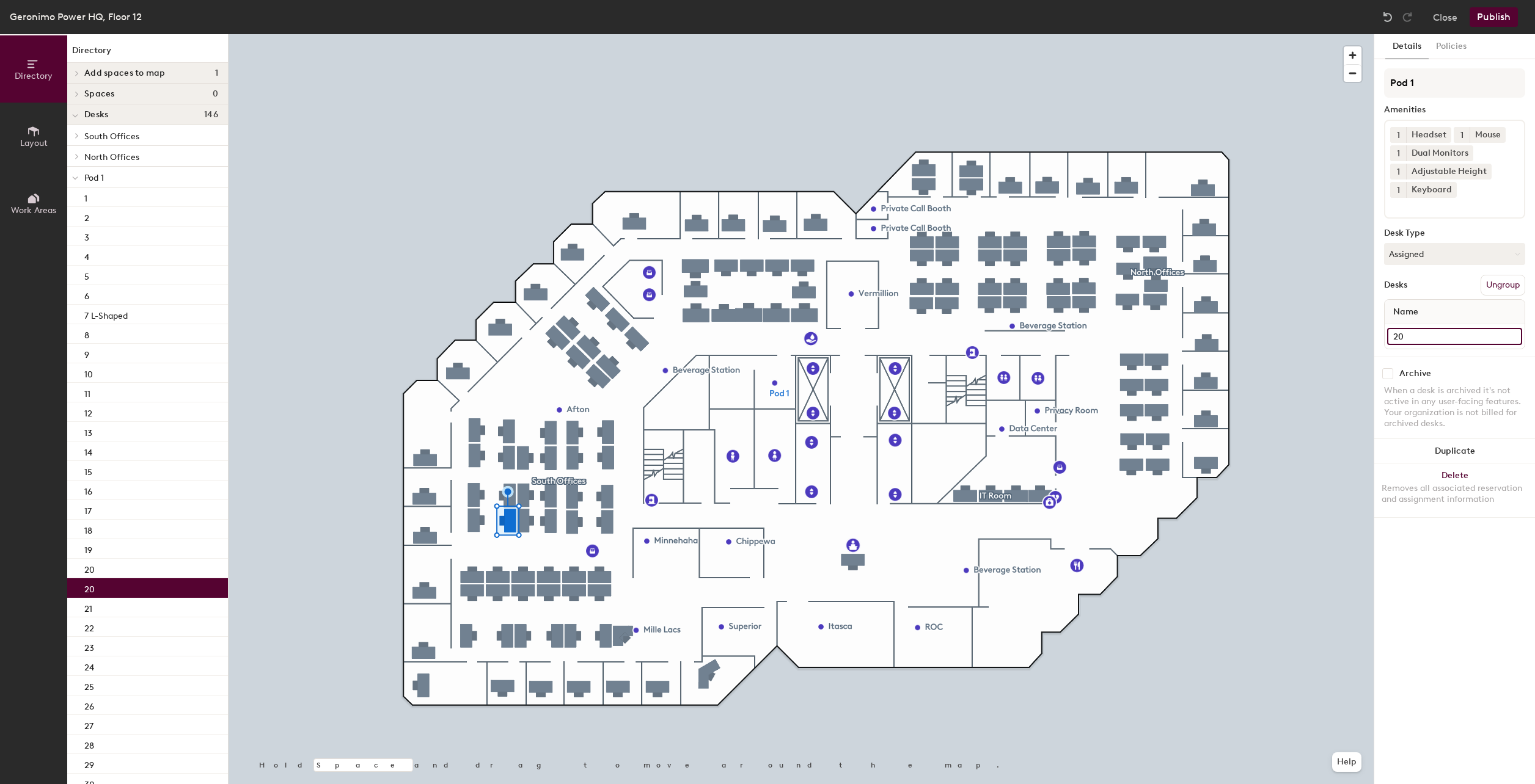
click at [1402, 338] on input "20" at bounding box center [1454, 337] width 135 height 17
type input "21"
click at [1423, 332] on input "21" at bounding box center [1454, 337] width 135 height 17
type input "22"
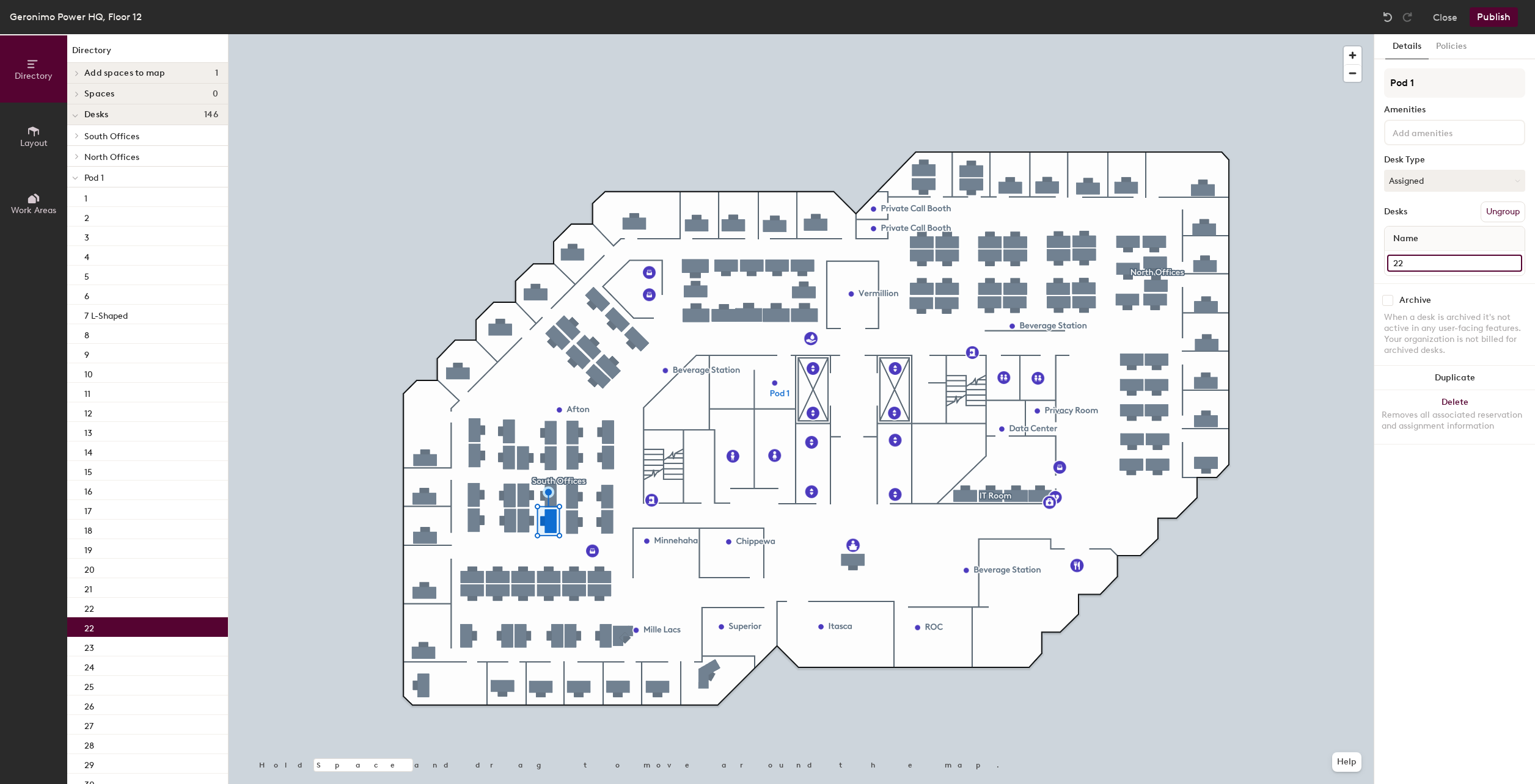
click at [1416, 266] on input "22" at bounding box center [1454, 264] width 135 height 17
type input "23"
click at [1431, 265] on input "23" at bounding box center [1454, 264] width 135 height 17
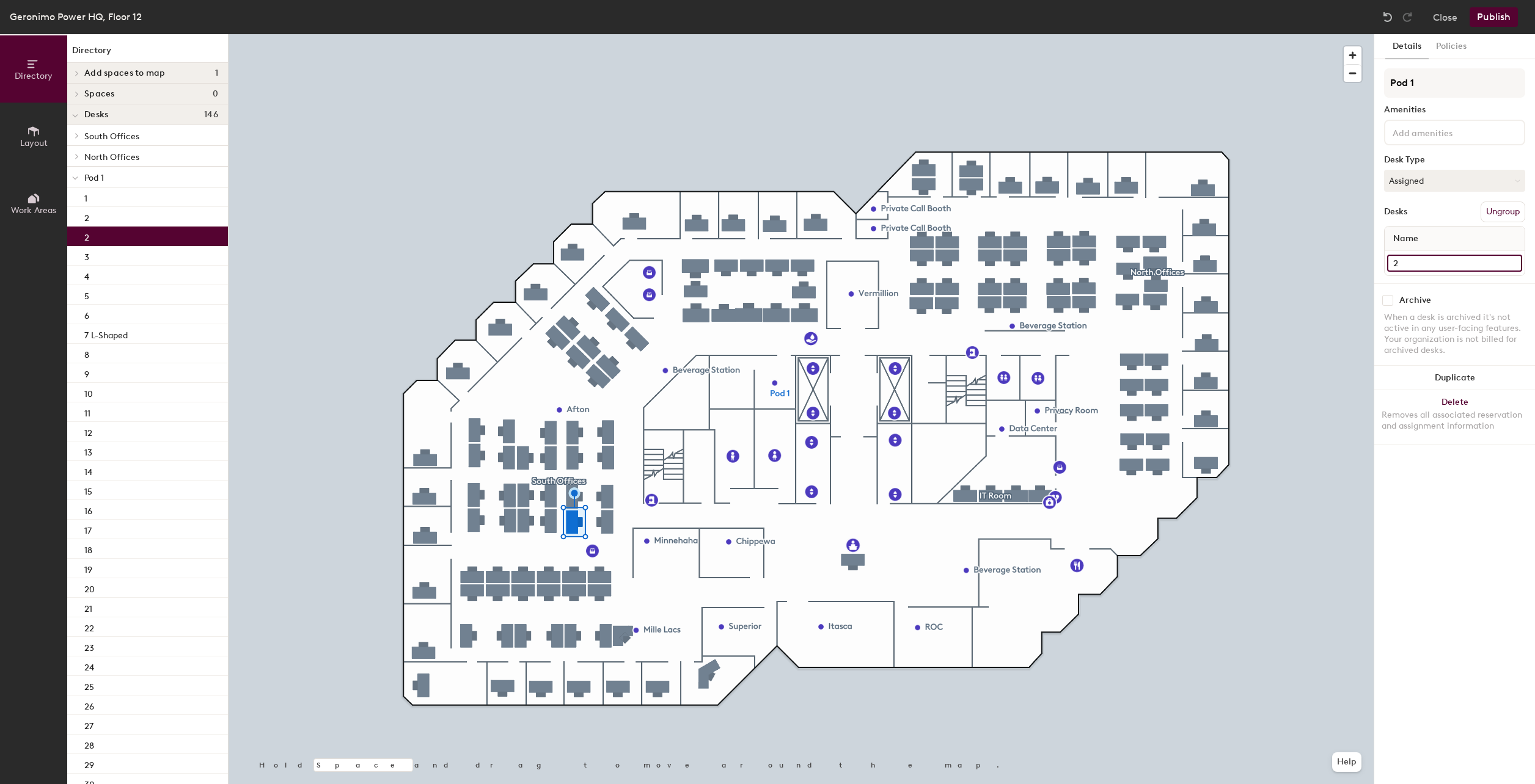
type input "24"
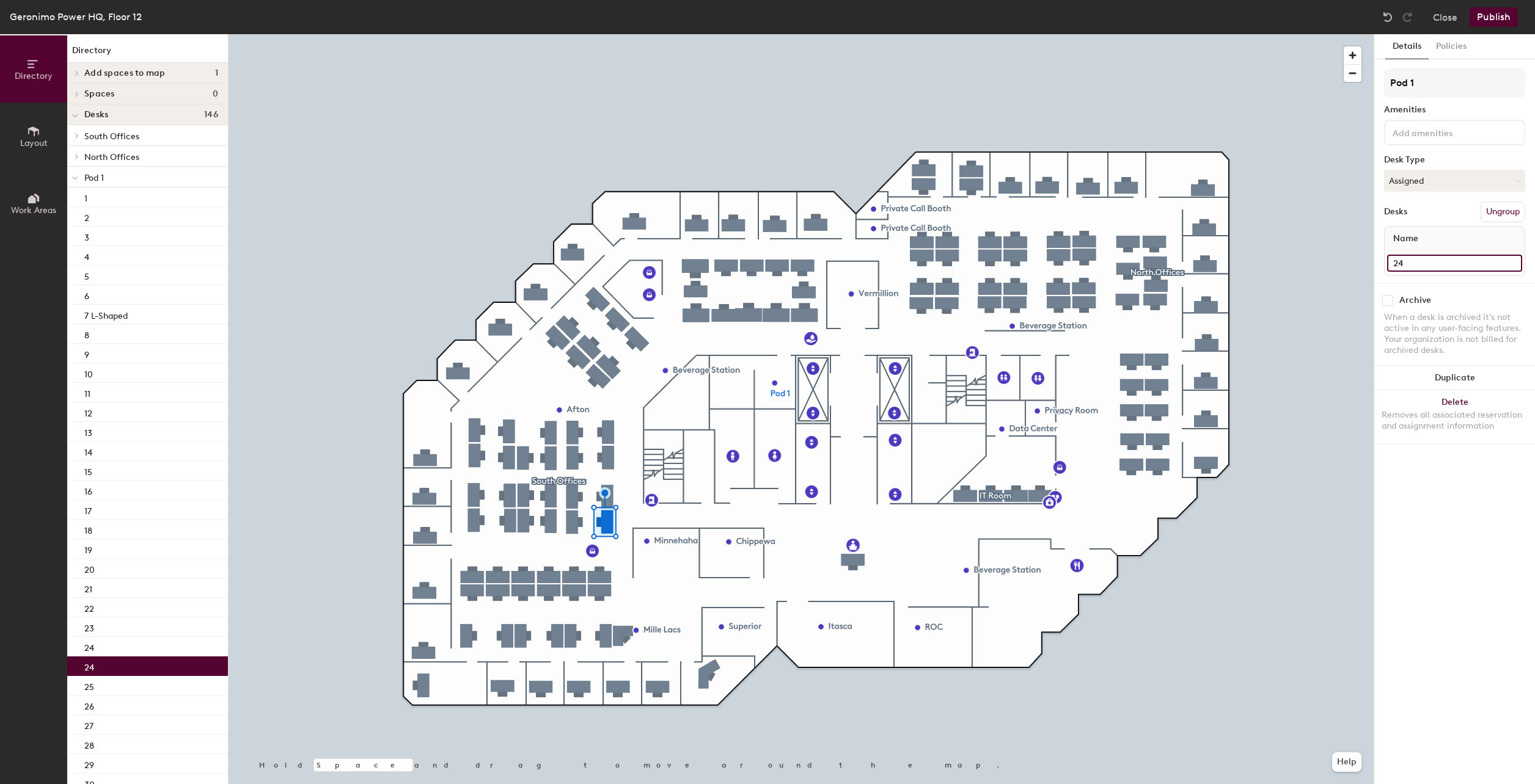
click at [1414, 261] on input "24" at bounding box center [1454, 264] width 135 height 17
type input "25"
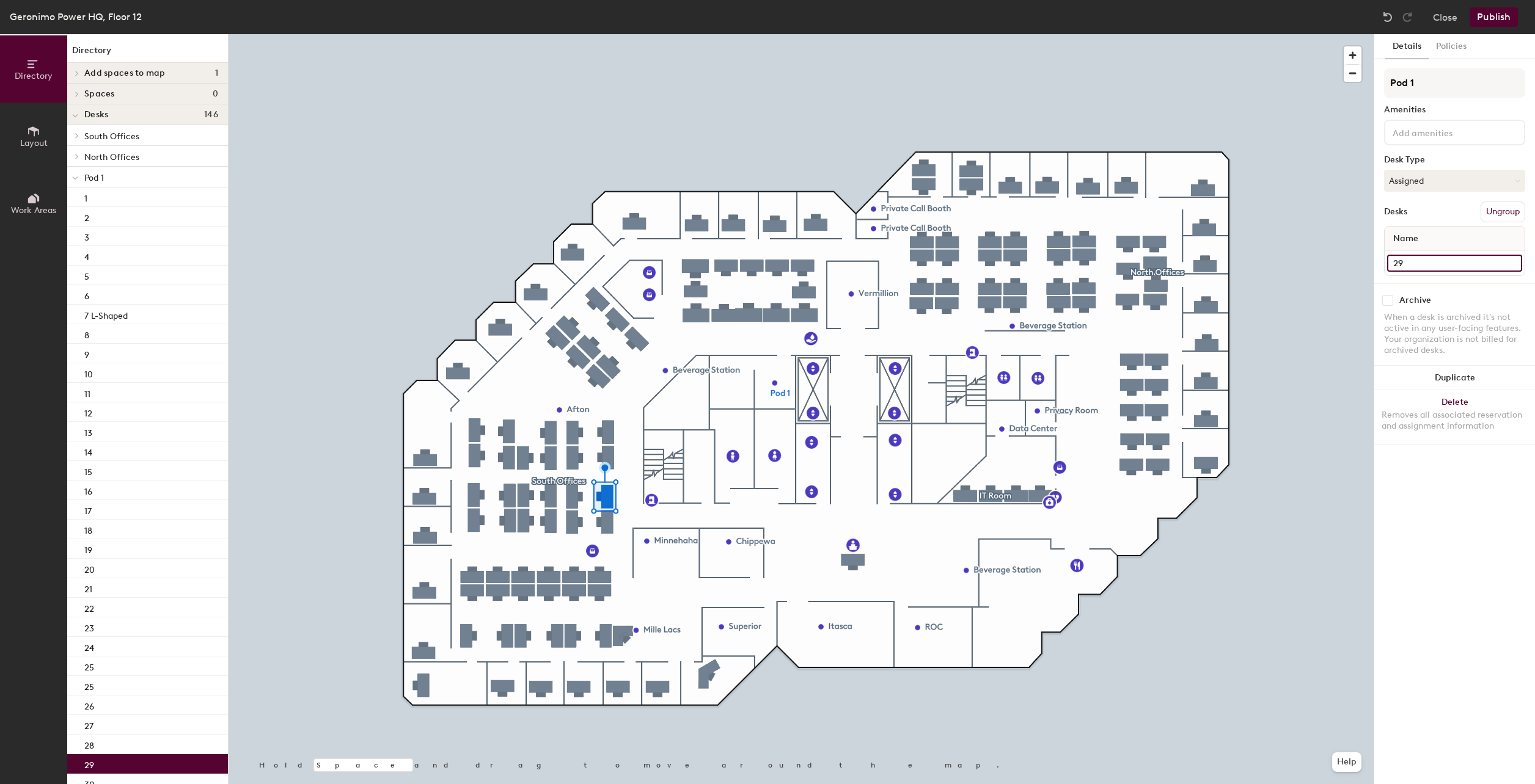
click at [1414, 262] on input "29" at bounding box center [1454, 264] width 135 height 17
type input "26"
click at [1418, 263] on input "28" at bounding box center [1454, 264] width 135 height 17
type input "27"
click at [1429, 264] on input "27" at bounding box center [1454, 264] width 135 height 17
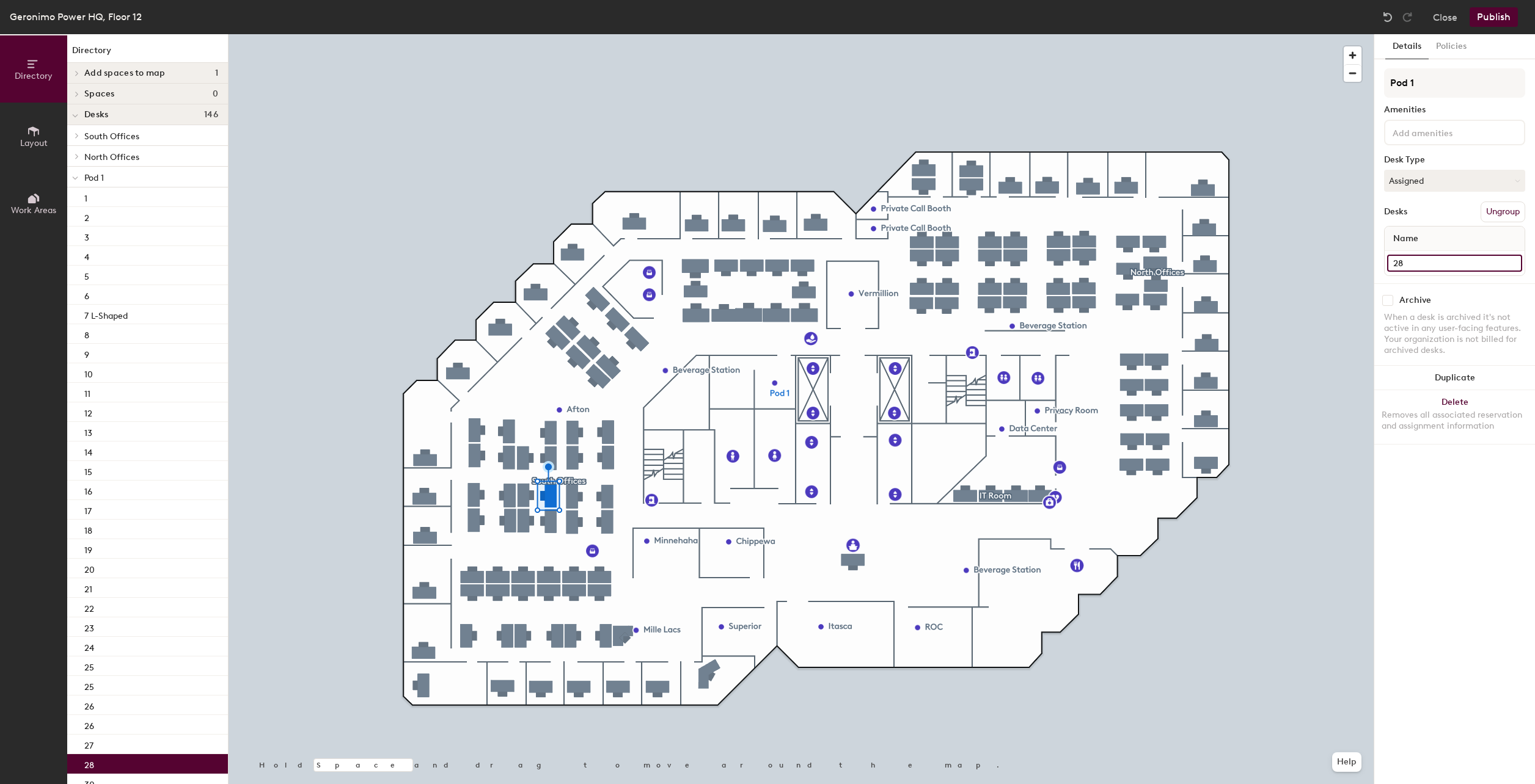
type input "28"
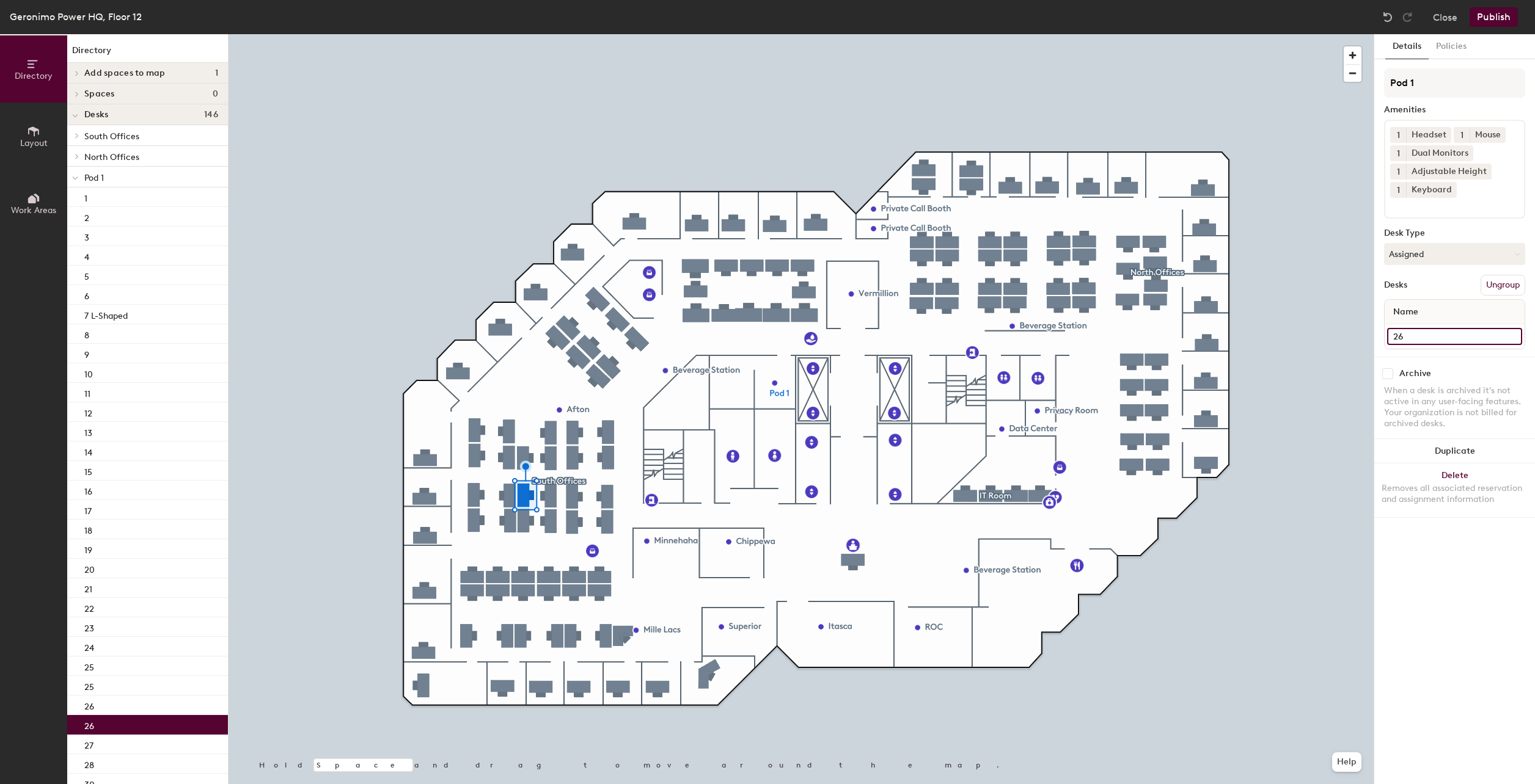
click at [1408, 337] on input "26" at bounding box center [1454, 337] width 135 height 17
type input "3"
type input "29"
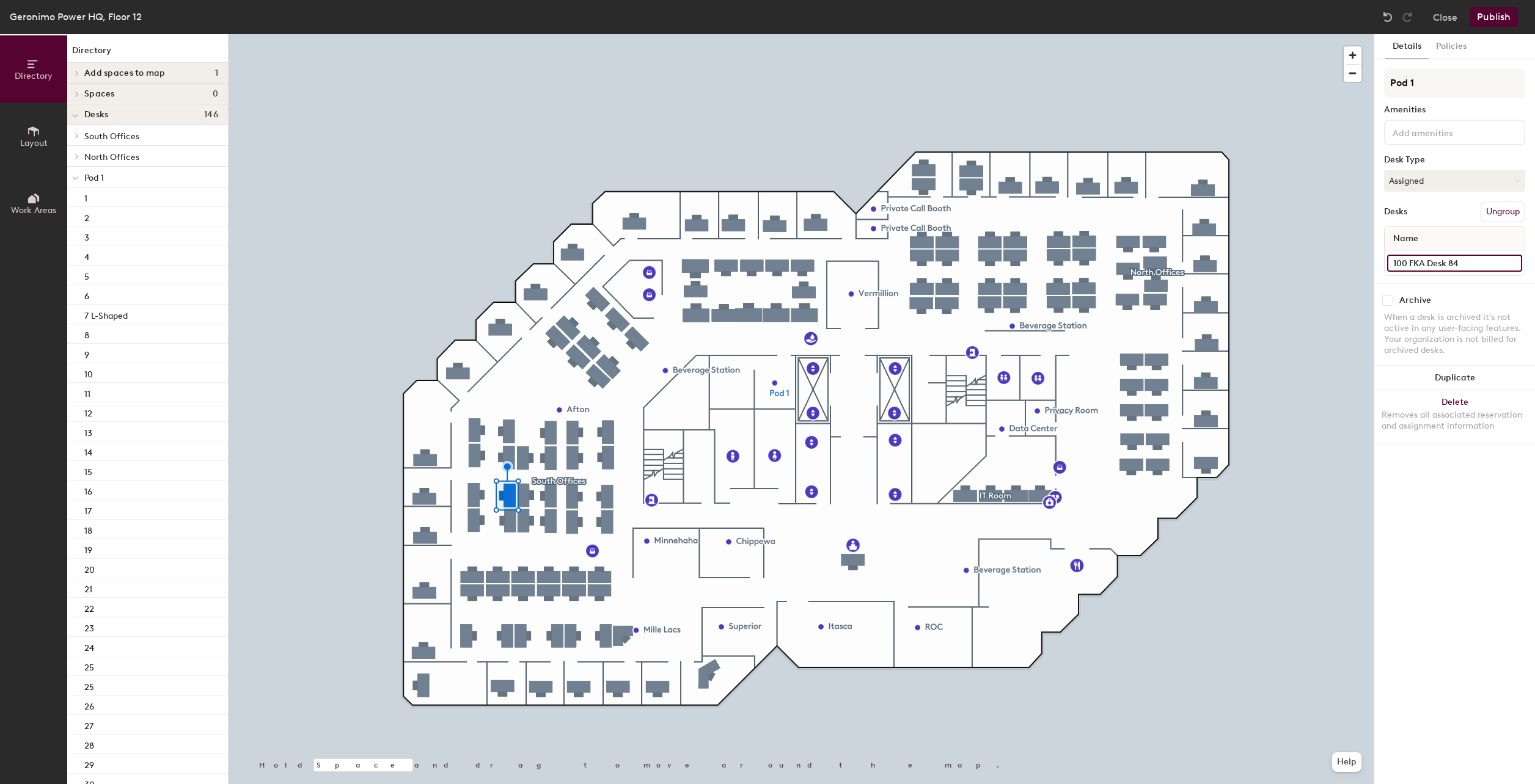
click at [1485, 262] on input "100 FKA Desk 84" at bounding box center [1454, 264] width 135 height 17
type input "30"
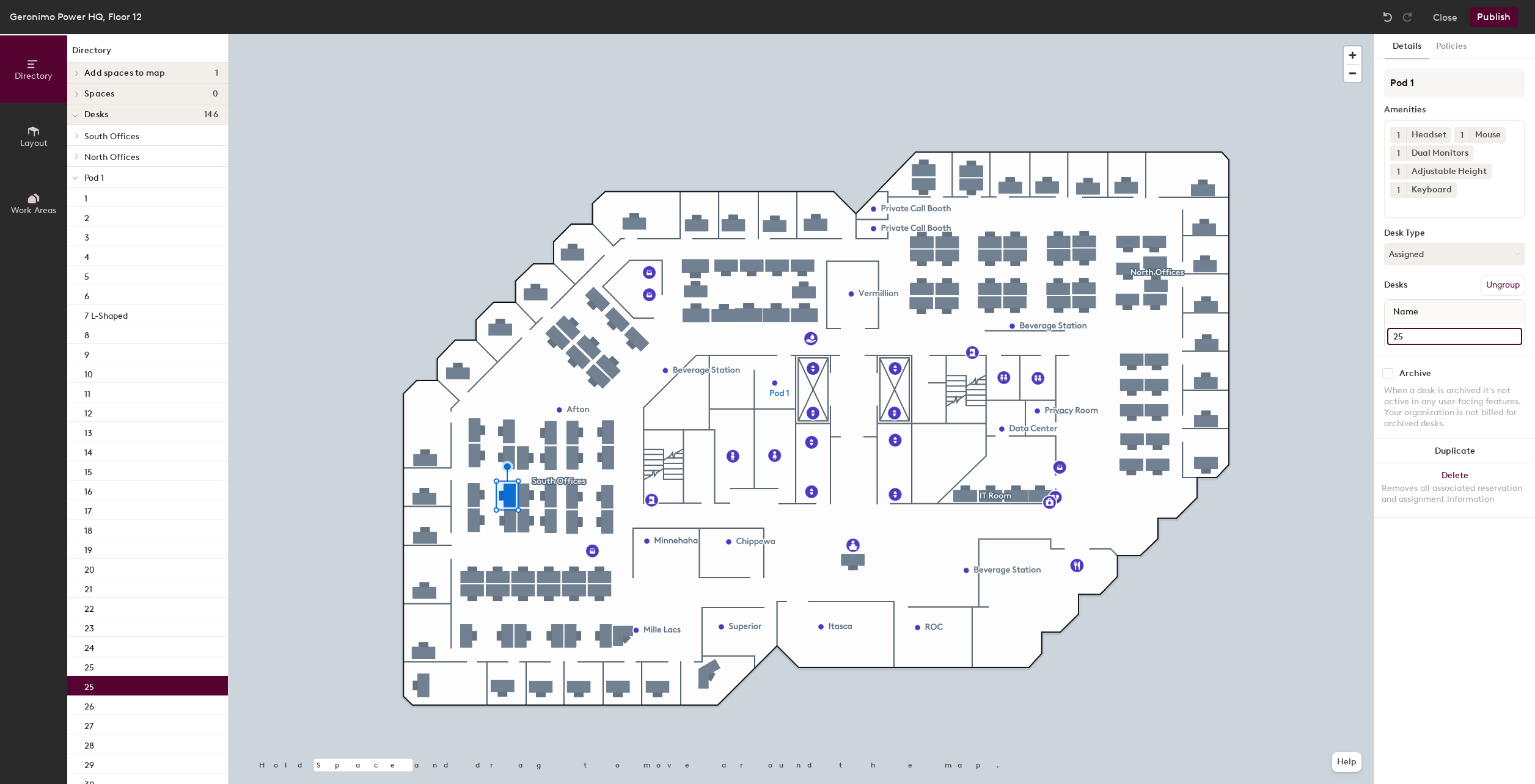
click at [1449, 335] on input "25" at bounding box center [1454, 337] width 135 height 17
type input "31"
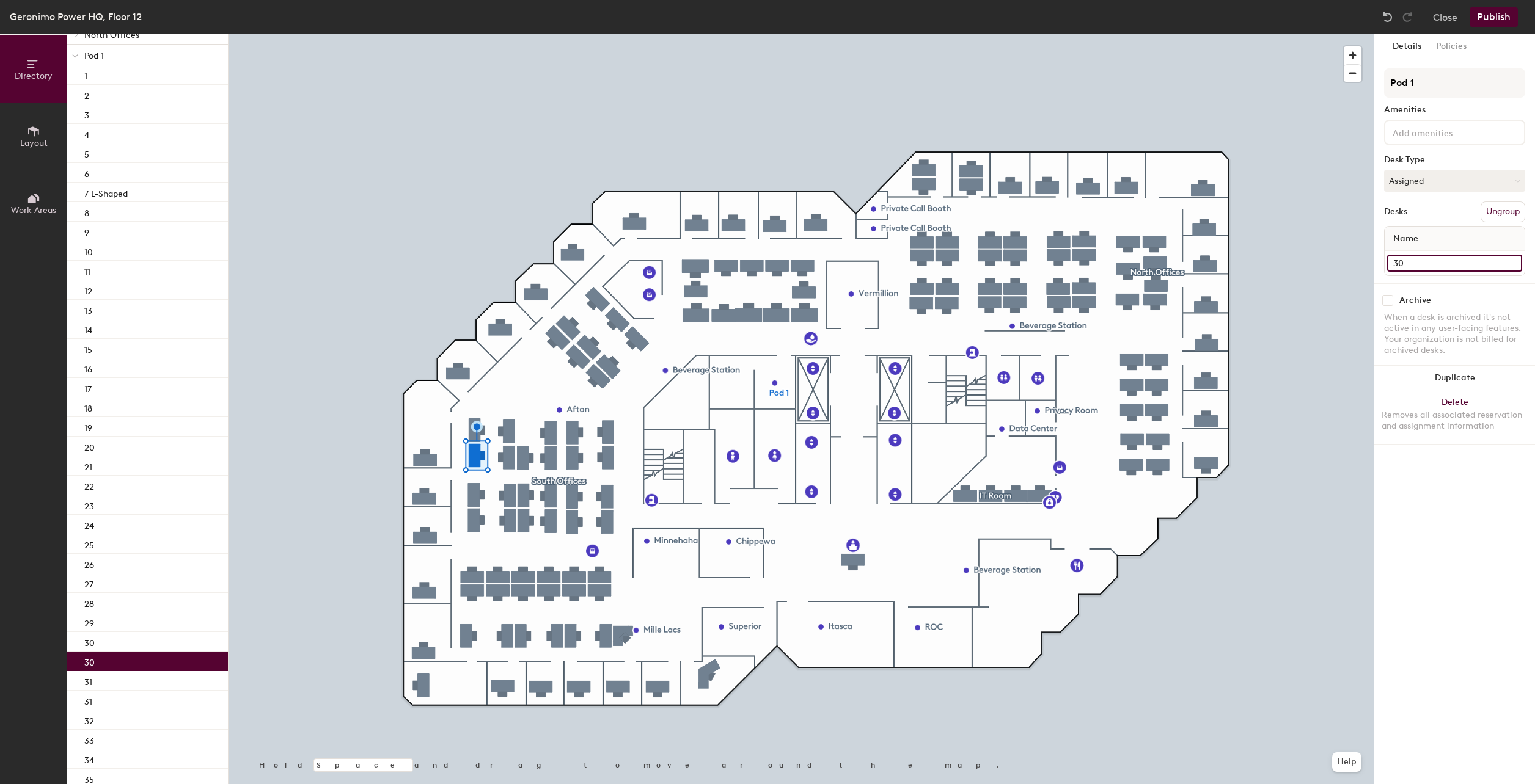
click at [1414, 265] on input "30" at bounding box center [1454, 264] width 135 height 17
type input "32"
click at [1418, 264] on input "102 FKA Desk 93" at bounding box center [1454, 264] width 135 height 17
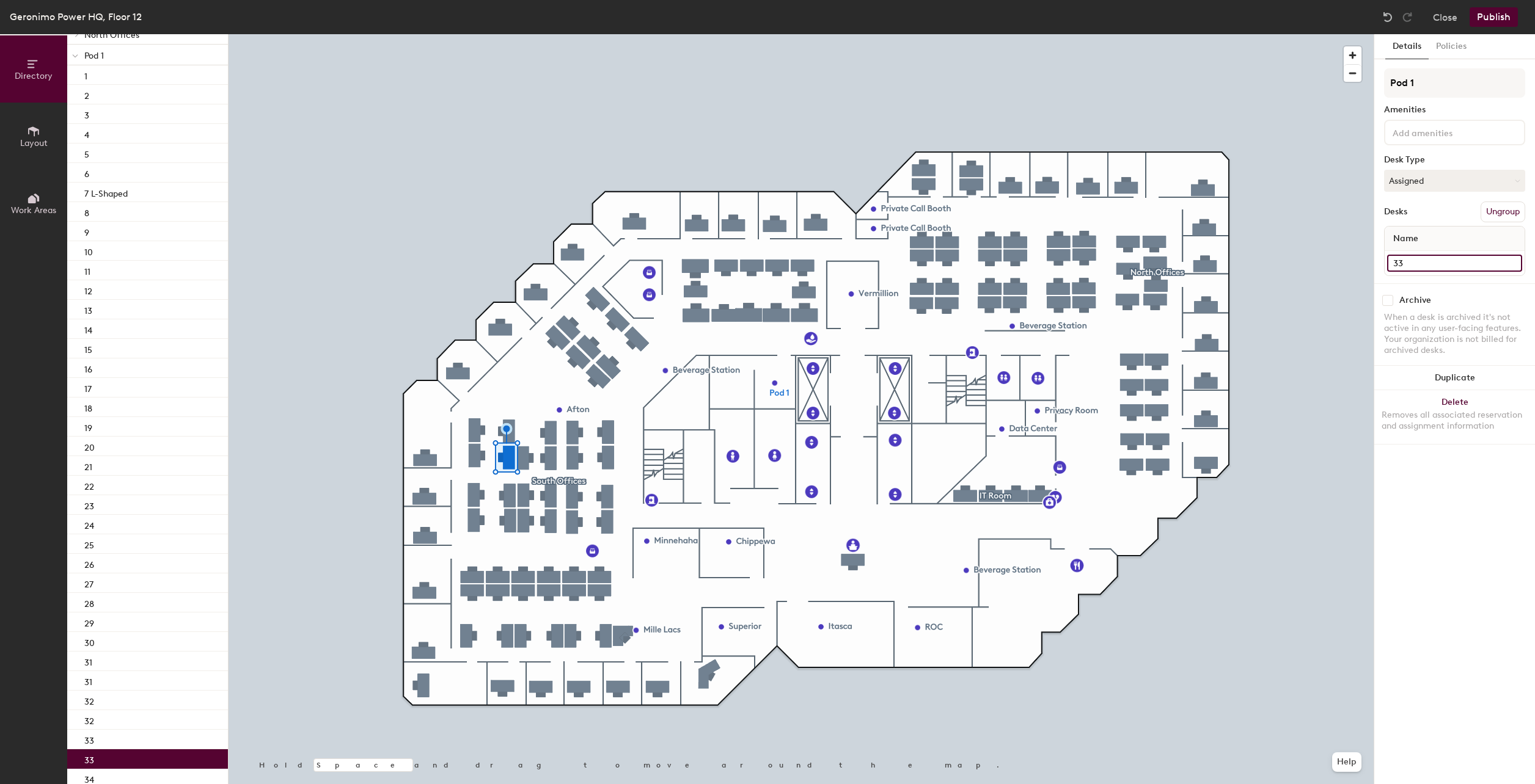
type input "33"
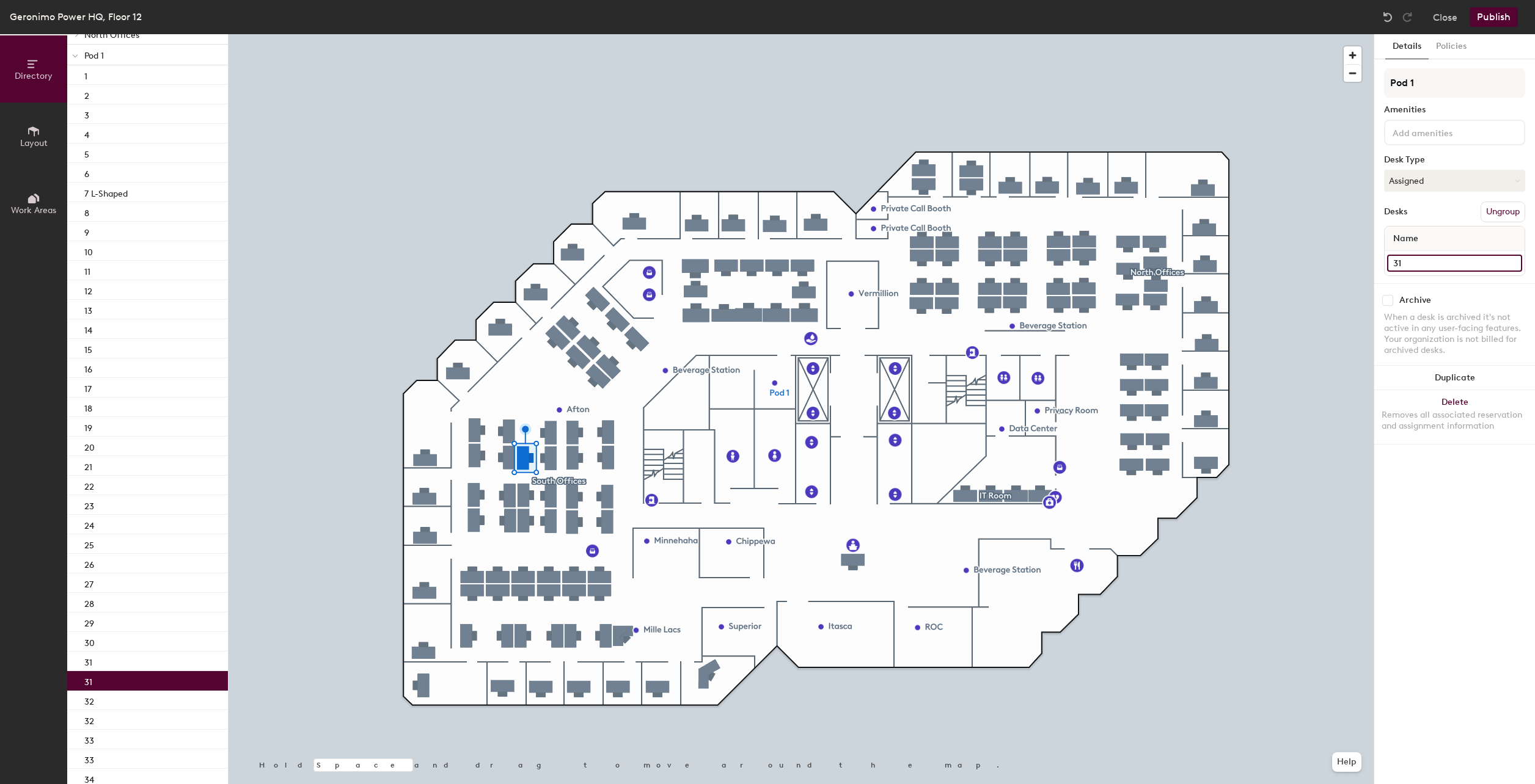
click at [1420, 264] on input "31" at bounding box center [1454, 264] width 135 height 17
type input "34"
click at [1411, 264] on input "32" at bounding box center [1454, 264] width 135 height 17
type input "35"
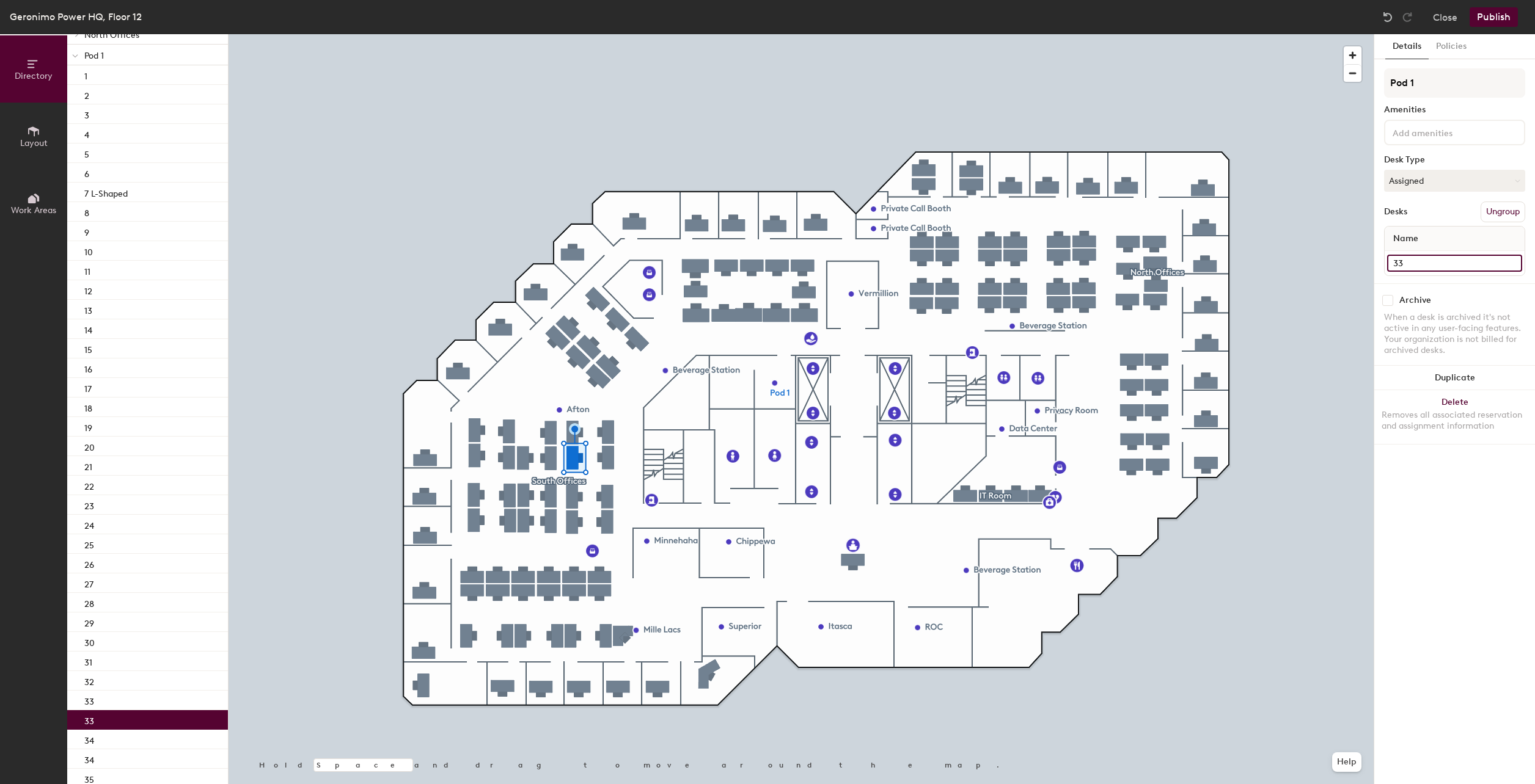
click at [1408, 258] on input "33" at bounding box center [1454, 264] width 135 height 17
type input "36"
click at [1416, 265] on input "34" at bounding box center [1454, 264] width 135 height 17
type input "37"
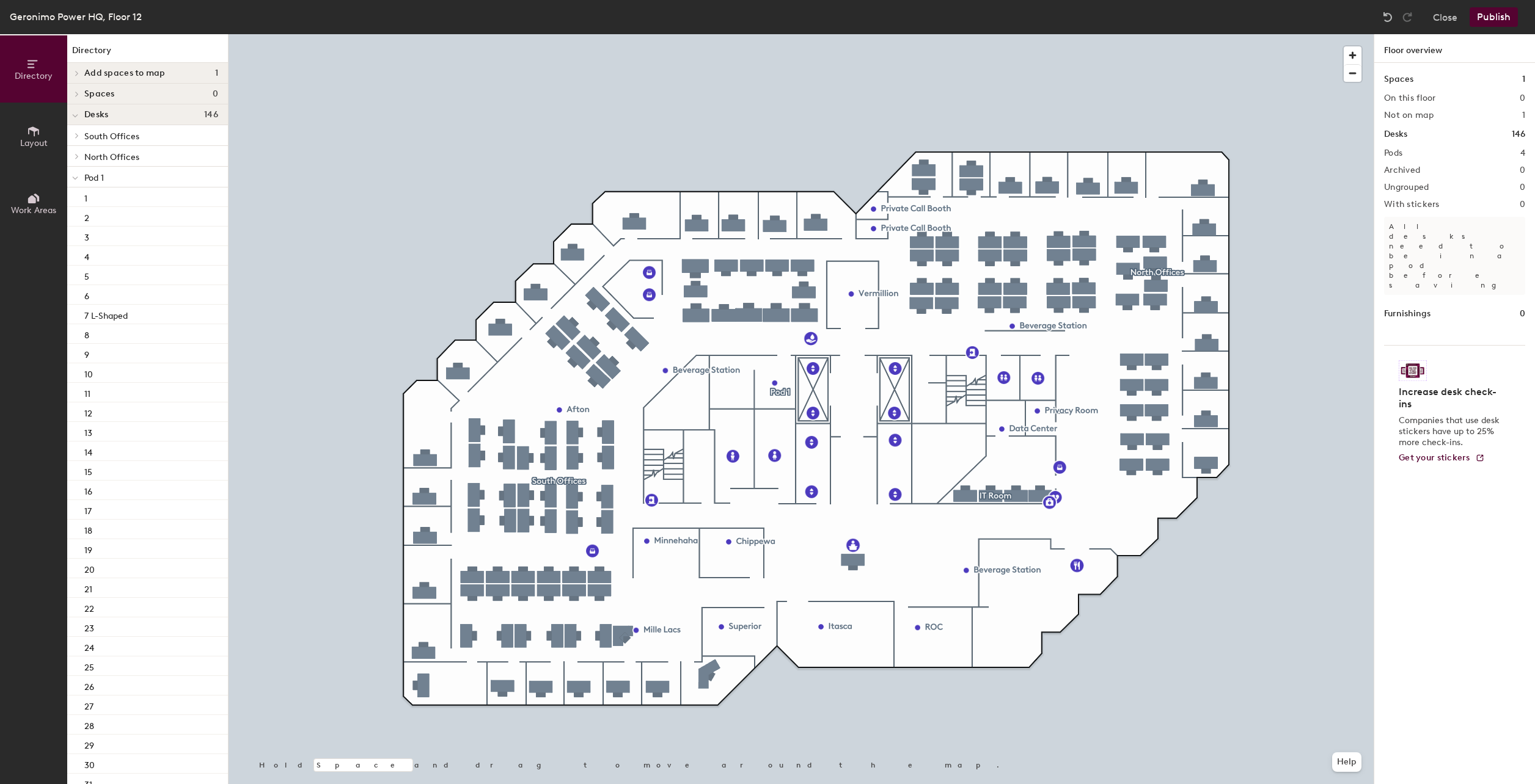
scroll to position [122, 0]
click at [606, 34] on div at bounding box center [801, 34] width 1145 height 0
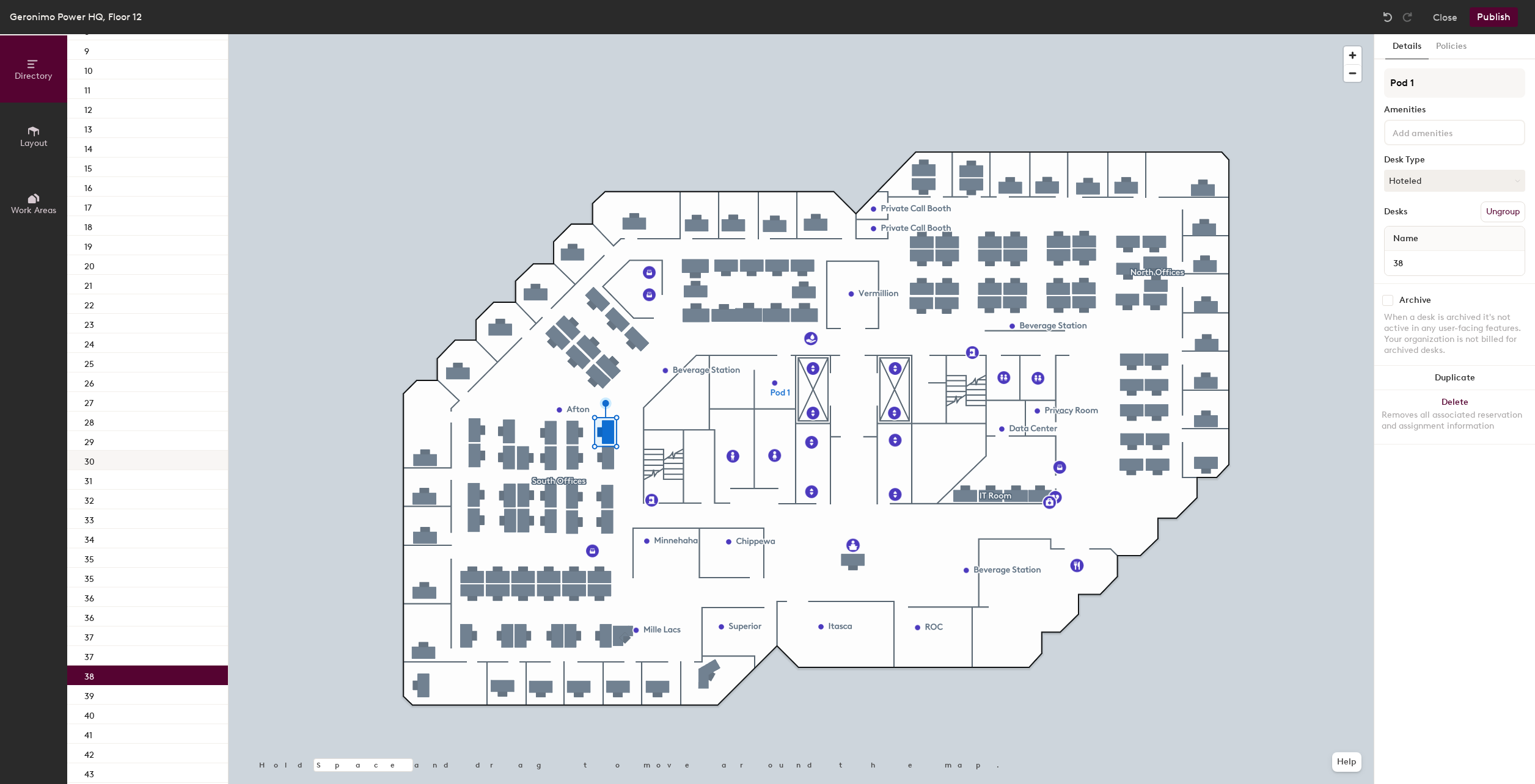
scroll to position [305, 0]
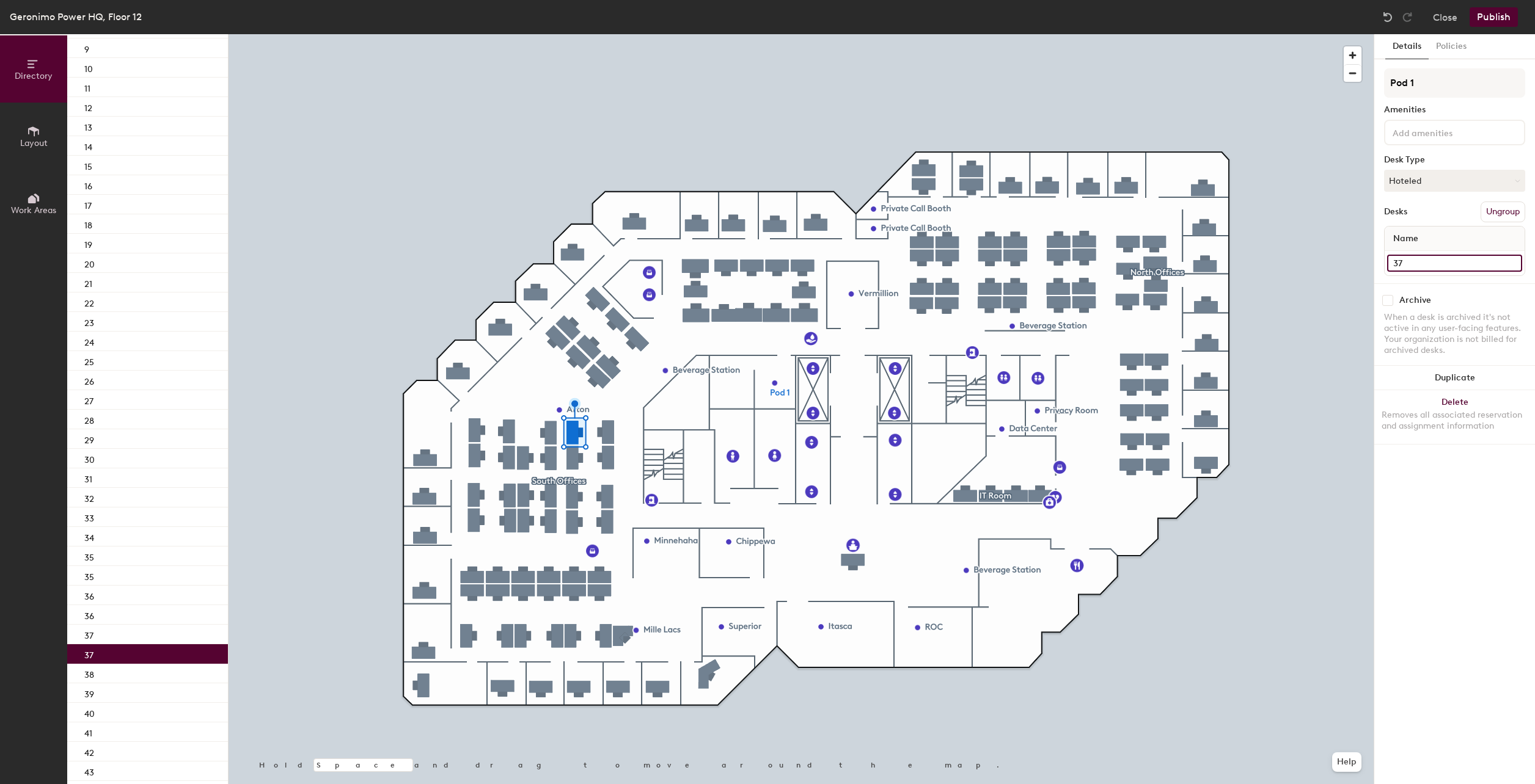
click at [1411, 258] on input "37" at bounding box center [1454, 264] width 135 height 17
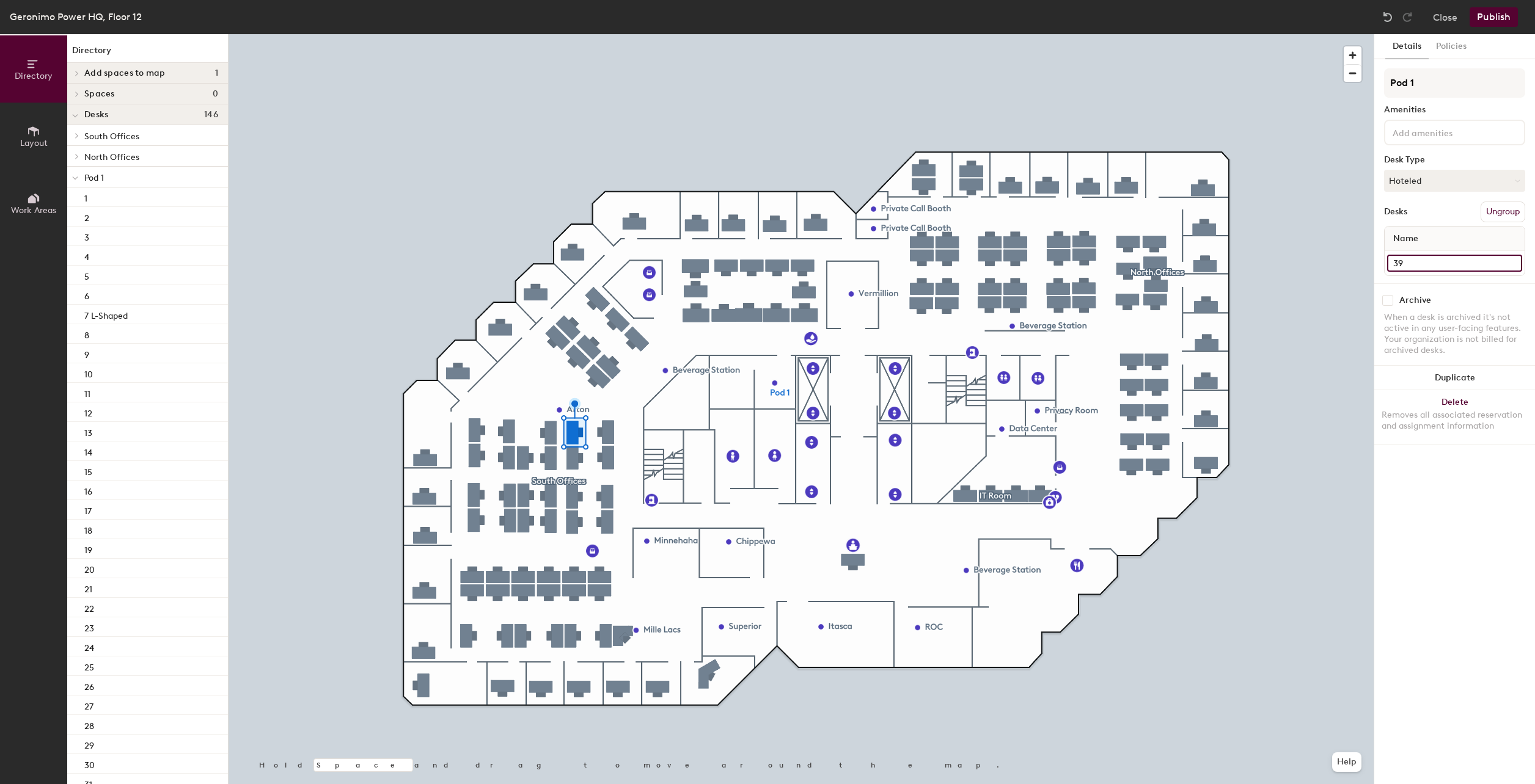
type input "39"
click at [1408, 265] on input "36" at bounding box center [1454, 264] width 135 height 17
type input "40"
click at [1491, 264] on input "101 FKA Desk 90" at bounding box center [1454, 264] width 135 height 17
type input "41"
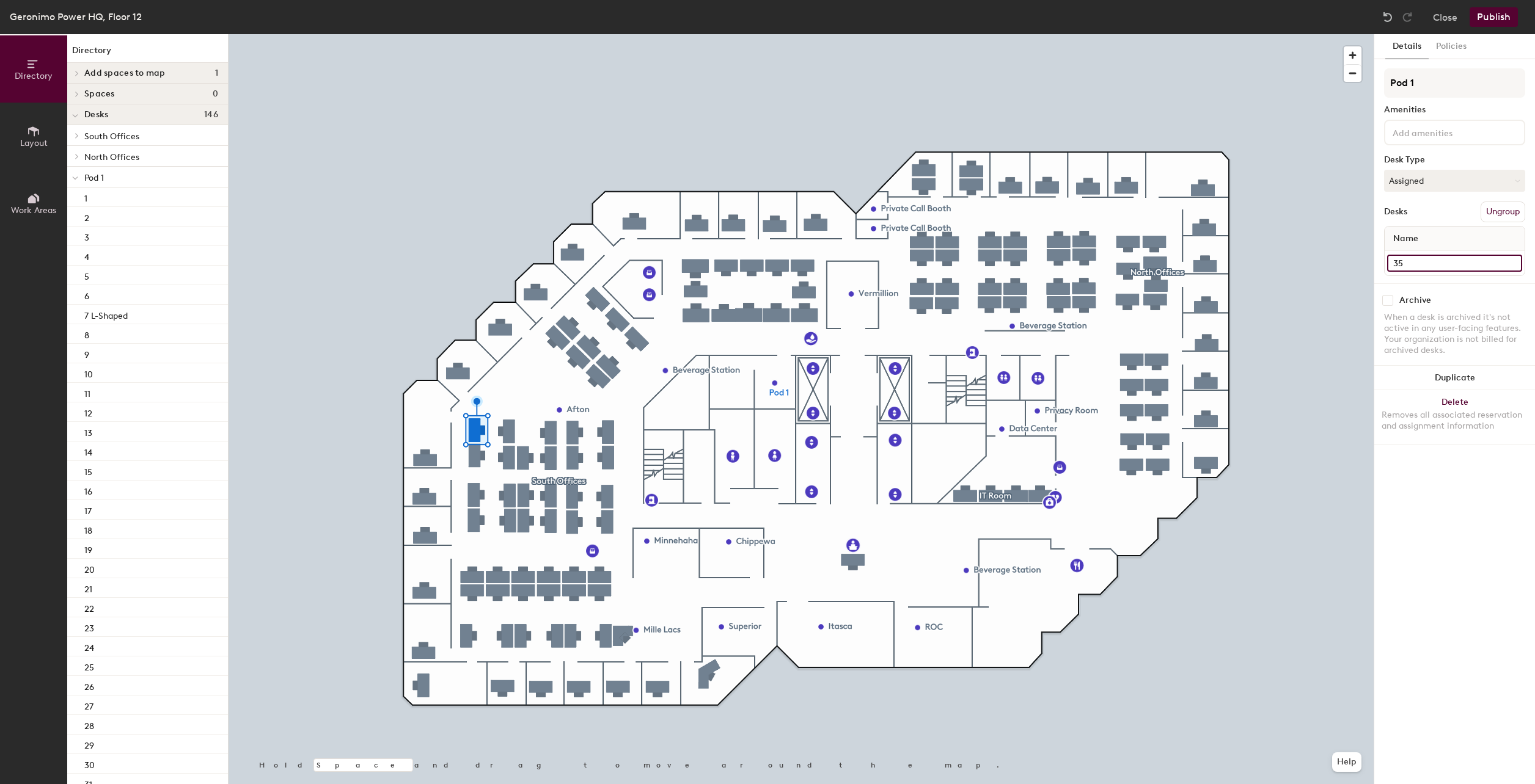
click at [1417, 265] on input "35" at bounding box center [1454, 264] width 135 height 17
type input "42"
click at [1411, 265] on input "96" at bounding box center [1454, 264] width 135 height 17
type input "43"
click at [1417, 264] on input "97" at bounding box center [1454, 264] width 135 height 17
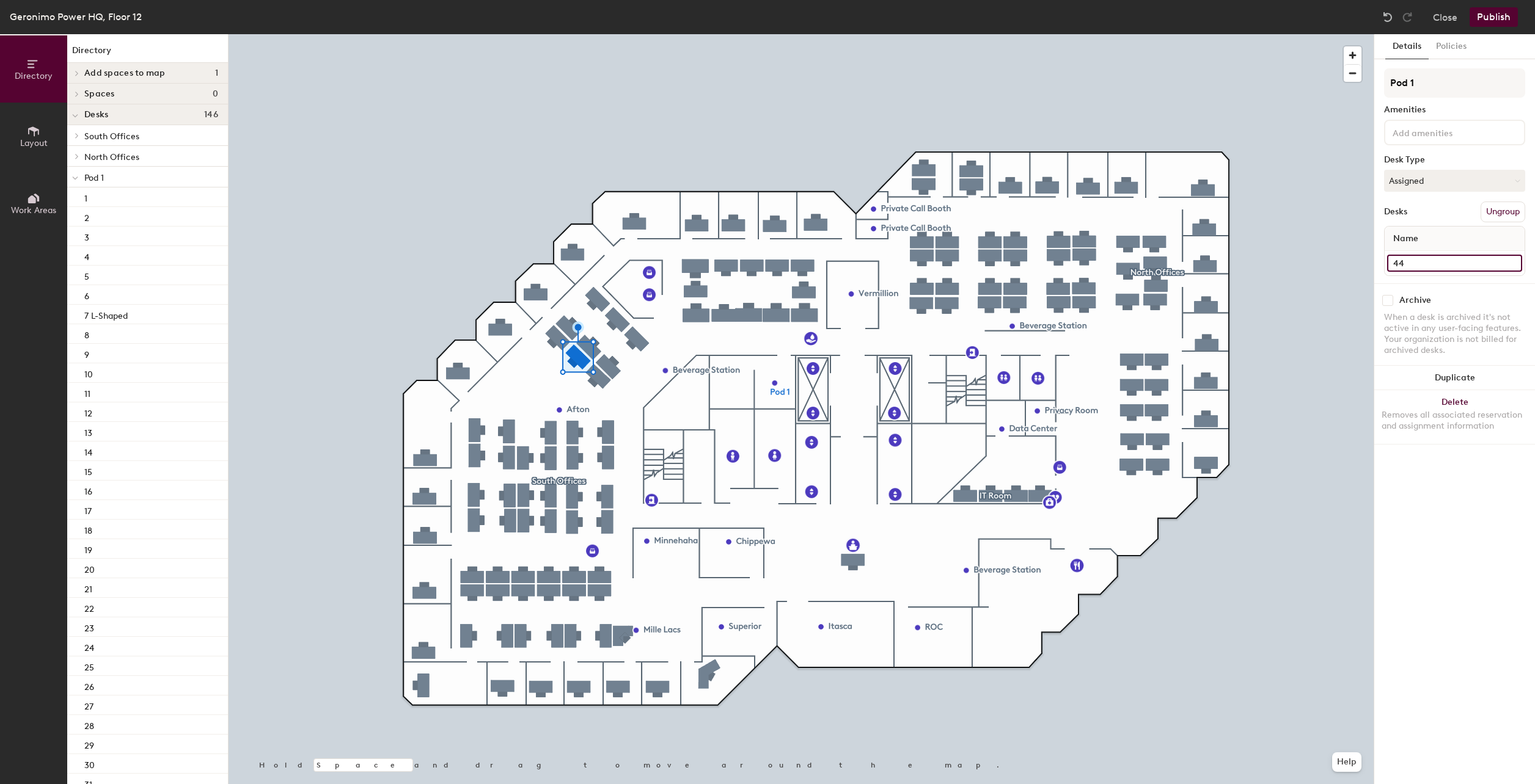
type input "44"
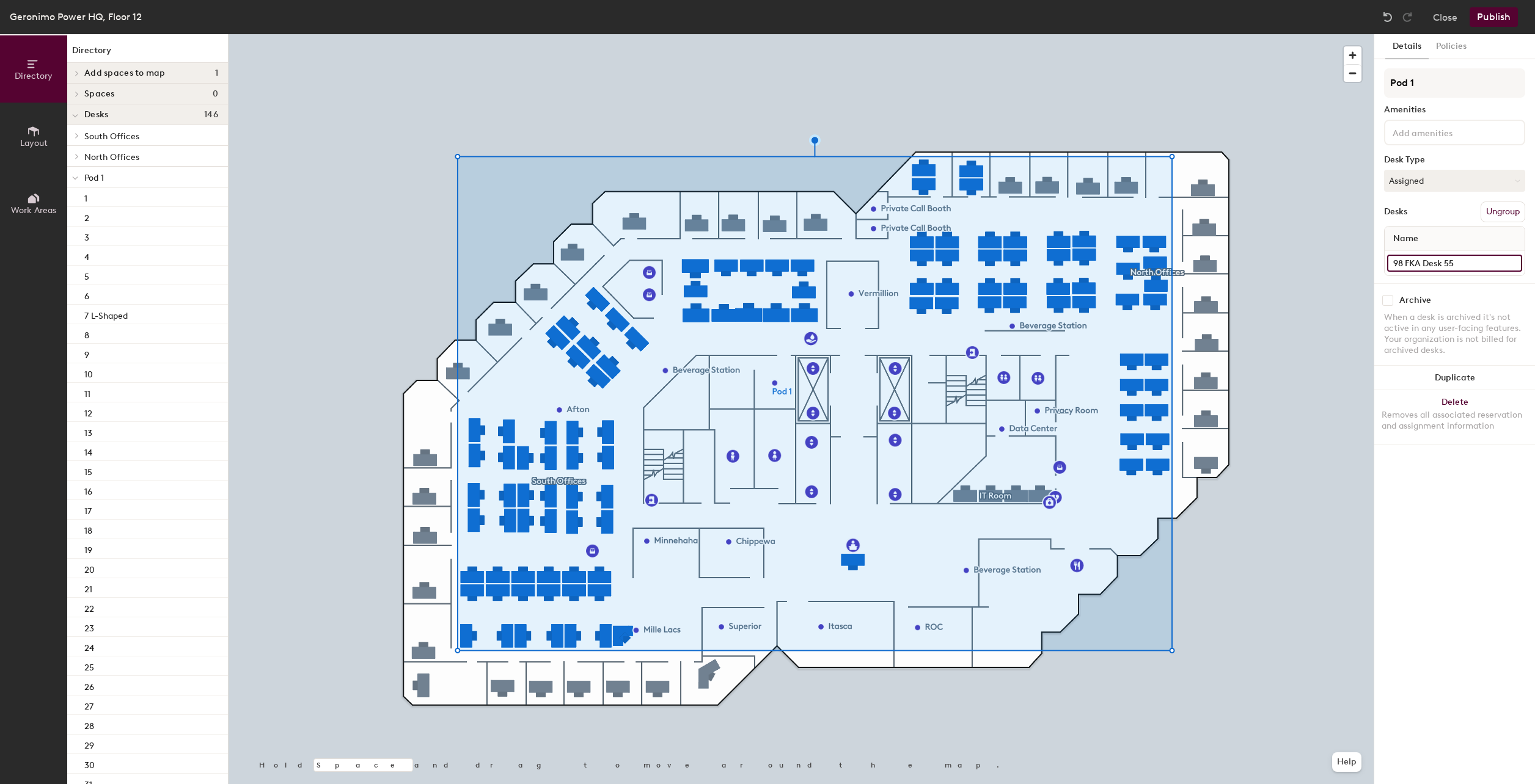
click at [1439, 264] on input "98 FKA Desk 55" at bounding box center [1454, 264] width 135 height 17
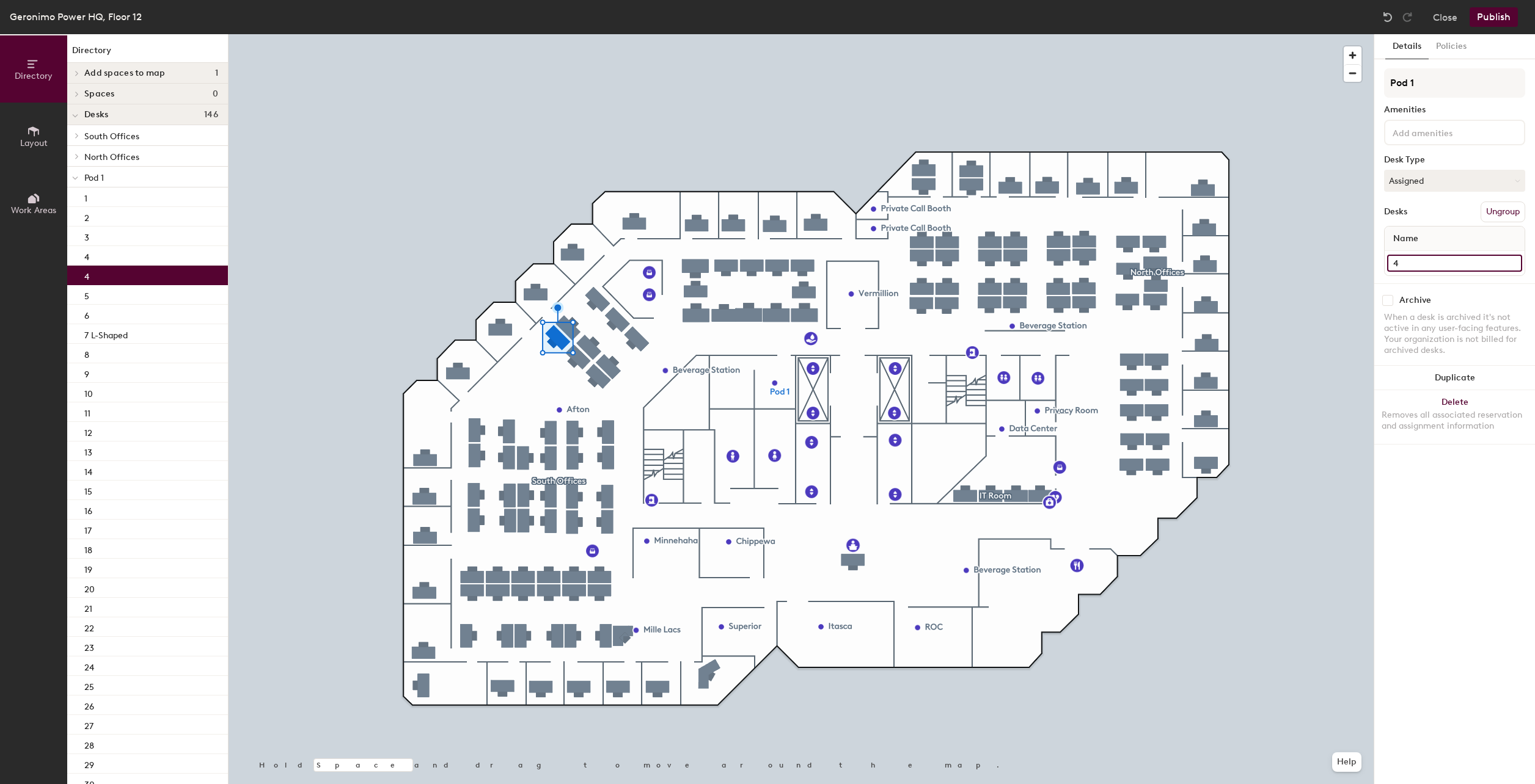
type input "45"
click at [1492, 178] on button "Assigned" at bounding box center [1454, 180] width 141 height 22
click at [1411, 252] on div "Hoteled" at bounding box center [1445, 255] width 122 height 18
click at [1414, 186] on button "Assigned" at bounding box center [1454, 180] width 141 height 22
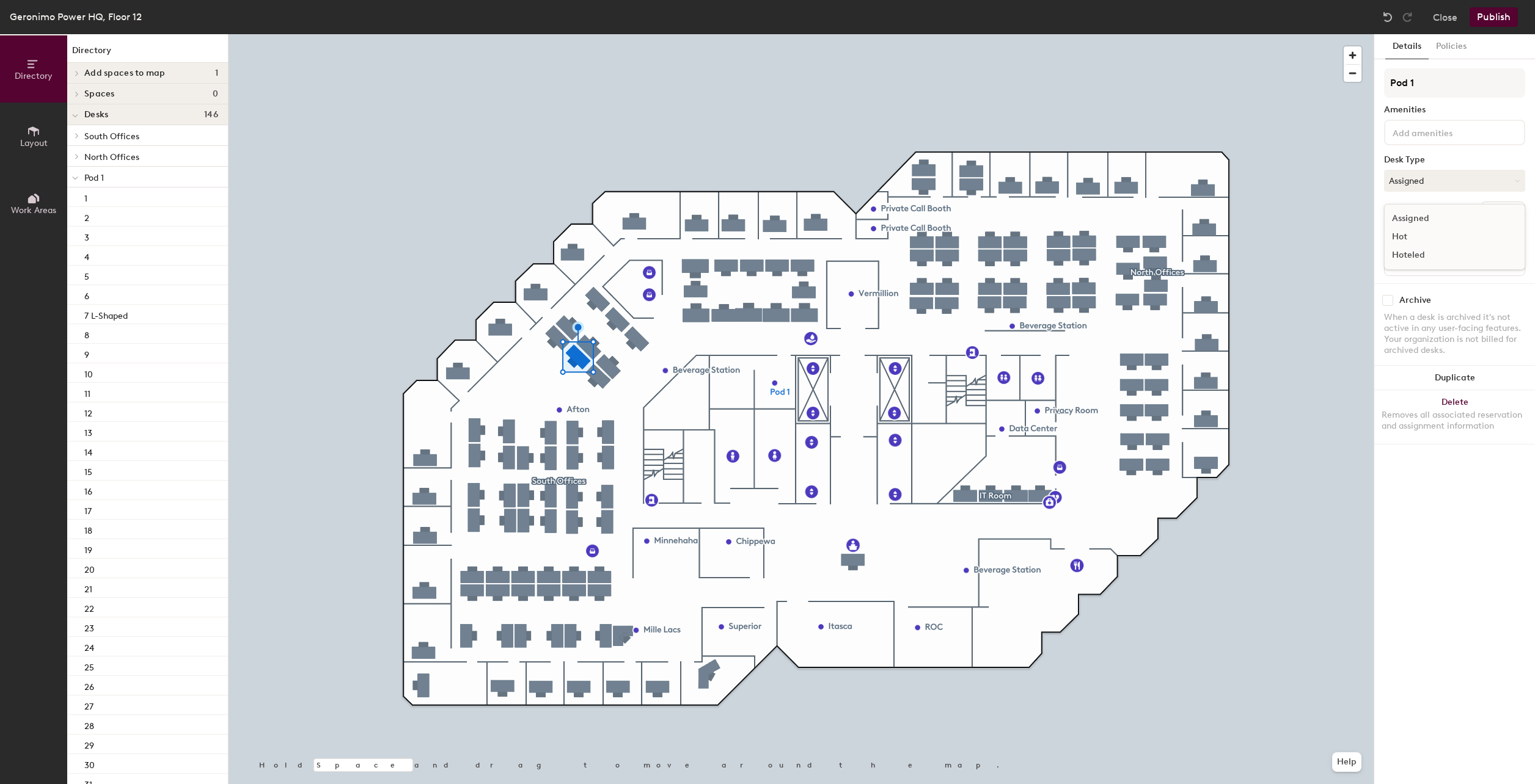
click at [1408, 249] on div "Hoteled" at bounding box center [1445, 255] width 122 height 18
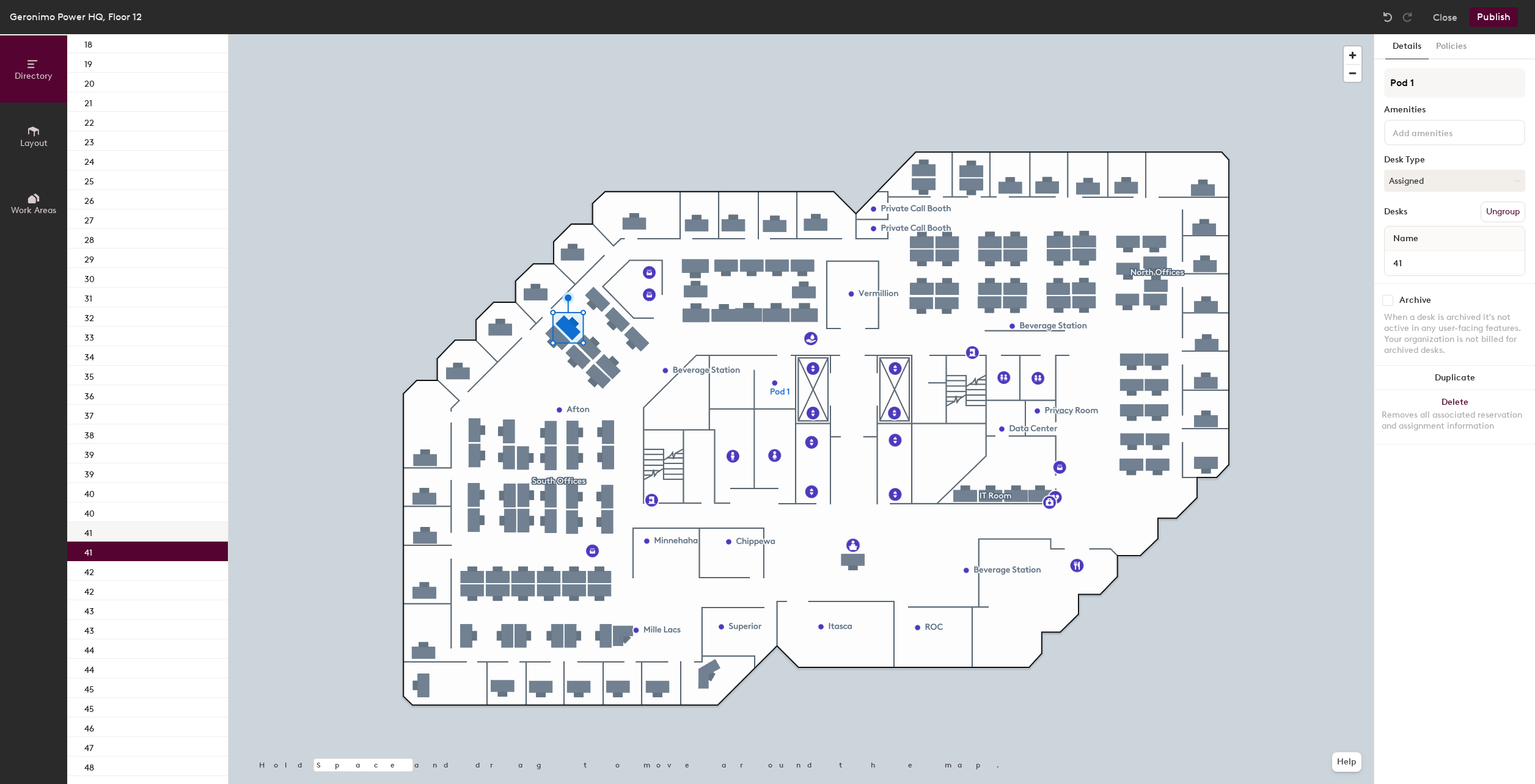
scroll to position [489, 0]
click at [1411, 262] on input "41" at bounding box center [1454, 264] width 135 height 17
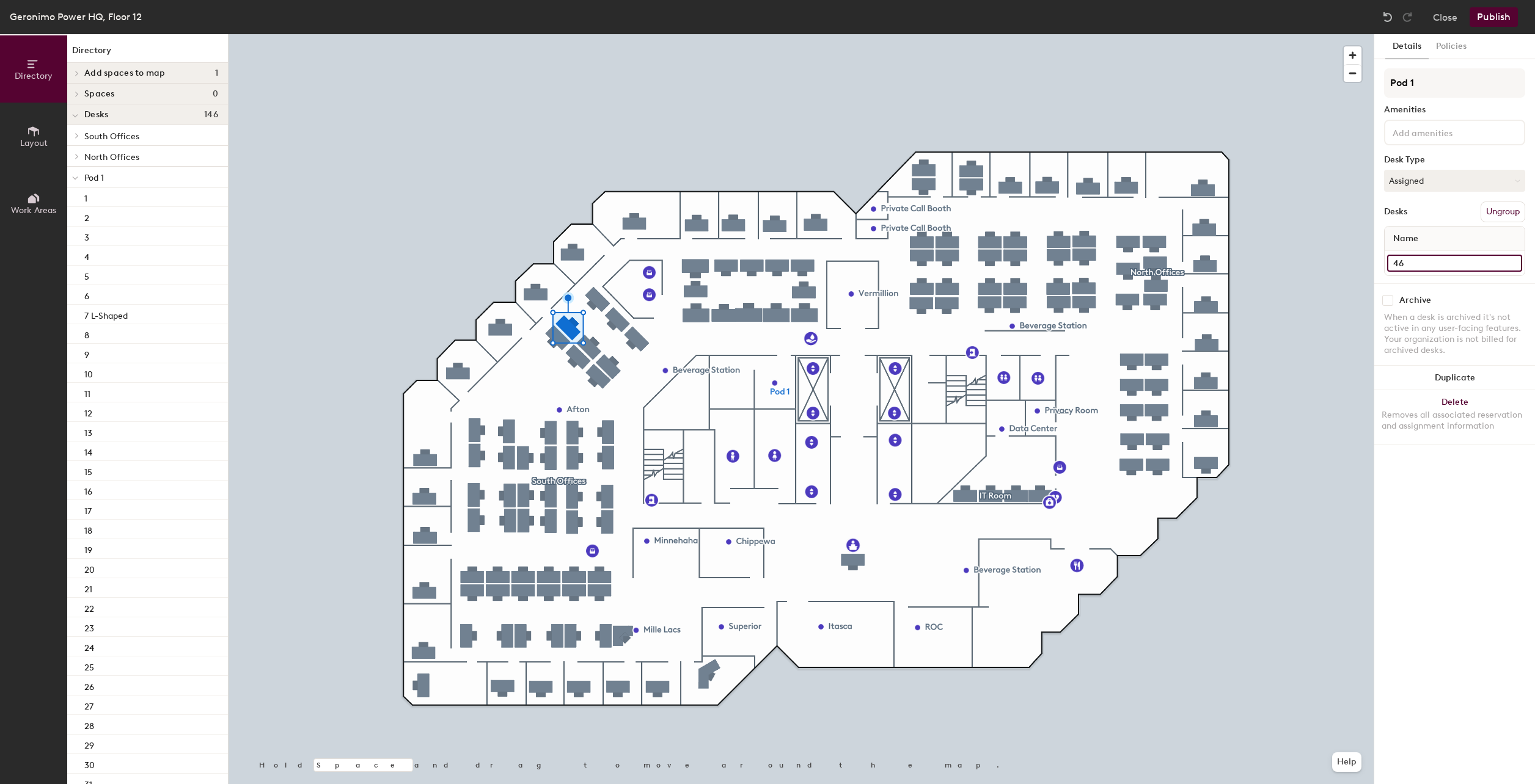
type input "46"
click at [1418, 265] on input "40" at bounding box center [1454, 264] width 135 height 17
type input "47"
click at [1416, 265] on input "39" at bounding box center [1454, 264] width 135 height 17
type input "48"
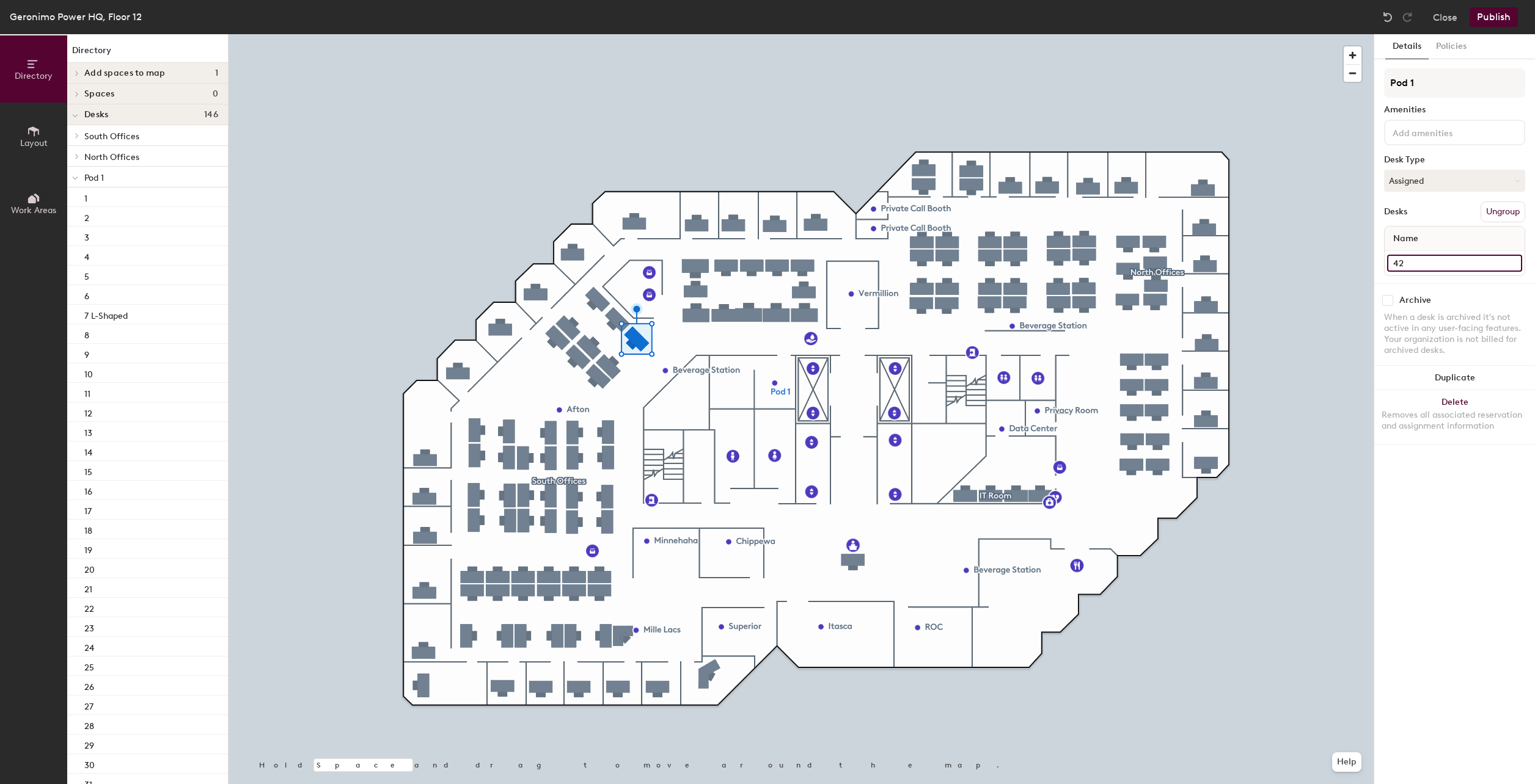
click at [1402, 260] on input "42" at bounding box center [1454, 264] width 135 height 17
type input "49"
click at [1411, 259] on input "43" at bounding box center [1454, 264] width 135 height 17
type input "50"
click at [1408, 264] on input "44" at bounding box center [1454, 264] width 135 height 17
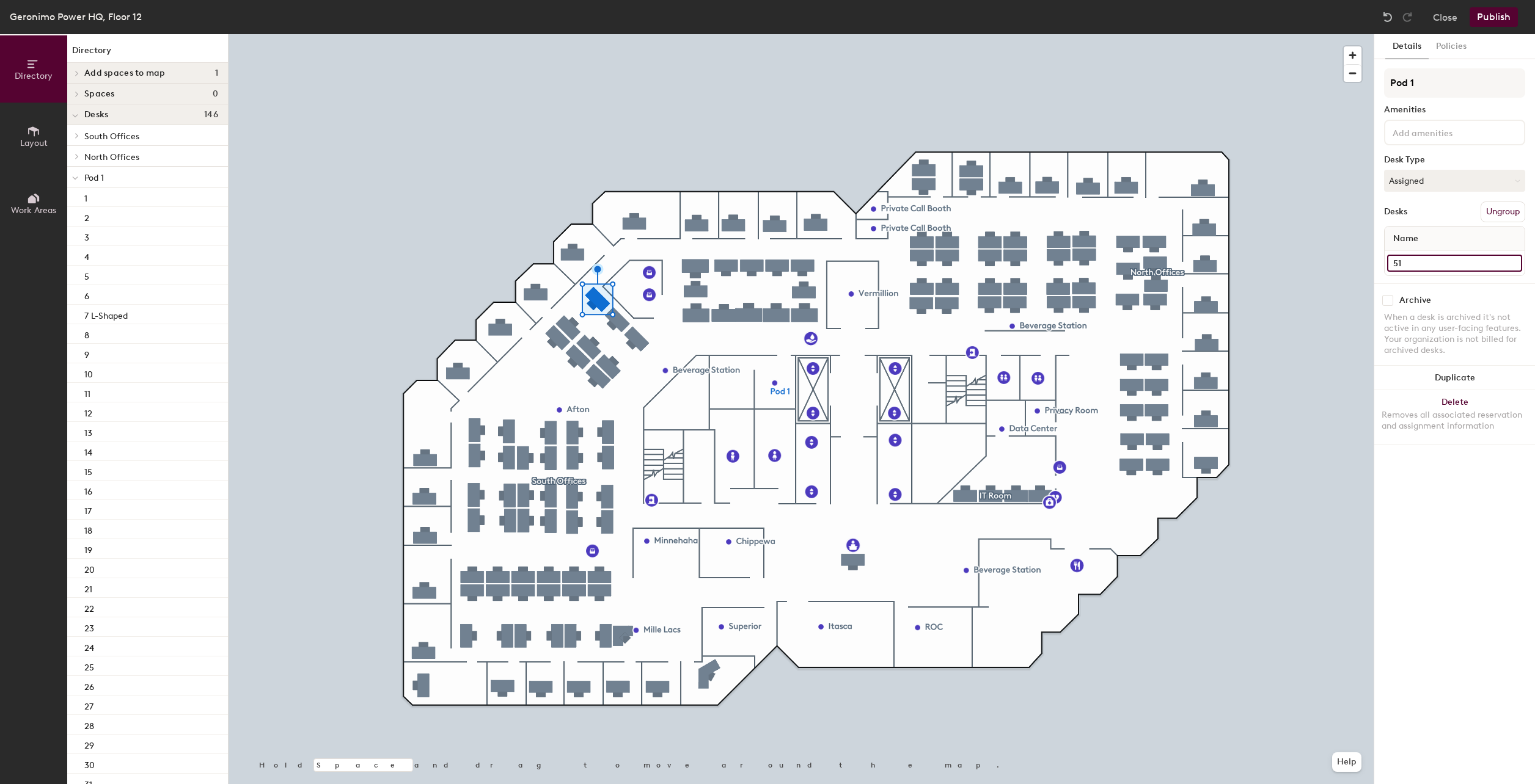
type input "51"
click at [1408, 265] on input "50" at bounding box center [1454, 264] width 135 height 17
type input "52"
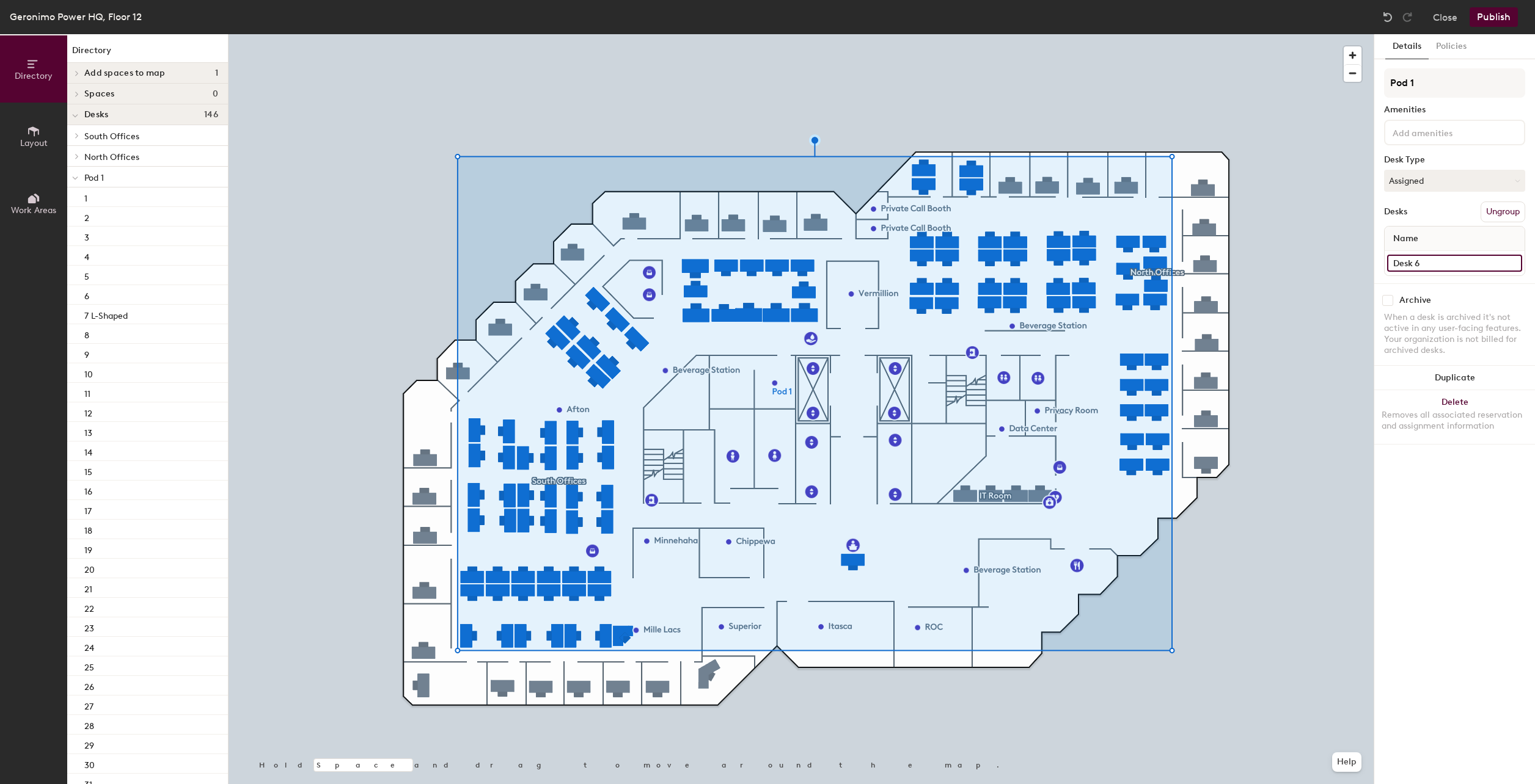
click at [1408, 265] on input "Desk 6" at bounding box center [1454, 264] width 135 height 17
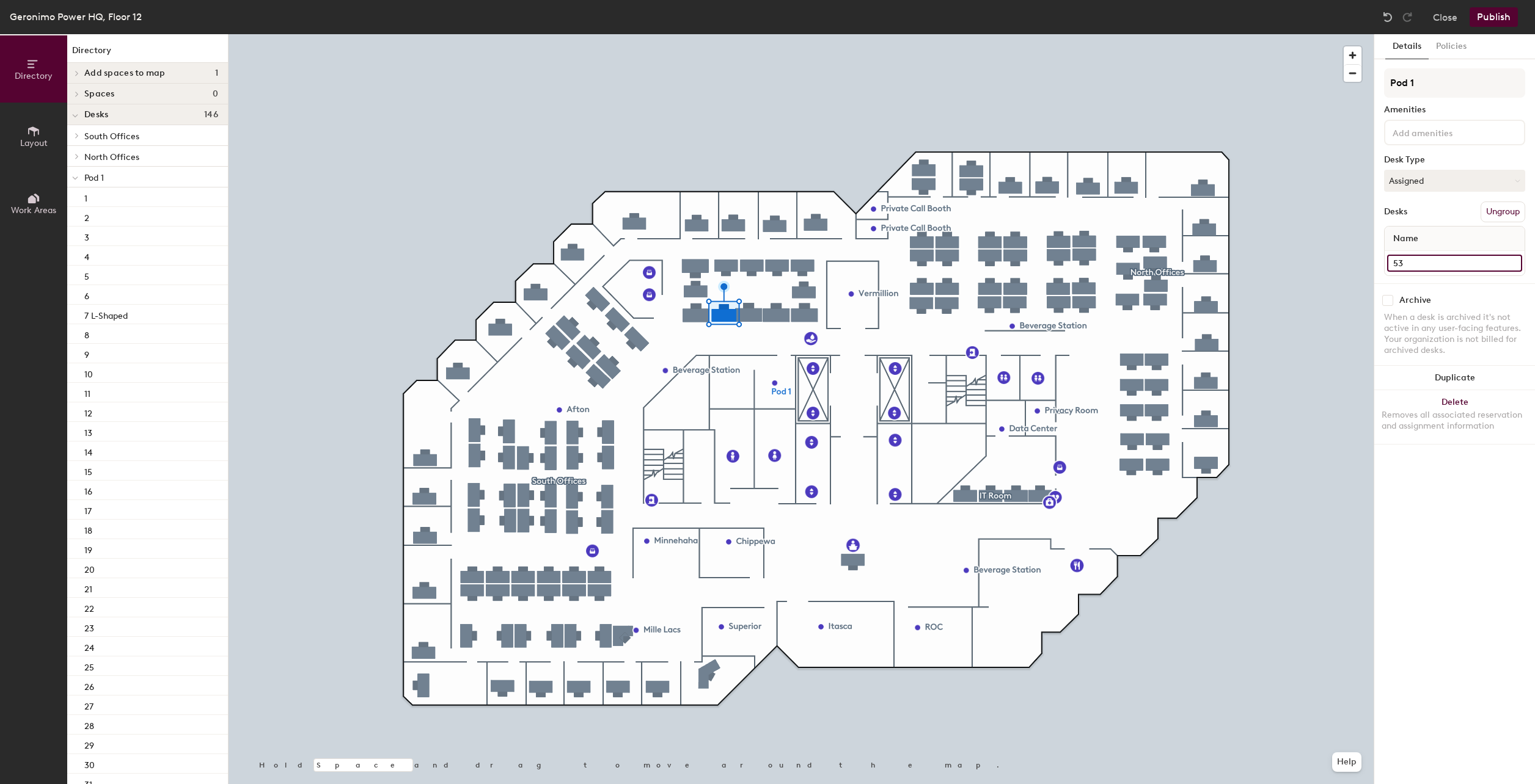
type input "53"
click at [1418, 267] on input "51" at bounding box center [1454, 264] width 135 height 17
type input "54"
click at [1404, 263] on input "95" at bounding box center [1454, 264] width 135 height 17
type input "55"
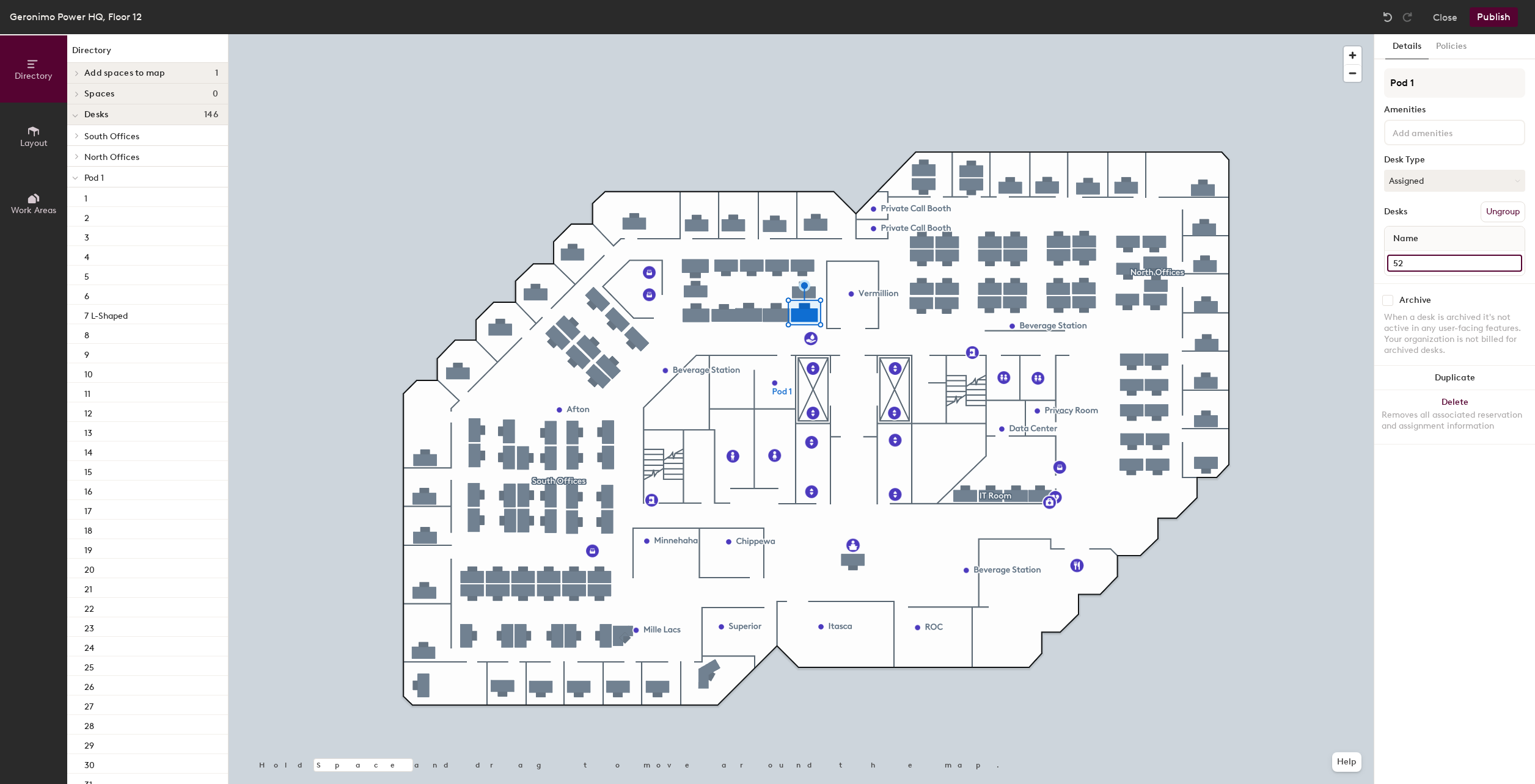
click at [1418, 265] on input "52" at bounding box center [1454, 264] width 135 height 17
type input "56"
click at [815, 34] on div at bounding box center [801, 34] width 1145 height 0
click at [1434, 259] on input "Desk 5" at bounding box center [1454, 264] width 135 height 17
type input "57"
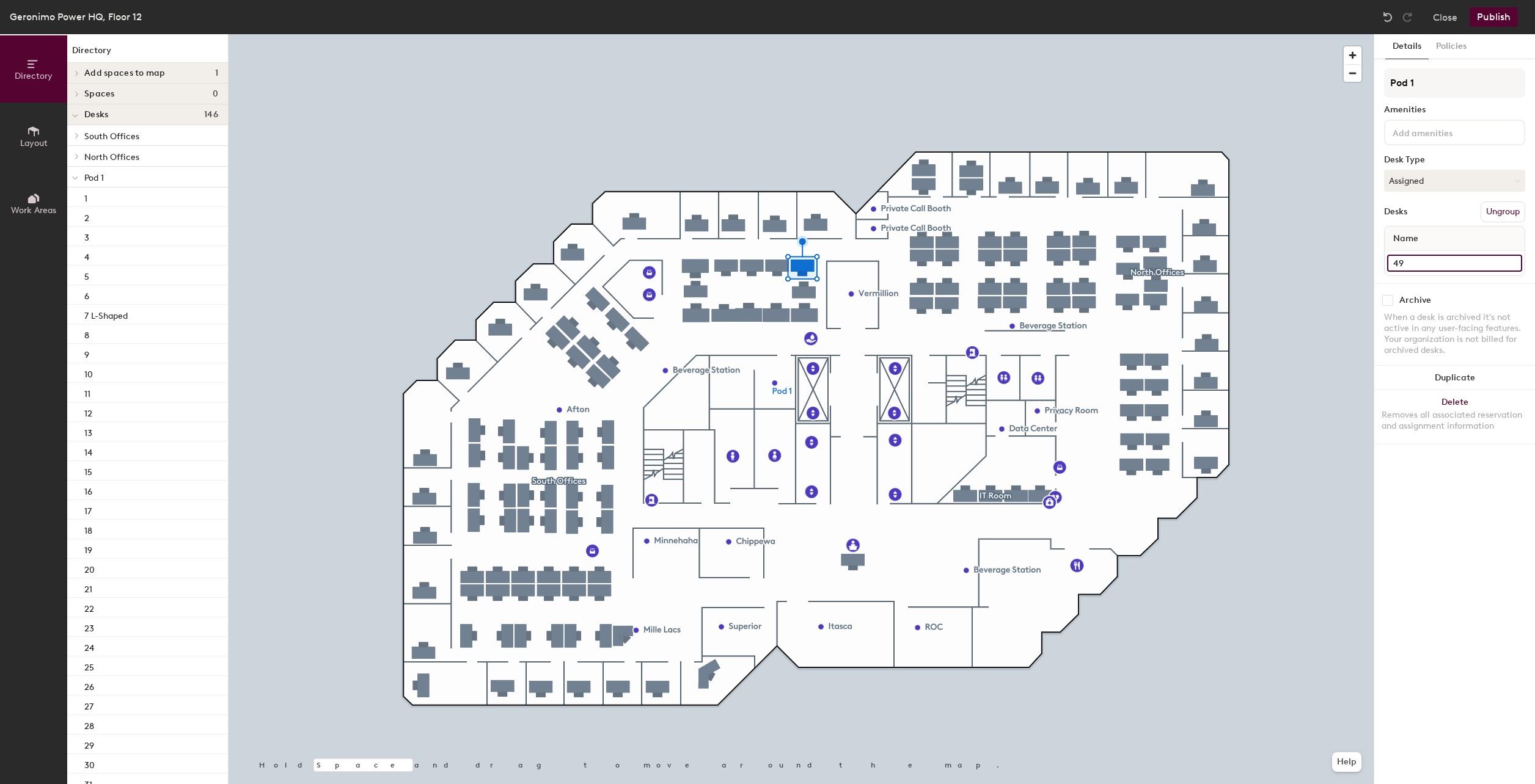
click at [1403, 265] on input "49" at bounding box center [1454, 264] width 135 height 17
type input "58"
click at [1417, 269] on input "48" at bounding box center [1454, 264] width 135 height 17
type input "59"
click at [1418, 268] on input "47" at bounding box center [1454, 264] width 135 height 17
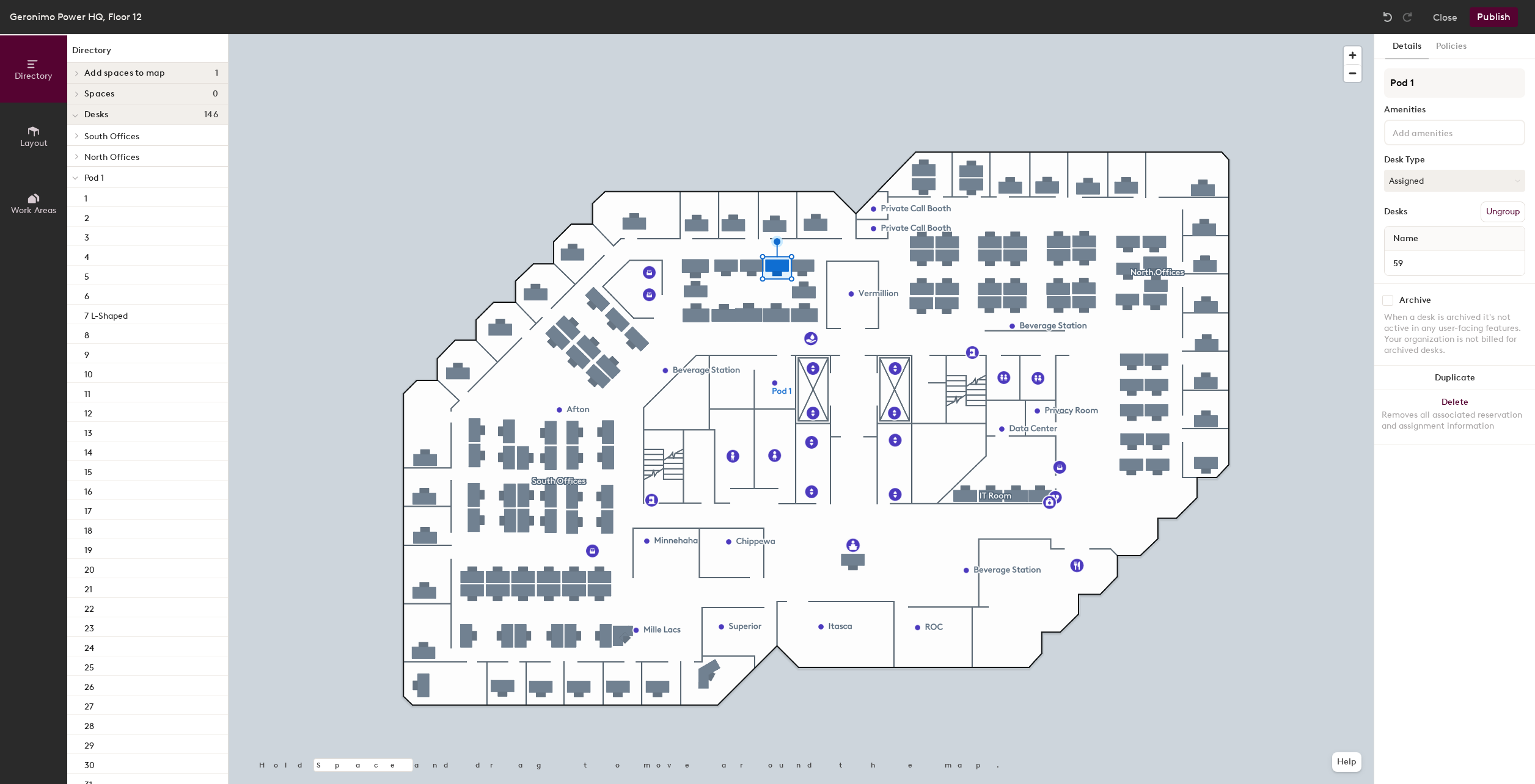
click at [754, 34] on div at bounding box center [801, 34] width 1145 height 0
click at [1408, 261] on input "47" at bounding box center [1454, 264] width 135 height 17
type input "60"
click at [1409, 263] on input "46" at bounding box center [1454, 264] width 135 height 17
type input "61"
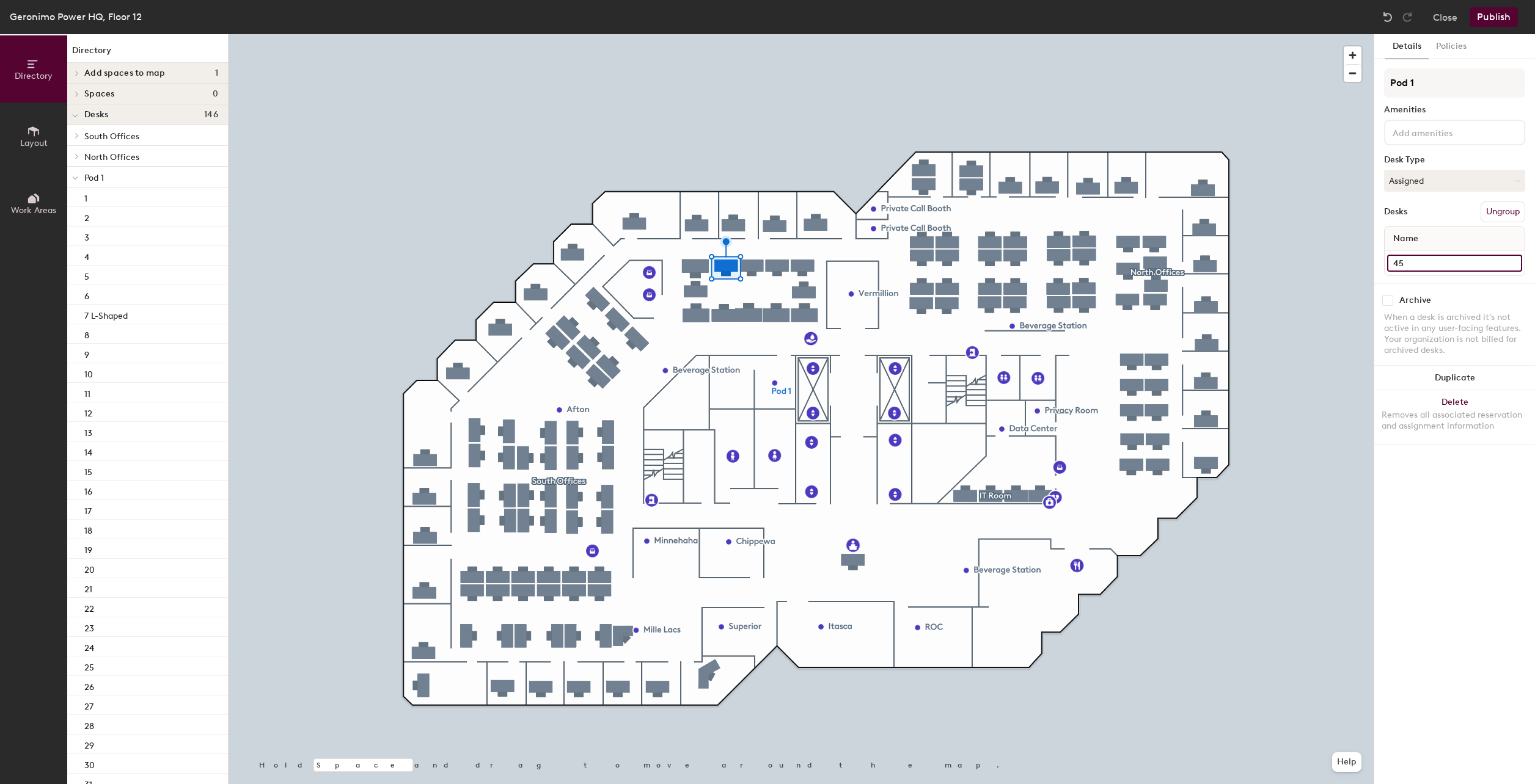
click at [1408, 262] on input "45" at bounding box center [1454, 264] width 135 height 17
type input "62"
click at [1419, 265] on input "Desk 1" at bounding box center [1454, 264] width 135 height 17
type input "63"
click at [901, 34] on div at bounding box center [801, 34] width 1145 height 0
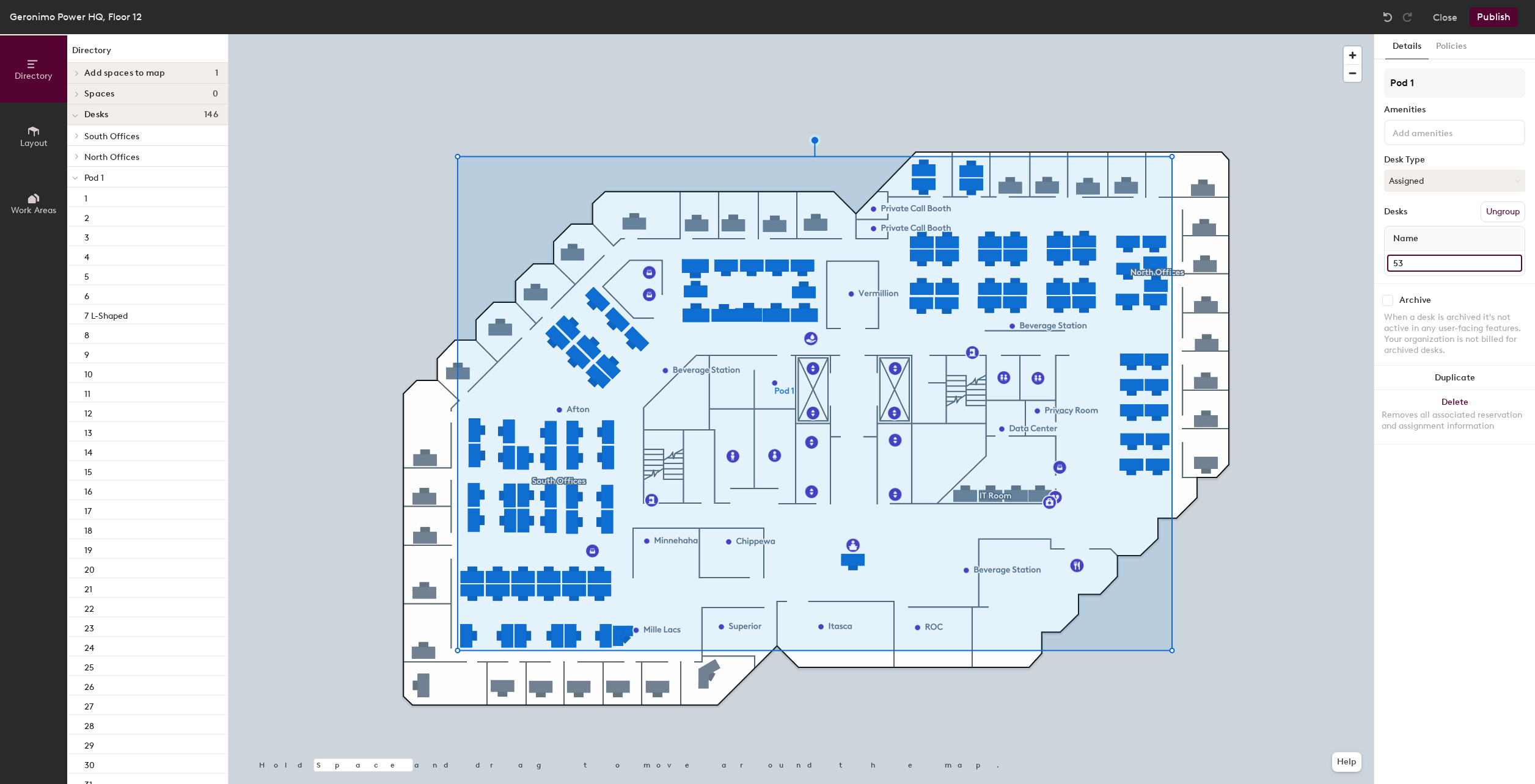
click at [1408, 266] on input "53" at bounding box center [1454, 264] width 135 height 17
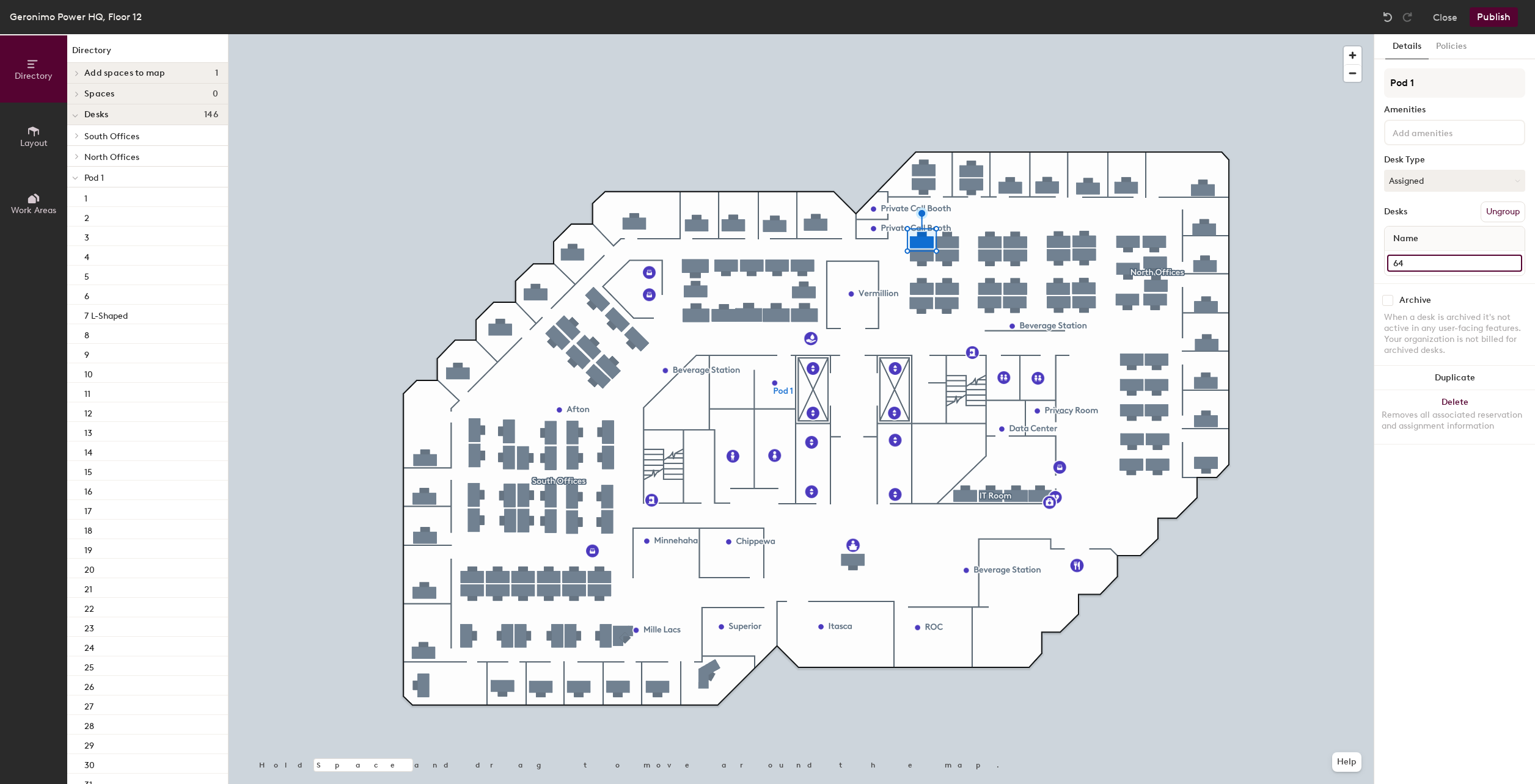
type input "64"
click at [1415, 260] on input "56" at bounding box center [1454, 264] width 135 height 17
type input "65"
click at [1404, 265] on input "54" at bounding box center [1454, 264] width 135 height 17
type input "66"
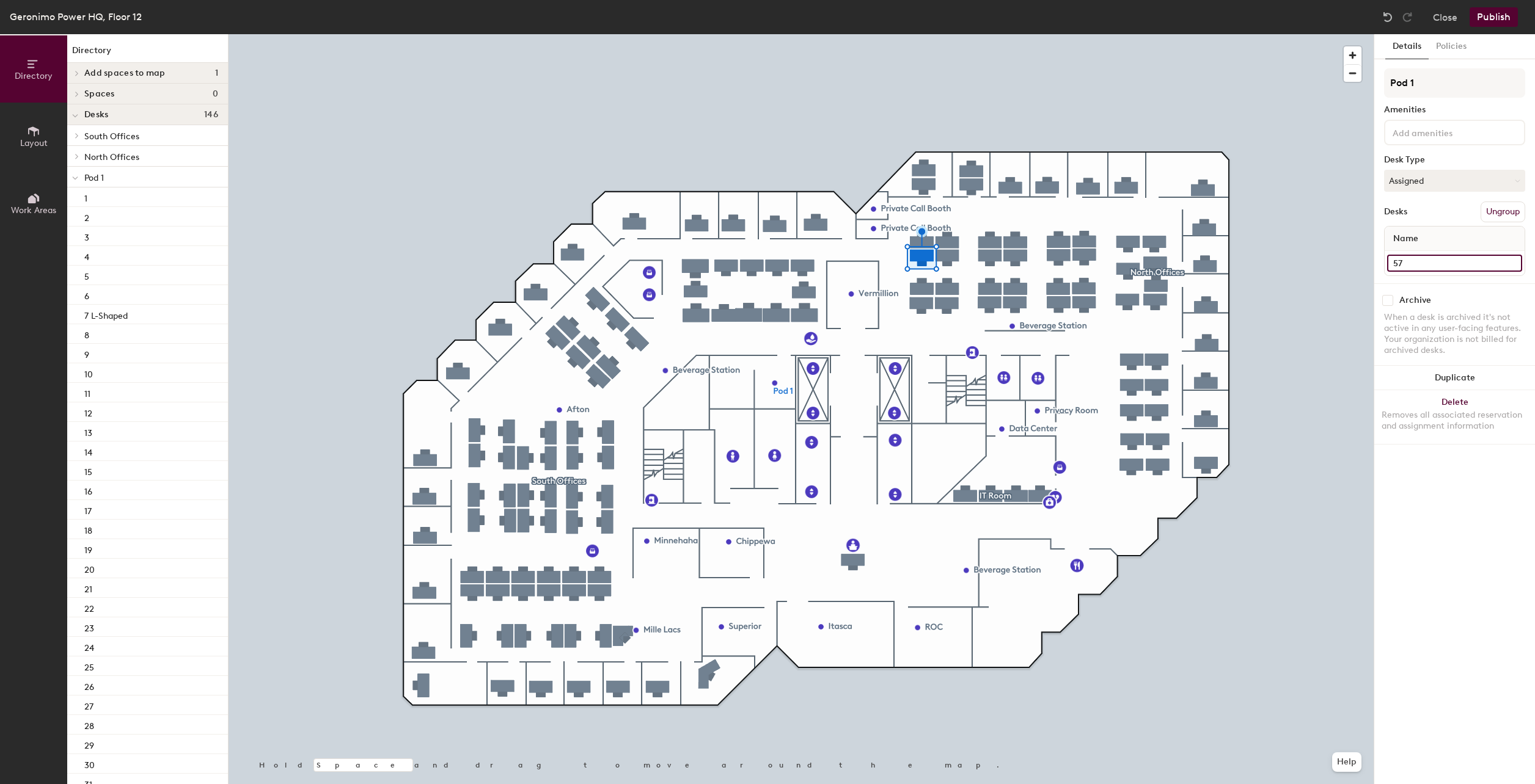
click at [1408, 268] on input "57" at bounding box center [1454, 264] width 135 height 17
type input "67"
click at [1411, 266] on input "59" at bounding box center [1454, 264] width 135 height 17
type input "68"
click at [1015, 34] on div at bounding box center [801, 34] width 1145 height 0
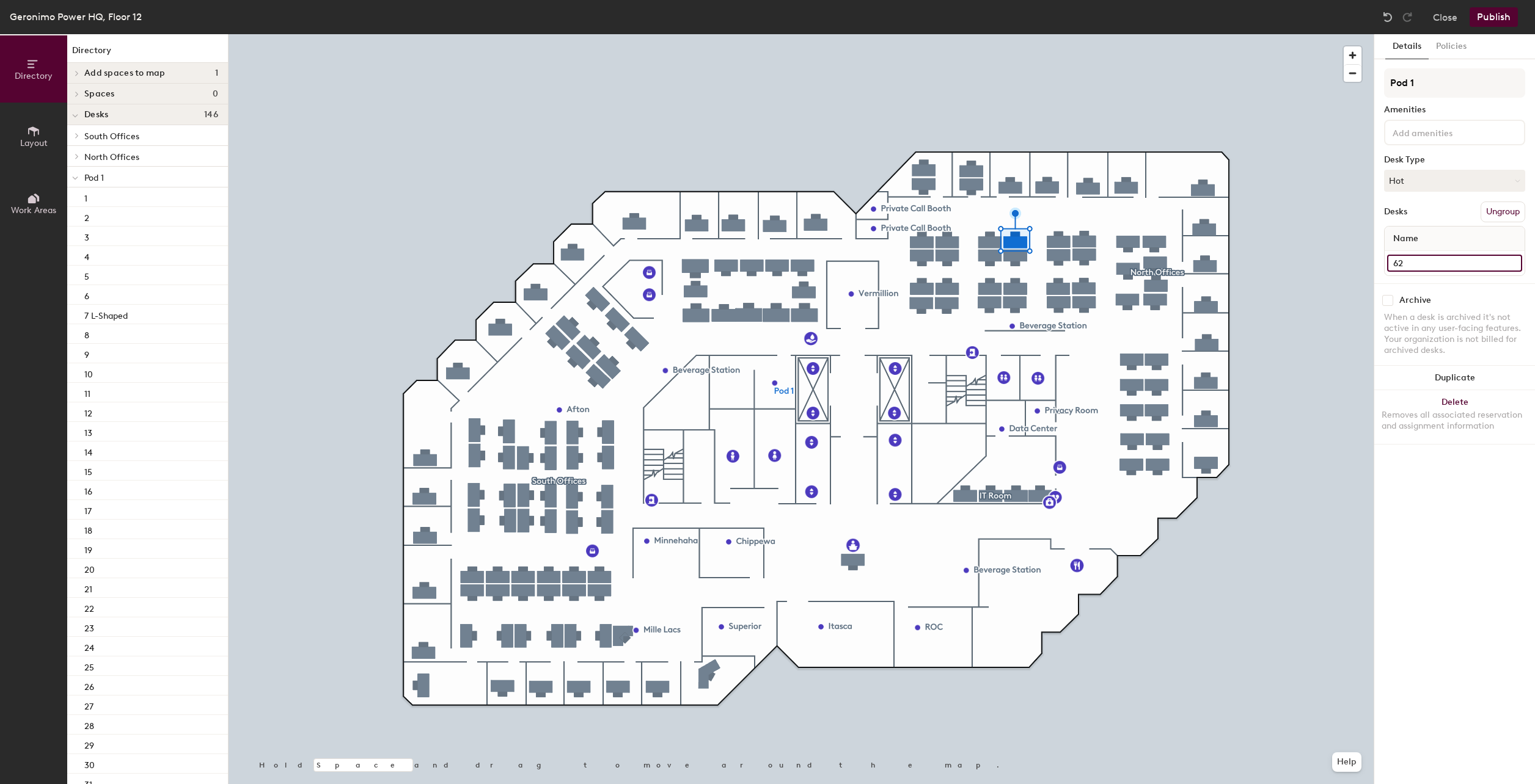
click at [1418, 261] on input "62" at bounding box center [1454, 264] width 135 height 17
type input "69"
click at [1413, 270] on input "60" at bounding box center [1454, 264] width 135 height 17
type input "70"
click at [1412, 264] on input "63" at bounding box center [1454, 264] width 135 height 17
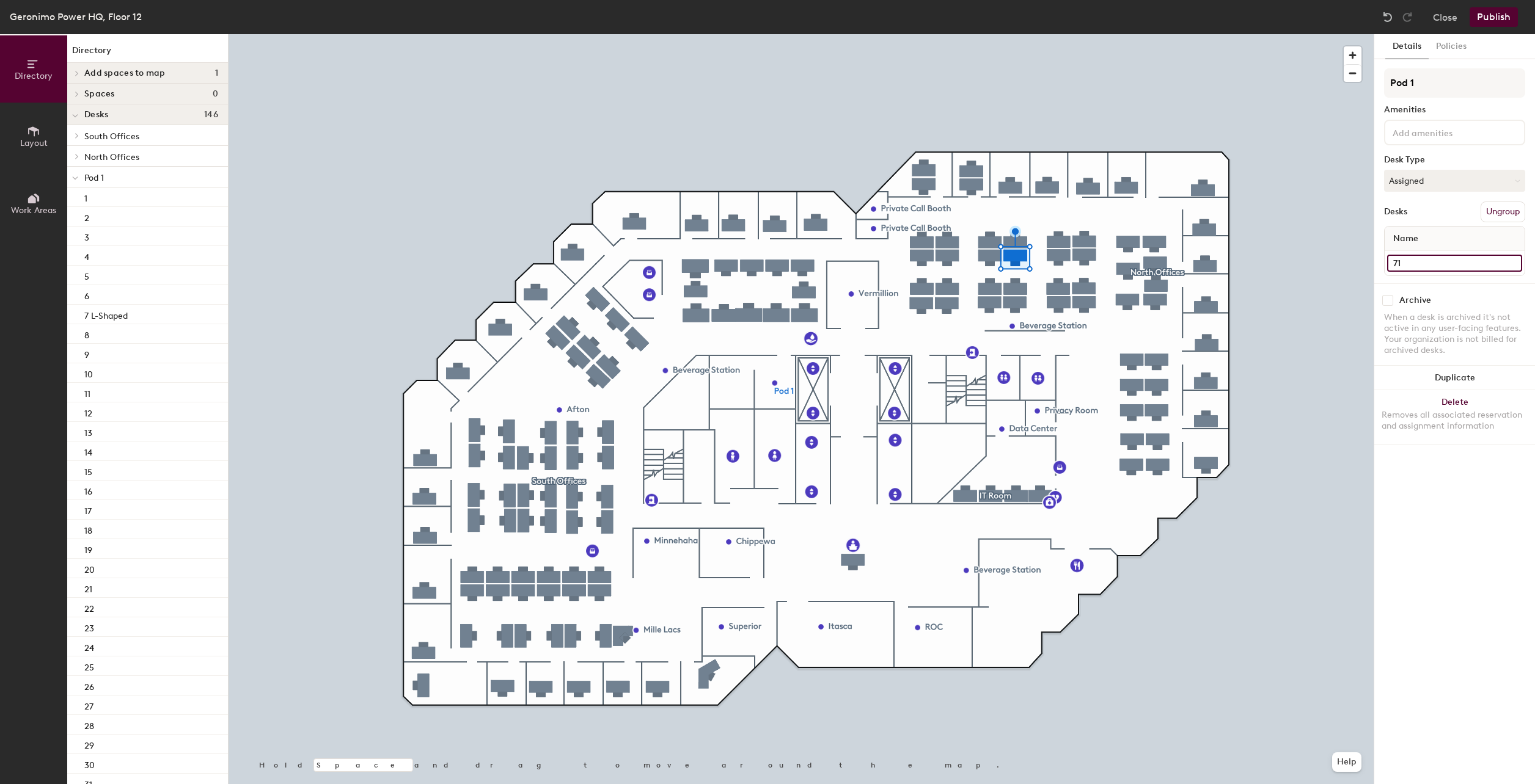
type input "71"
click at [1419, 265] on input "65" at bounding box center [1454, 264] width 135 height 17
type input "72"
click at [1410, 262] on input "86" at bounding box center [1454, 264] width 135 height 17
type input "73"
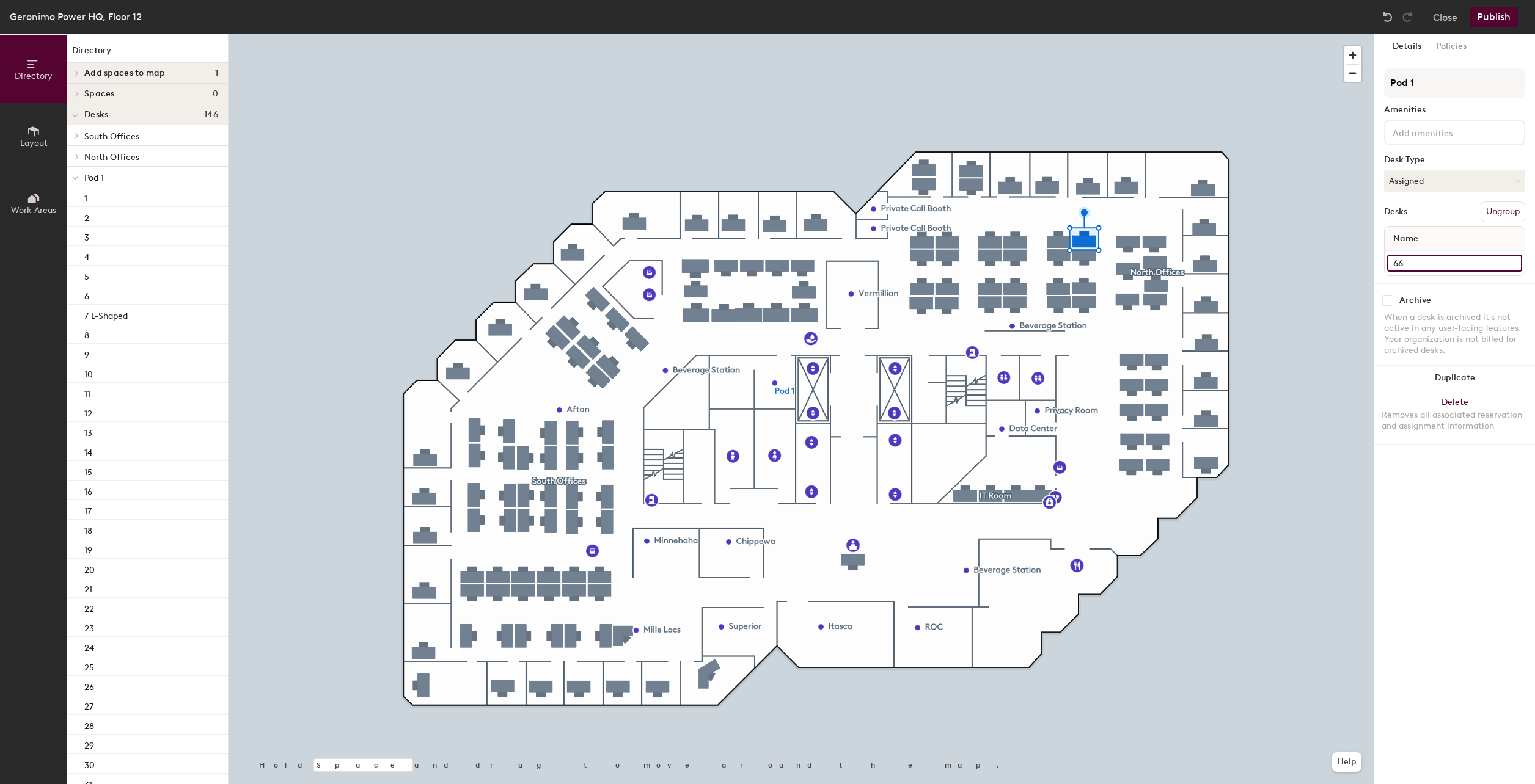
click at [1410, 263] on input "66" at bounding box center [1454, 264] width 135 height 17
type input "74"
click at [1411, 261] on input "87" at bounding box center [1454, 264] width 135 height 17
type input "75"
click at [1413, 263] on input "68" at bounding box center [1454, 264] width 135 height 17
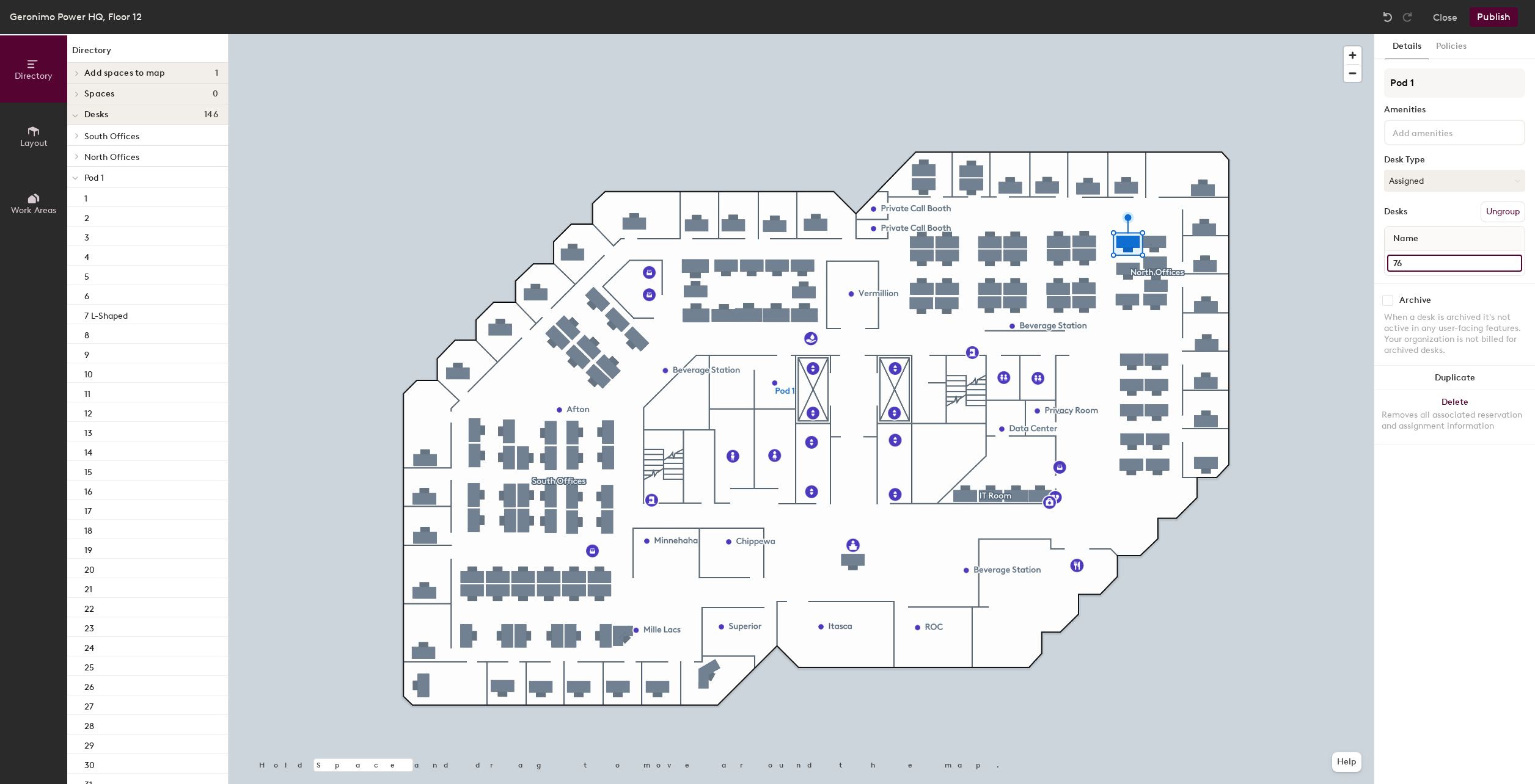
type input "76"
click at [1408, 266] on input "71" at bounding box center [1454, 264] width 135 height 17
type input "77"
click at [1422, 261] on input "72" at bounding box center [1454, 264] width 135 height 17
type input "78"
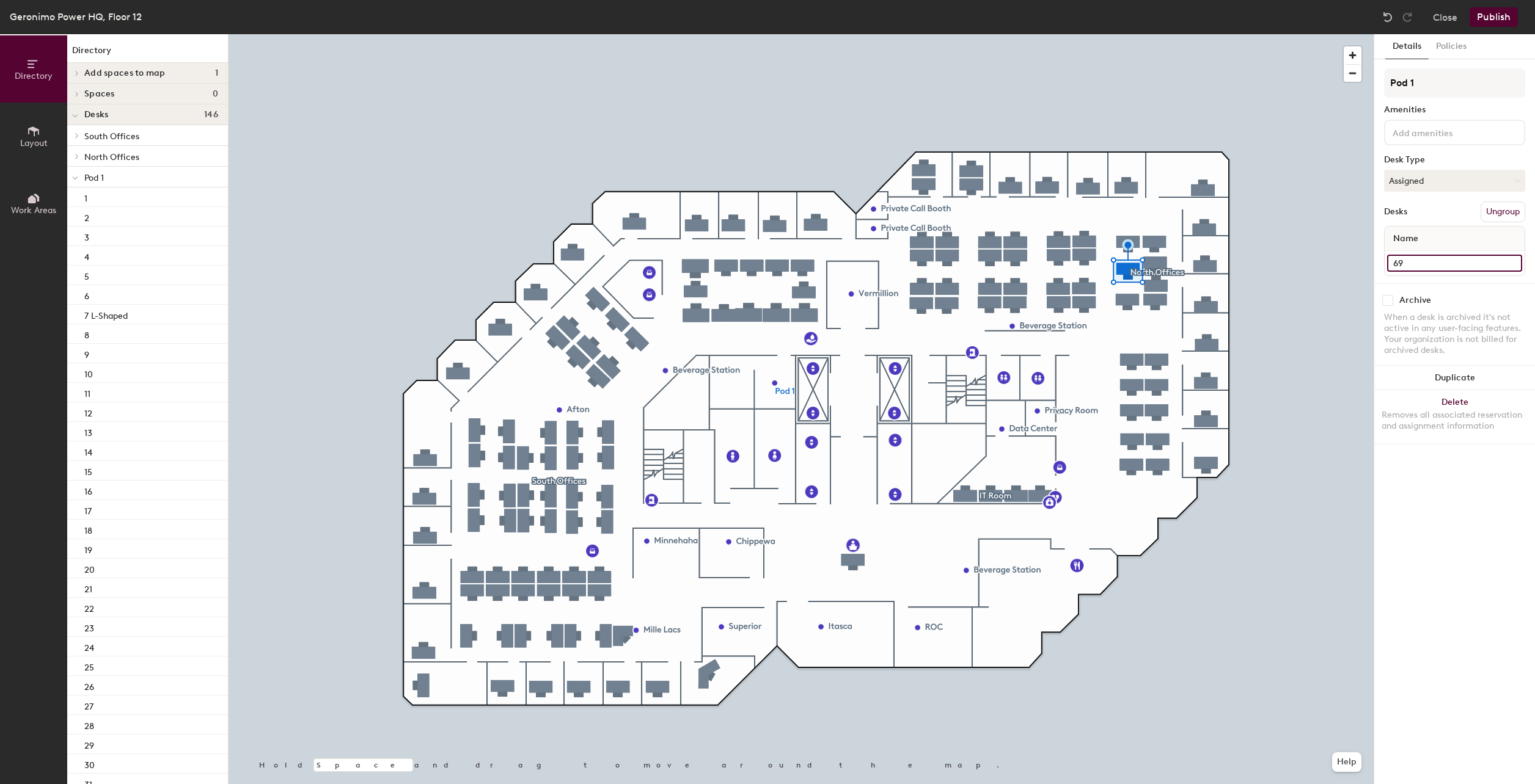
click at [1404, 265] on input "69" at bounding box center [1454, 264] width 135 height 17
type input "79"
click at [1160, 34] on div at bounding box center [801, 34] width 1145 height 0
click at [1420, 266] on input "103 FKA Desk 101" at bounding box center [1454, 264] width 135 height 17
type input "80"
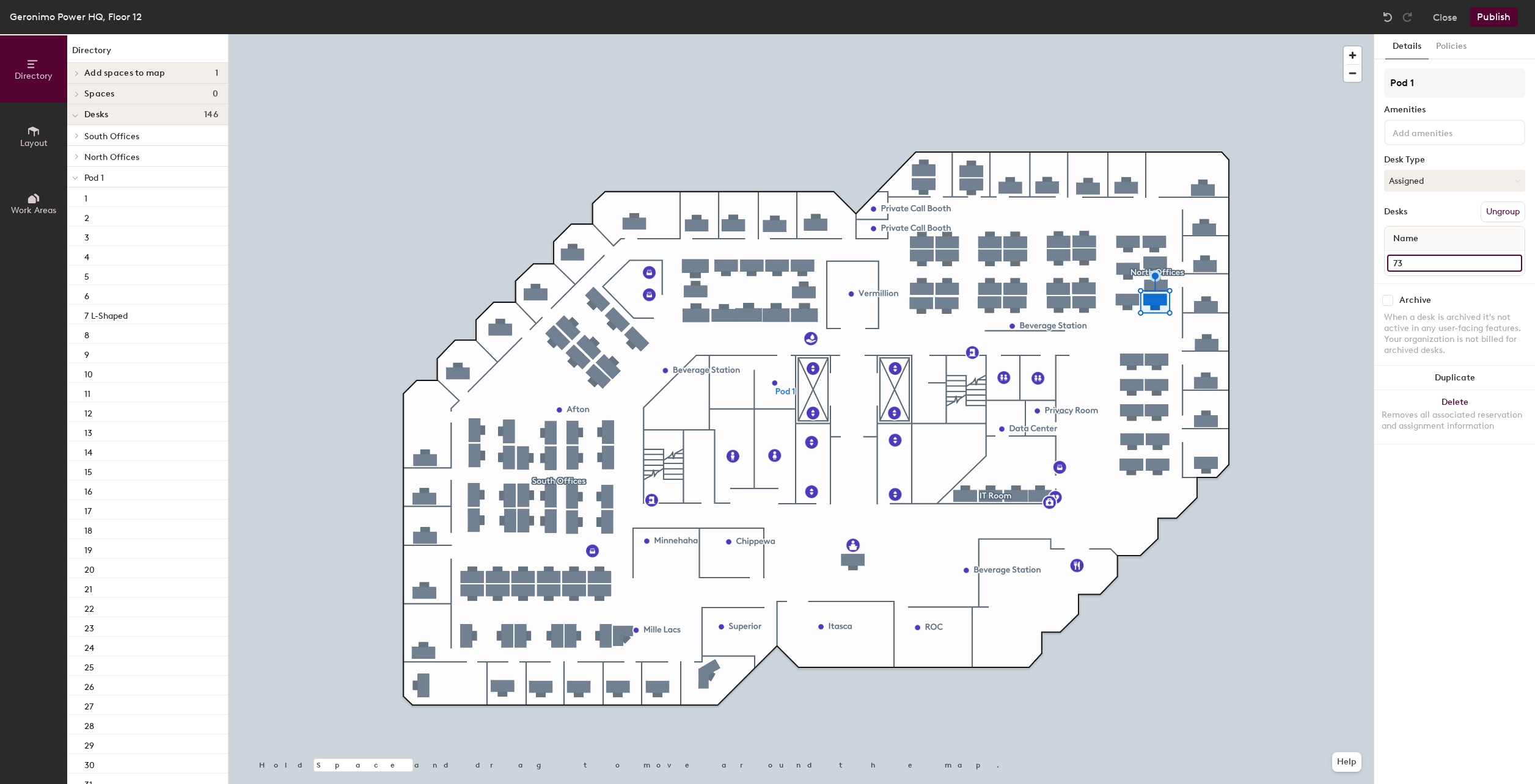
click at [1399, 269] on input "73" at bounding box center [1454, 264] width 135 height 17
type input "81"
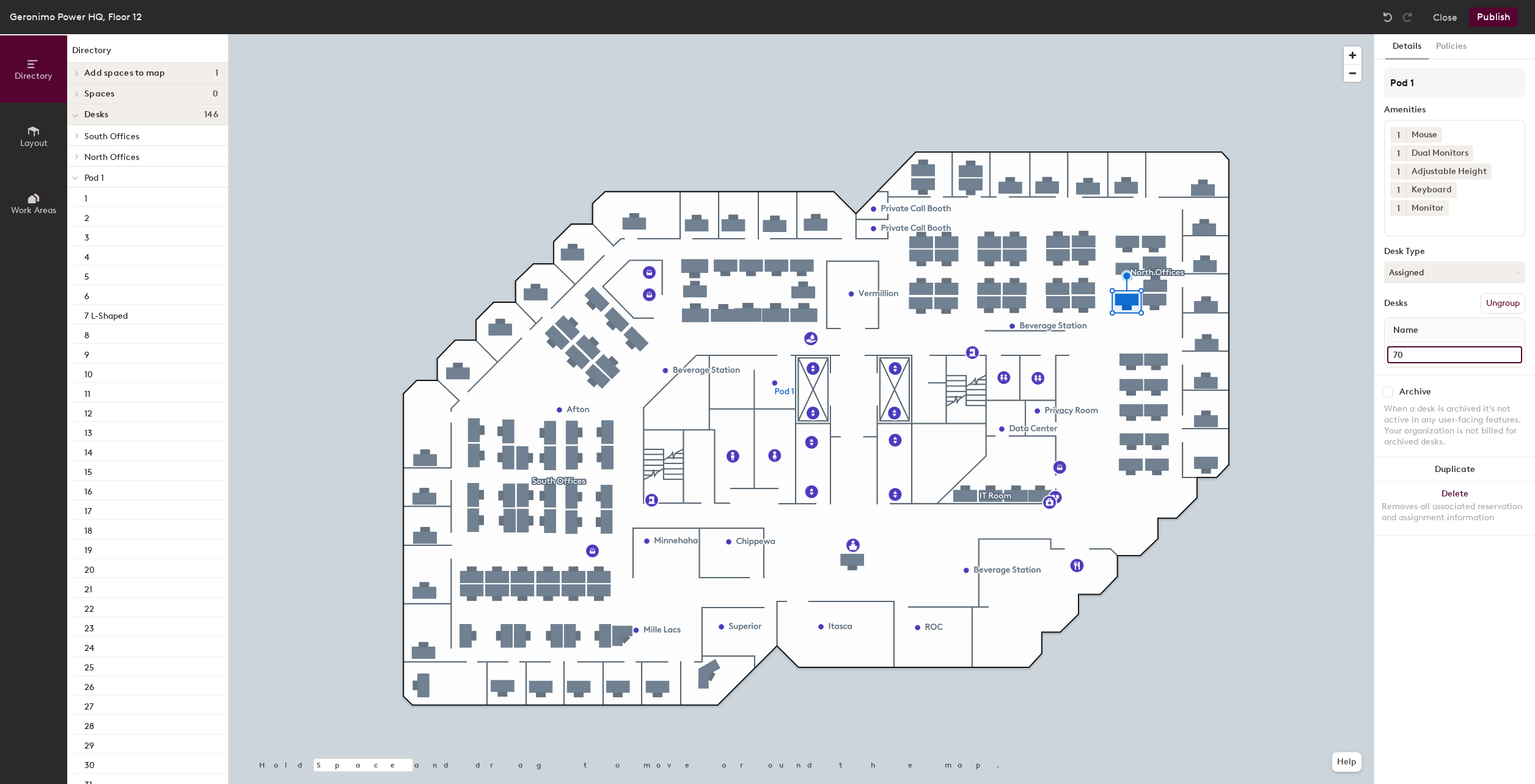
click at [1412, 346] on input "70" at bounding box center [1454, 355] width 135 height 17
type input "82"
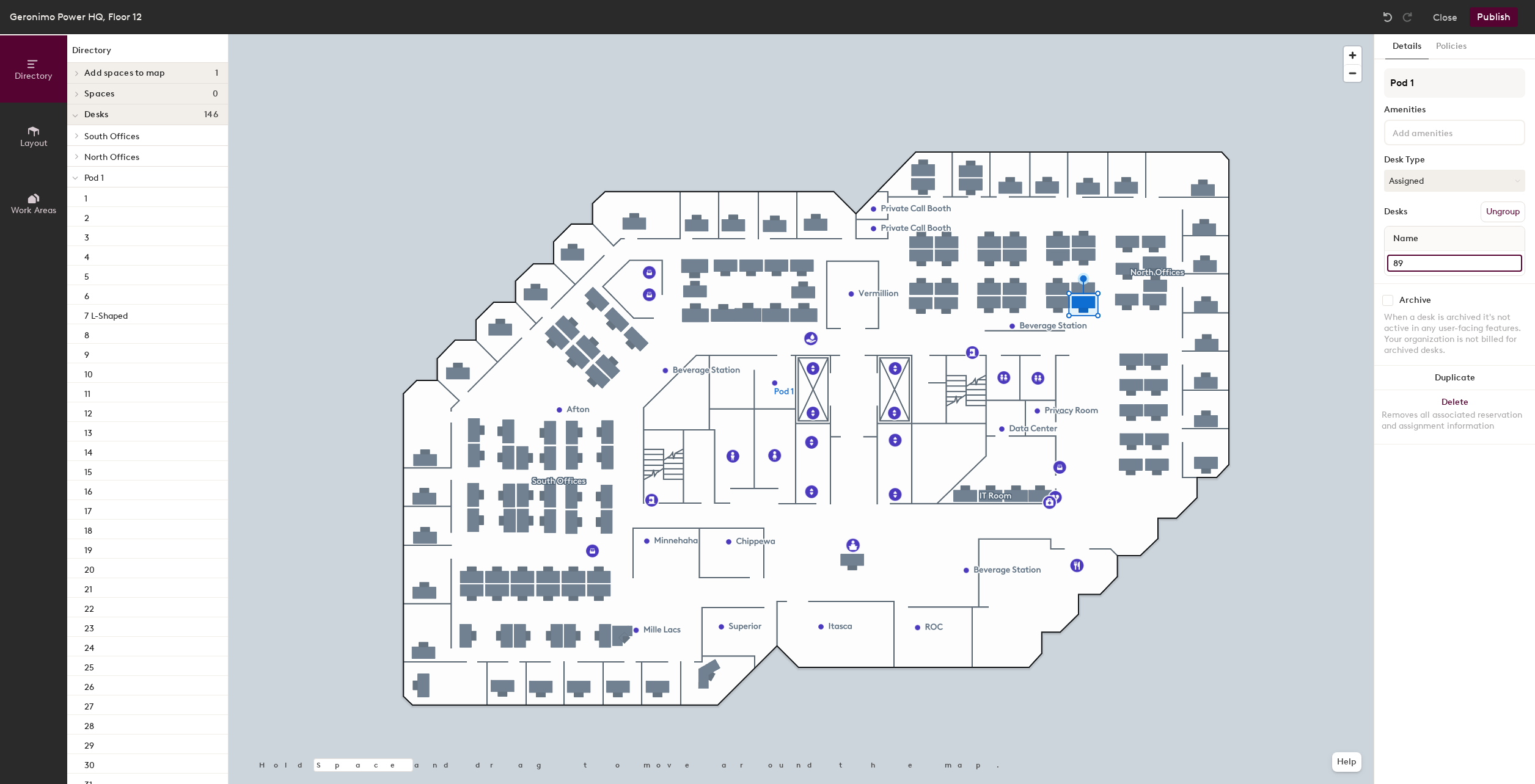
click at [1415, 264] on input "89" at bounding box center [1454, 264] width 135 height 17
type input "83"
click at [1416, 268] on input "88" at bounding box center [1454, 264] width 135 height 17
type input "84"
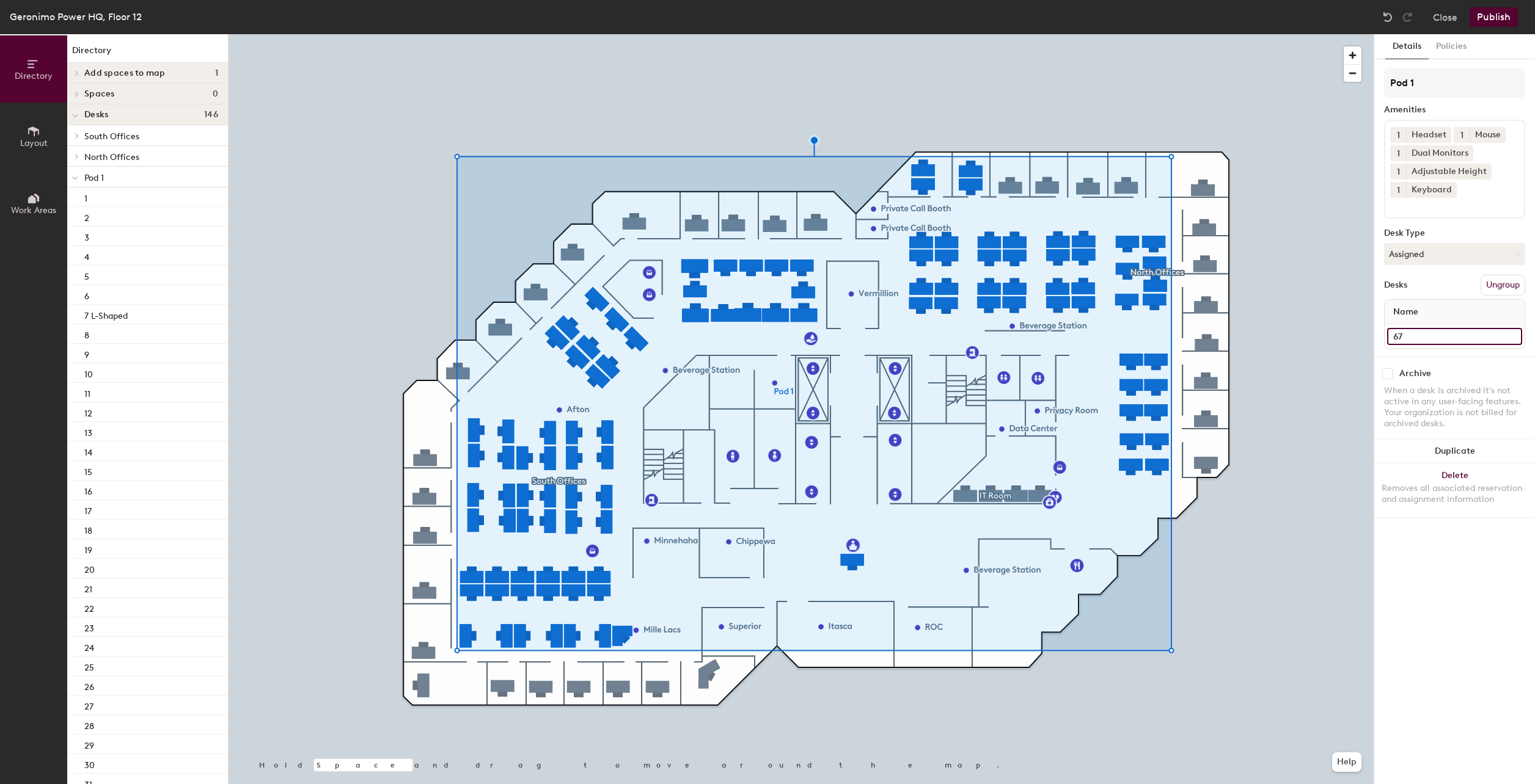
click at [1420, 330] on input "67" at bounding box center [1454, 337] width 135 height 17
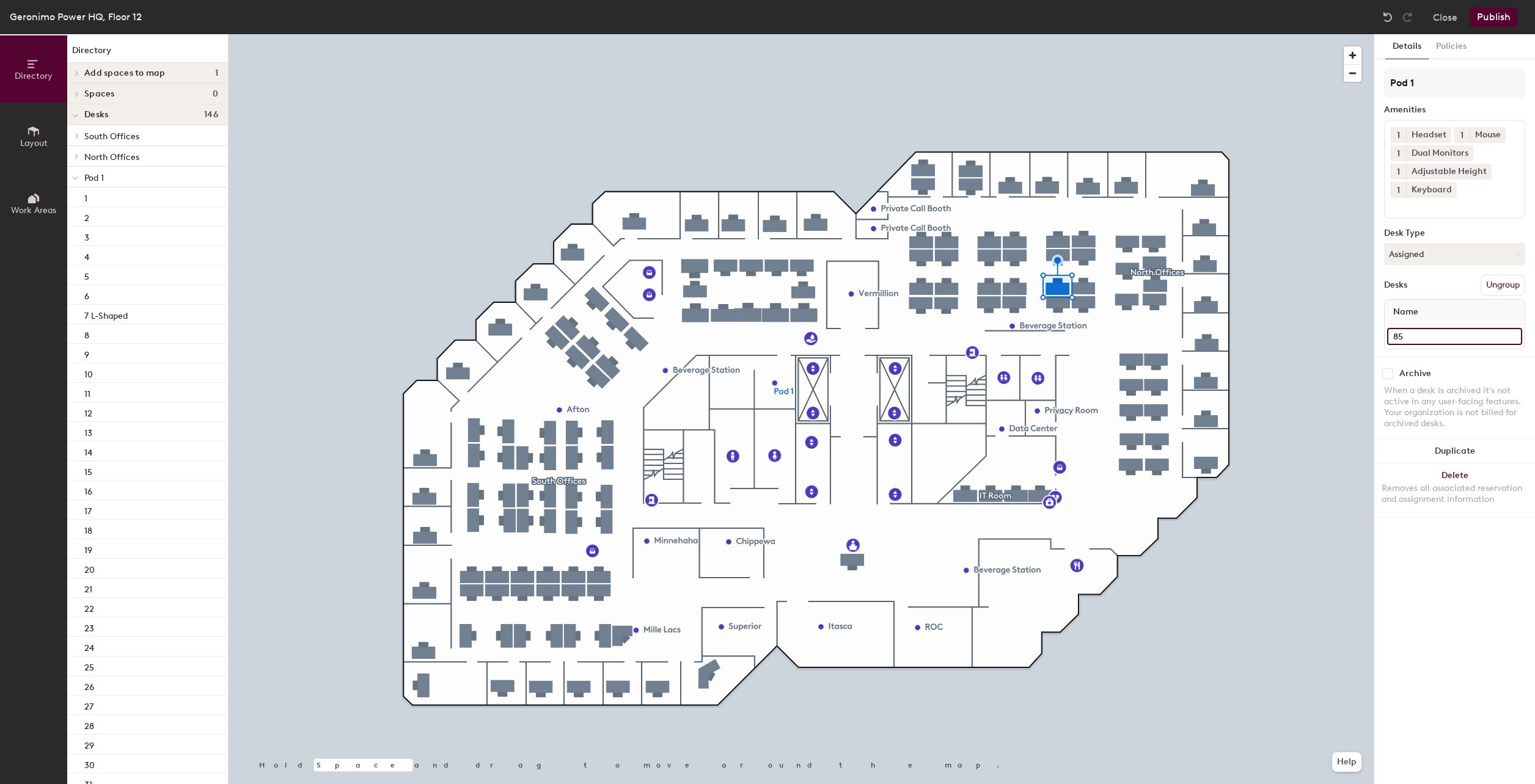
type input "85"
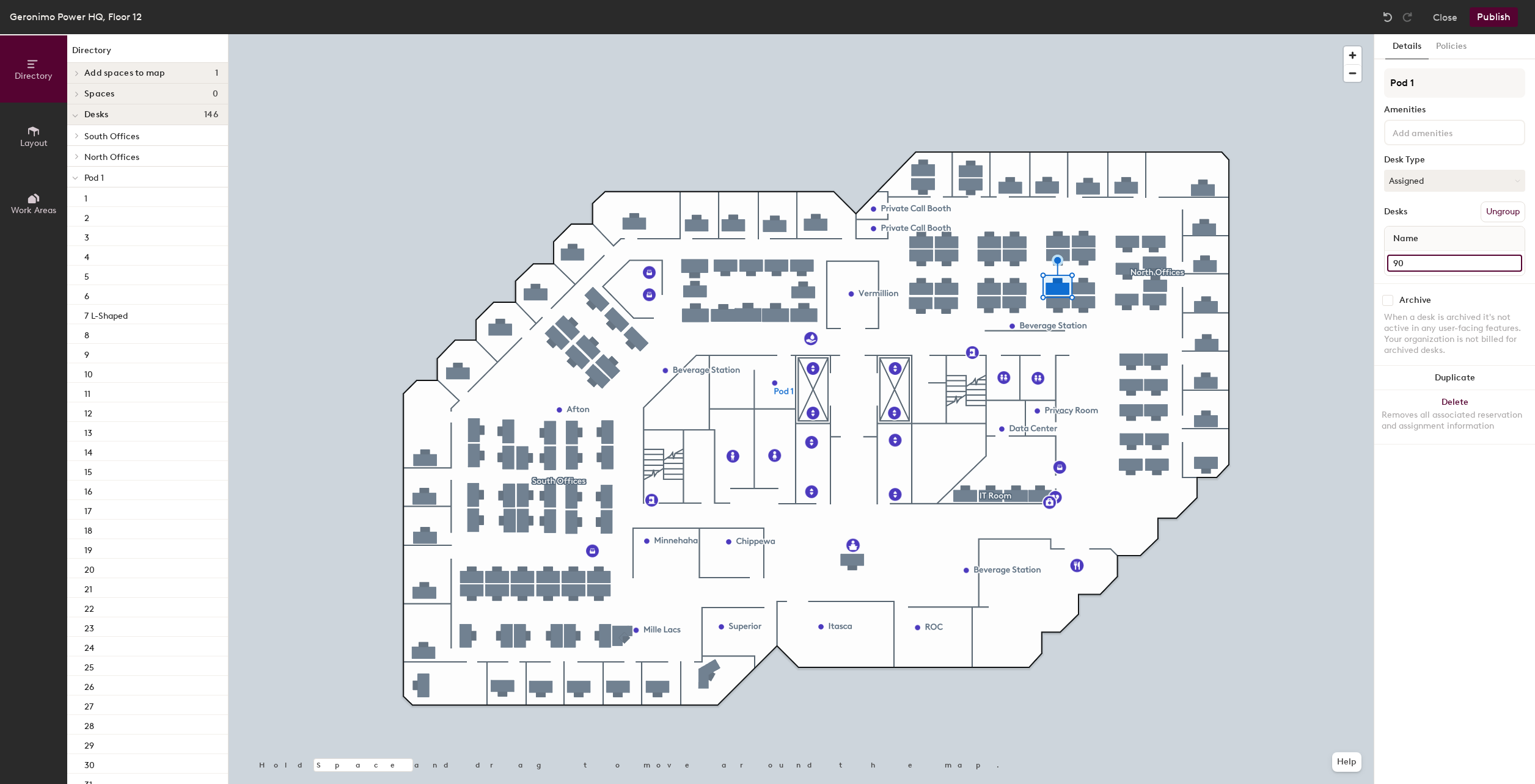
click at [1414, 264] on input "90" at bounding box center [1454, 264] width 135 height 17
type input "86"
click at [1407, 264] on input "91" at bounding box center [1454, 264] width 135 height 17
type input "87"
click at [1403, 271] on input "64" at bounding box center [1454, 264] width 135 height 17
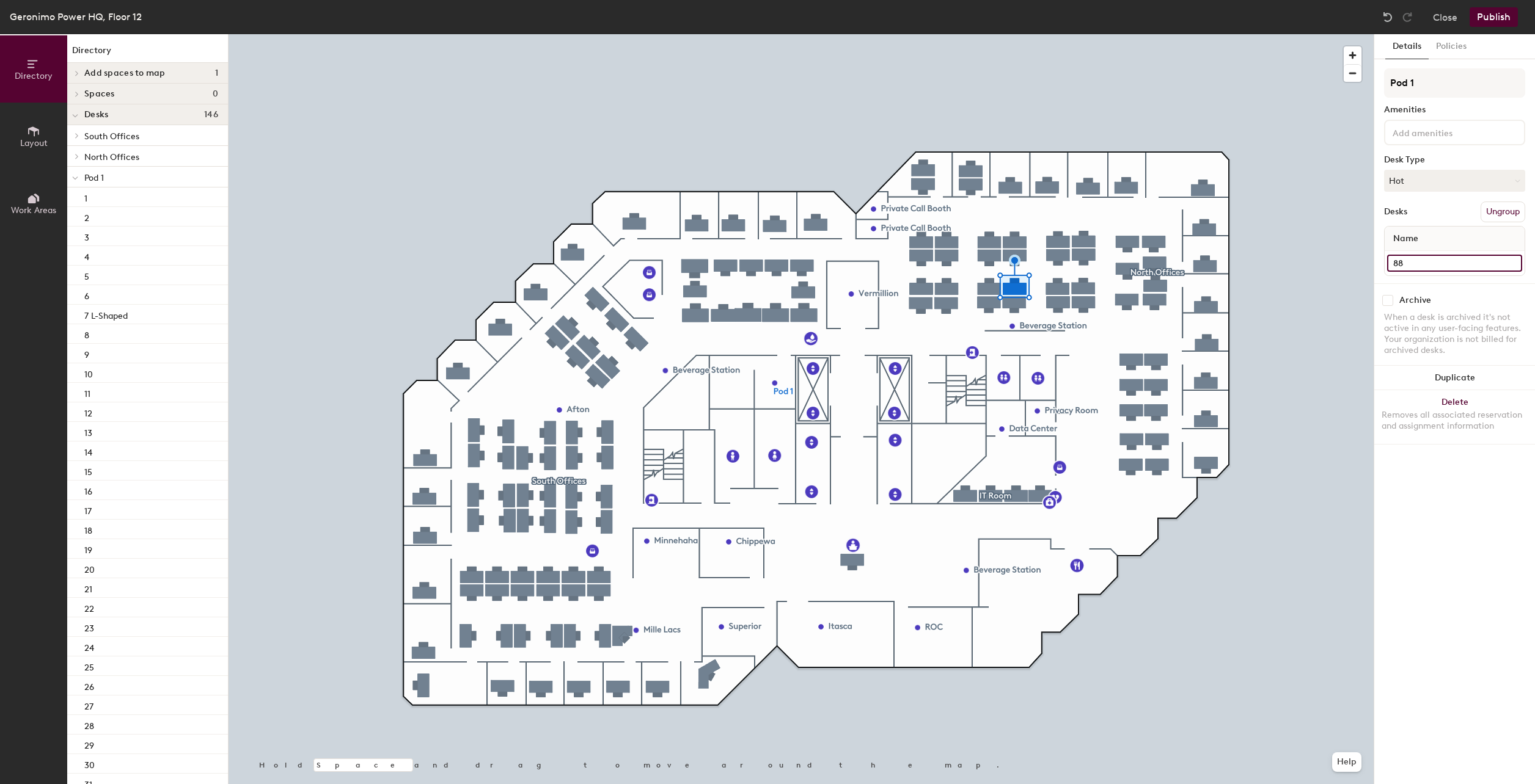
type input "88"
click at [1410, 257] on input "61" at bounding box center [1454, 264] width 135 height 17
type input "89"
click at [1401, 263] on input "92" at bounding box center [1454, 264] width 135 height 17
type input "90"
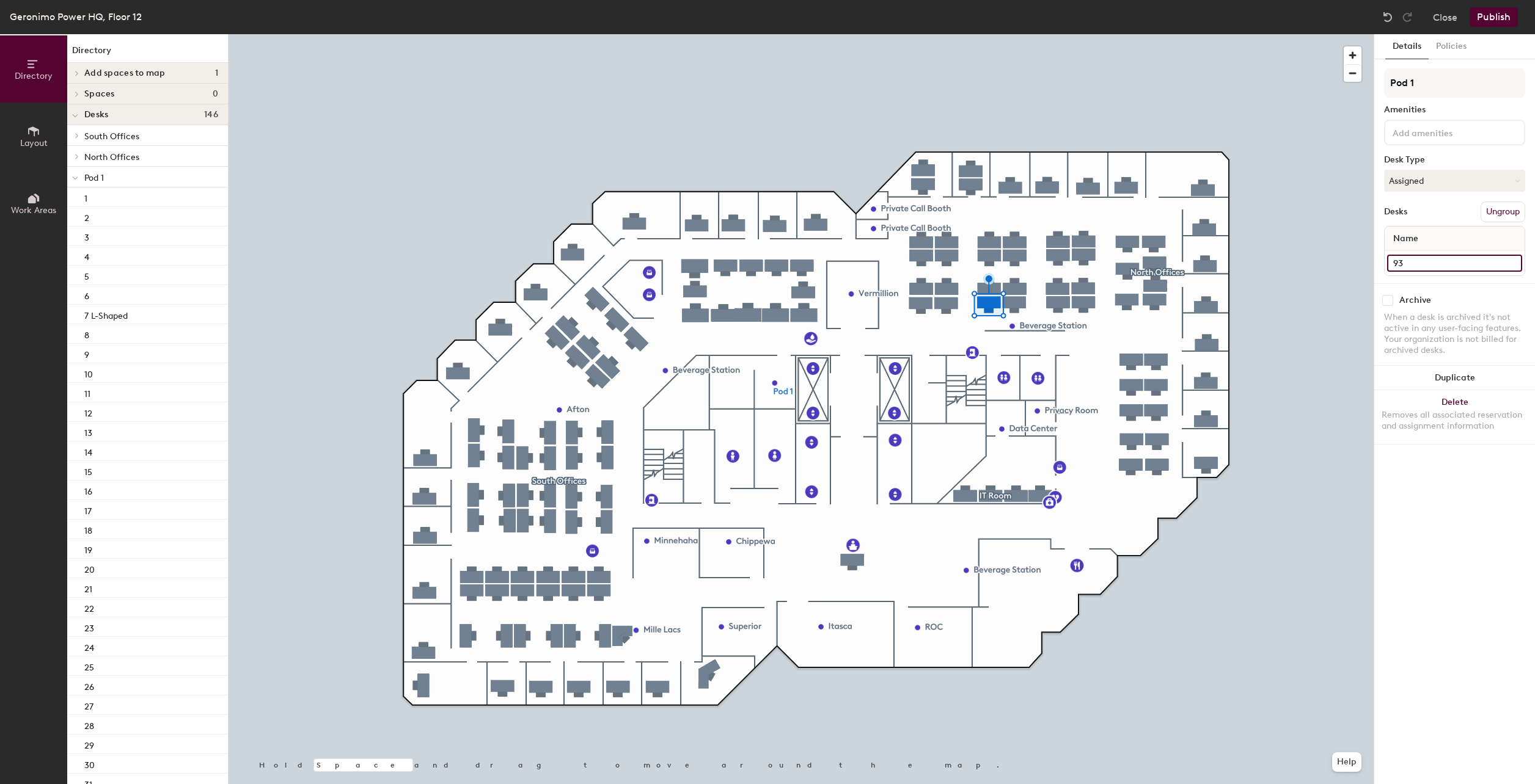
click at [1409, 263] on input "93" at bounding box center [1454, 264] width 135 height 17
type input "91"
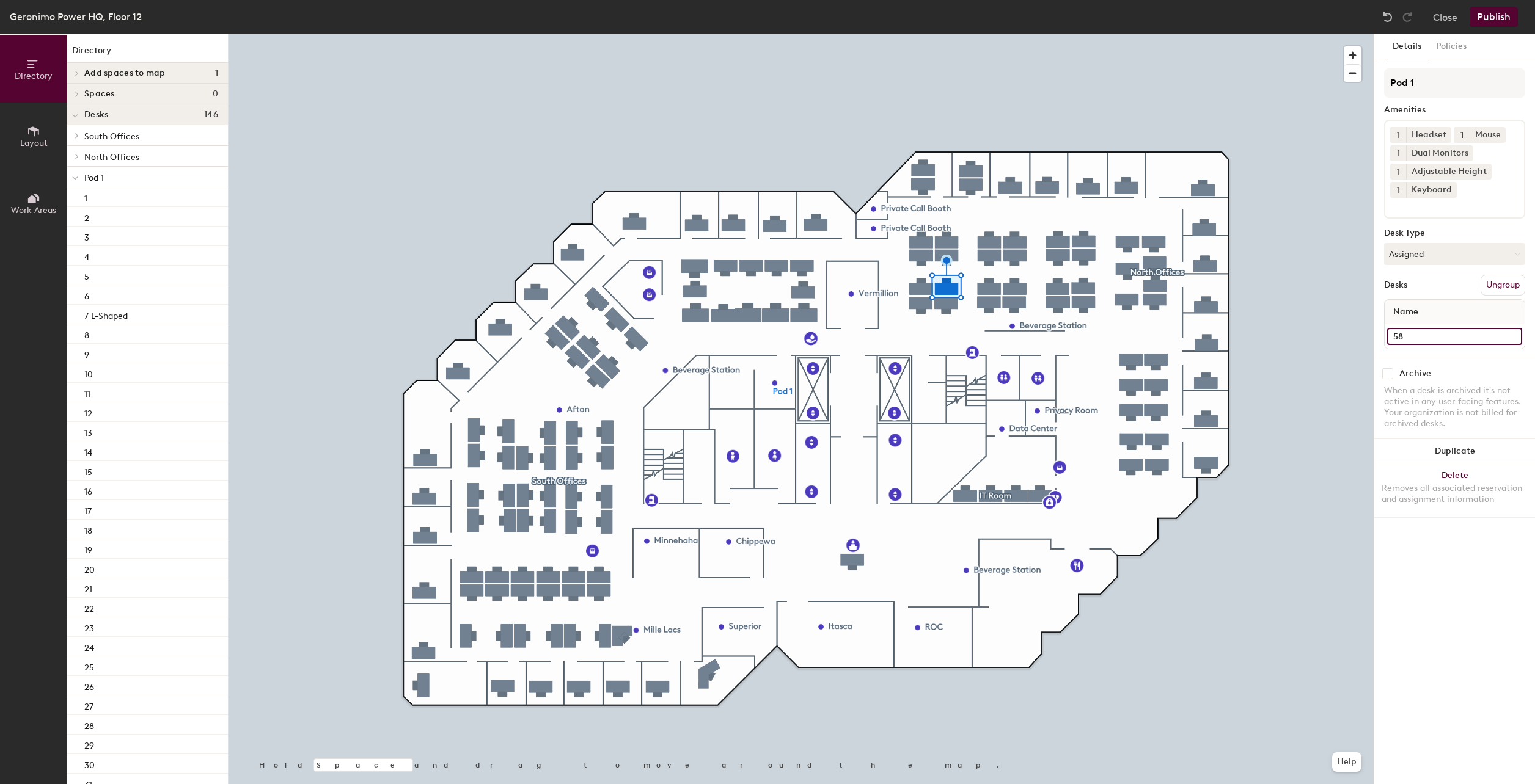
click at [1412, 337] on input "58" at bounding box center [1454, 337] width 135 height 17
type input "92"
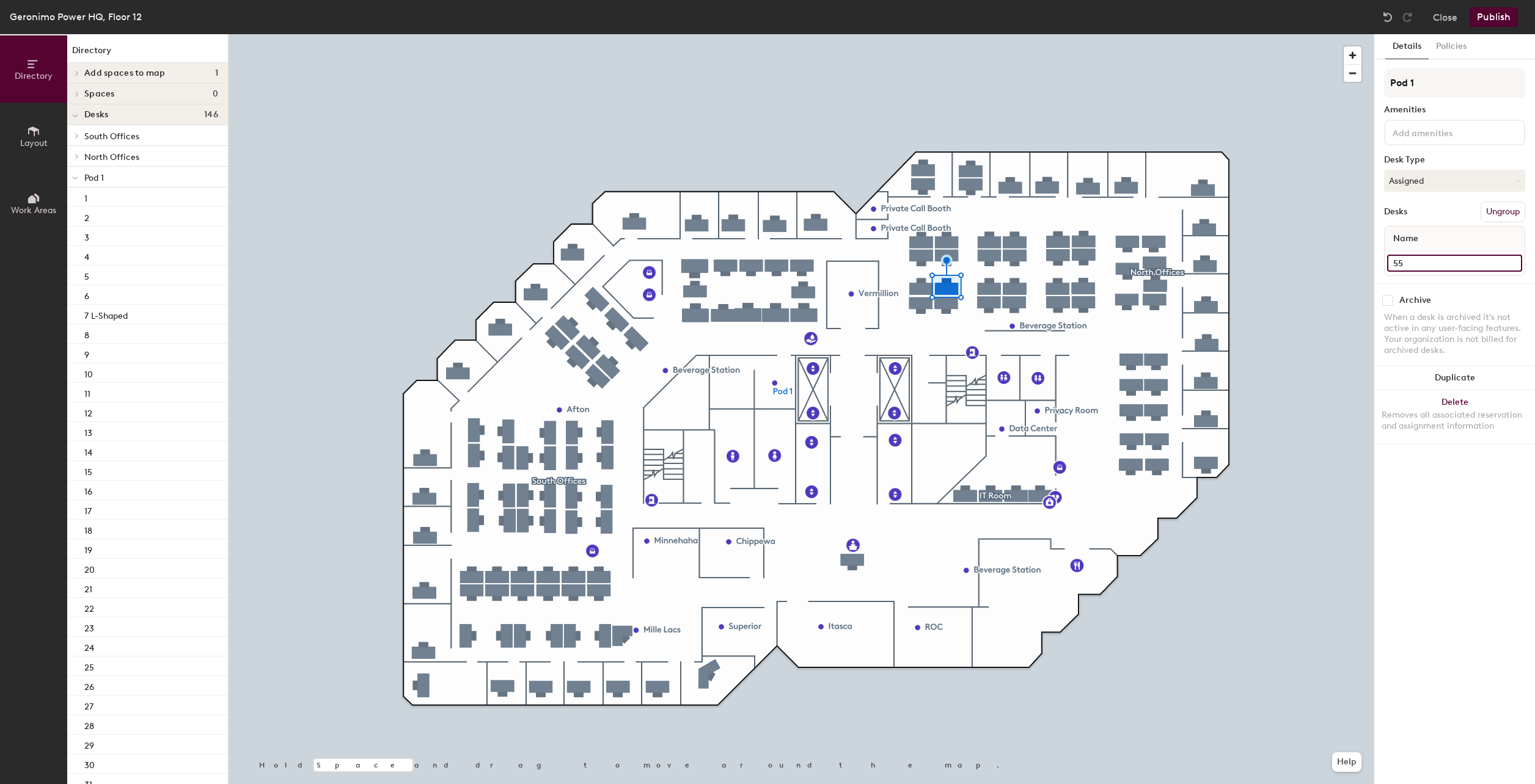
click at [1408, 263] on input "55" at bounding box center [1454, 264] width 135 height 17
type input "93"
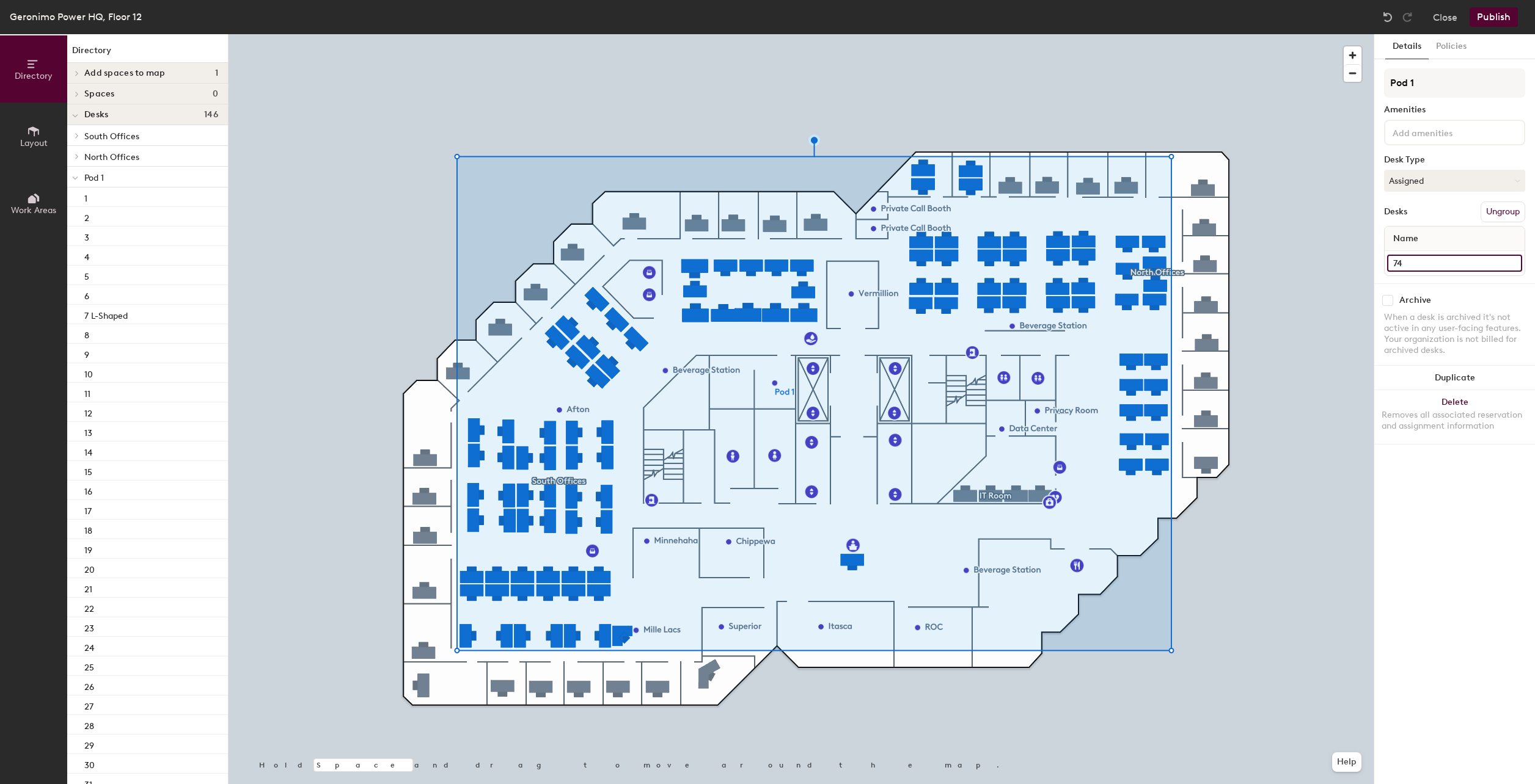
click at [1405, 264] on input "74" at bounding box center [1454, 264] width 135 height 17
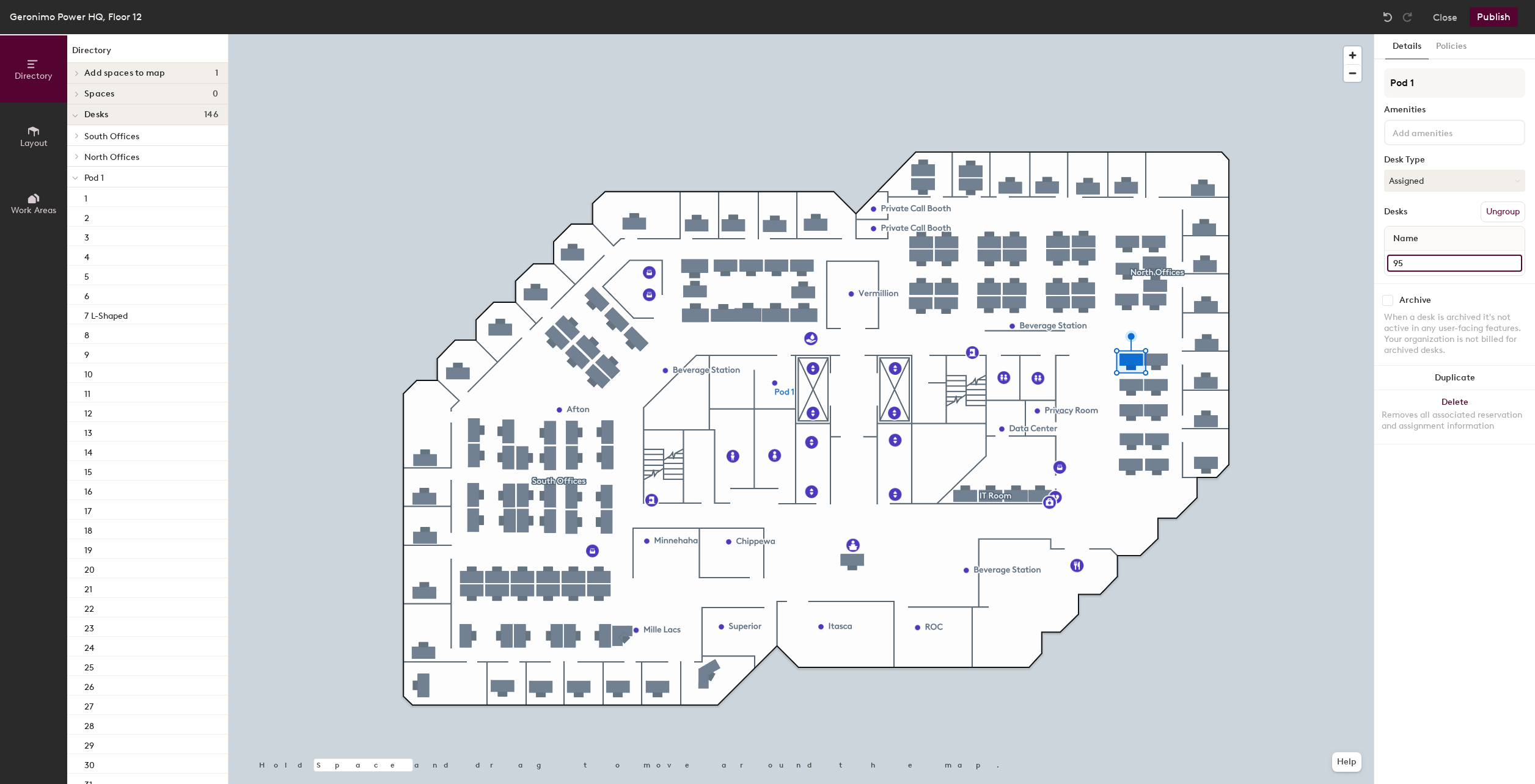
type input "95"
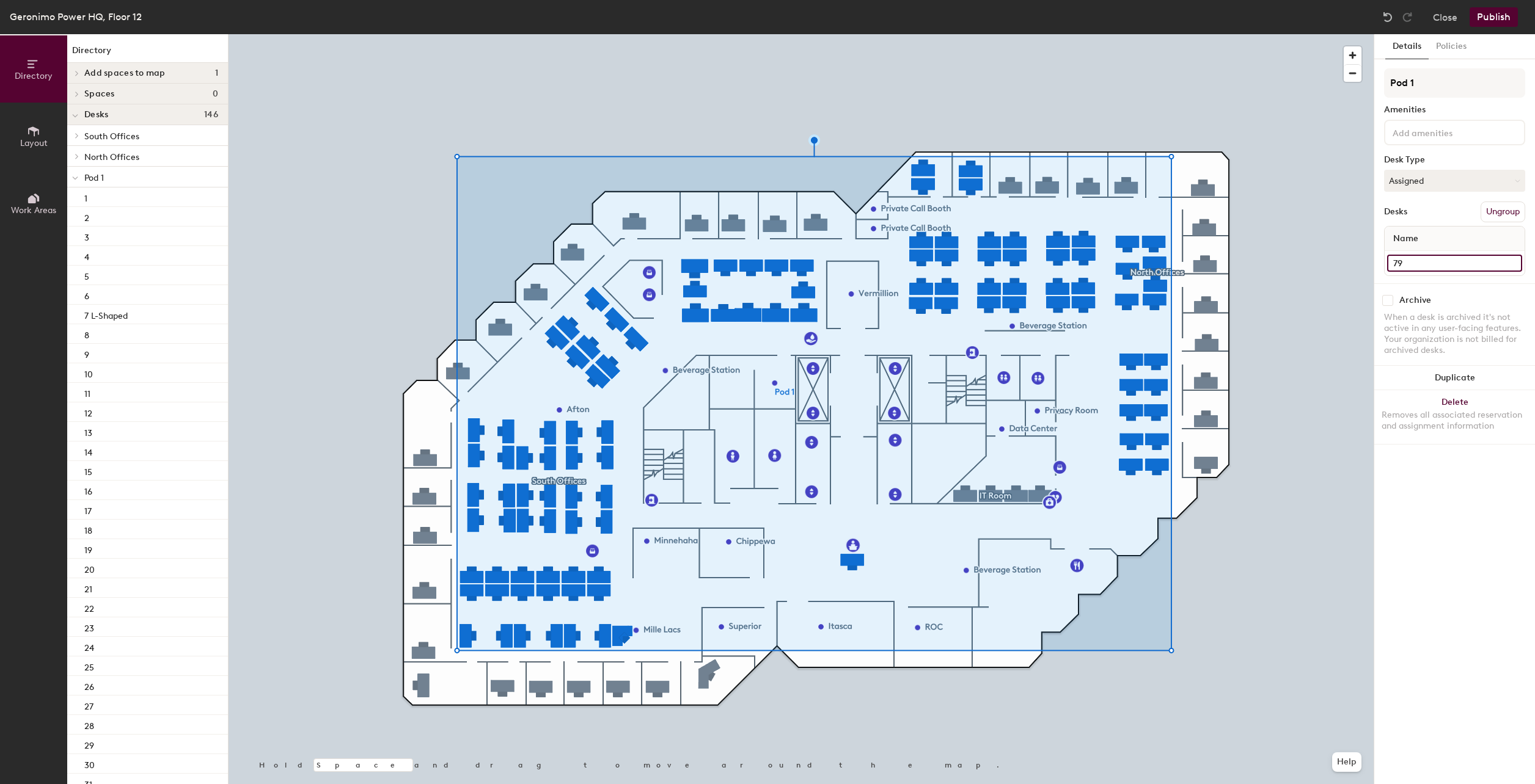
click at [1412, 264] on input "79" at bounding box center [1454, 264] width 135 height 17
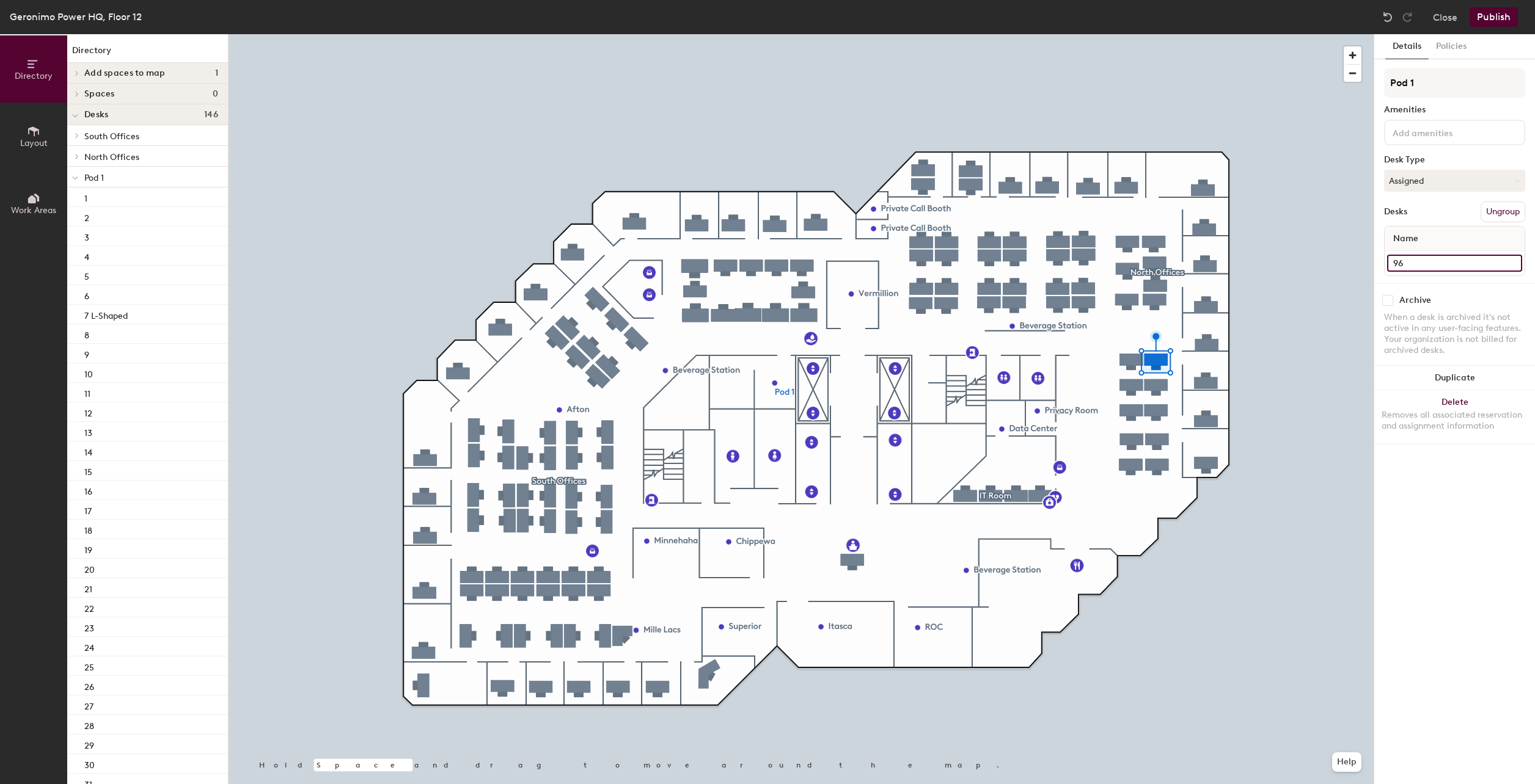
type input "96"
click at [1408, 263] on input "80" at bounding box center [1454, 264] width 135 height 17
type input "97"
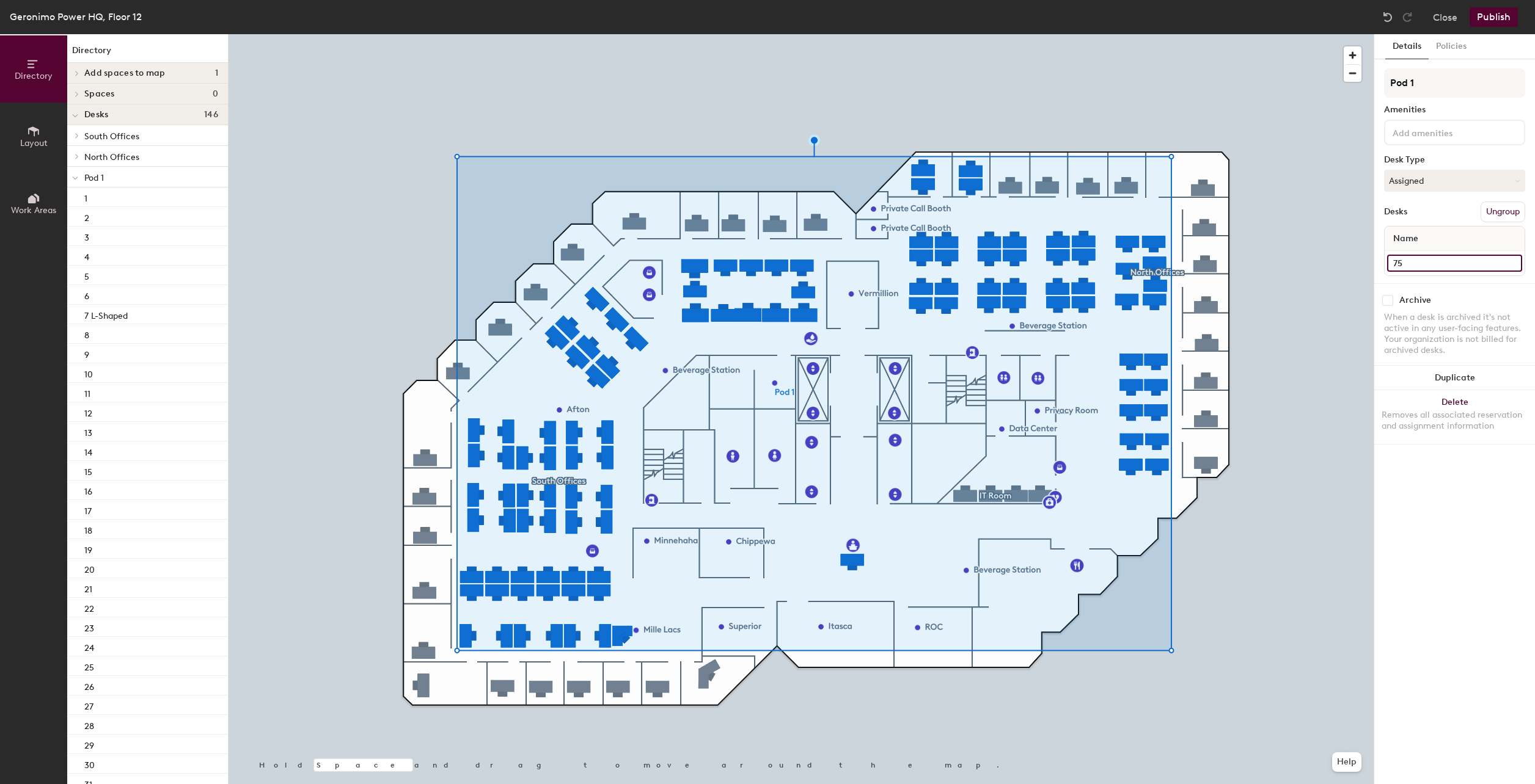
click at [1414, 258] on input "75" at bounding box center [1454, 264] width 135 height 17
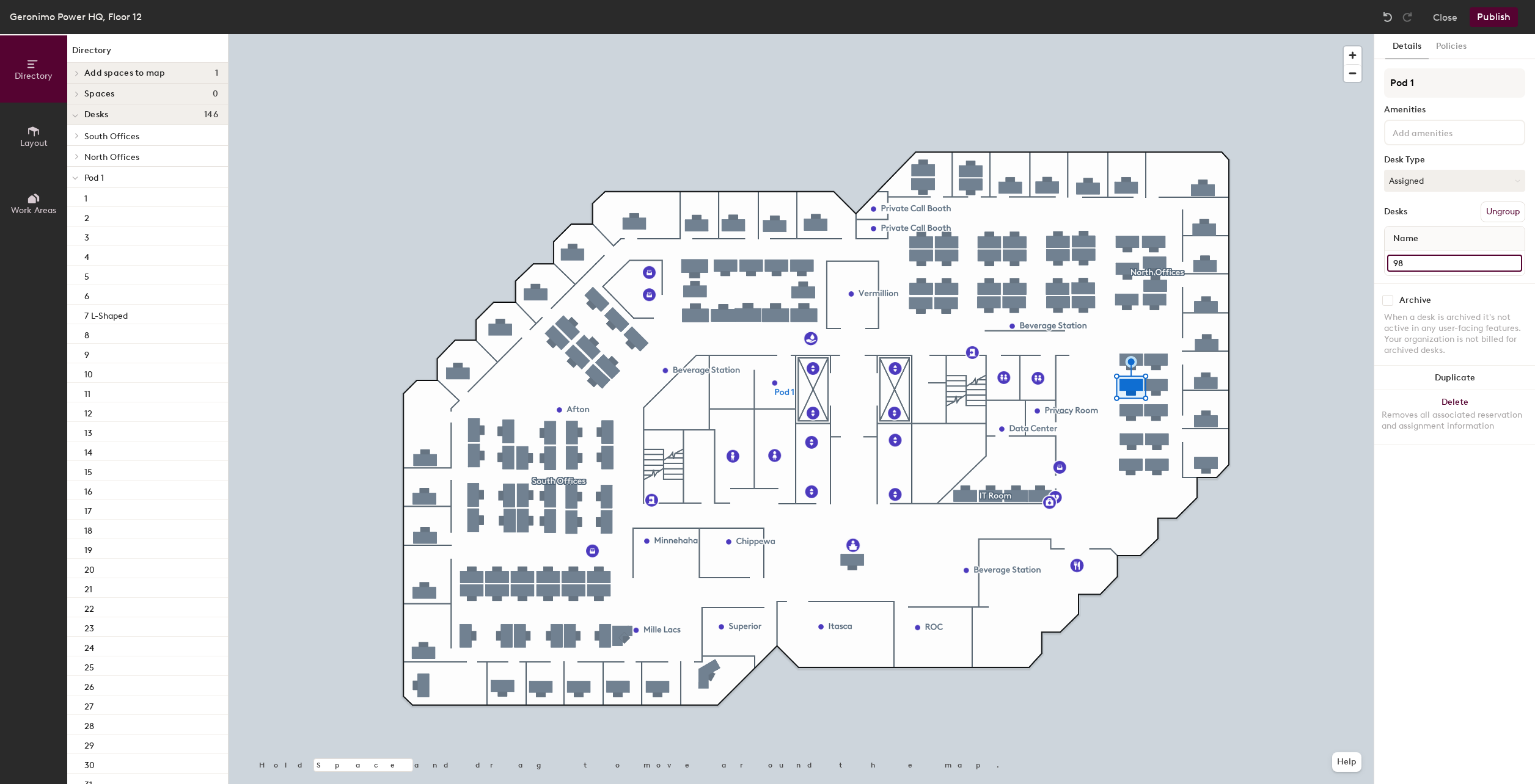
type input "98"
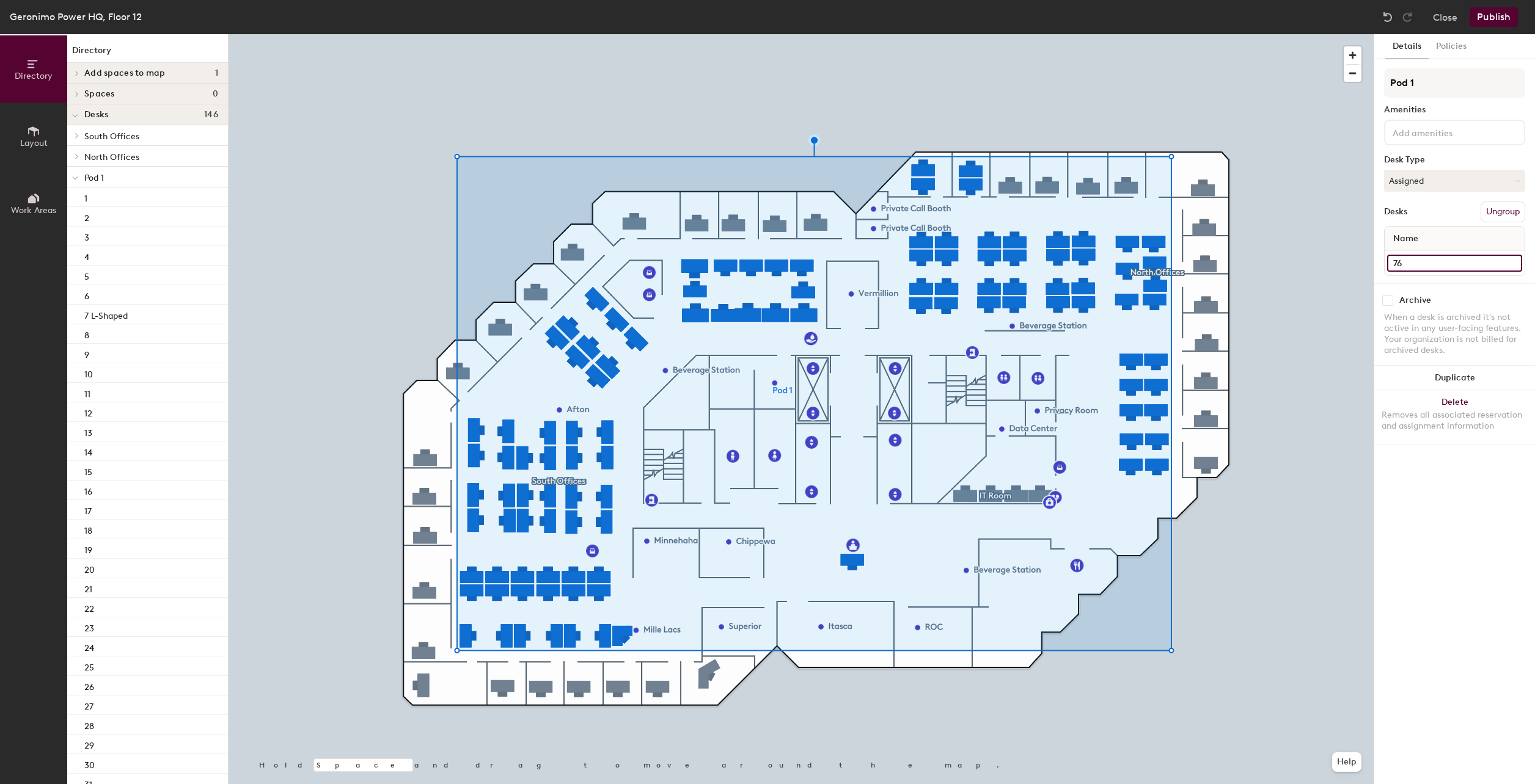
click at [1405, 265] on input "76" at bounding box center [1454, 264] width 135 height 17
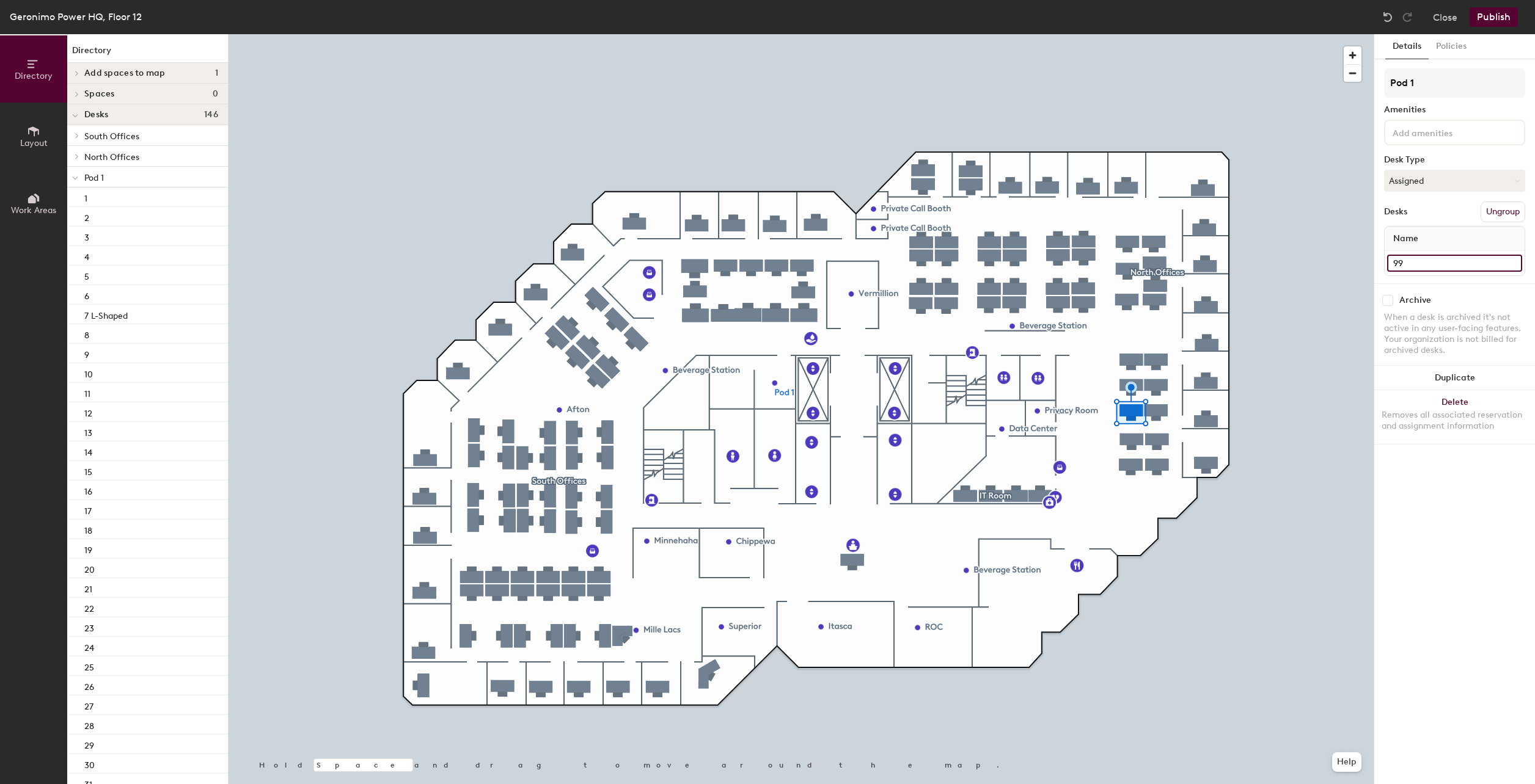
type input "99"
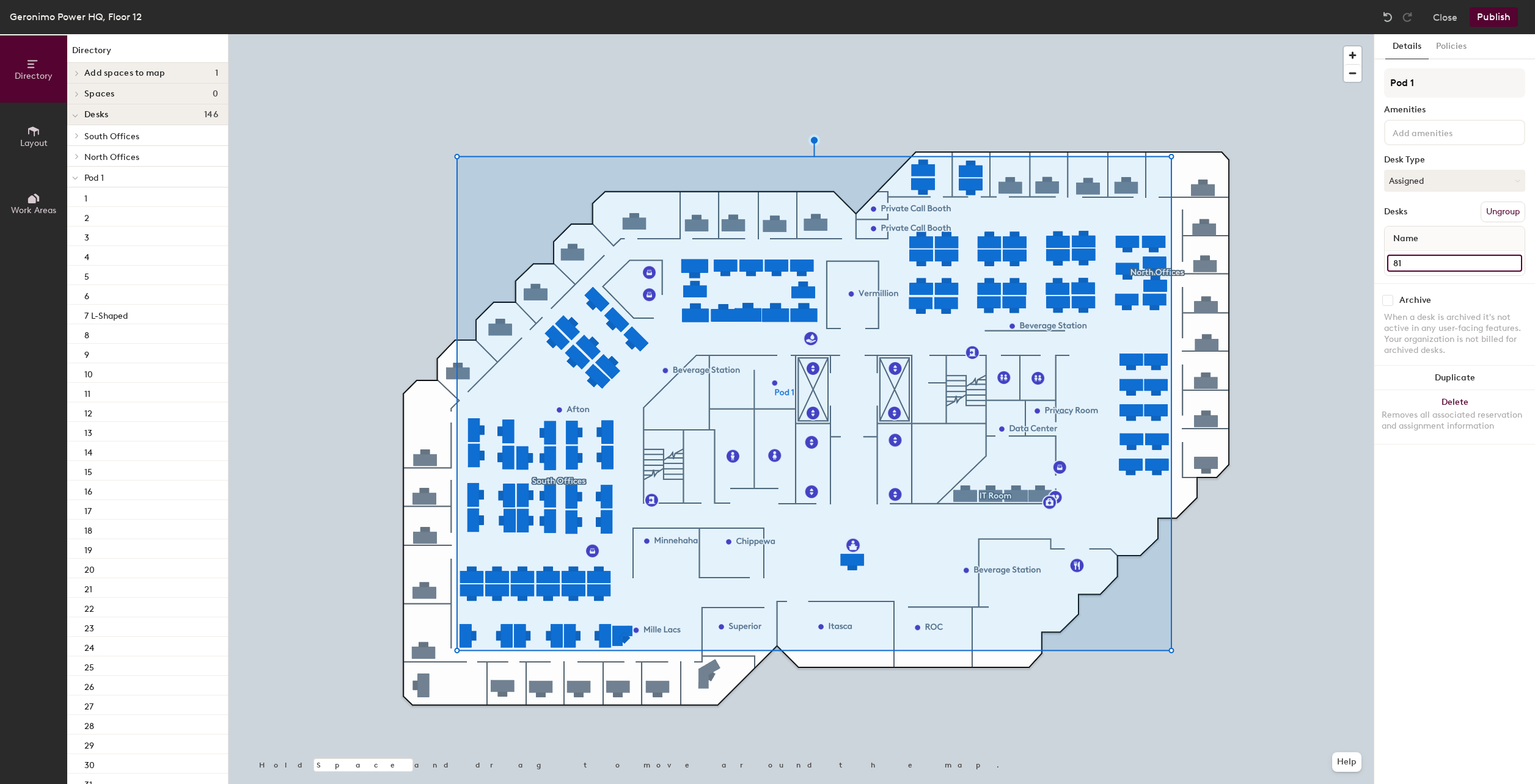
click at [1415, 265] on input "81" at bounding box center [1454, 264] width 135 height 17
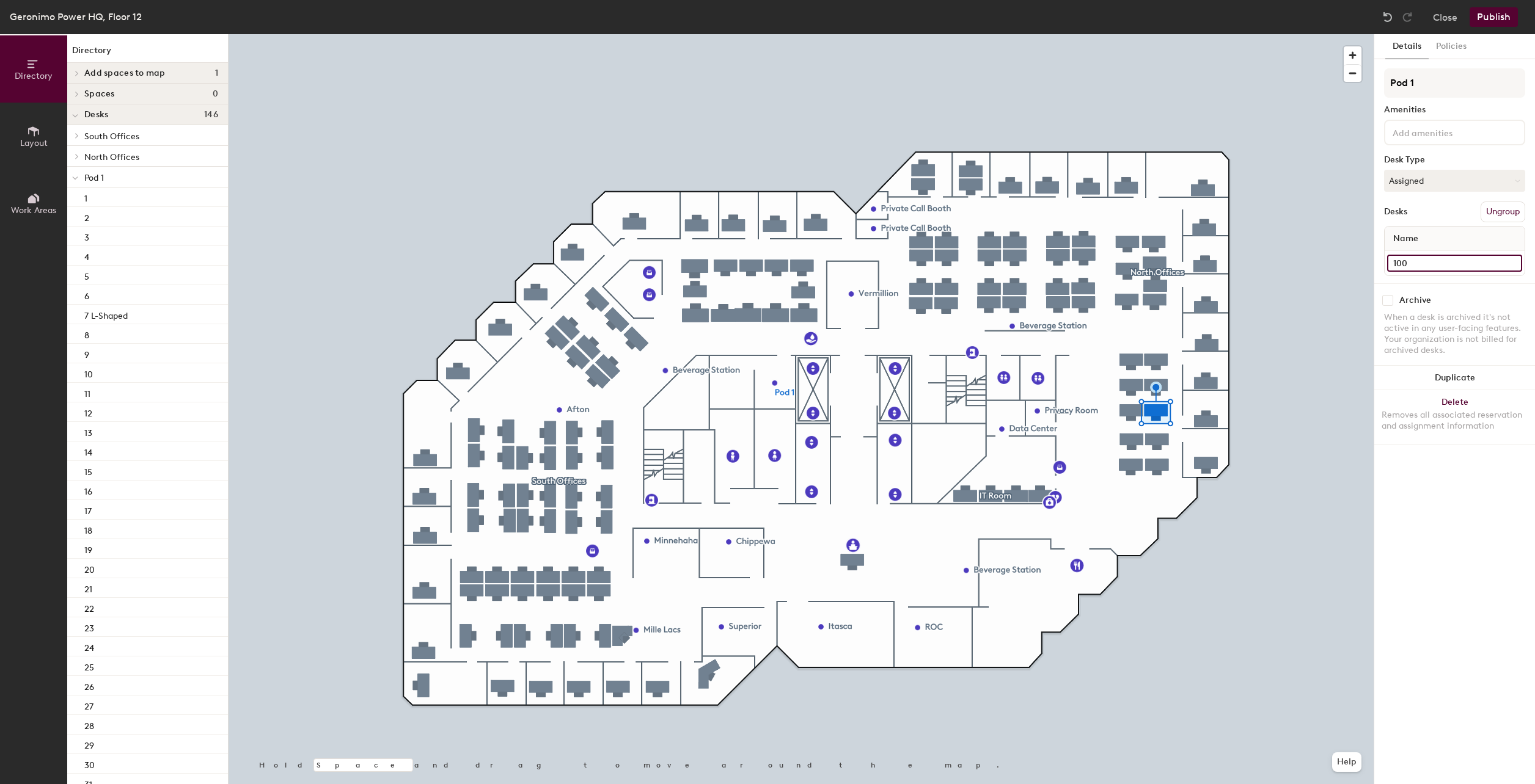
type input "100"
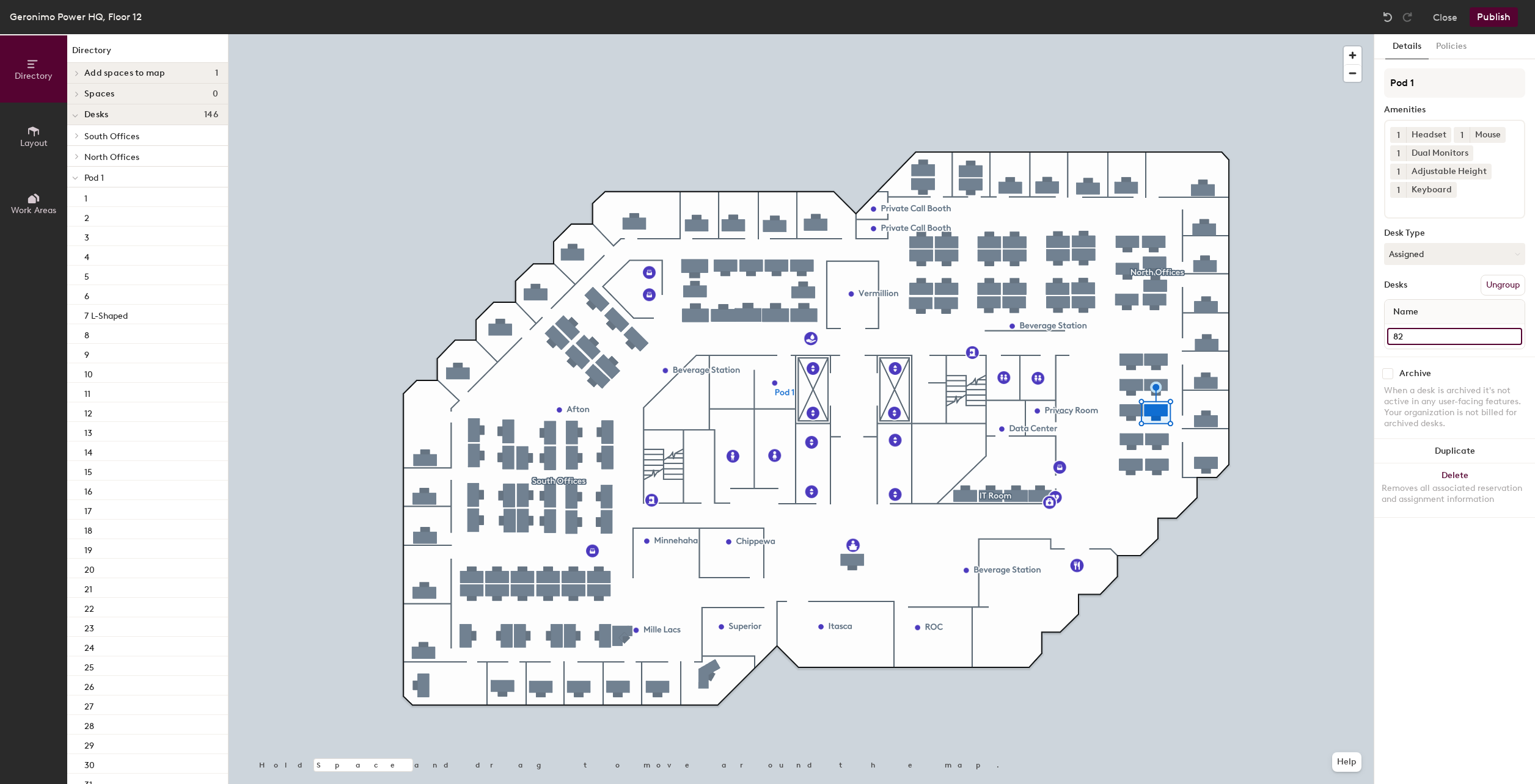
click at [1411, 337] on input "82" at bounding box center [1454, 337] width 135 height 17
type input "101"
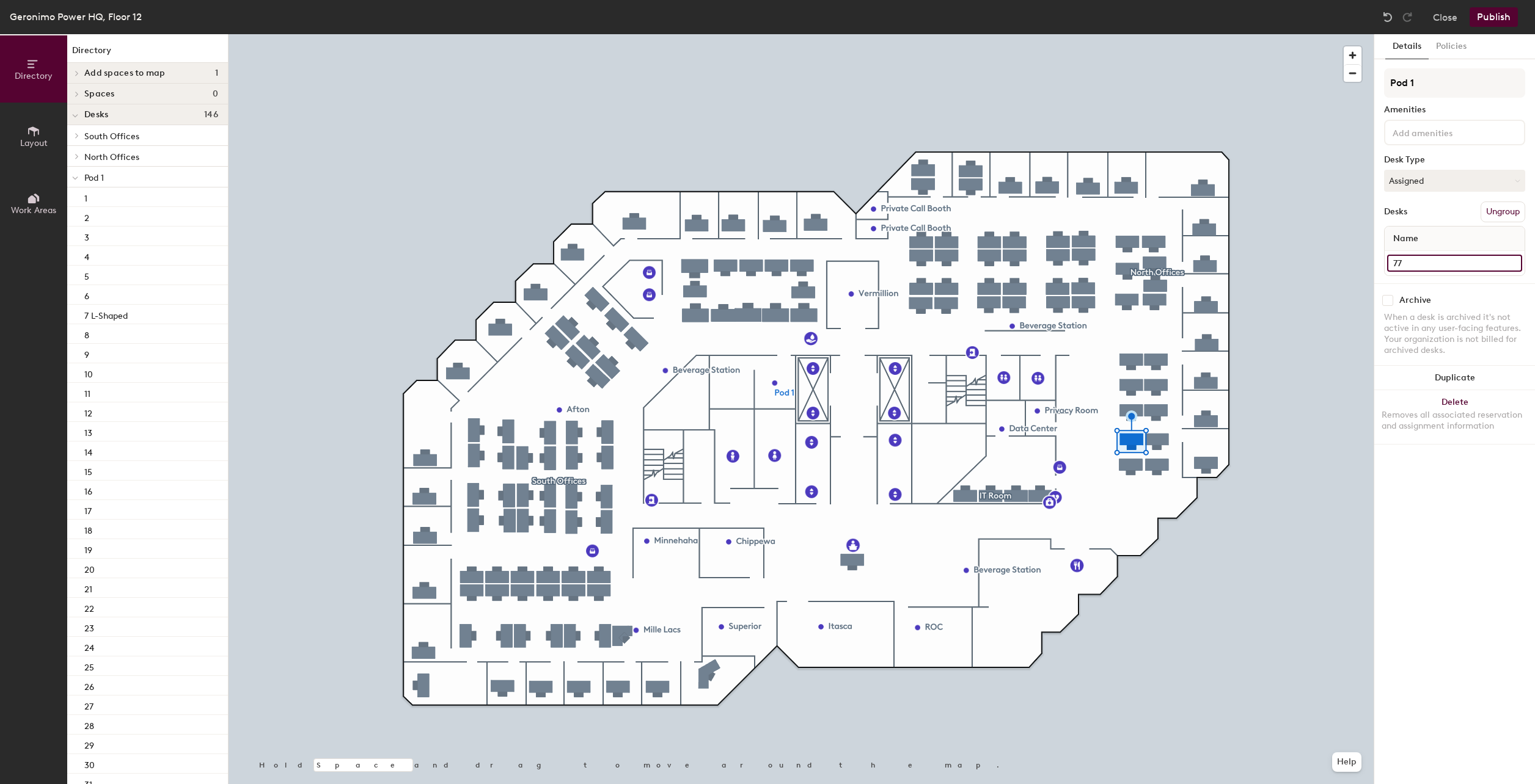
click at [1415, 264] on input "77" at bounding box center [1454, 264] width 135 height 17
type input "102"
click at [1411, 265] on input "78" at bounding box center [1454, 264] width 135 height 17
type input "103"
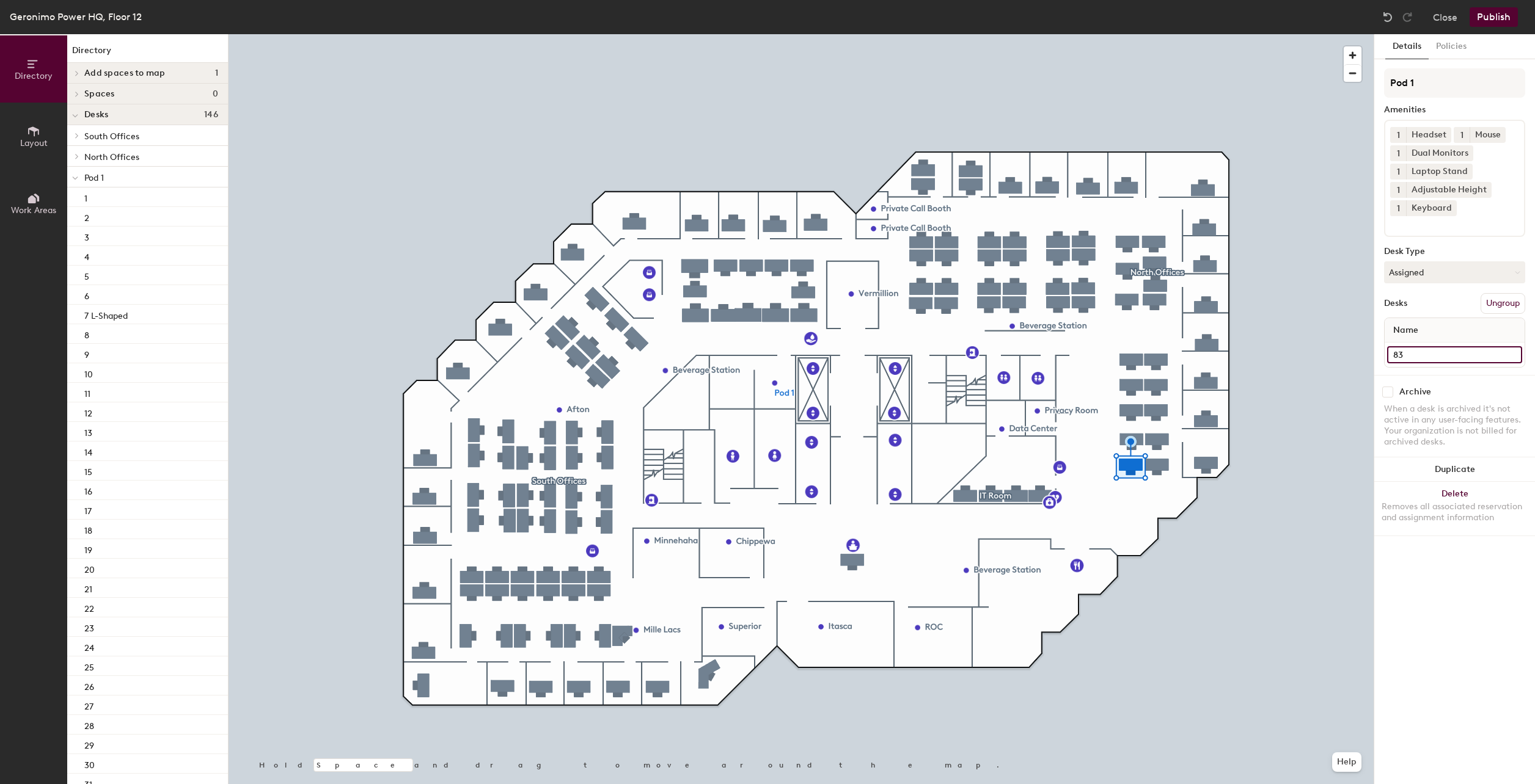
click at [1418, 352] on input "83" at bounding box center [1454, 355] width 135 height 17
type input "104"
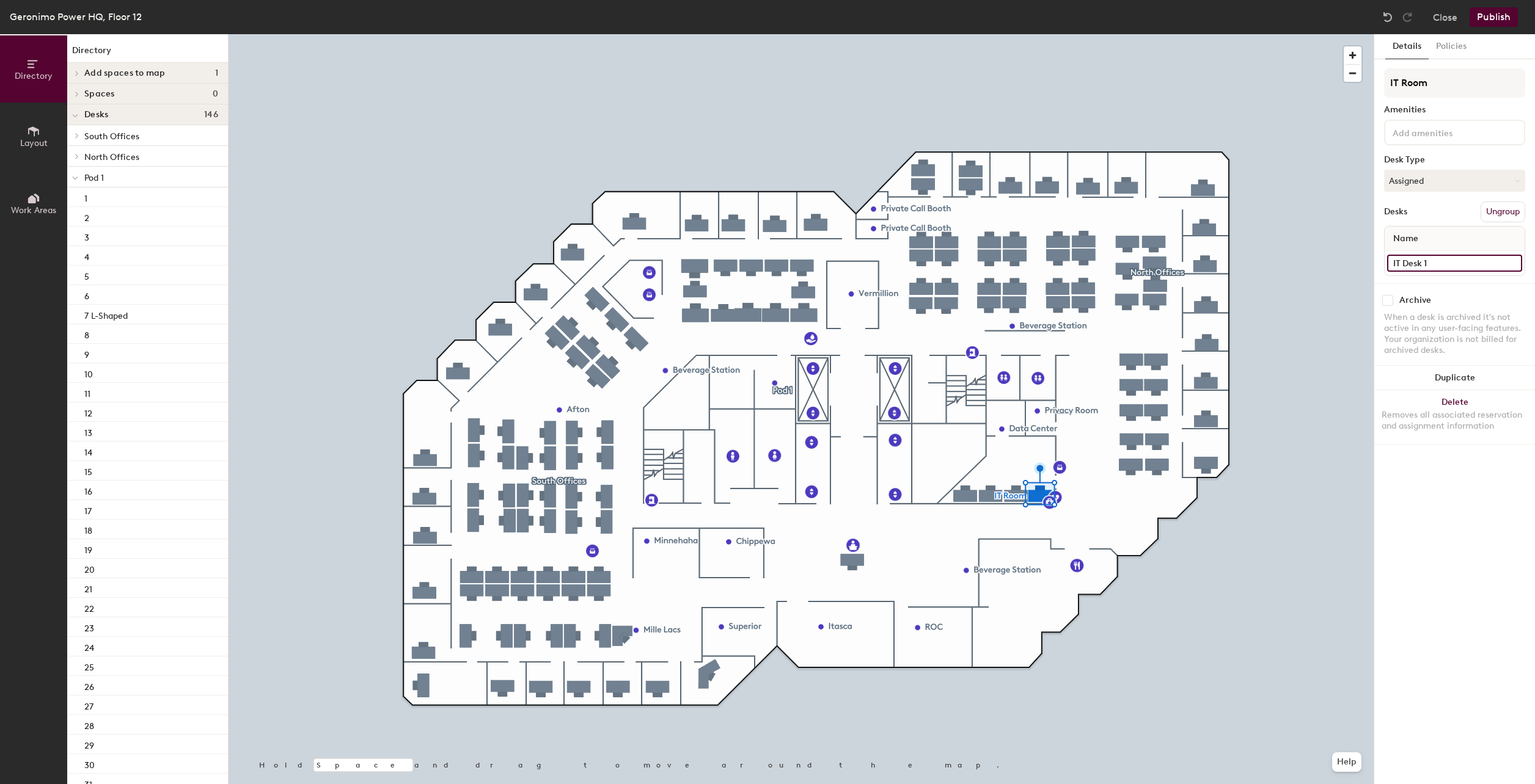
click at [1445, 261] on input "IT Desk 1" at bounding box center [1454, 264] width 135 height 17
click at [1444, 260] on input "IT Desk 1" at bounding box center [1454, 264] width 135 height 17
click at [1442, 264] on input "IT Desk 1" at bounding box center [1454, 264] width 135 height 17
type input "IT Desk 105"
click at [1010, 34] on div at bounding box center [801, 34] width 1145 height 0
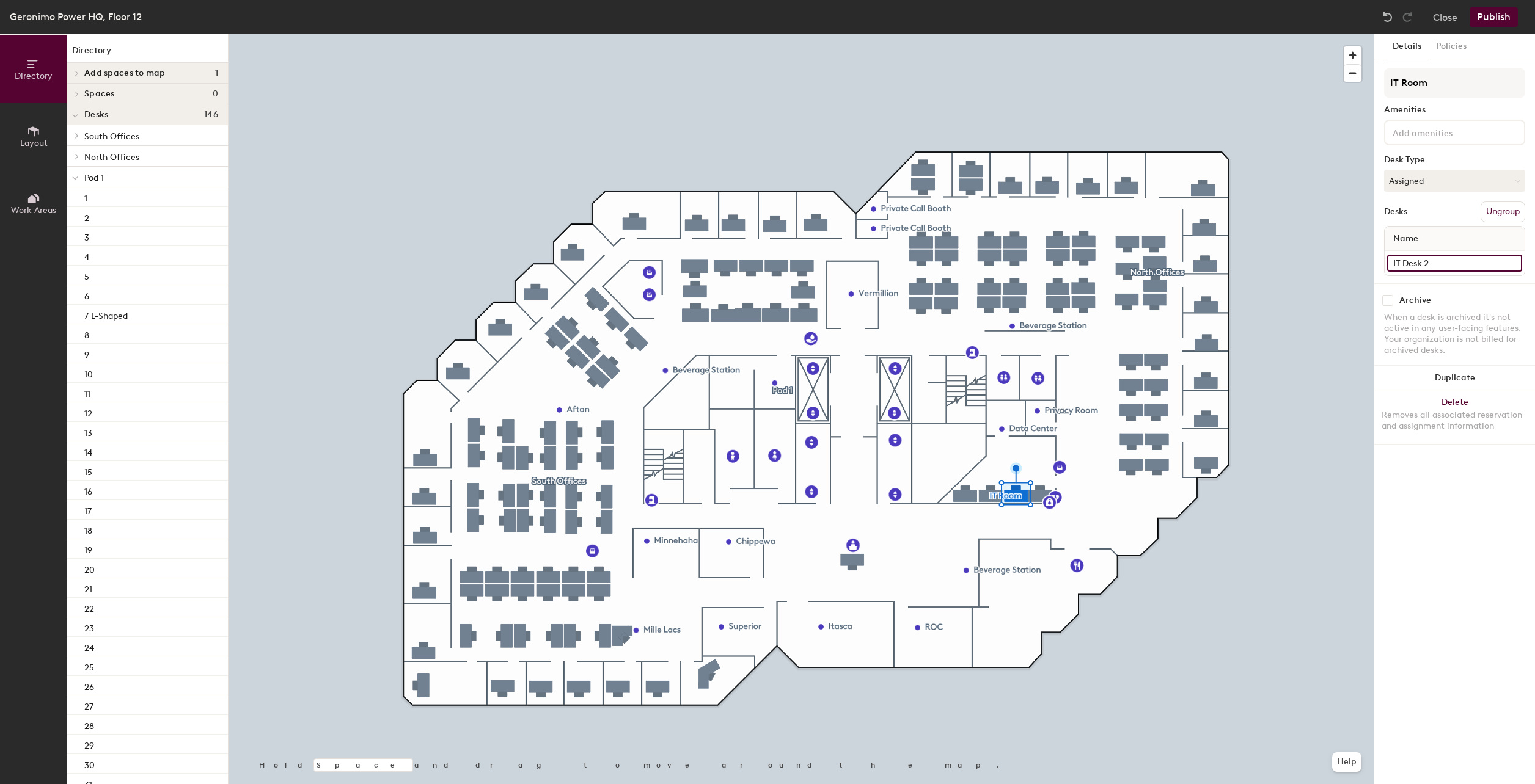
click at [1437, 261] on input "IT Desk 2" at bounding box center [1454, 264] width 135 height 17
click at [1431, 261] on input "IT Desk 2" at bounding box center [1454, 264] width 135 height 17
type input "IT Desk 106"
click at [1442, 258] on input "IT Desk 4" at bounding box center [1454, 264] width 135 height 17
click at [1444, 259] on input "IT Desk 4" at bounding box center [1454, 264] width 135 height 17
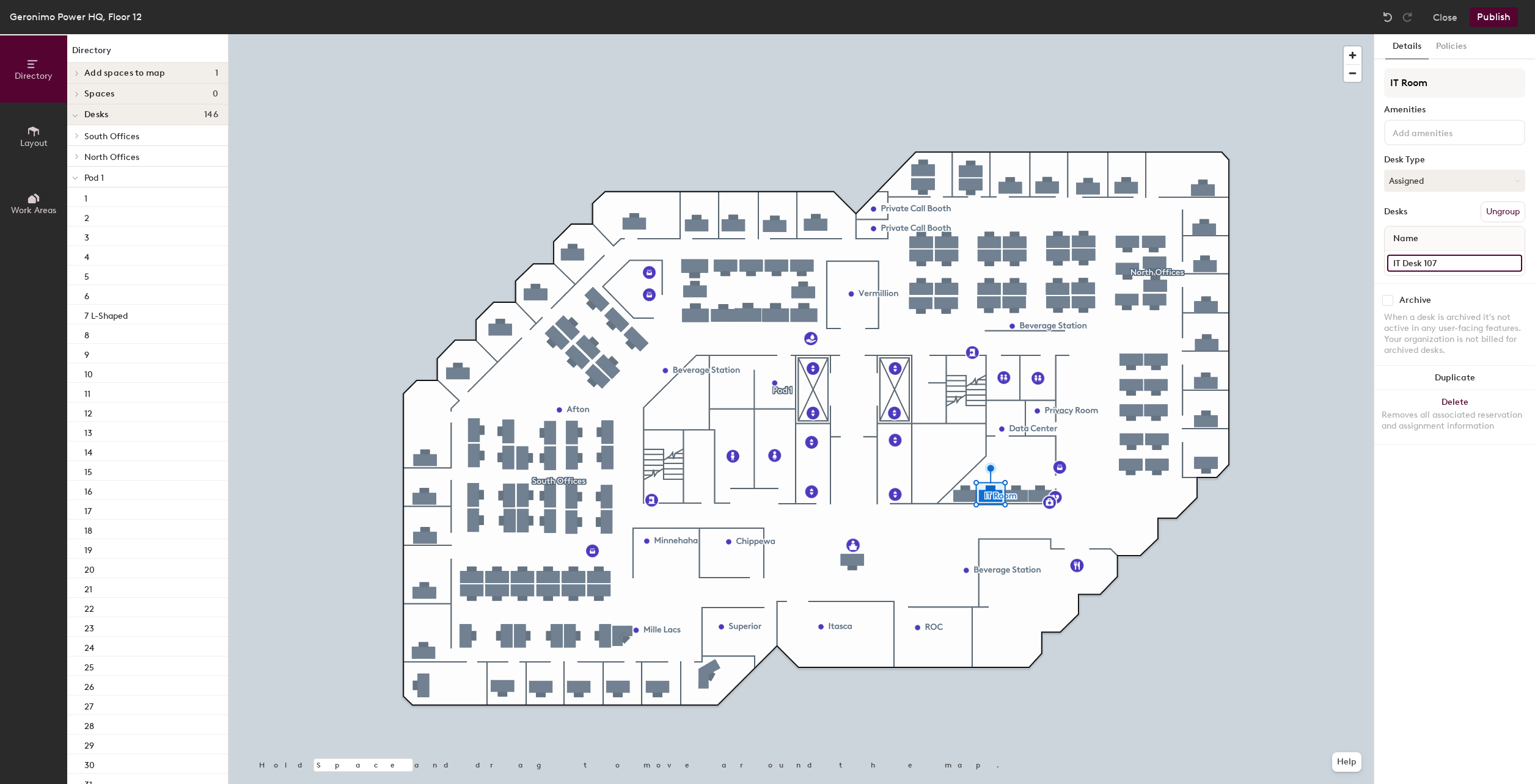
type input "IT Desk 107"
click at [957, 34] on div at bounding box center [801, 34] width 1145 height 0
click at [1442, 264] on input "IT Desk 3" at bounding box center [1454, 264] width 135 height 17
click at [1443, 261] on input "IT Desk 3" at bounding box center [1454, 264] width 135 height 17
type input "IT Desk 108"
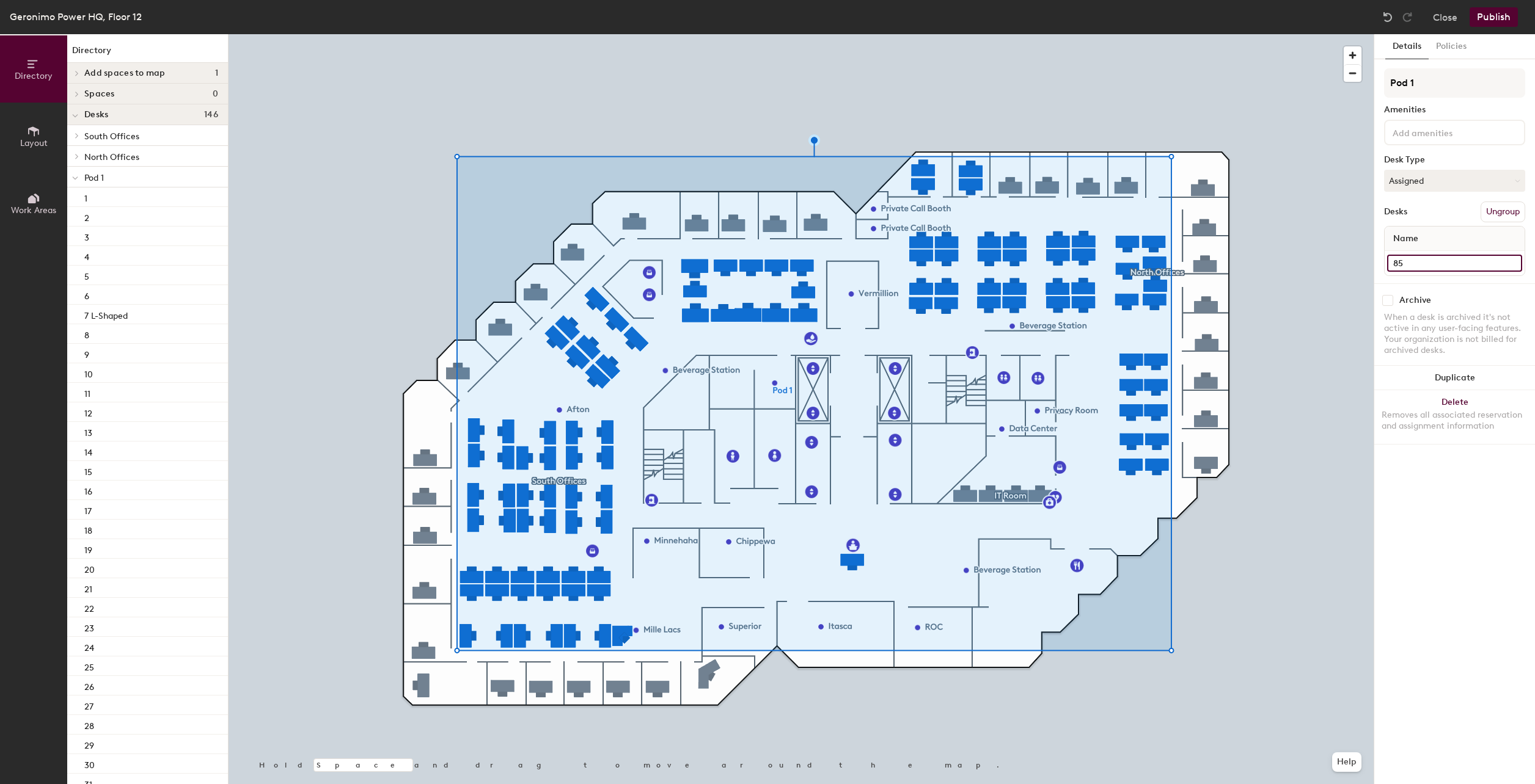
click at [1431, 261] on input "85" at bounding box center [1454, 264] width 135 height 17
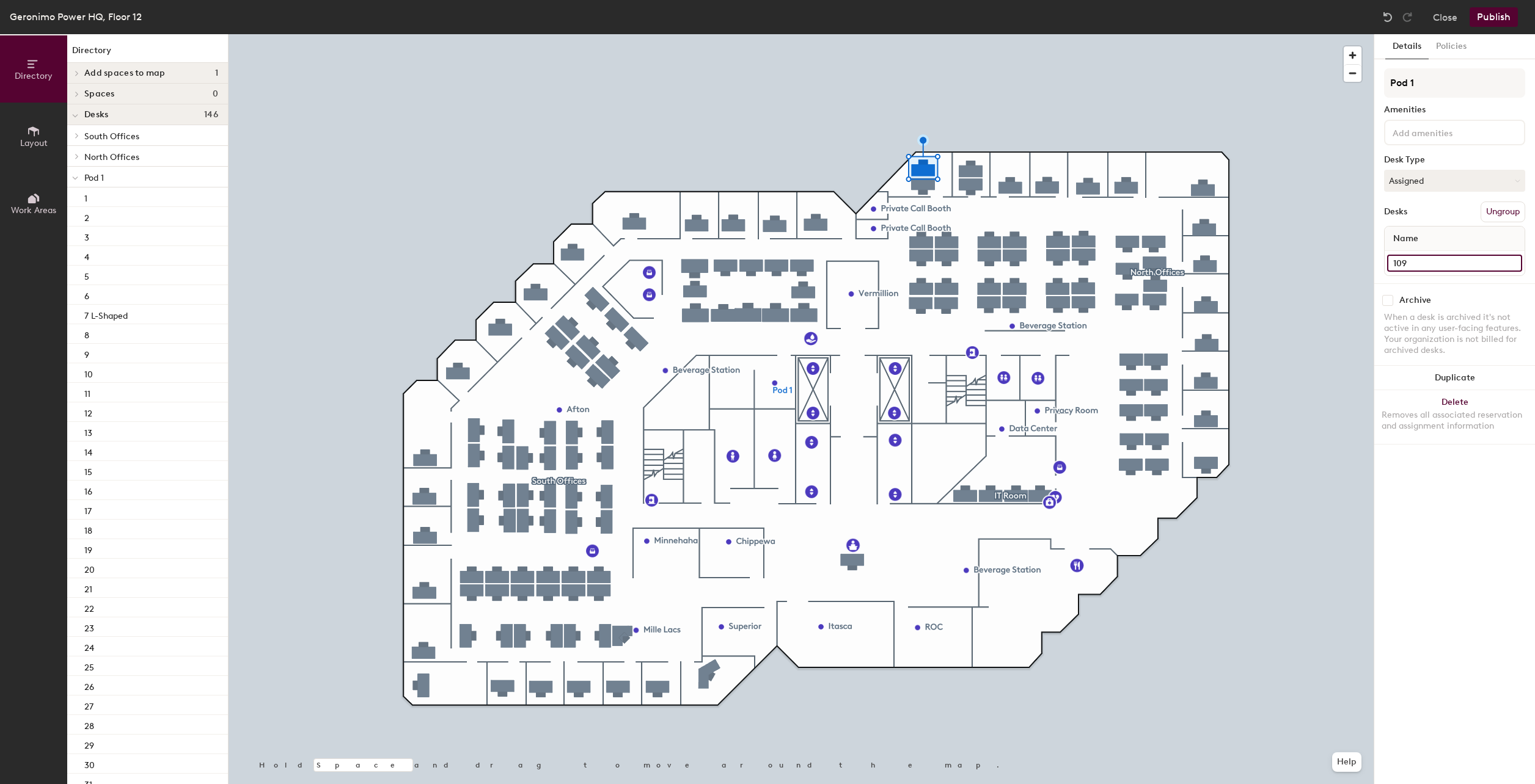
type input "109"
click at [1477, 260] on input "104 Exterior desk A1" at bounding box center [1454, 264] width 135 height 17
type input "110"
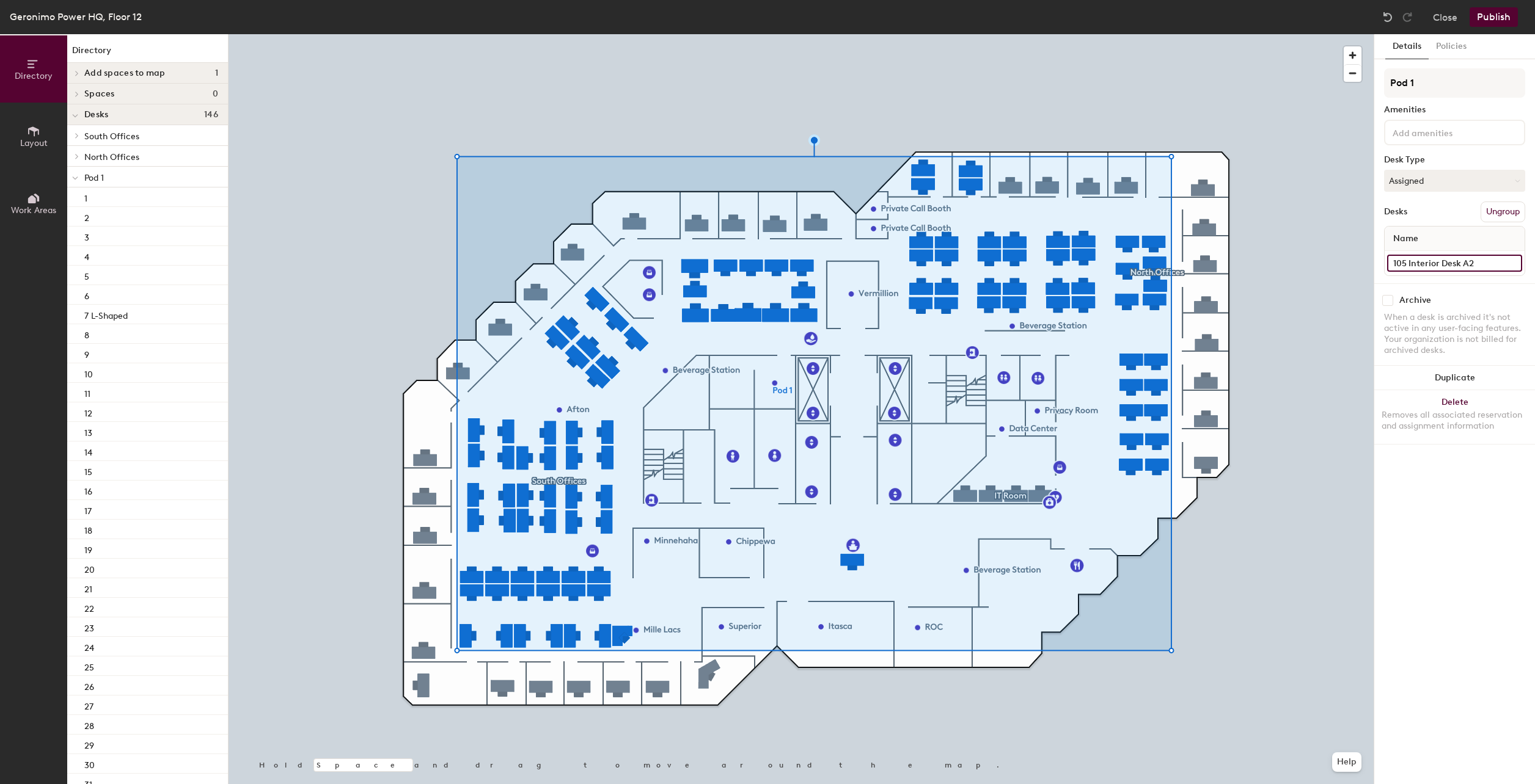
click at [1414, 264] on input "105 Interior Desk A2" at bounding box center [1454, 264] width 135 height 17
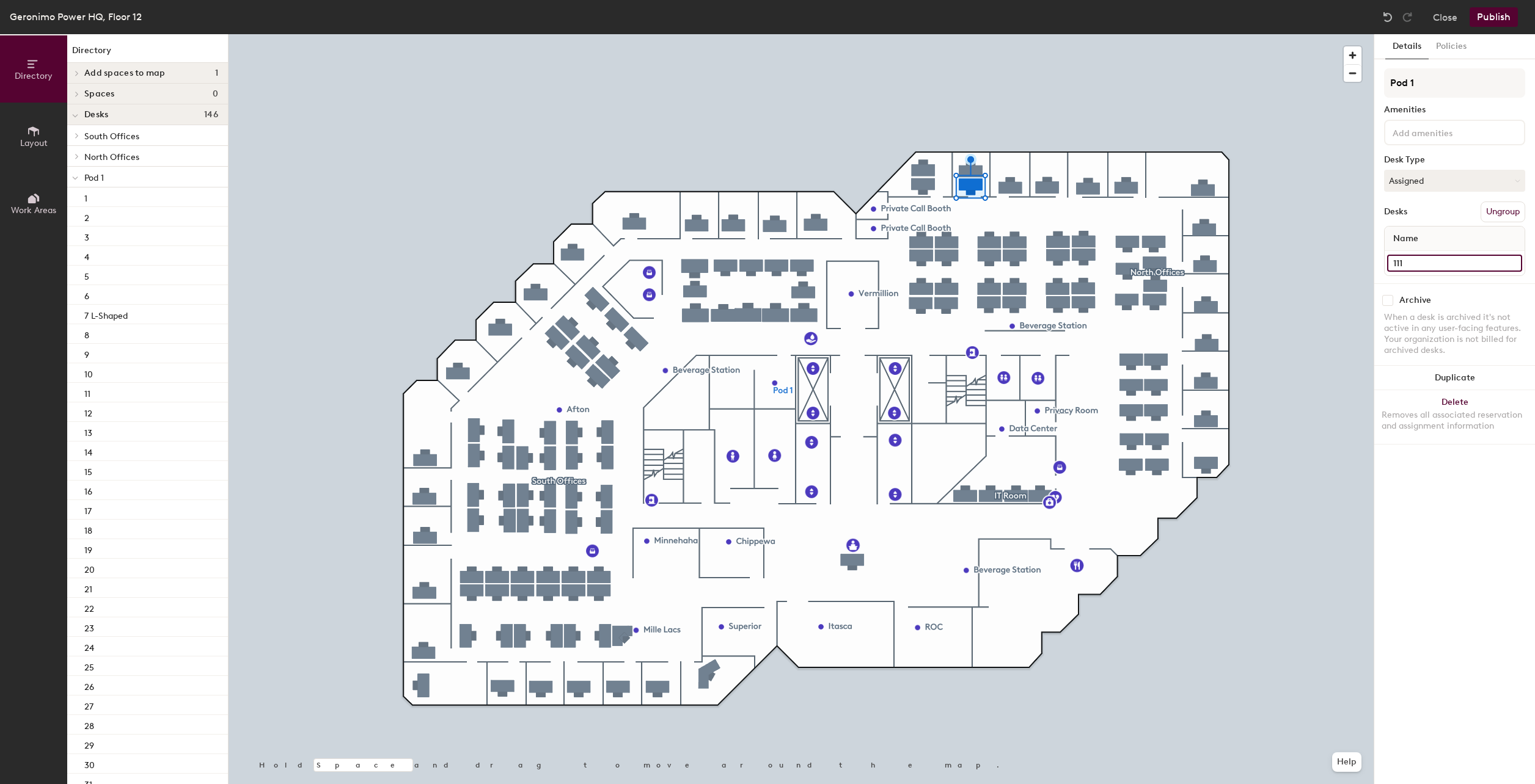
type input "111"
click at [1479, 264] on input "99 FKA Desk 56" at bounding box center [1454, 264] width 135 height 17
type input "112"
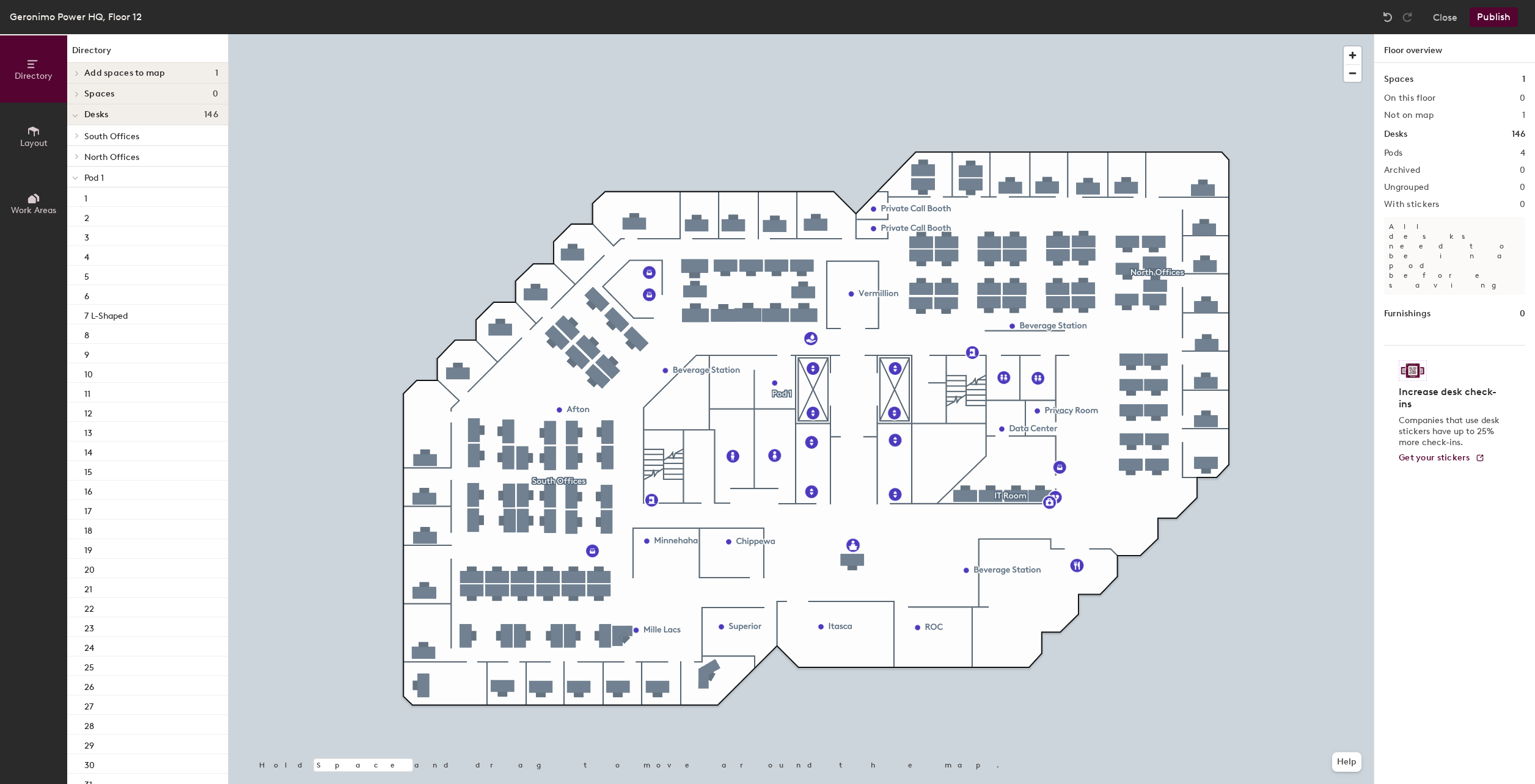
click at [527, 34] on div at bounding box center [801, 34] width 1145 height 0
click at [225, 30] on div at bounding box center [224, 29] width 3 height 3
click at [36, 131] on icon at bounding box center [33, 131] width 11 height 10
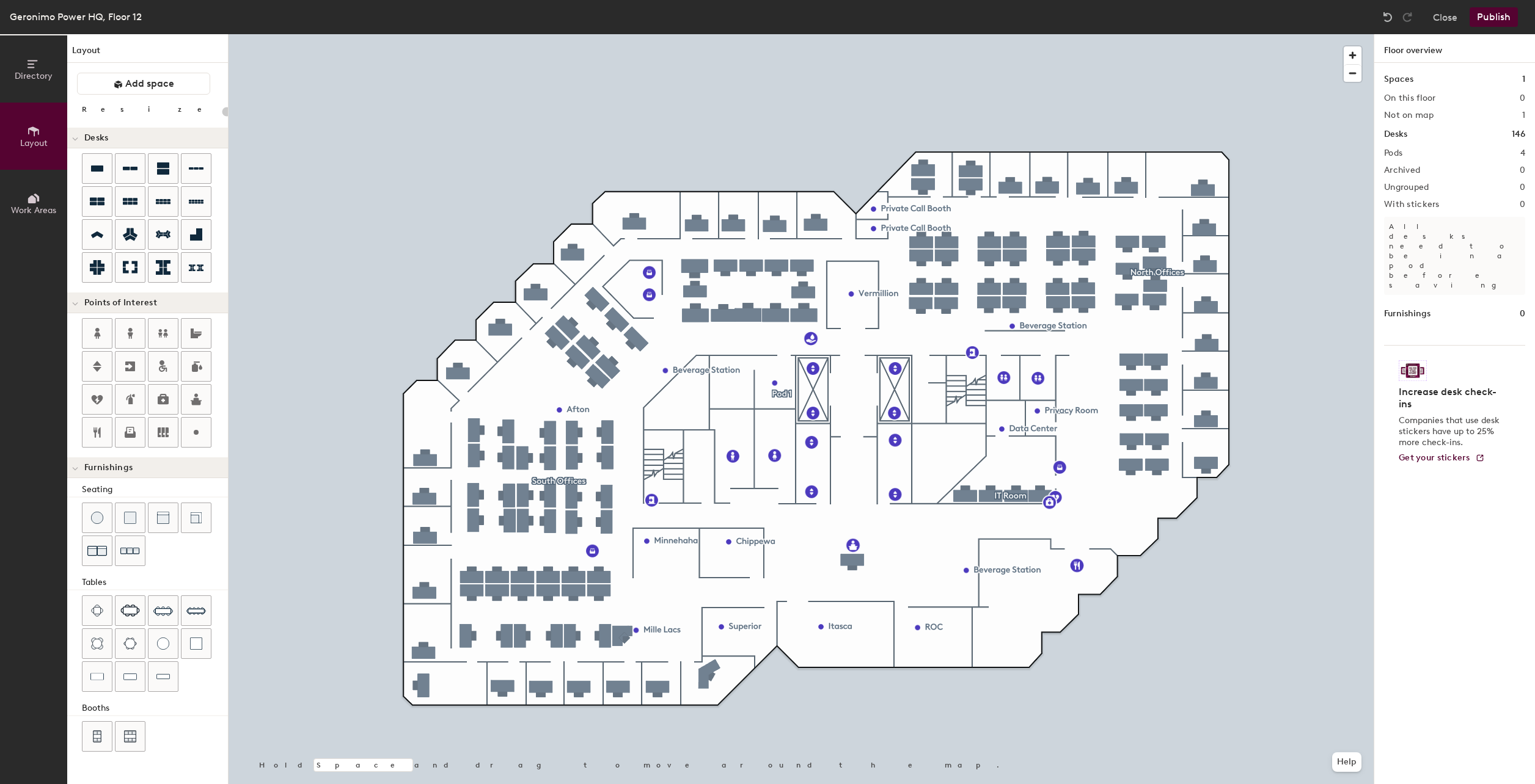
click at [528, 376] on div "Directory Layout Work Areas Layout Add space Resize Desks Points of Interest Fu…" at bounding box center [768, 409] width 1535 height 750
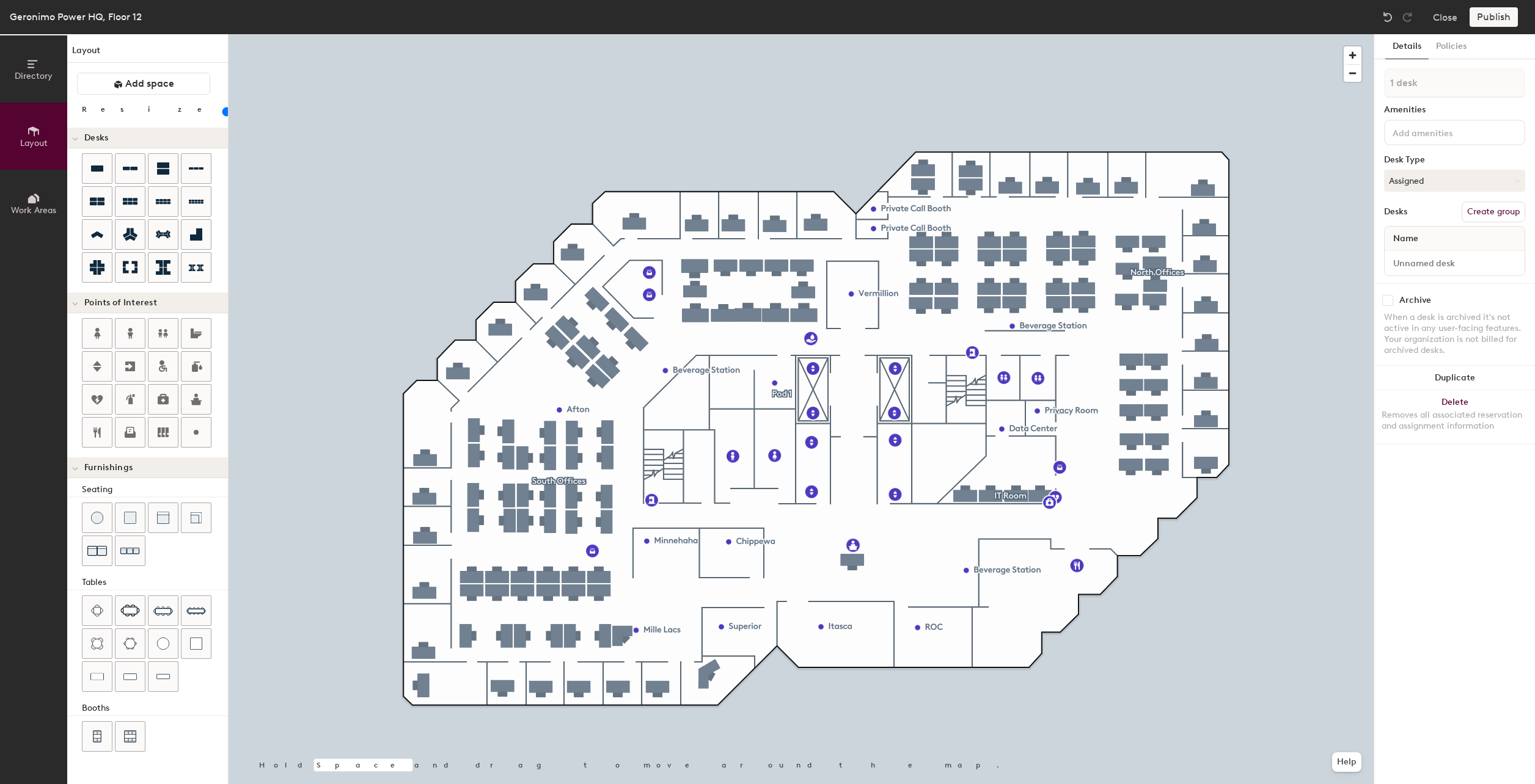
type input "140"
click at [1432, 264] on input at bounding box center [1454, 264] width 135 height 17
type input "113"
click at [1482, 506] on div "Details Policies 1 desk Amenities Desk Type Assigned Desks Create group Name 11…" at bounding box center [1454, 409] width 161 height 750
click at [44, 75] on span "Directory" at bounding box center [34, 76] width 38 height 10
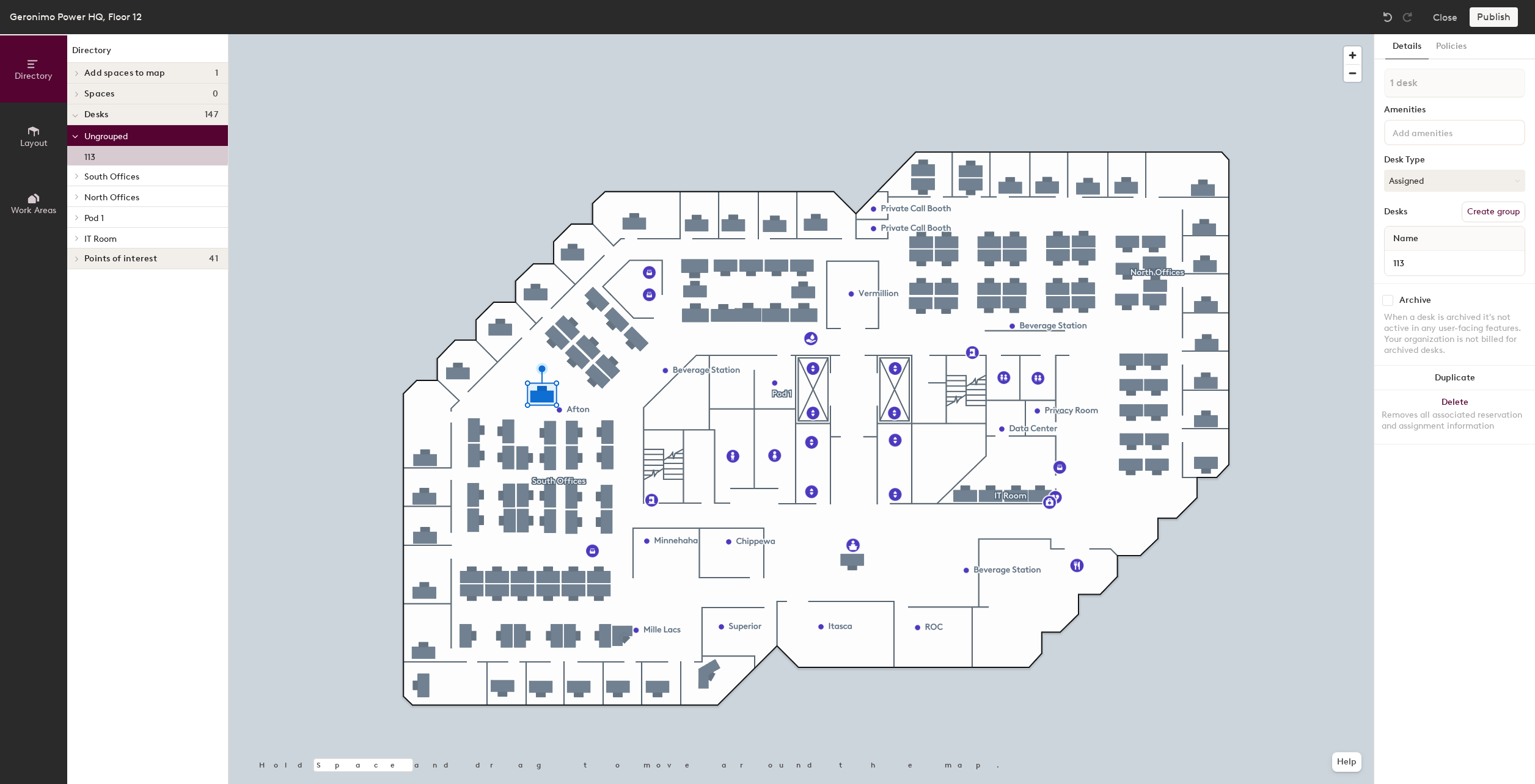
click at [106, 220] on p "Pod 1" at bounding box center [151, 218] width 134 height 16
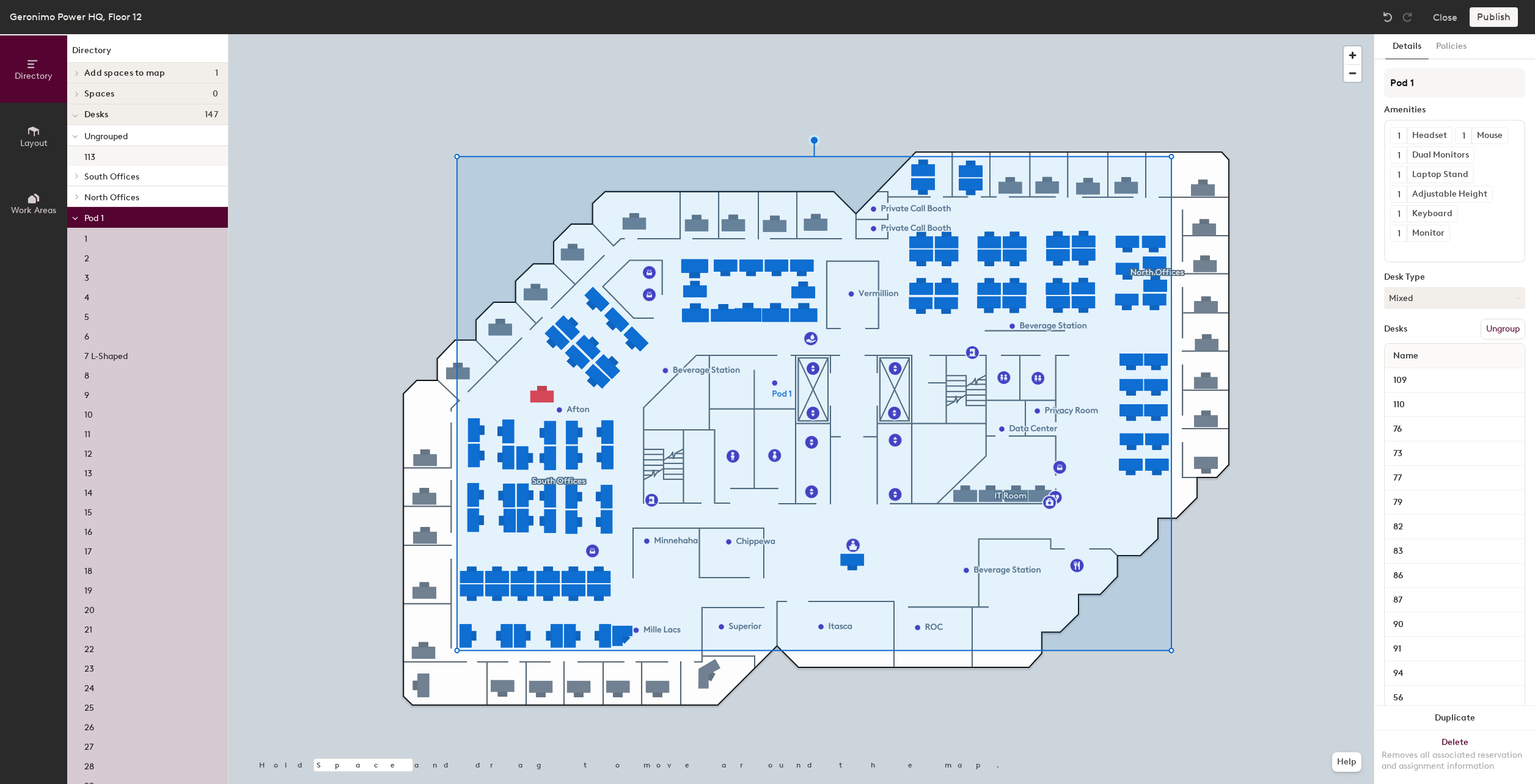
click at [102, 153] on div "113" at bounding box center [147, 156] width 161 height 19
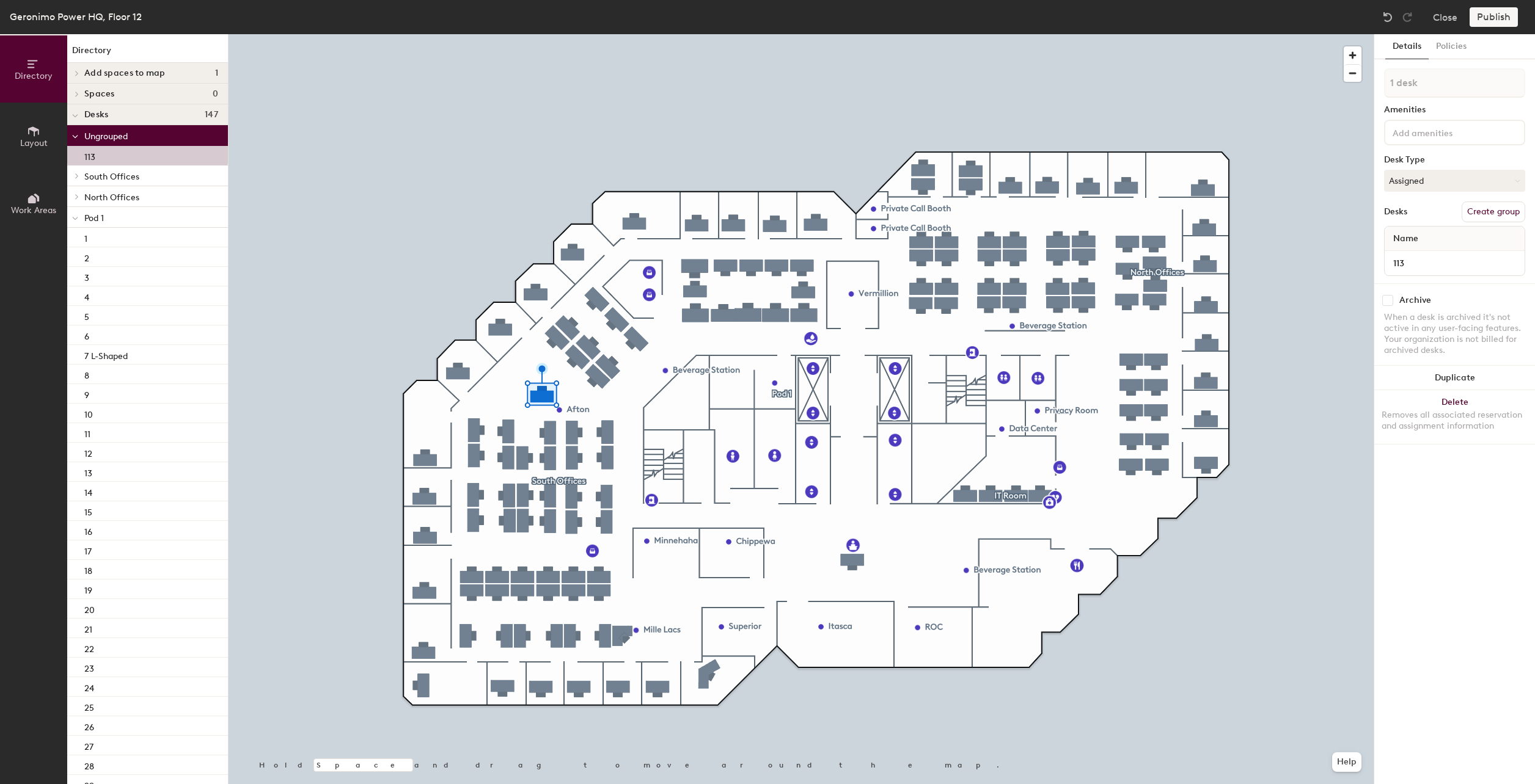
click at [99, 217] on span "Pod 1" at bounding box center [94, 218] width 19 height 10
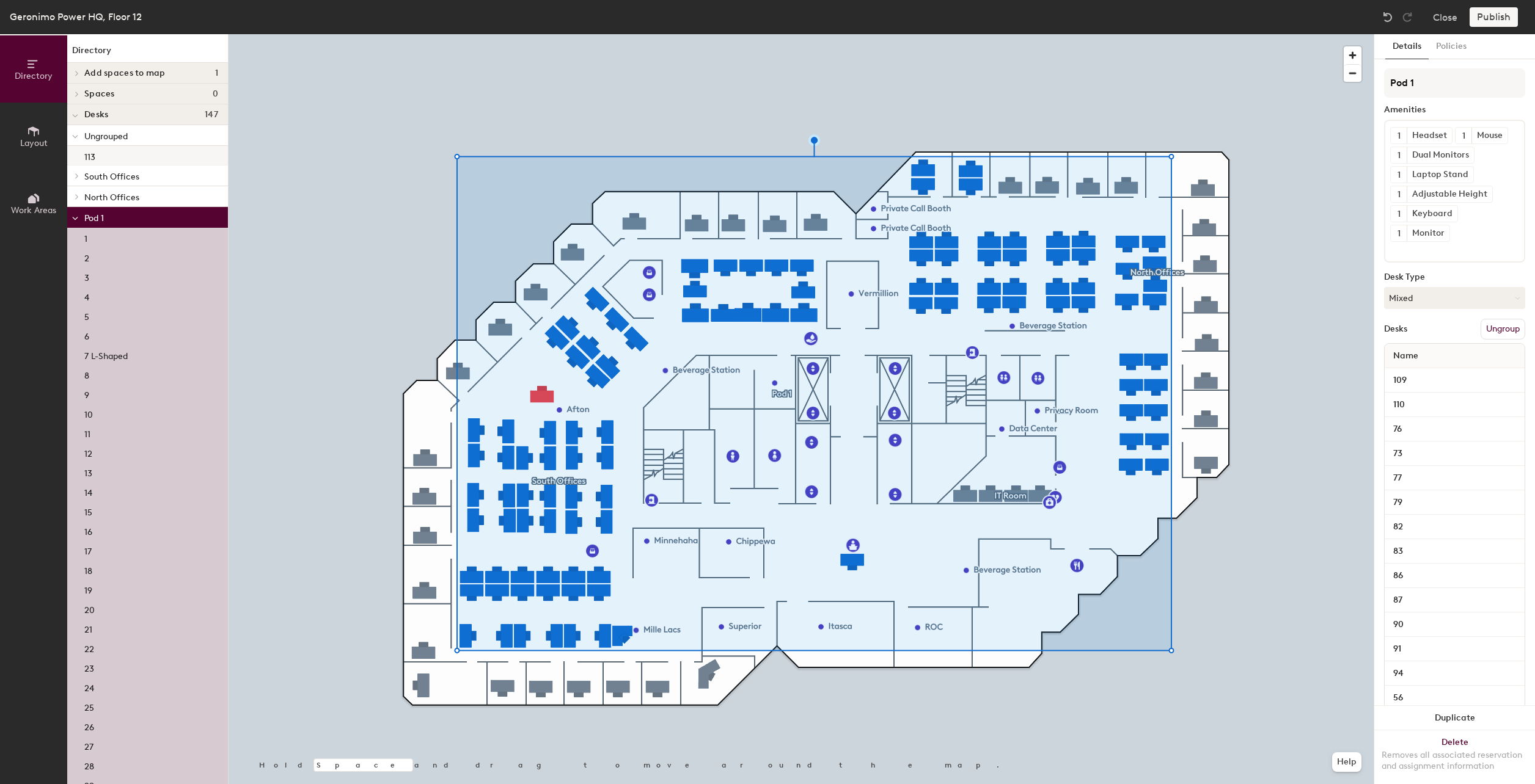
click at [92, 152] on p "113" at bounding box center [90, 156] width 11 height 14
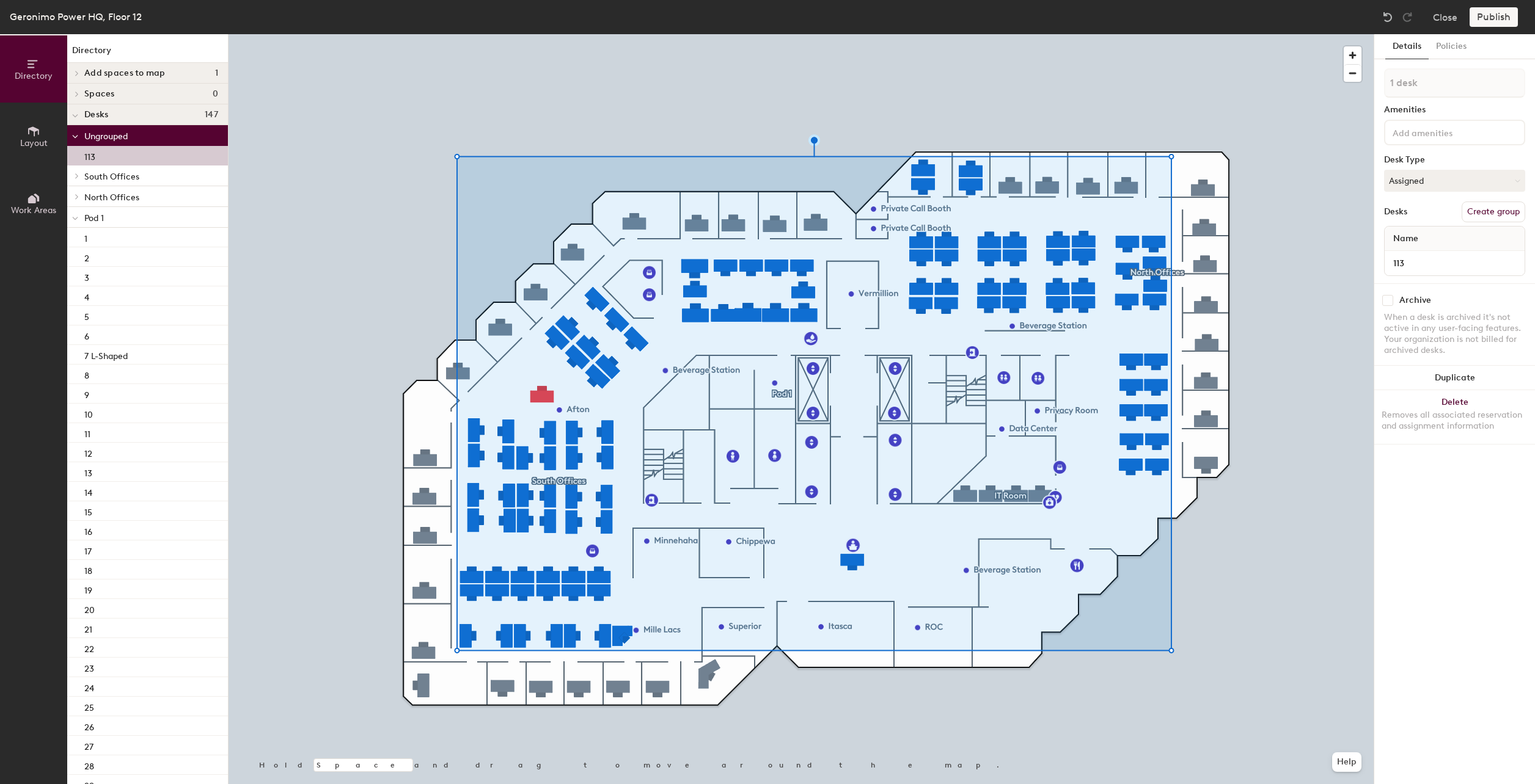
click at [124, 157] on div "113" at bounding box center [147, 156] width 161 height 19
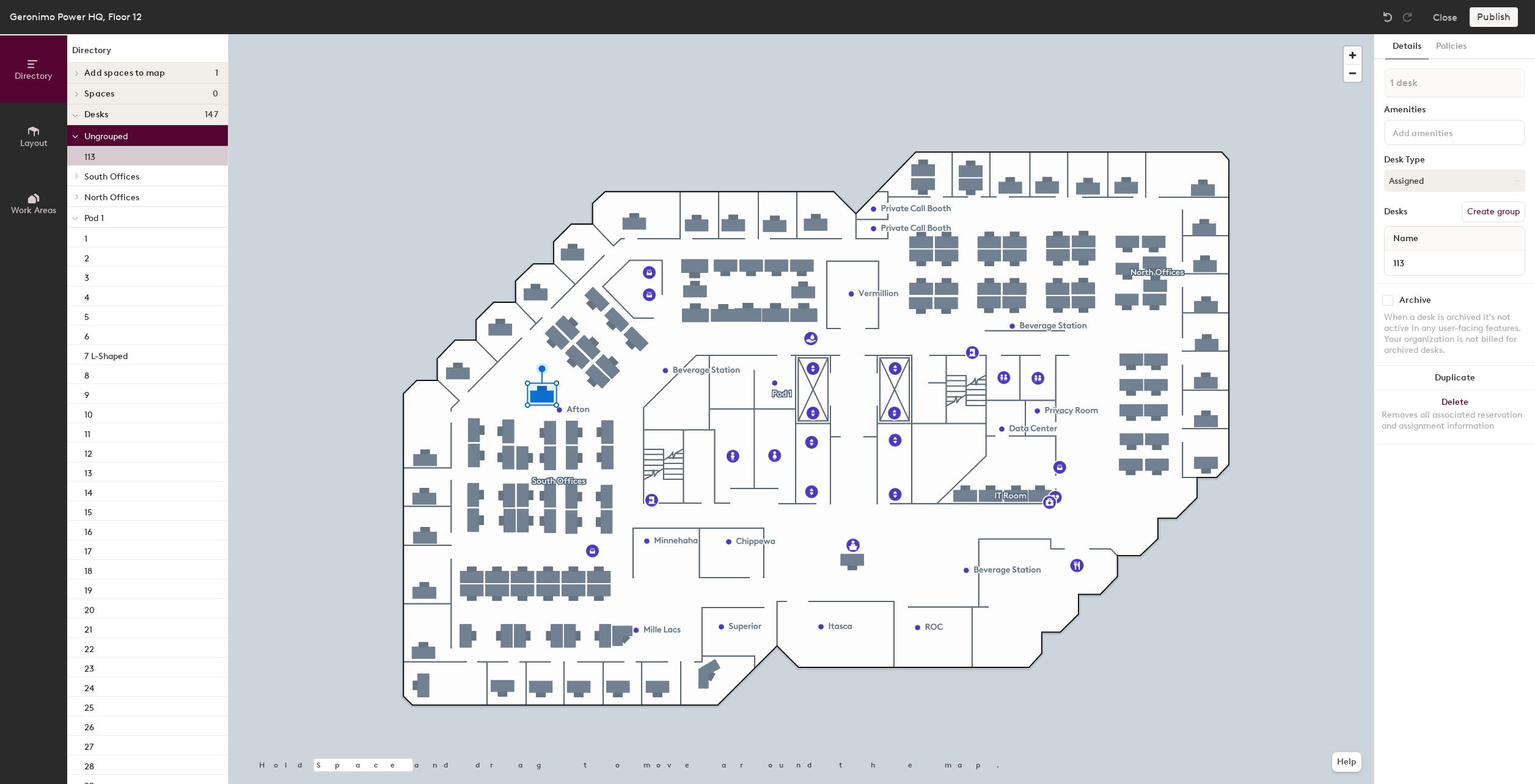
click at [106, 217] on p "Pod 1" at bounding box center [151, 218] width 134 height 16
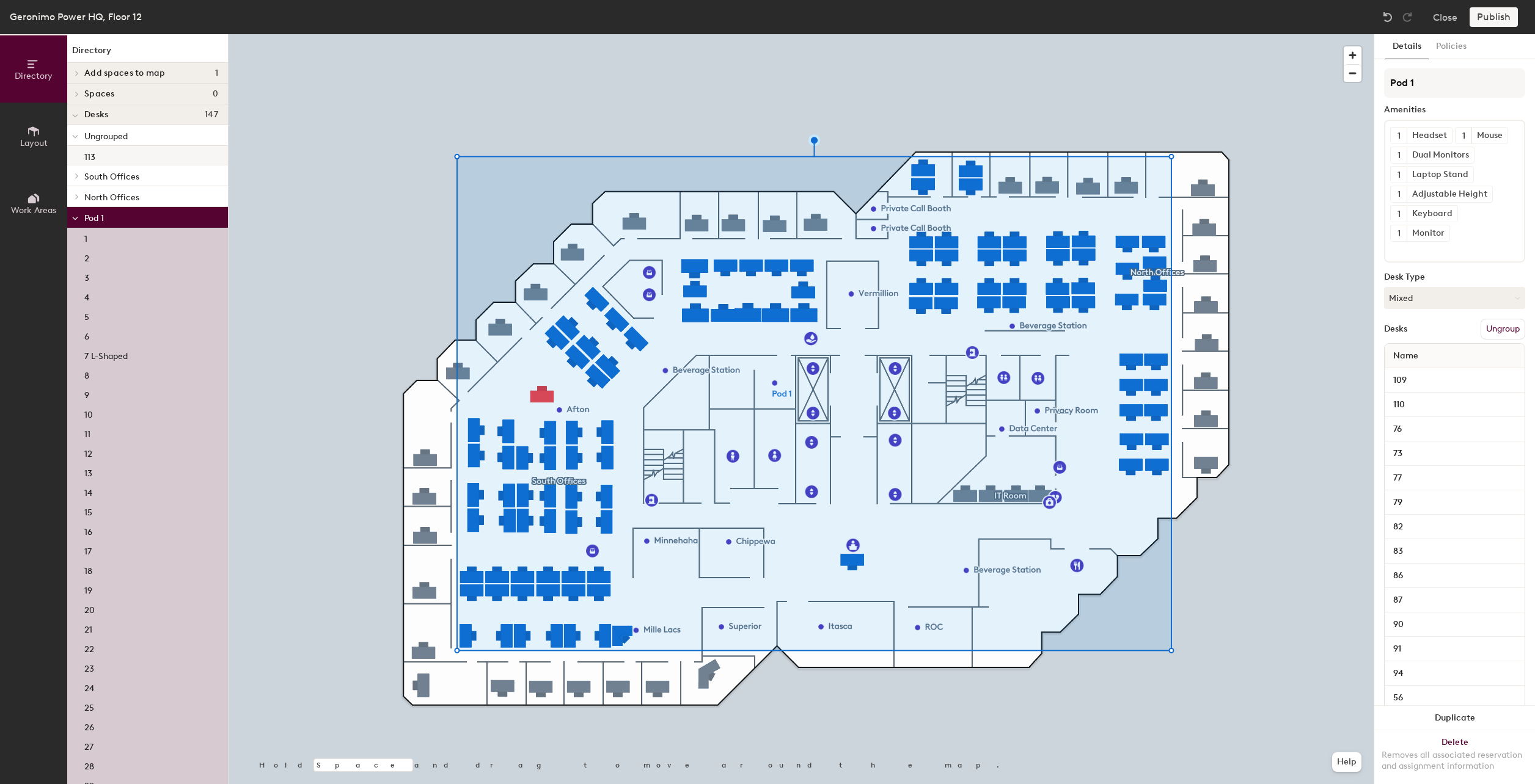
click at [99, 162] on div "113" at bounding box center [147, 156] width 161 height 19
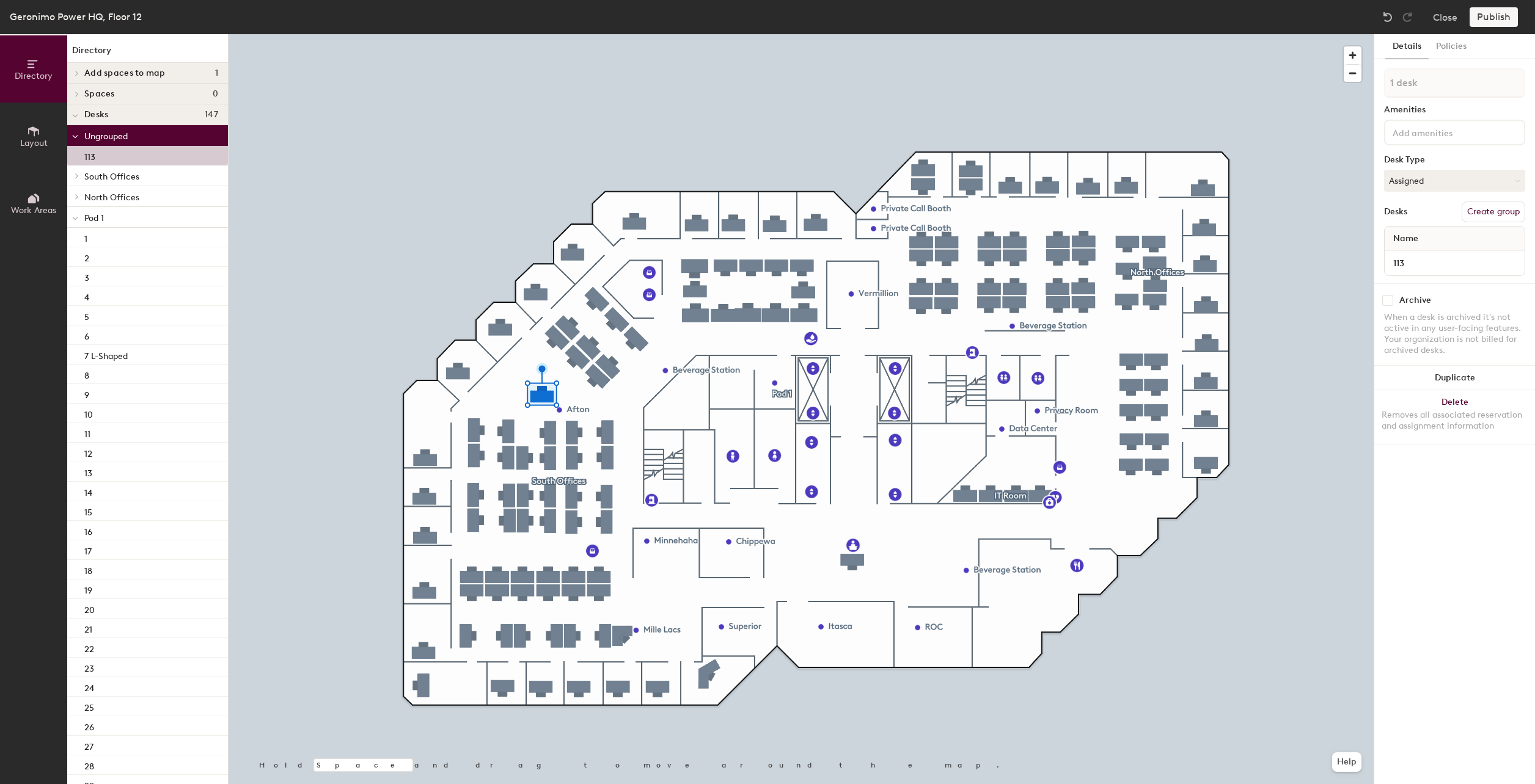
click at [121, 223] on p "Pod 1" at bounding box center [151, 218] width 134 height 16
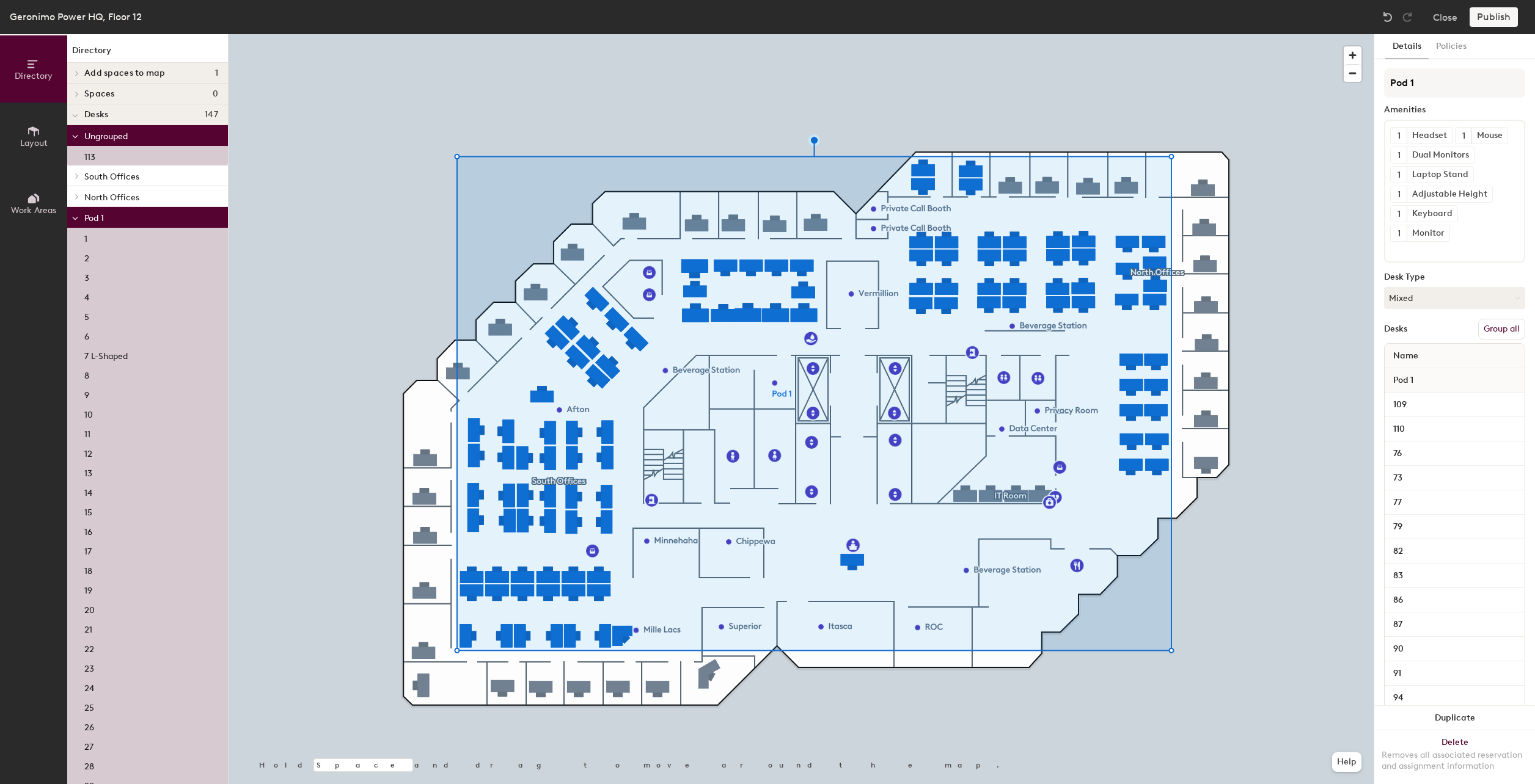
click at [1501, 339] on button "Group all" at bounding box center [1501, 329] width 47 height 21
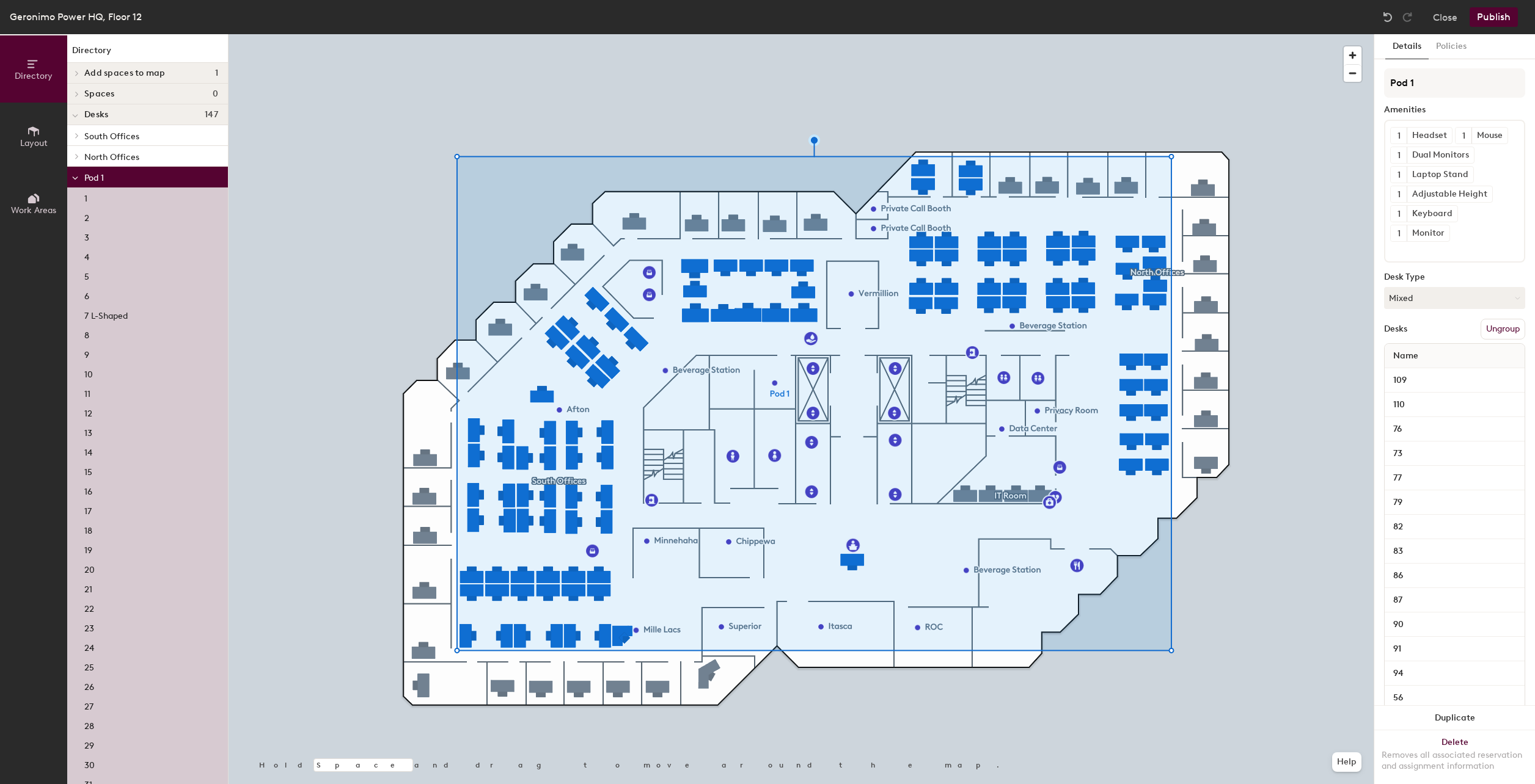
click at [106, 309] on p "7 L-Shaped" at bounding box center [106, 314] width 44 height 14
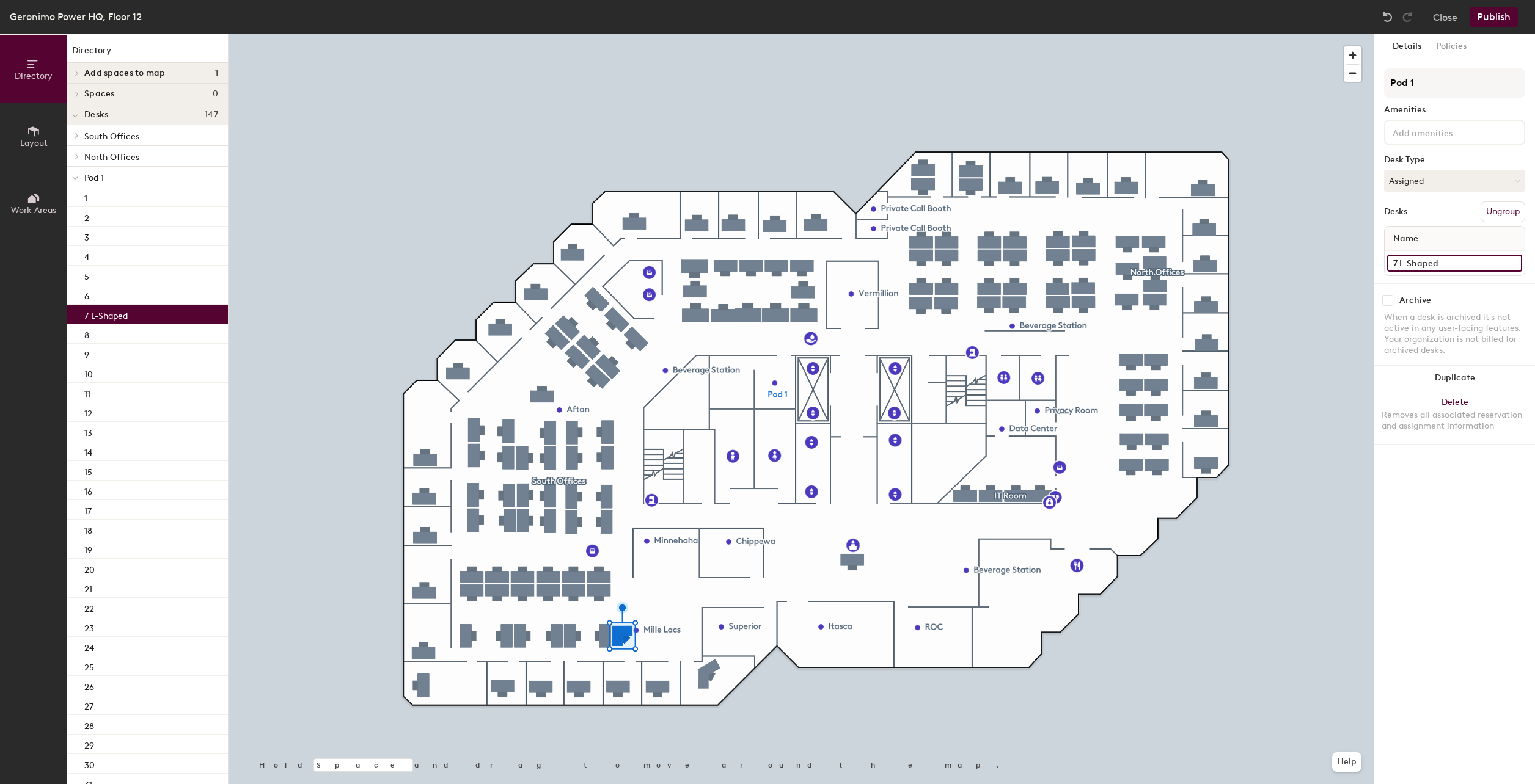
click at [1442, 264] on input "7 L-Shaped" at bounding box center [1454, 264] width 135 height 17
type input "7"
click at [1420, 270] on input "84" at bounding box center [1454, 264] width 135 height 17
type input "114"
click at [1445, 542] on div "Details Policies Pod 1 Amenities Desk Type Assigned Desks Ungroup Name 114 Arch…" at bounding box center [1454, 409] width 161 height 750
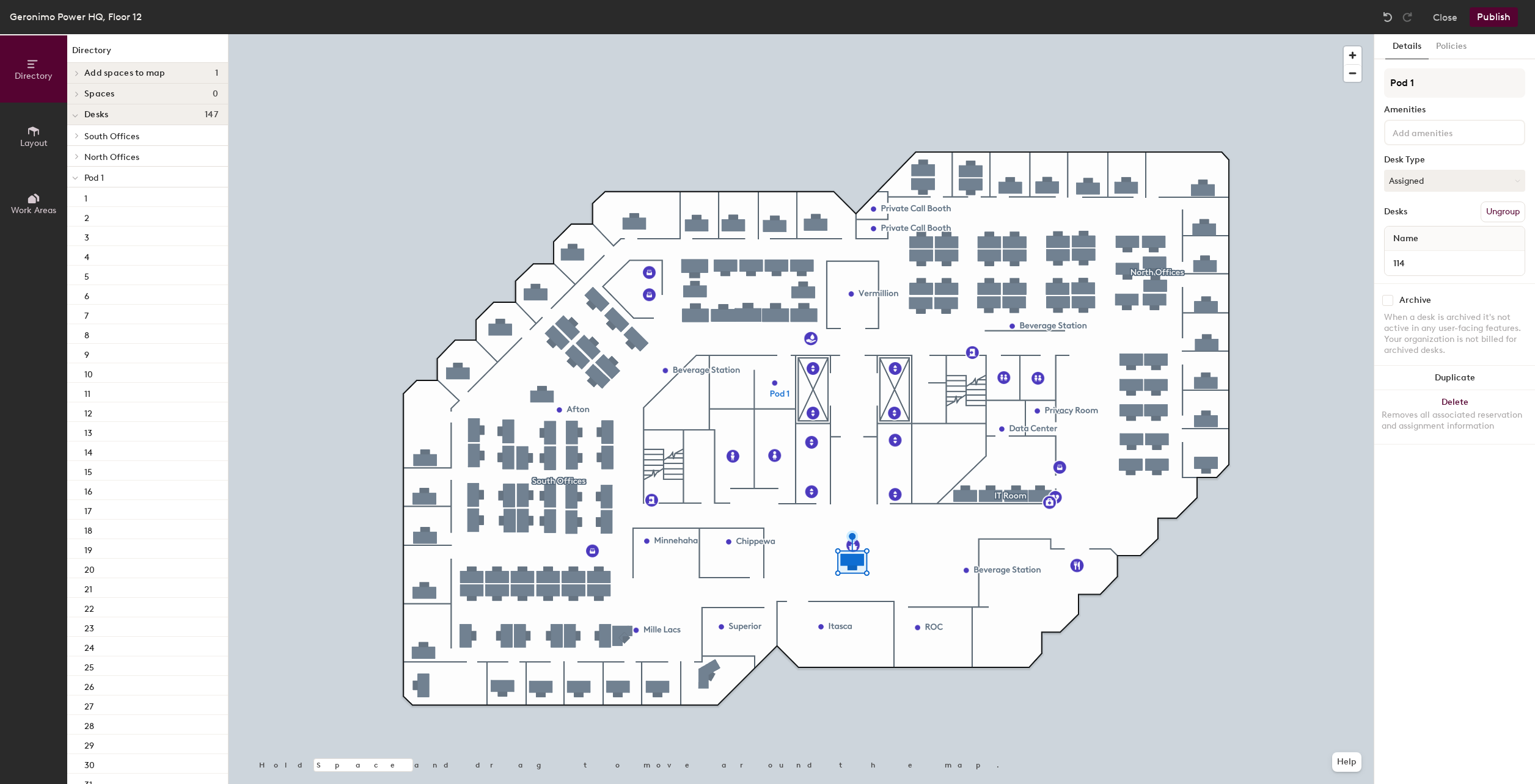
click at [80, 176] on div at bounding box center [75, 177] width 16 height 20
click at [91, 174] on span "Pod 1" at bounding box center [94, 178] width 19 height 10
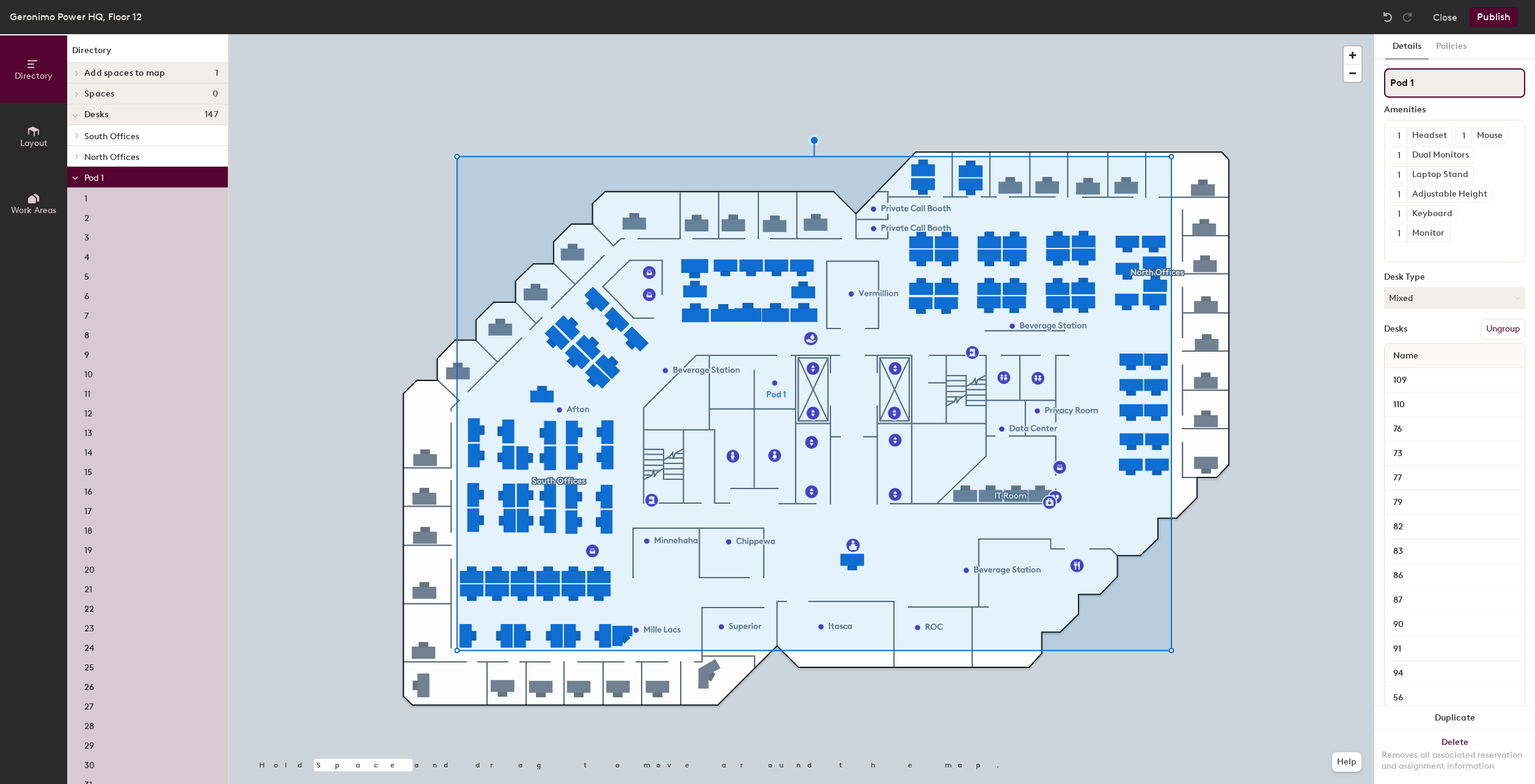
click at [1434, 85] on input "Pod 1" at bounding box center [1454, 84] width 141 height 30
click at [1367, 81] on div "Directory Layout Work Areas Directory Add spaces to map 1 Remote Operations Cen…" at bounding box center [768, 409] width 1535 height 750
type input "Reserved Desks"
click at [1455, 108] on div "Amenities" at bounding box center [1454, 110] width 141 height 10
click at [77, 178] on icon at bounding box center [75, 178] width 6 height 5
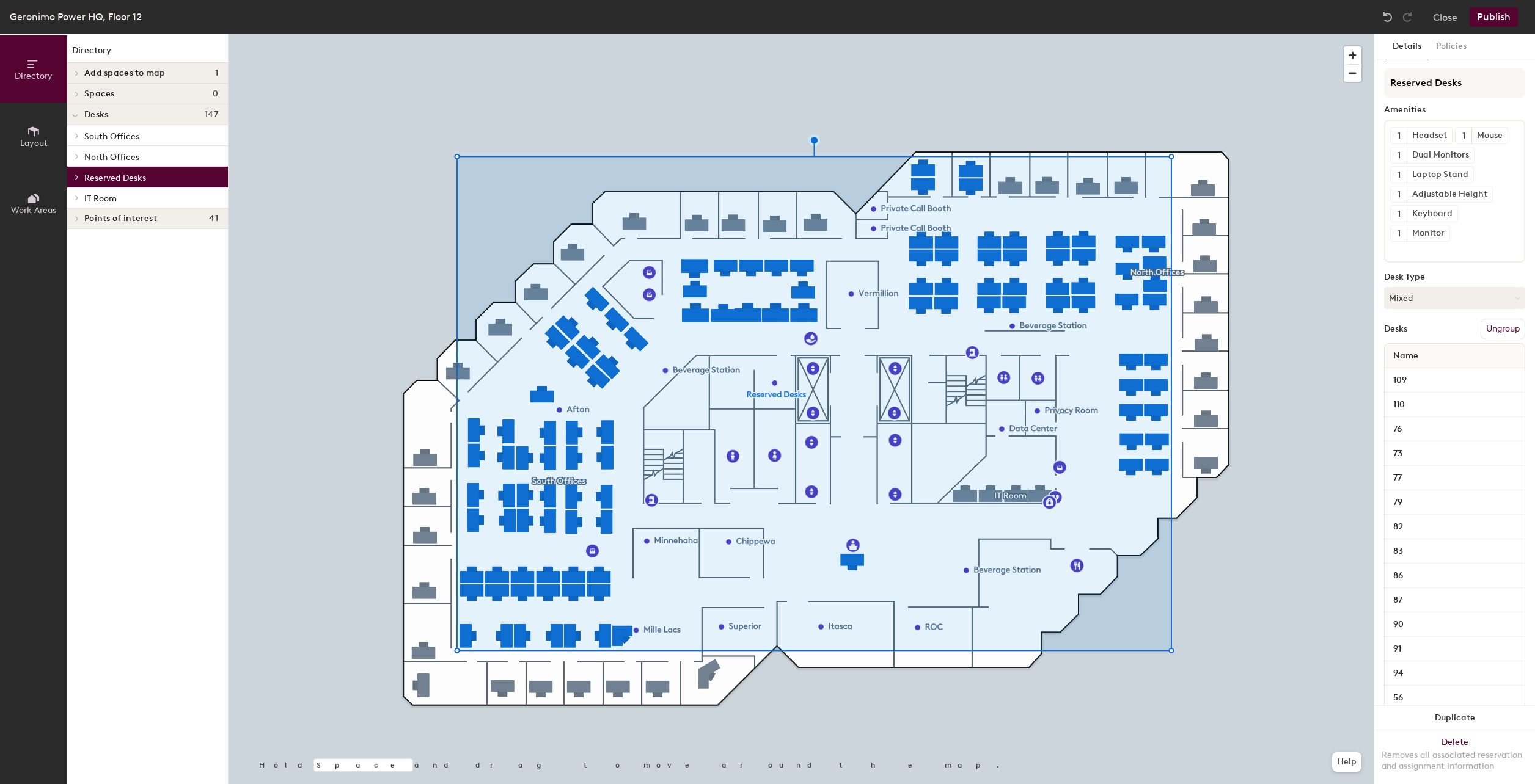
click at [77, 73] on icon at bounding box center [77, 73] width 3 height 5
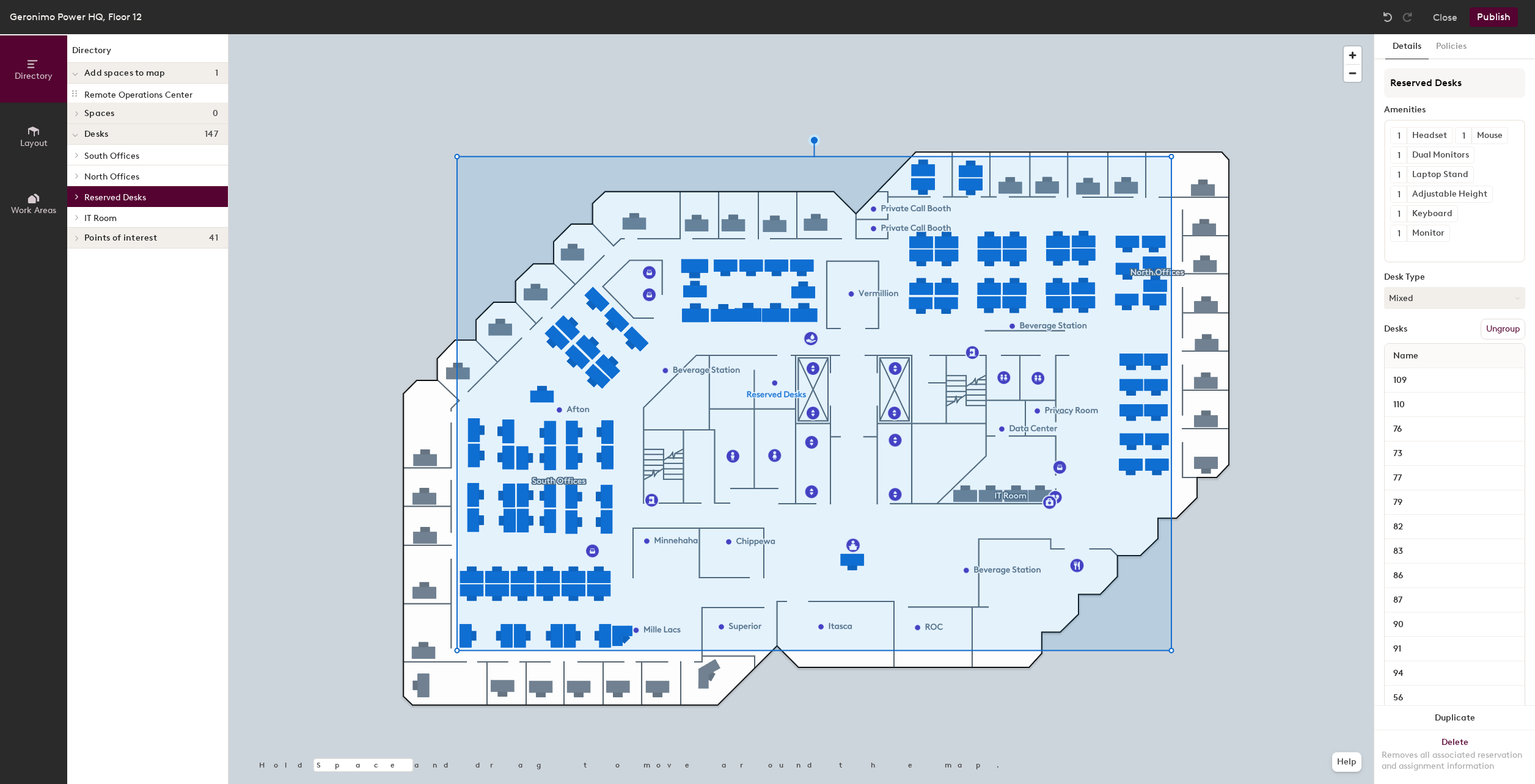
click at [77, 73] on icon at bounding box center [76, 74] width 5 height 3
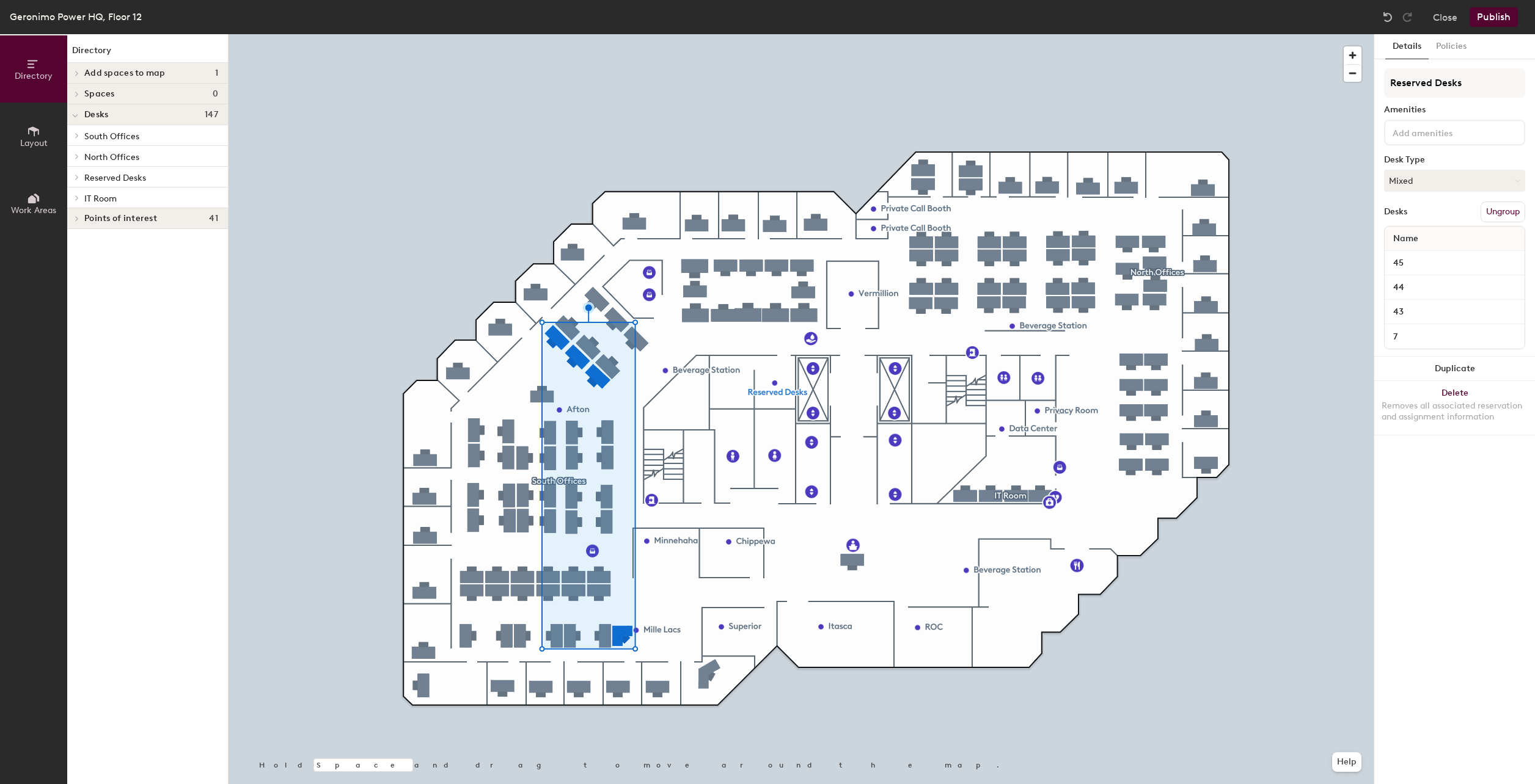
click at [1498, 213] on button "Ungroup" at bounding box center [1502, 212] width 44 height 21
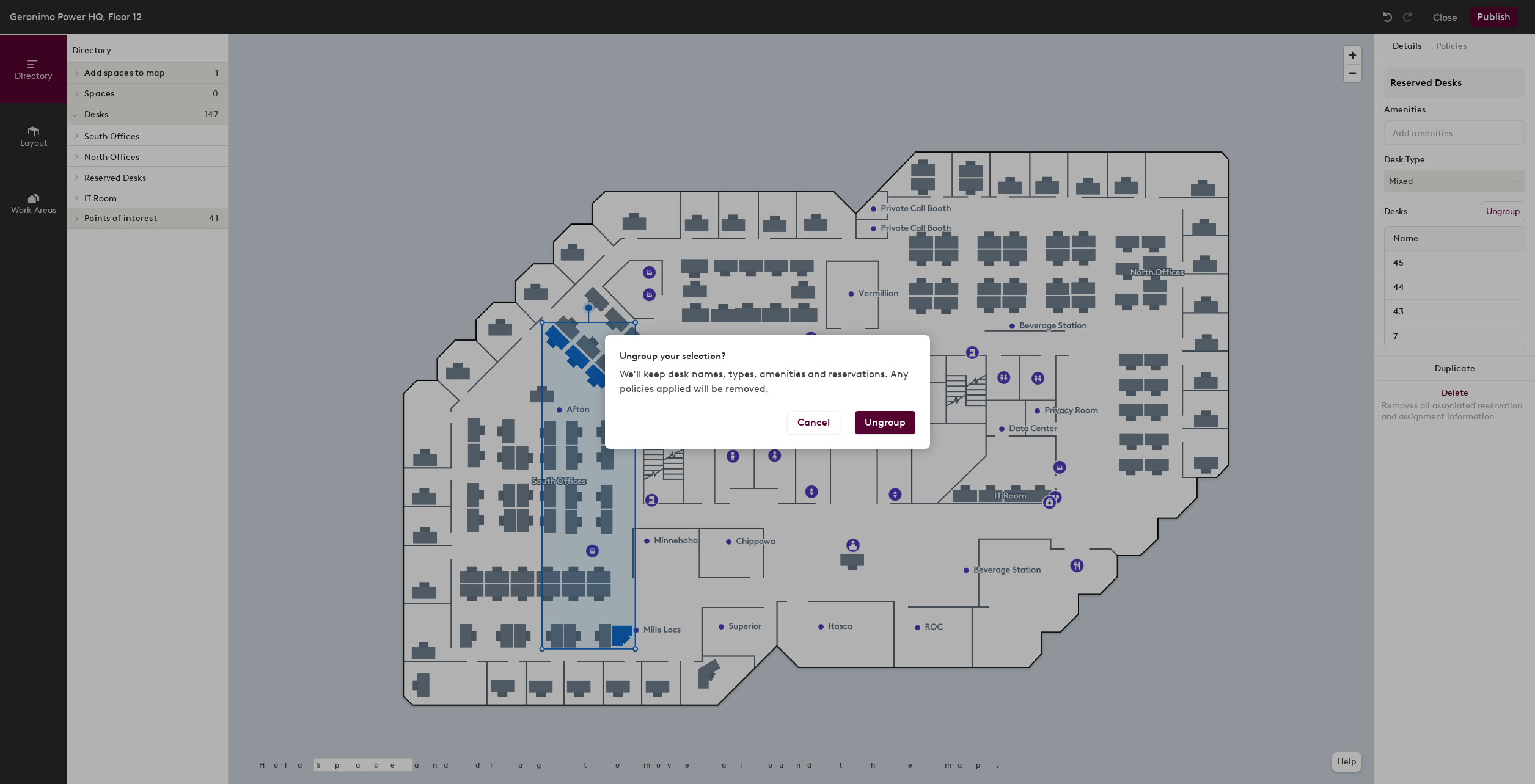
click at [882, 423] on button "Ungroup" at bounding box center [885, 422] width 61 height 23
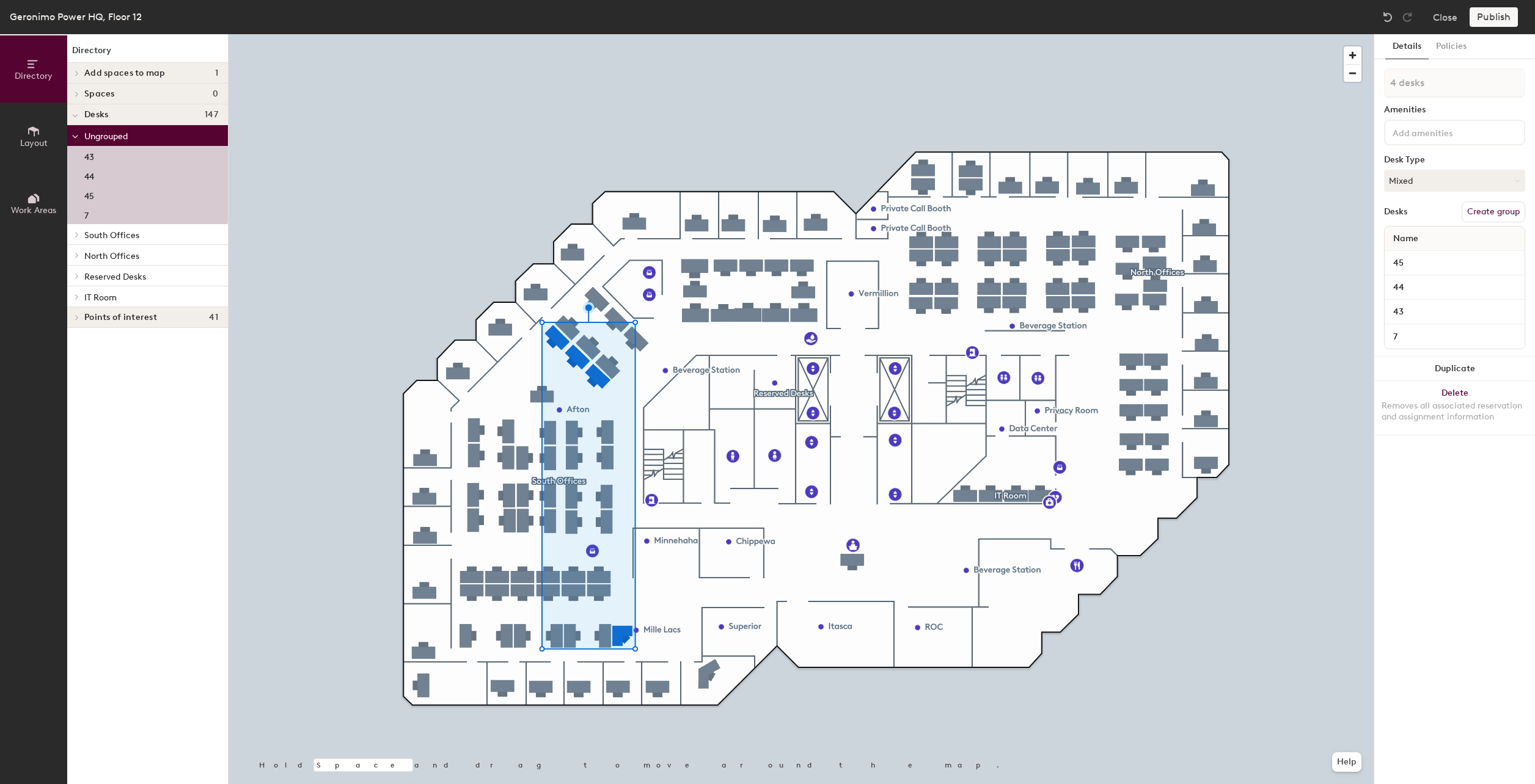
drag, startPoint x: 1500, startPoint y: 215, endPoint x: 1507, endPoint y: 241, distance: 26.9
click at [1500, 215] on button "Create group" at bounding box center [1492, 212] width 64 height 21
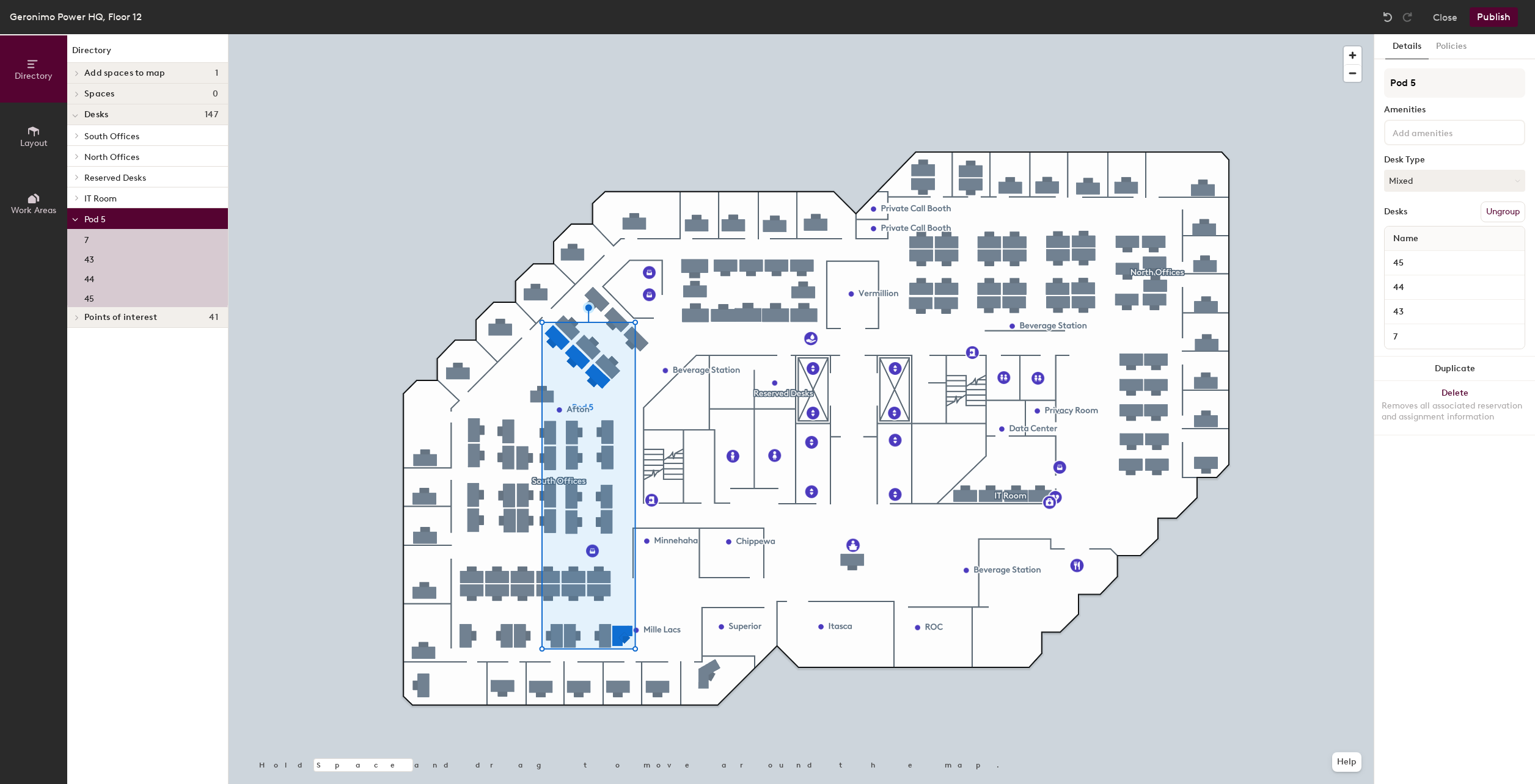
drag, startPoint x: 1430, startPoint y: 83, endPoint x: 1373, endPoint y: 82, distance: 57.0
click at [1373, 82] on div "Details Policies Pod 5 Amenities Desk Type Mixed Desks Ungroup Name 45 44 43 7 …" at bounding box center [1453, 409] width 161 height 750
type input "H"
click at [1407, 81] on input at bounding box center [1454, 84] width 141 height 30
type input "Hotel Desks"
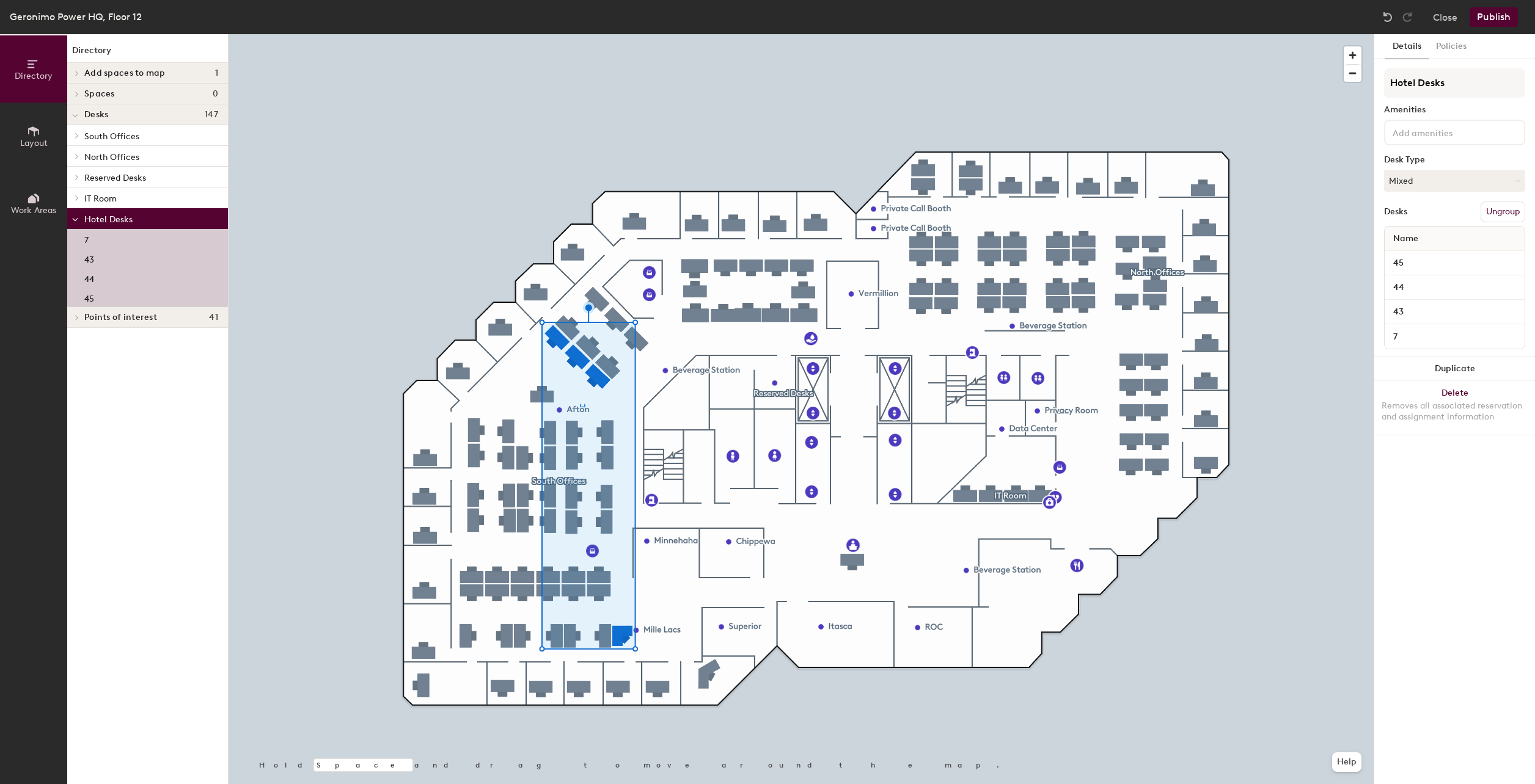
click at [1478, 480] on div "Details Policies Hotel Desks Amenities Desk Type Mixed Desks Ungroup Name 45 44…" at bounding box center [1454, 409] width 161 height 750
click at [76, 221] on icon at bounding box center [75, 220] width 6 height 5
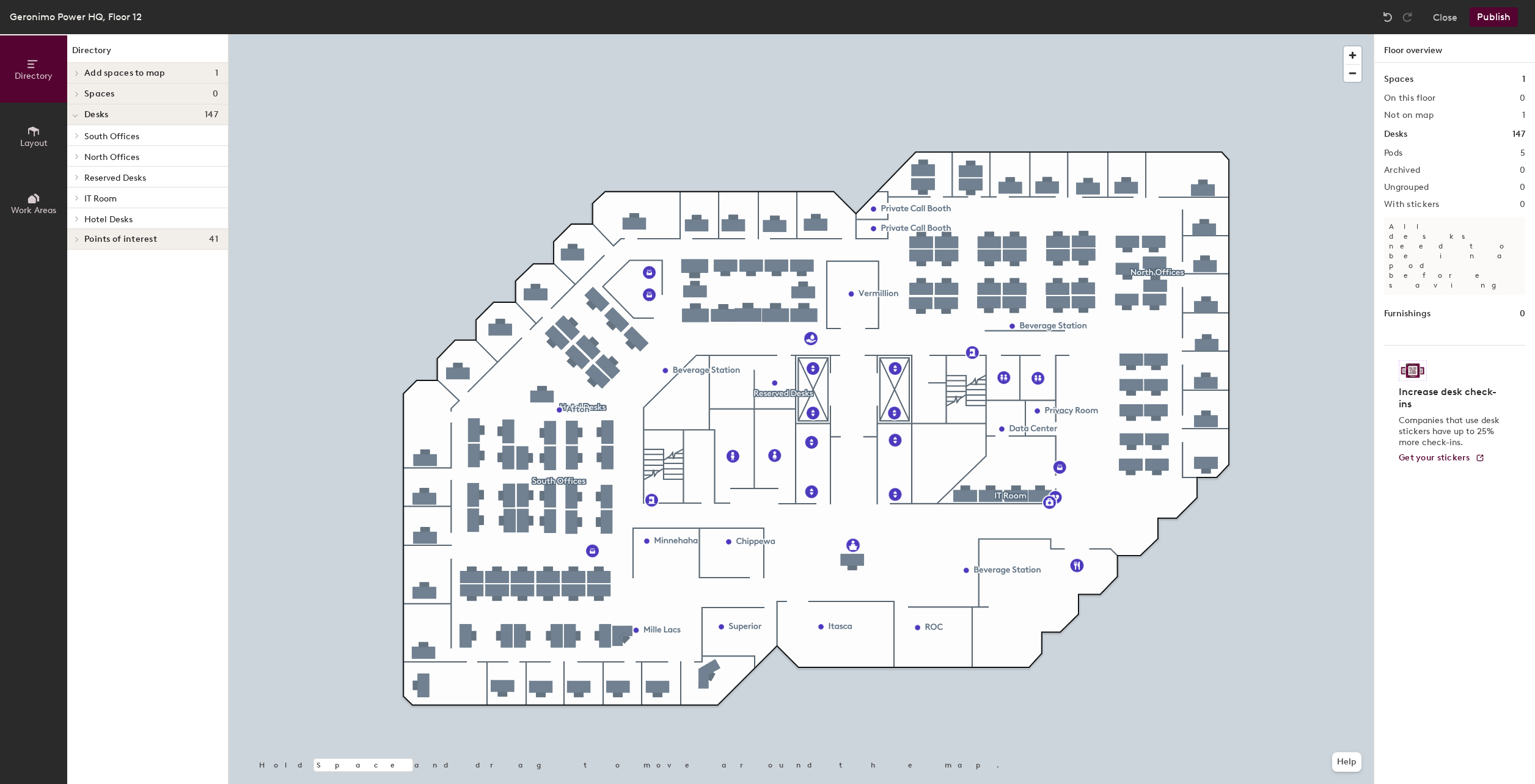
click at [73, 116] on icon at bounding box center [76, 116] width 5 height 3
click at [73, 116] on span at bounding box center [76, 114] width 10 height 6
click at [74, 140] on div at bounding box center [75, 135] width 16 height 20
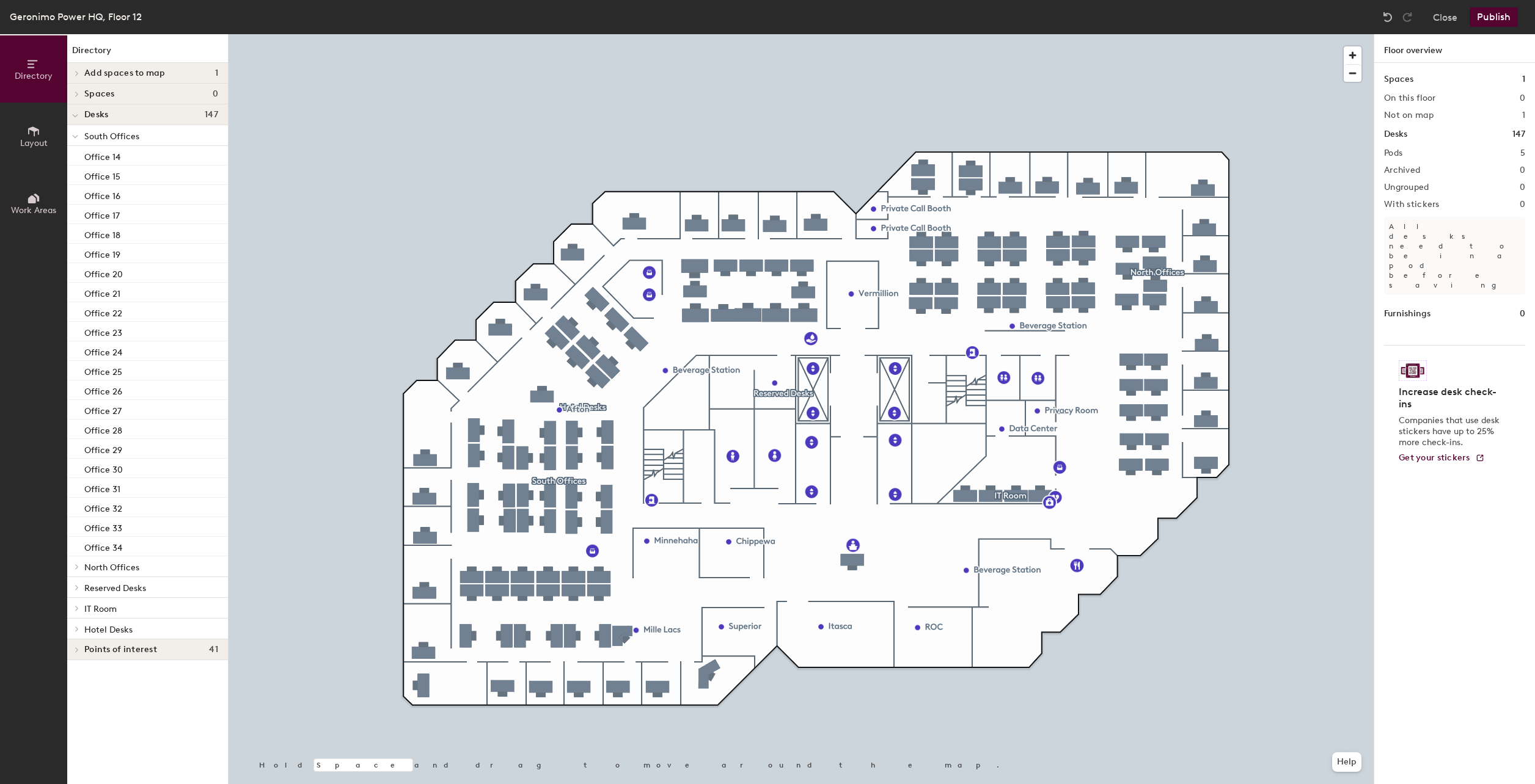
click at [75, 139] on span at bounding box center [75, 137] width 6 height 10
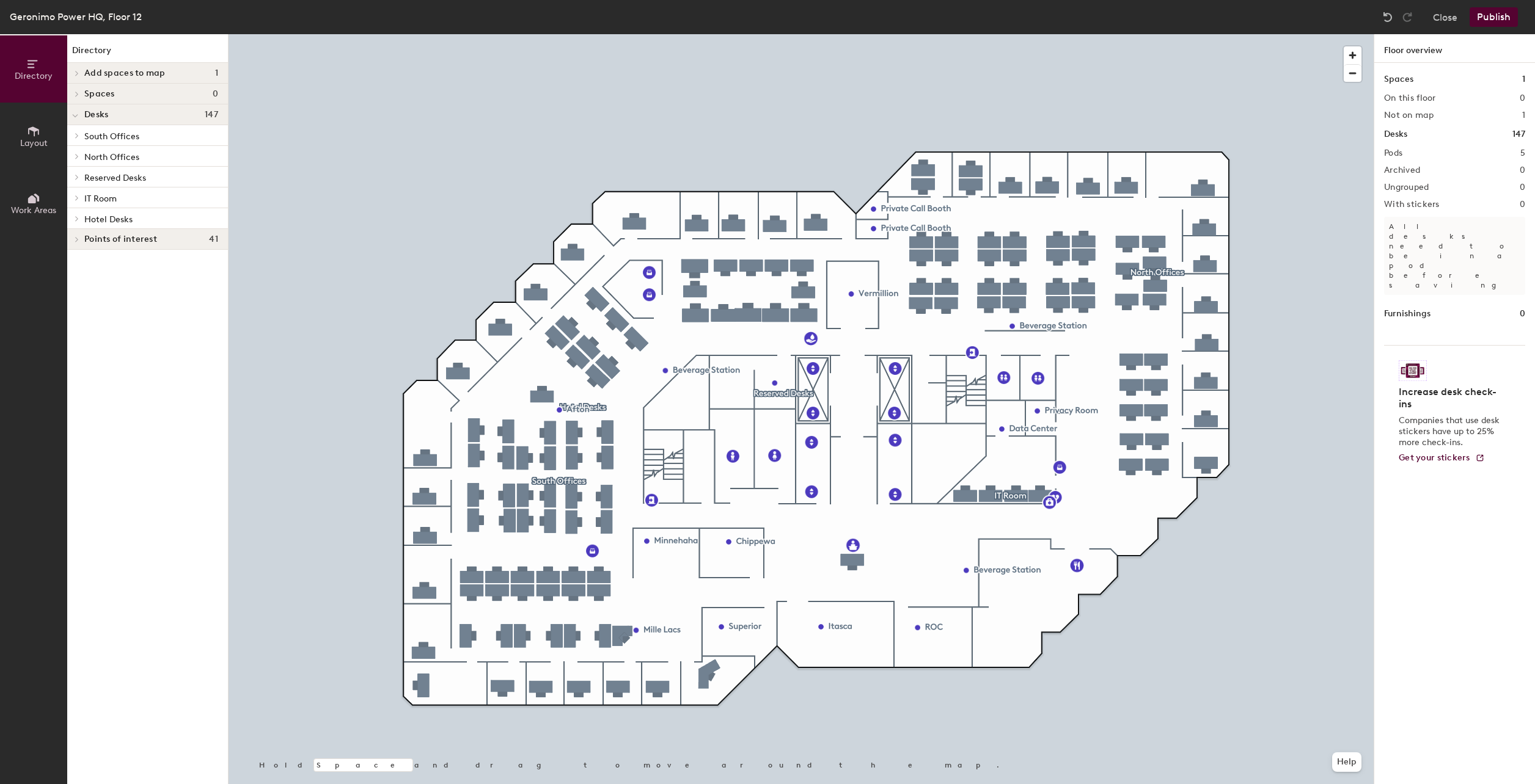
click at [77, 158] on icon at bounding box center [77, 156] width 5 height 6
click at [77, 158] on icon at bounding box center [75, 157] width 6 height 5
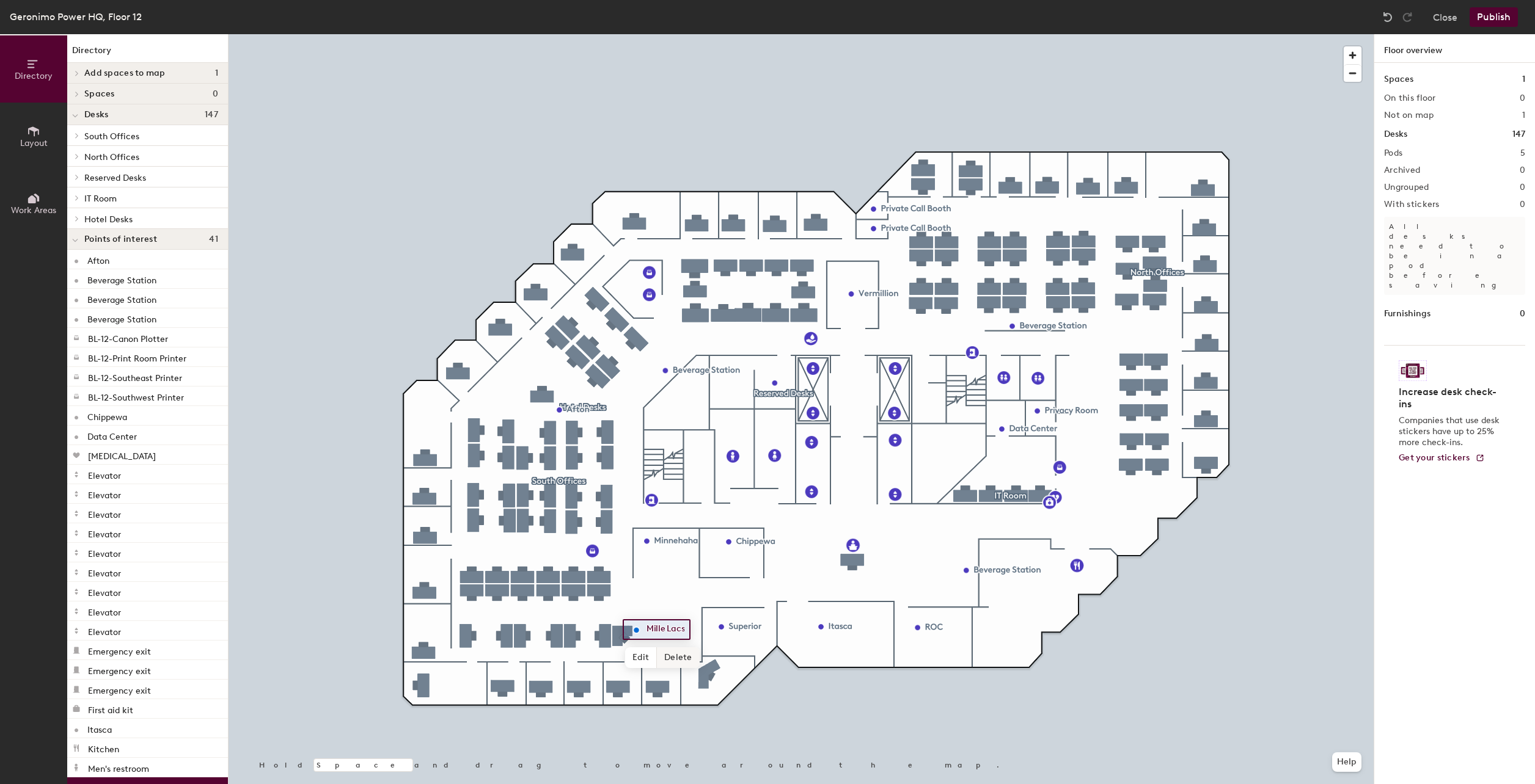
click at [667, 655] on span "Delete" at bounding box center [678, 658] width 43 height 21
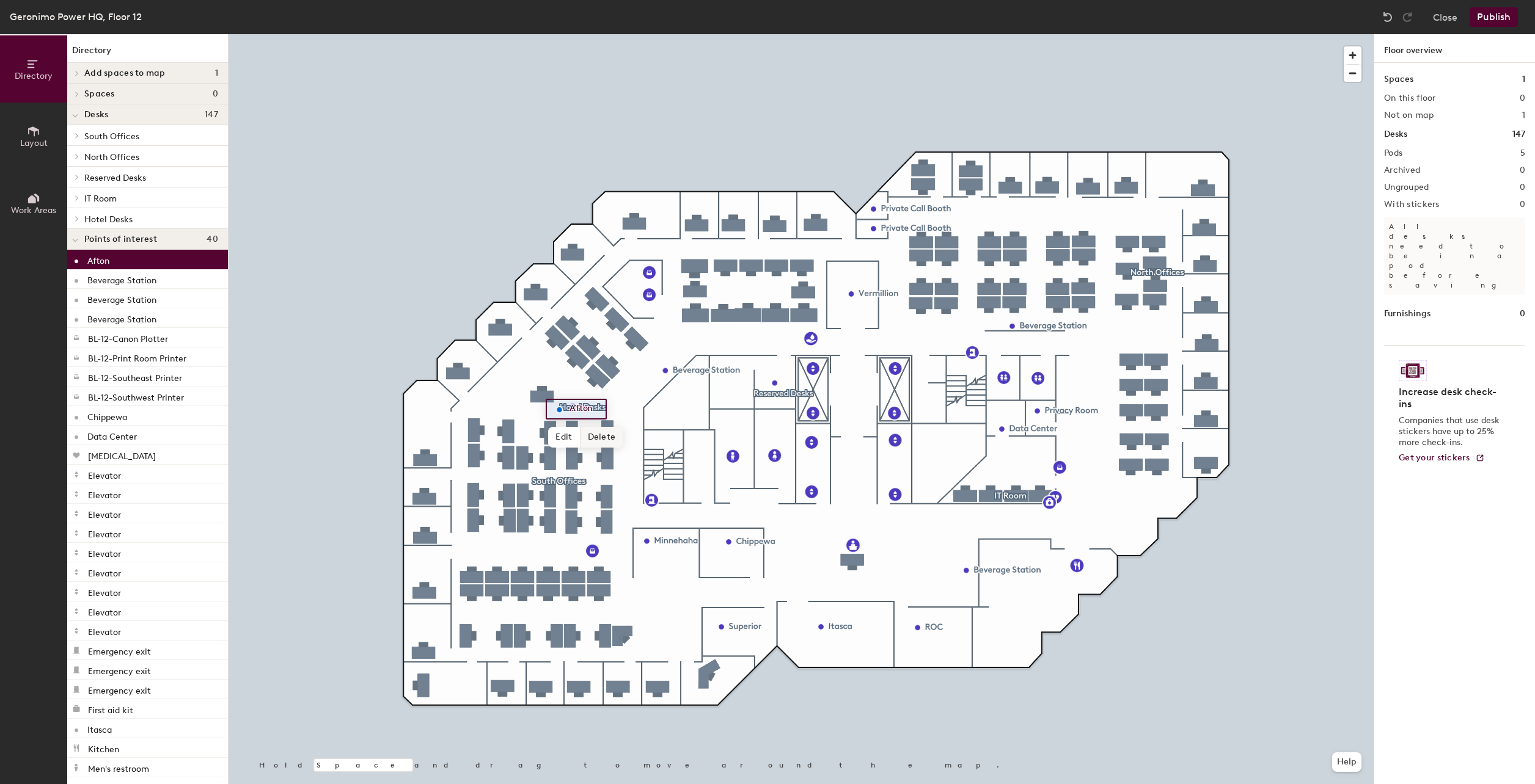
click at [608, 436] on span "Delete" at bounding box center [601, 438] width 43 height 21
click at [42, 143] on span "Layout" at bounding box center [34, 144] width 28 height 10
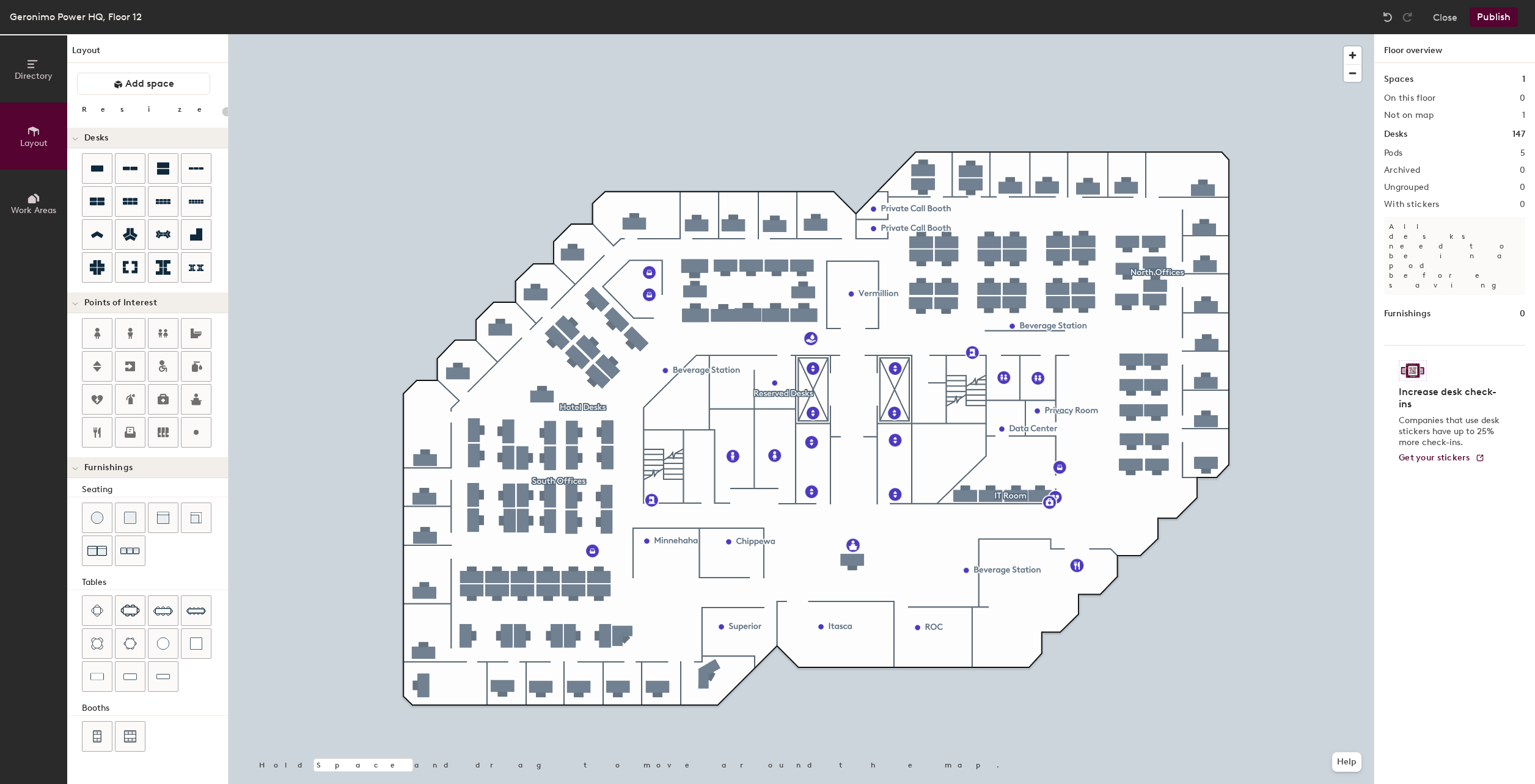
click at [666, 634] on div "Directory Layout Work Areas Layout Add space Resize Desks Points of Interest Fu…" at bounding box center [768, 409] width 1535 height 750
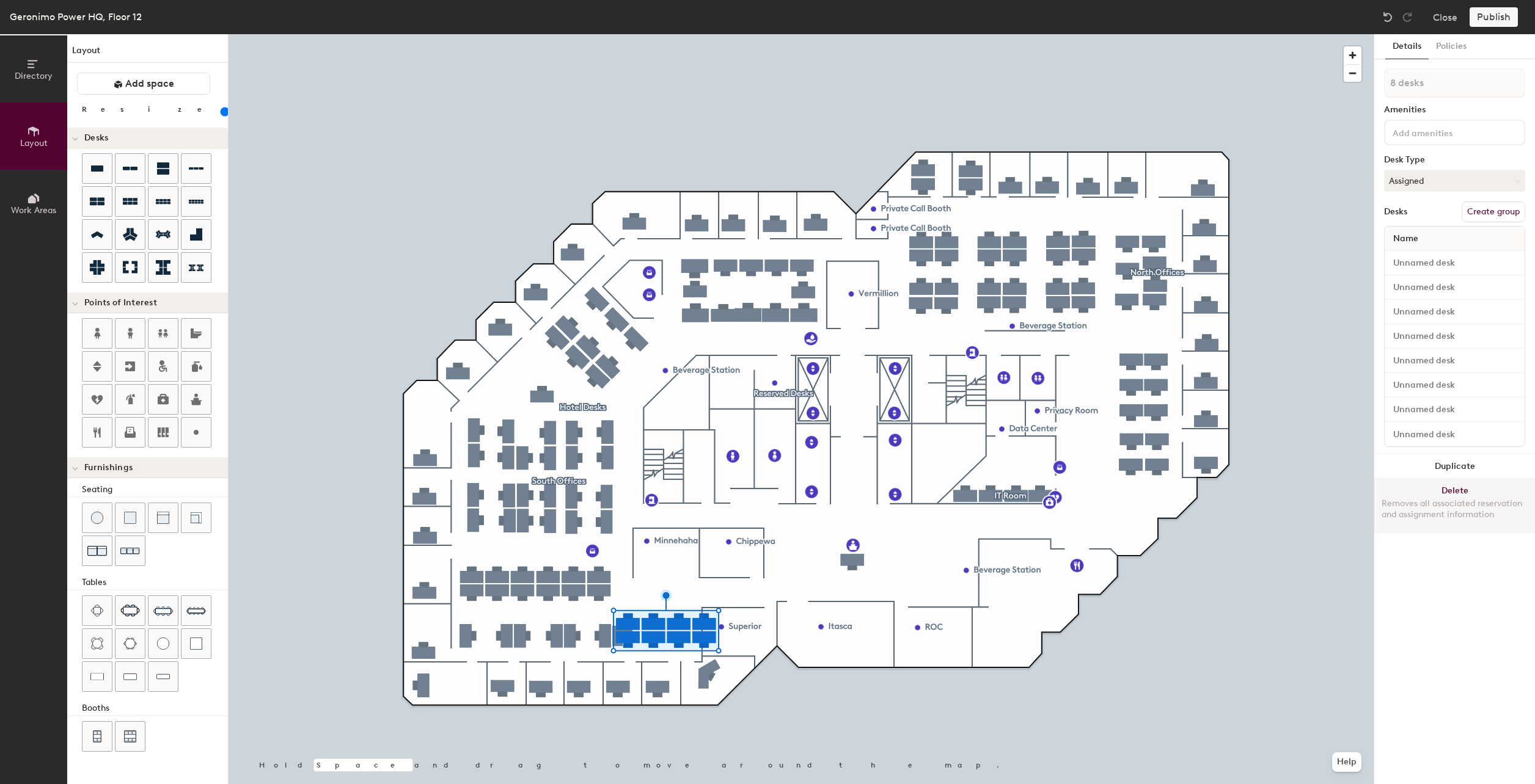
click at [1458, 488] on button "Delete Removes all associated reservation and assignment information" at bounding box center [1454, 506] width 161 height 54
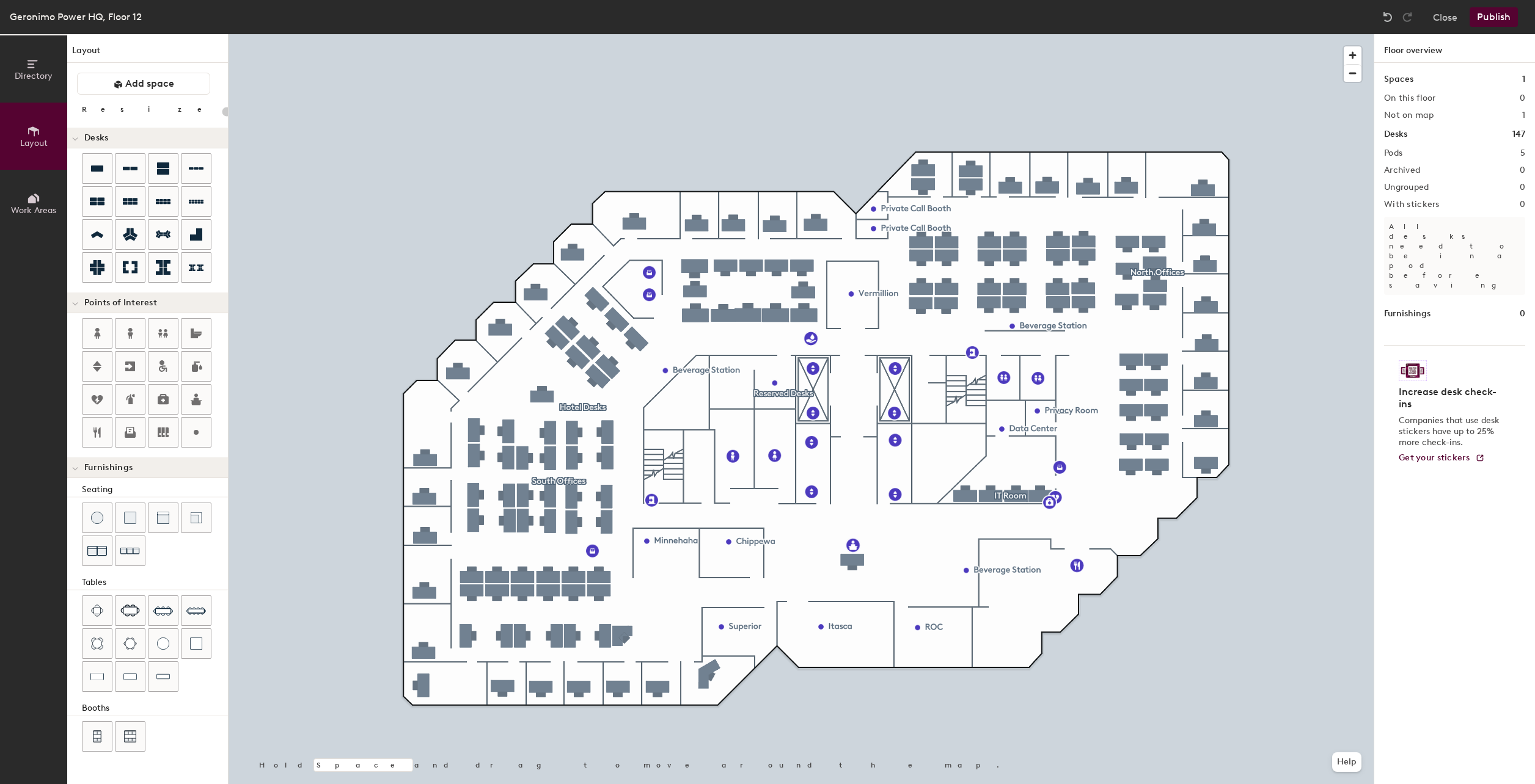
click at [1496, 17] on button "Publish" at bounding box center [1492, 17] width 48 height 19
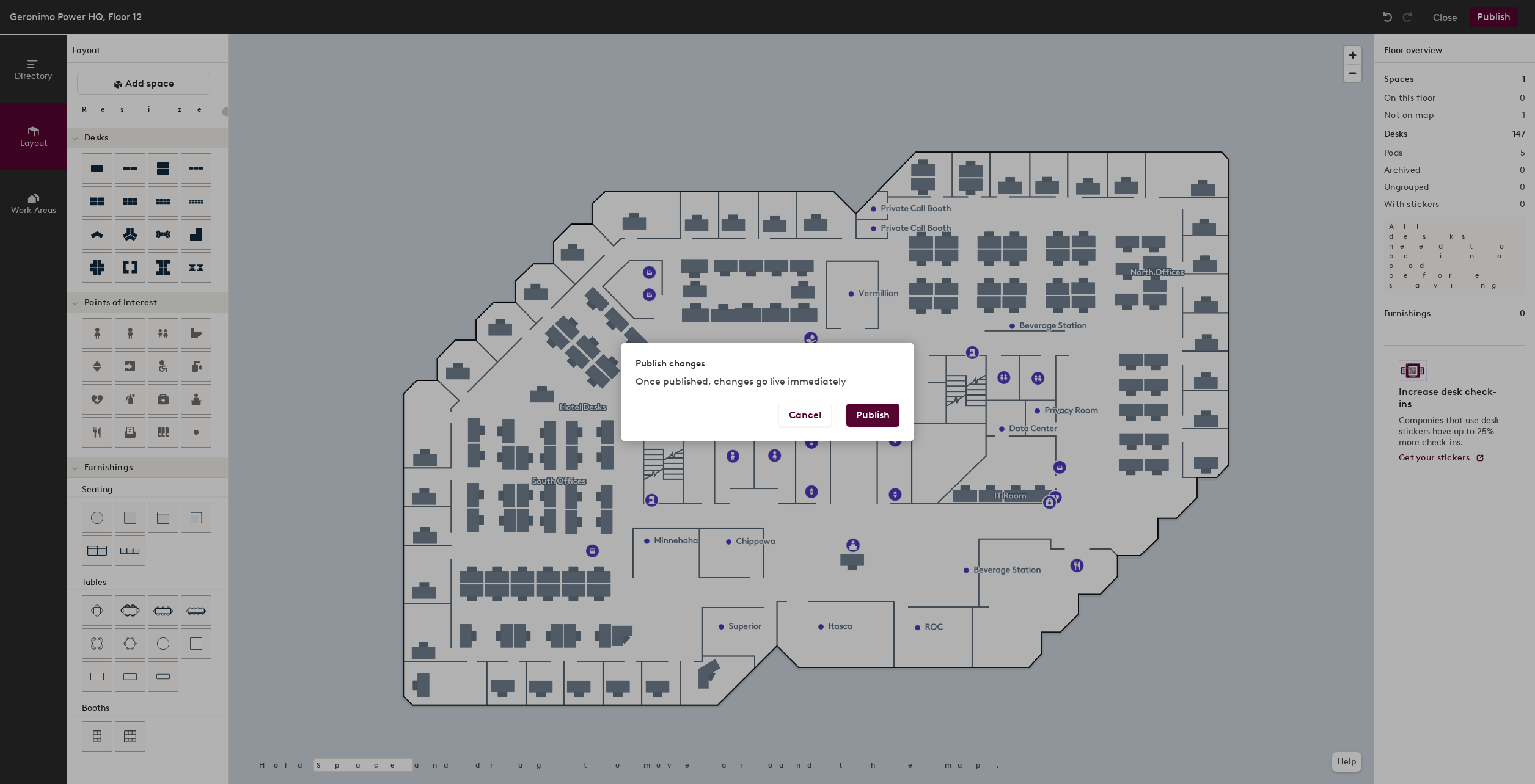
click at [885, 417] on button "Publish" at bounding box center [872, 415] width 53 height 23
type input "20"
